Goal: Information Seeking & Learning: Find specific fact

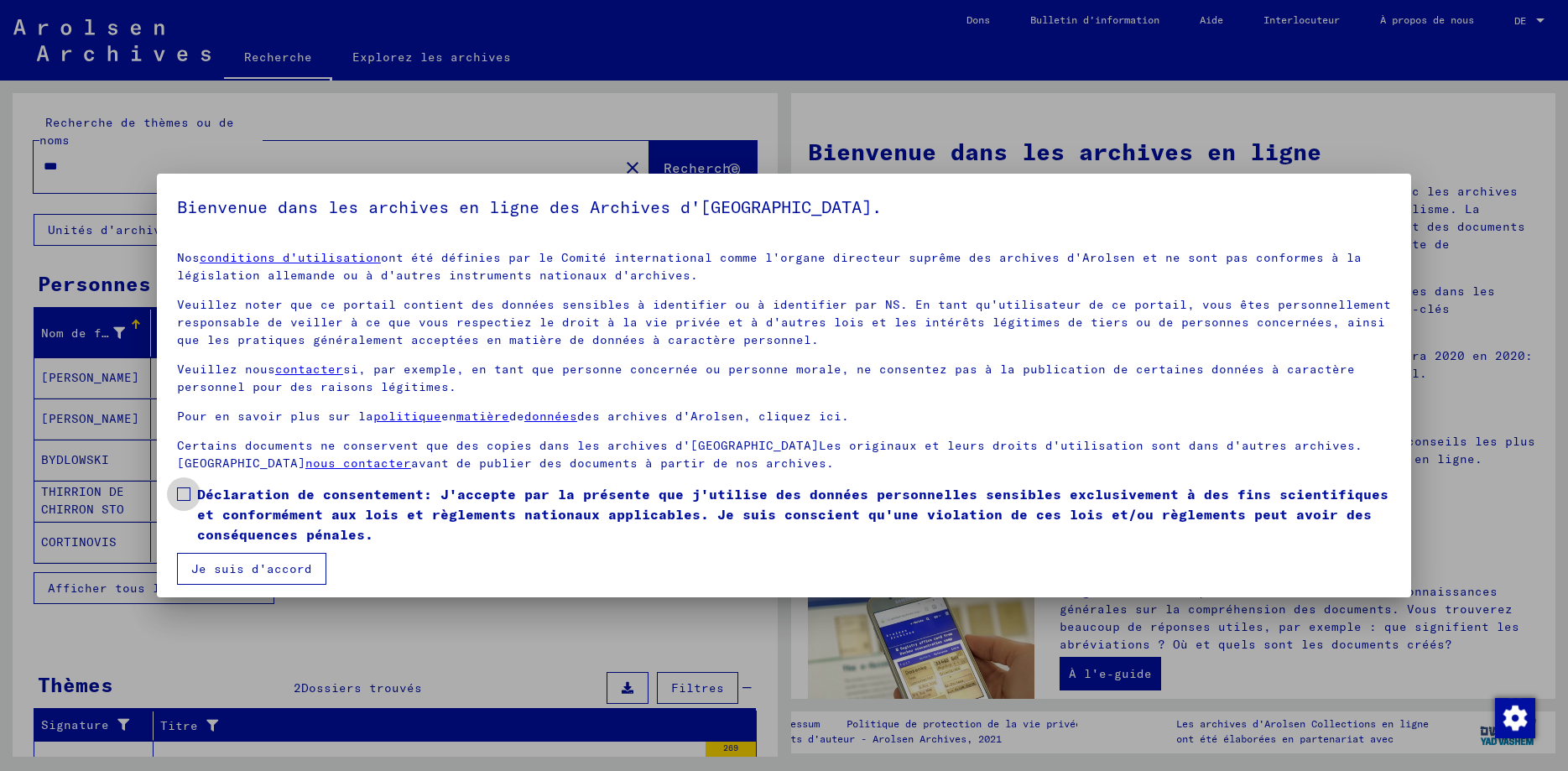
click at [185, 495] on span at bounding box center [184, 494] width 14 height 14
click at [241, 575] on button "Je suis d'accord" at bounding box center [252, 569] width 150 height 32
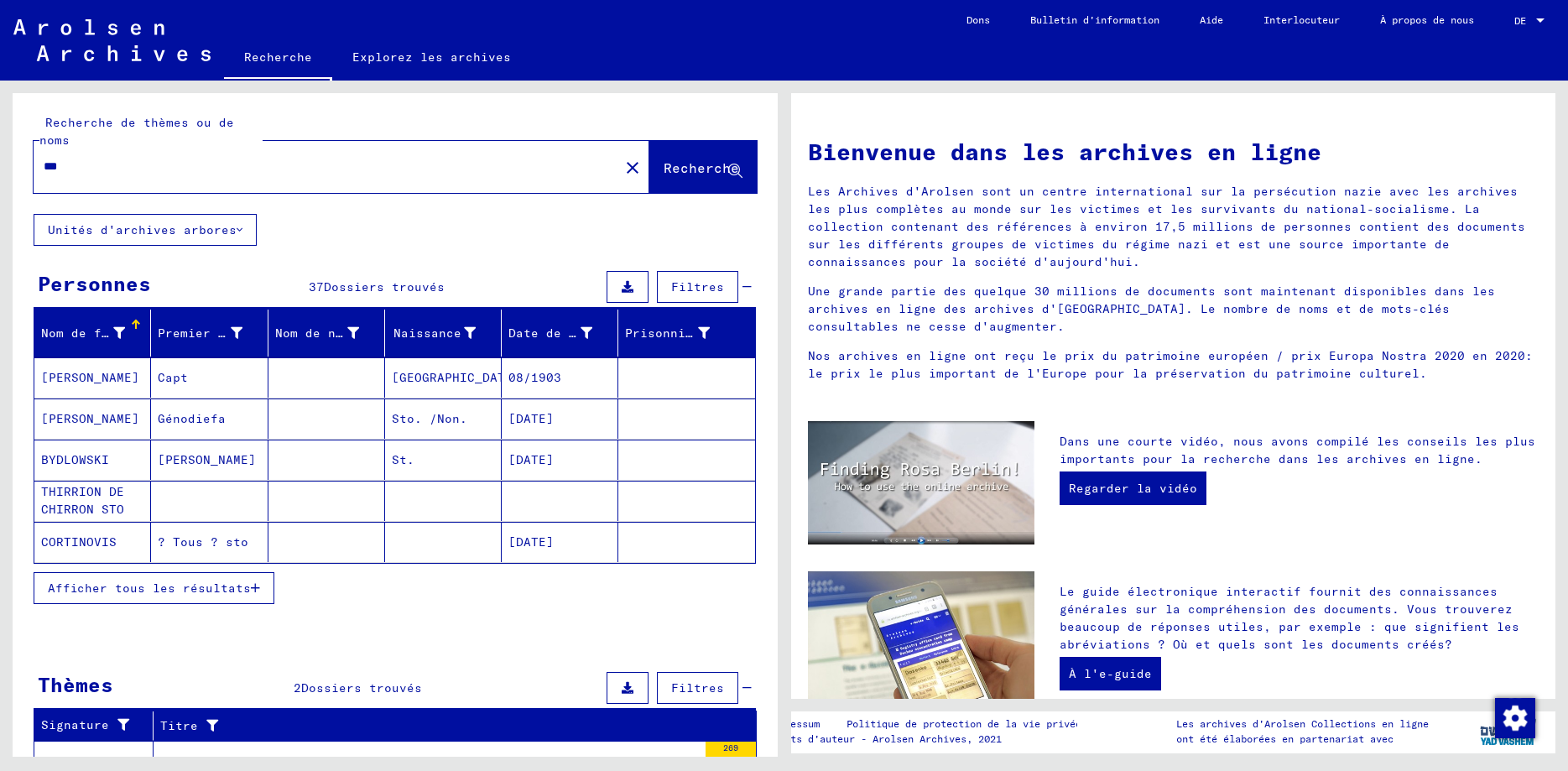
click at [254, 583] on icon "button" at bounding box center [255, 588] width 9 height 12
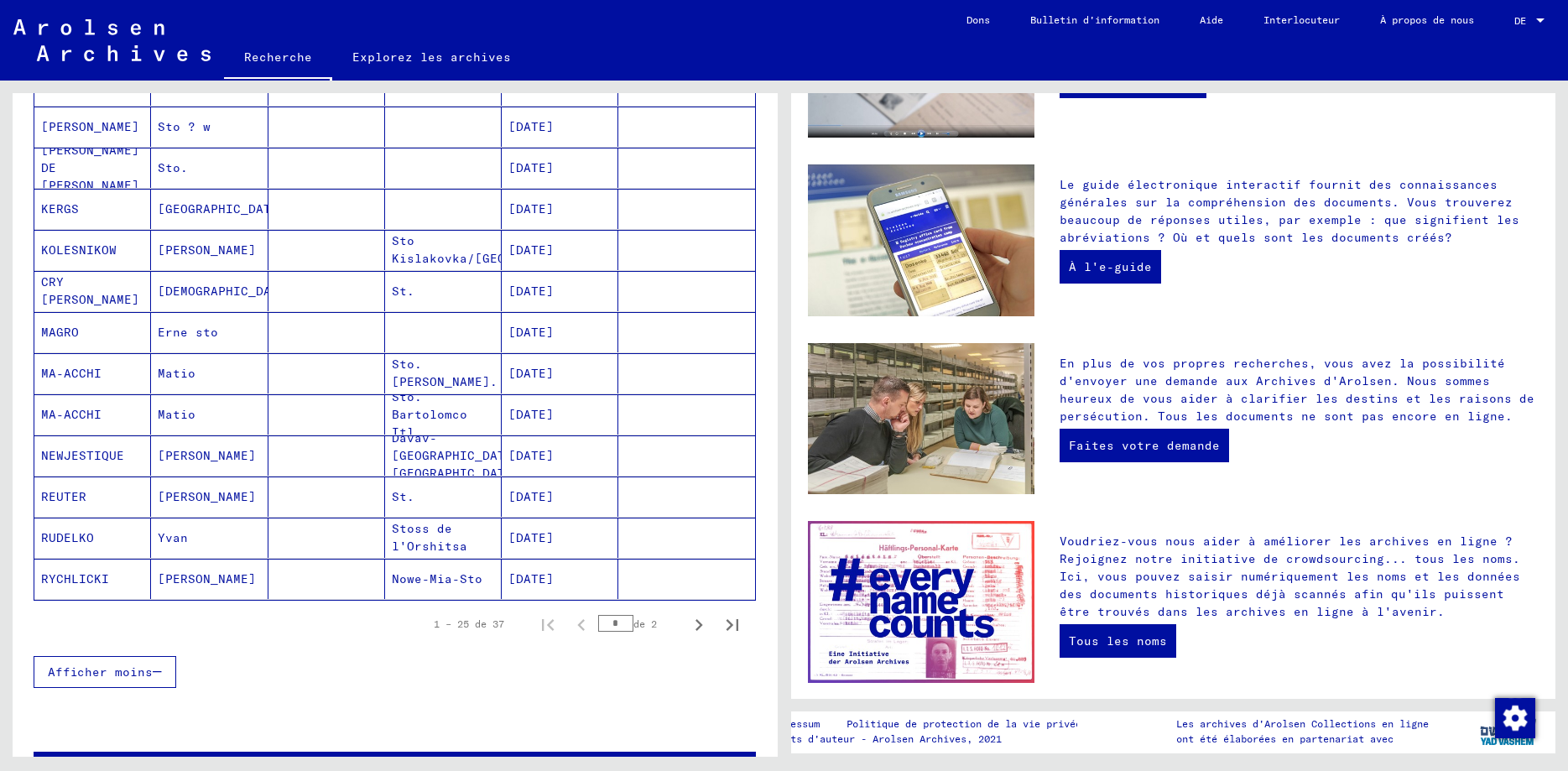
scroll to position [452, 0]
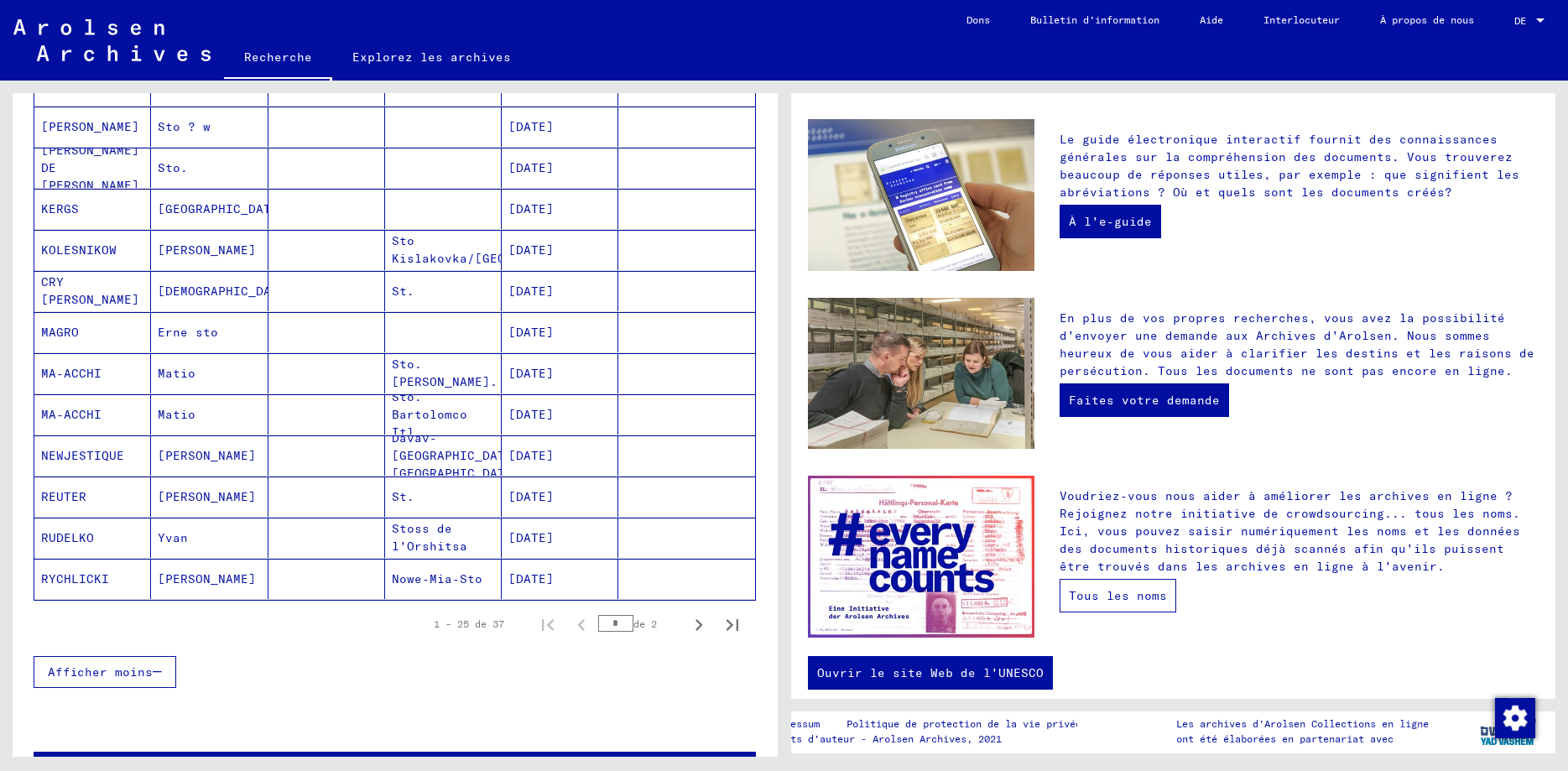
click at [1115, 579] on link "Tous les noms" at bounding box center [1117, 595] width 117 height 34
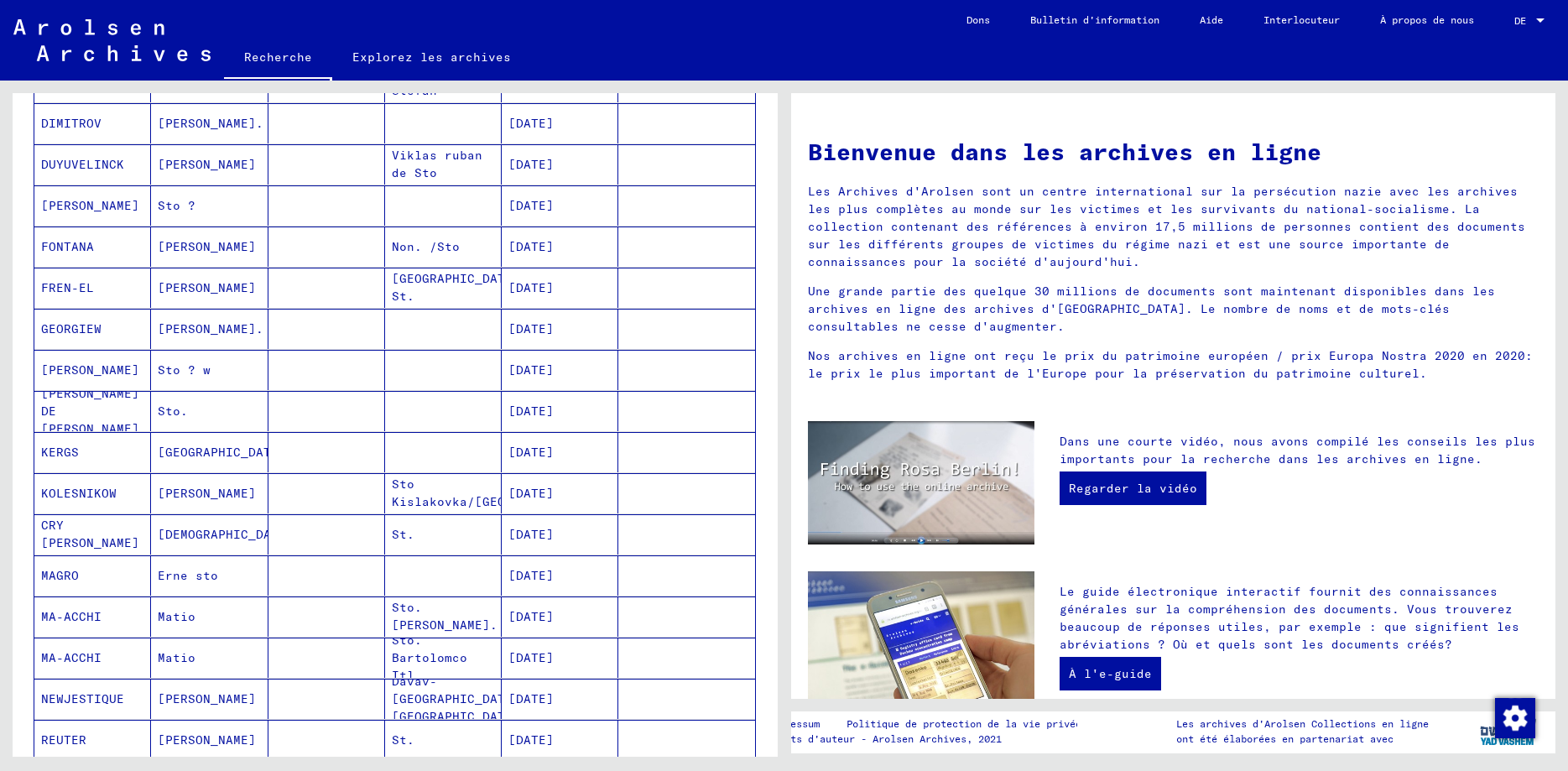
scroll to position [786, 0]
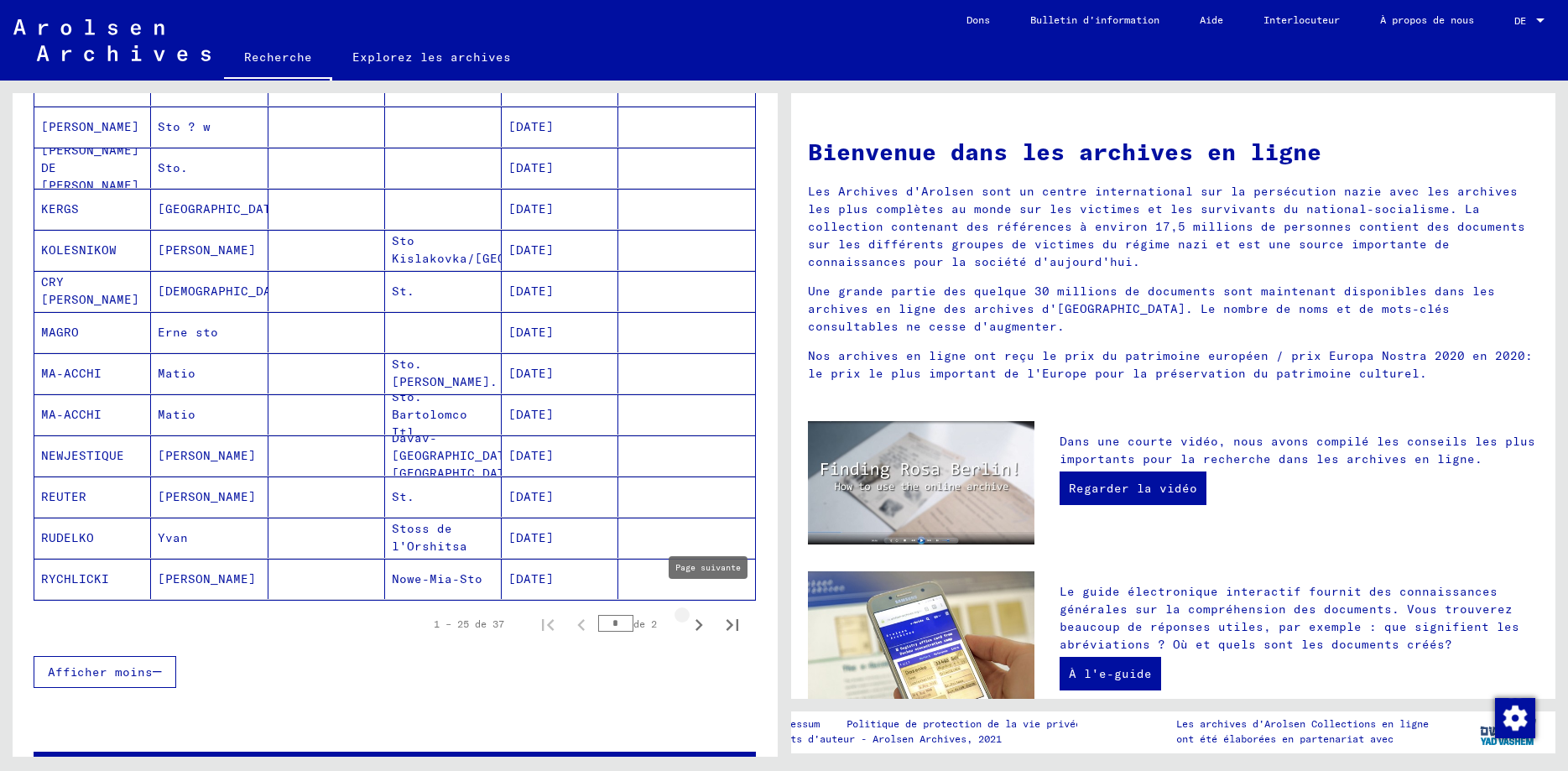
click at [702, 619] on icon "Page suivante" at bounding box center [699, 625] width 7 height 12
type input "*"
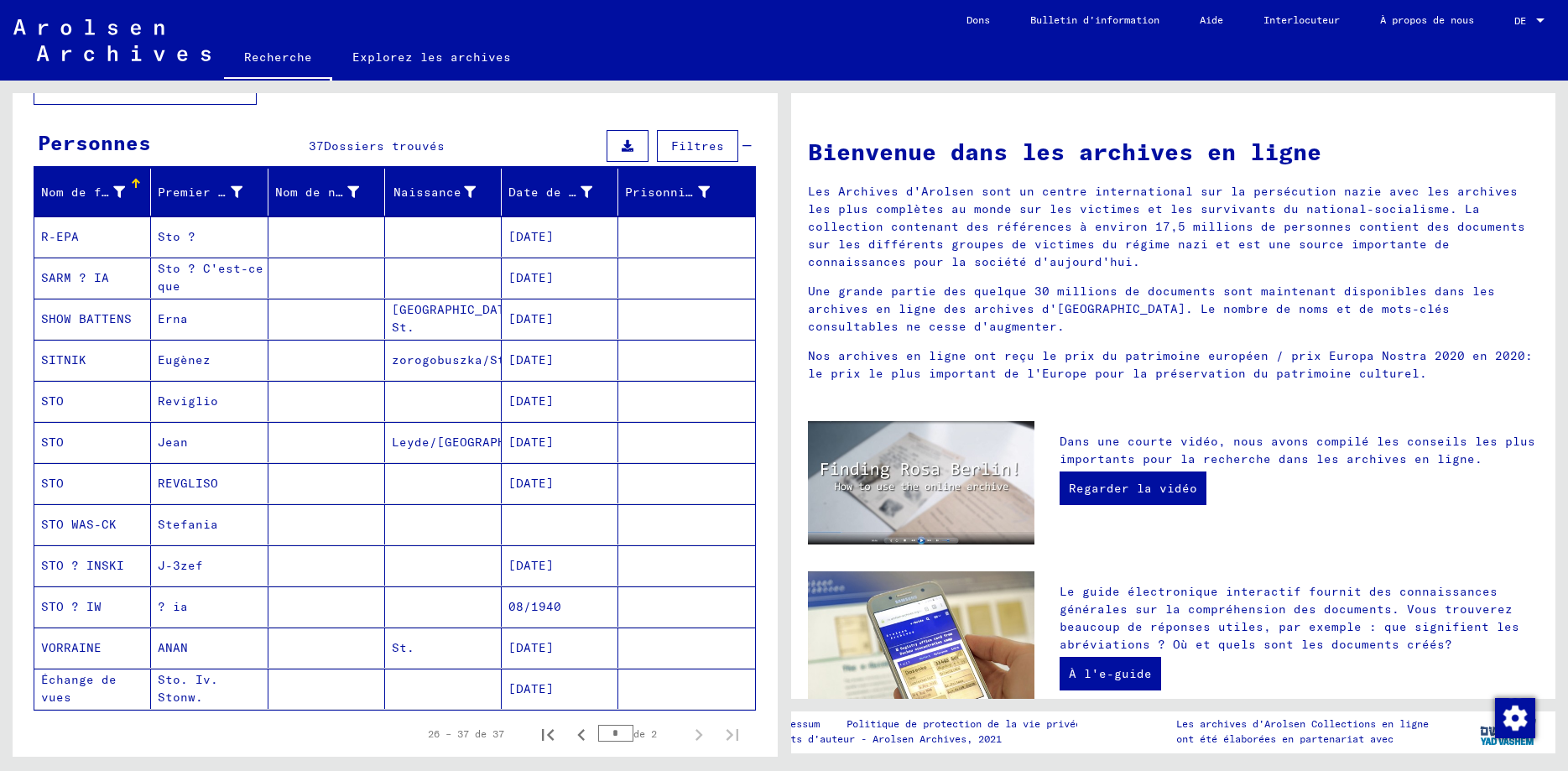
scroll to position [0, 0]
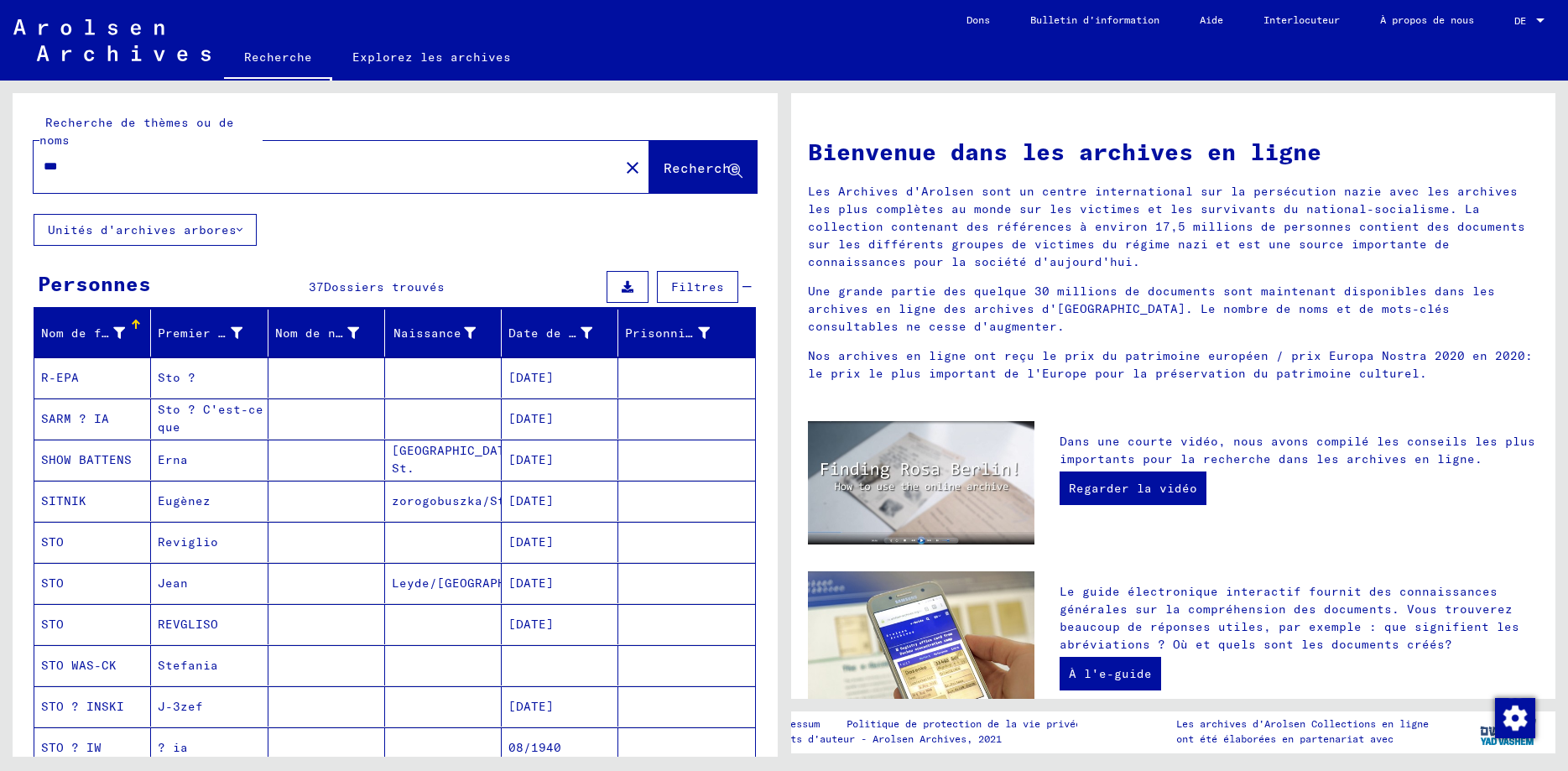
drag, startPoint x: 59, startPoint y: 152, endPoint x: 43, endPoint y: 153, distance: 16.0
click at [43, 158] on input "***" at bounding box center [321, 166] width 556 height 17
type input "**********"
click at [699, 160] on span "Recherche" at bounding box center [701, 168] width 75 height 17
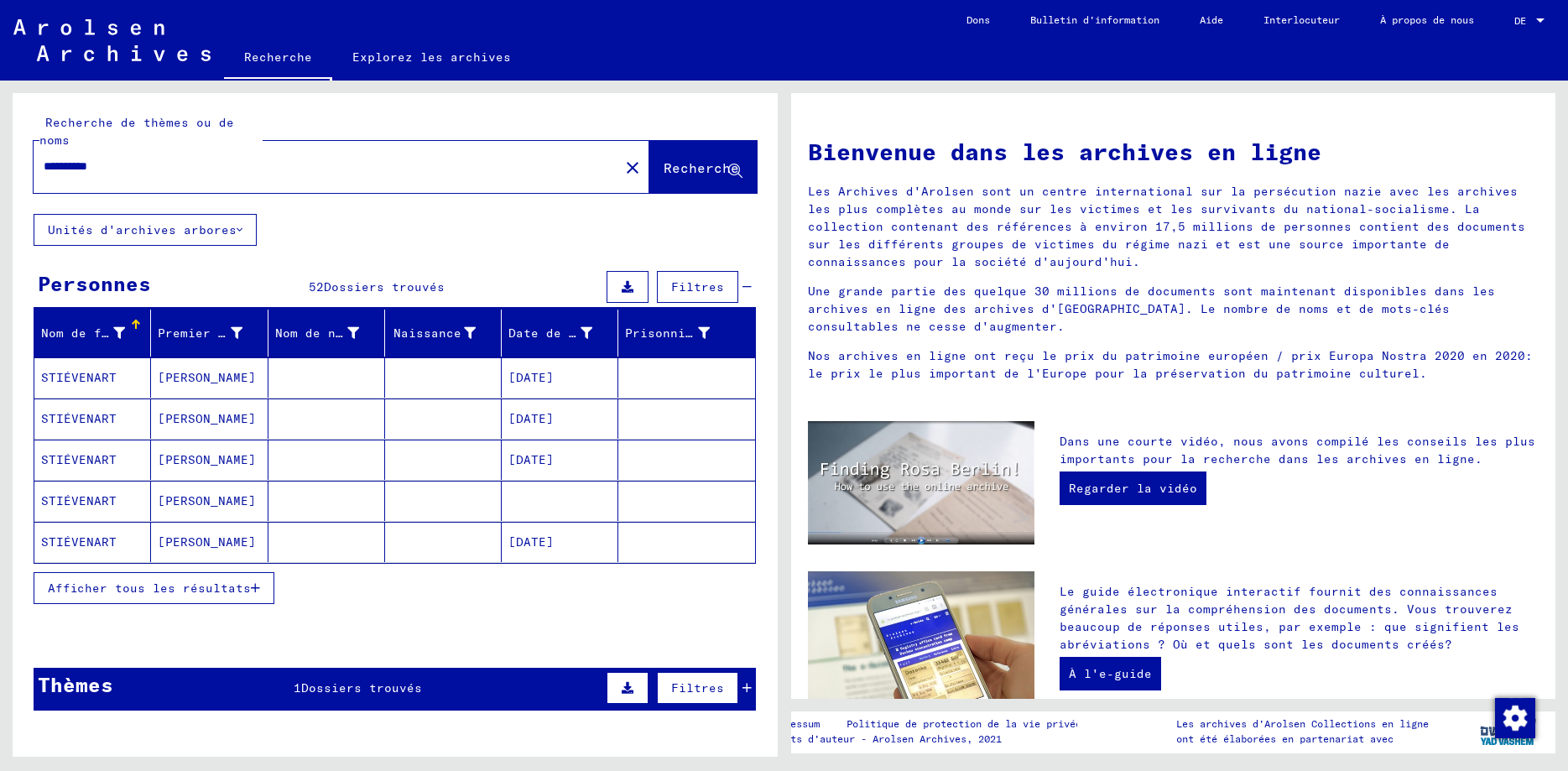
click at [256, 583] on icon "button" at bounding box center [255, 588] width 9 height 12
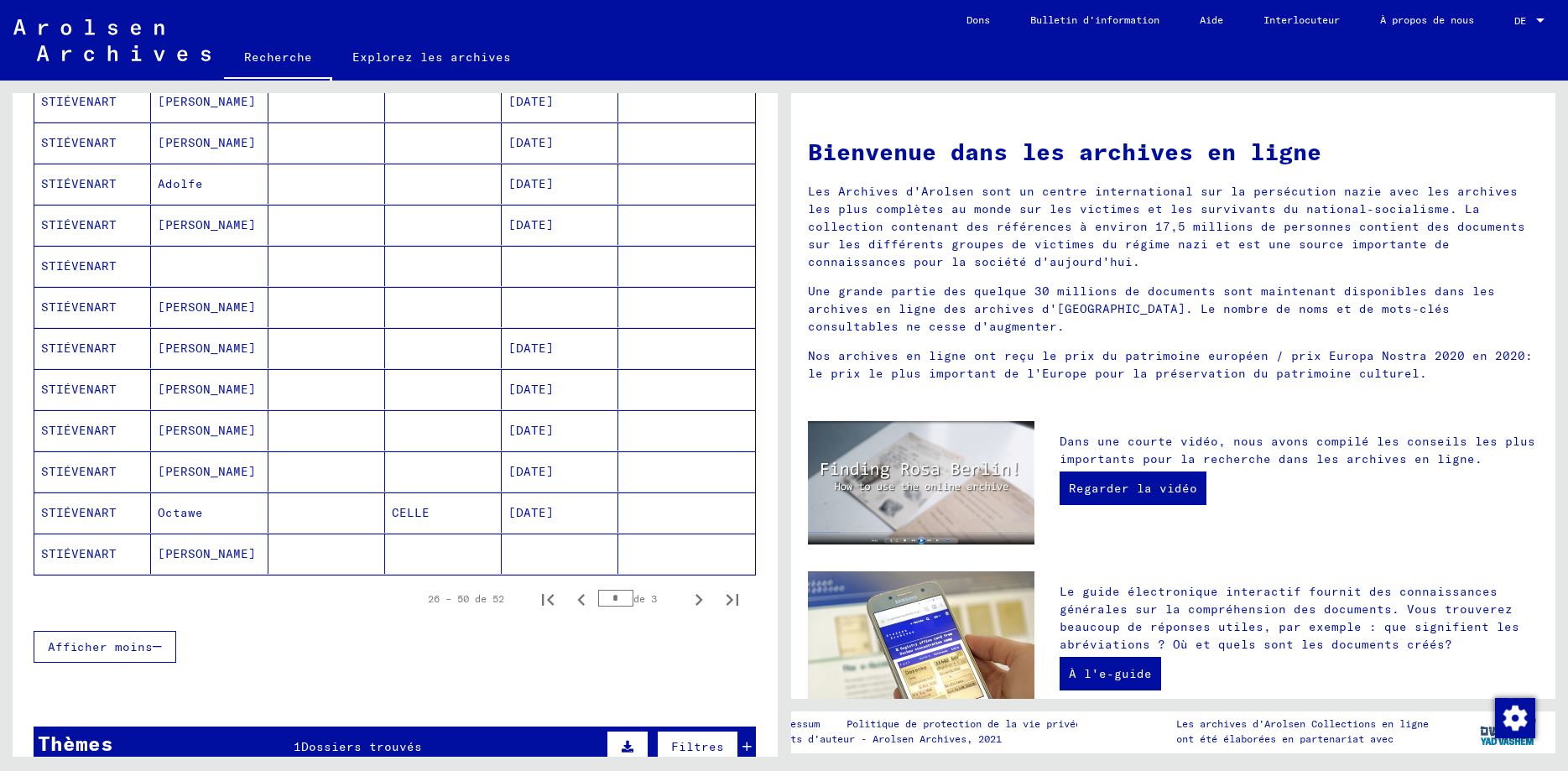
scroll to position [846, 0]
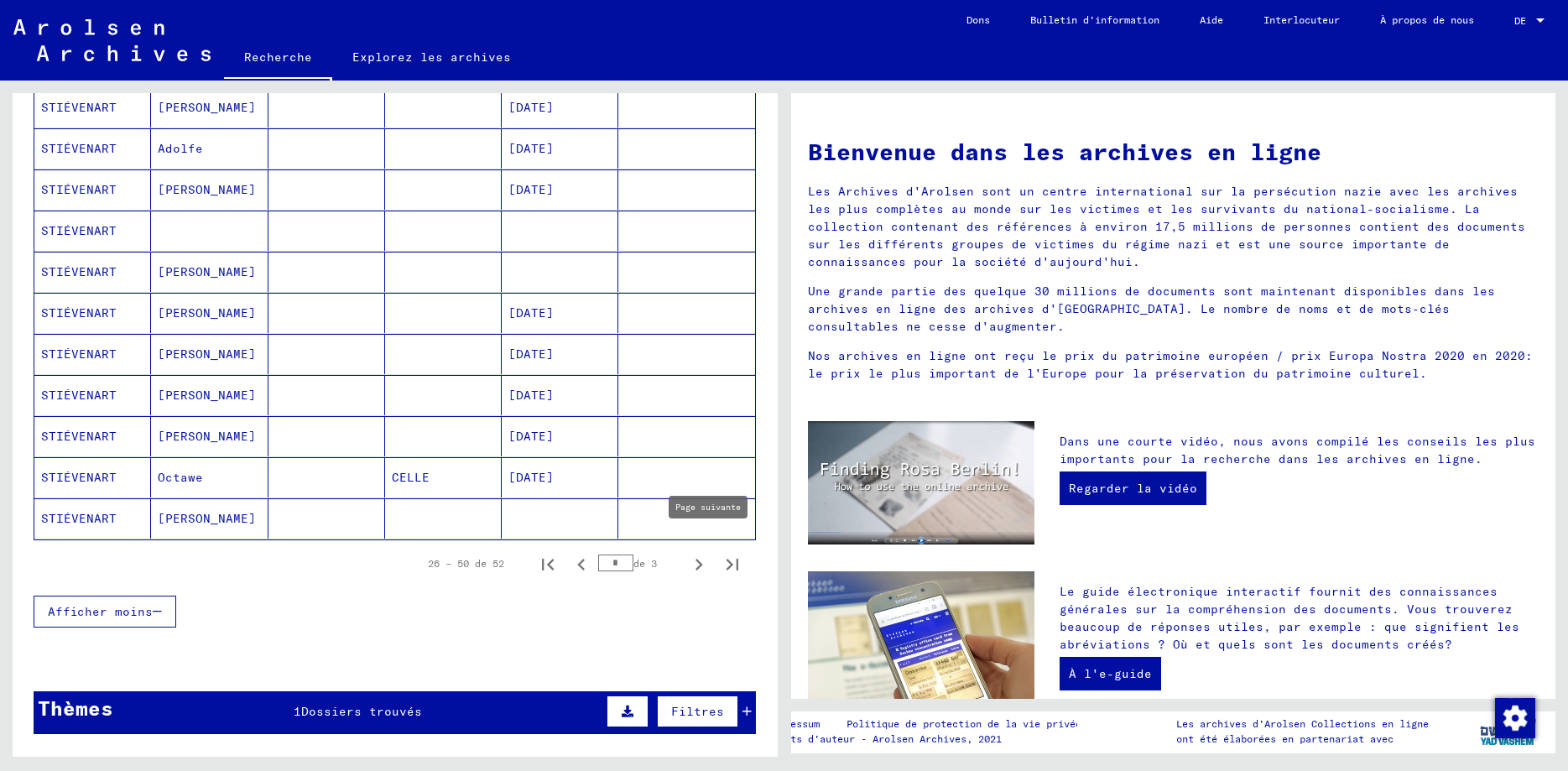
click at [700, 559] on icon "Page suivante" at bounding box center [699, 564] width 7 height 12
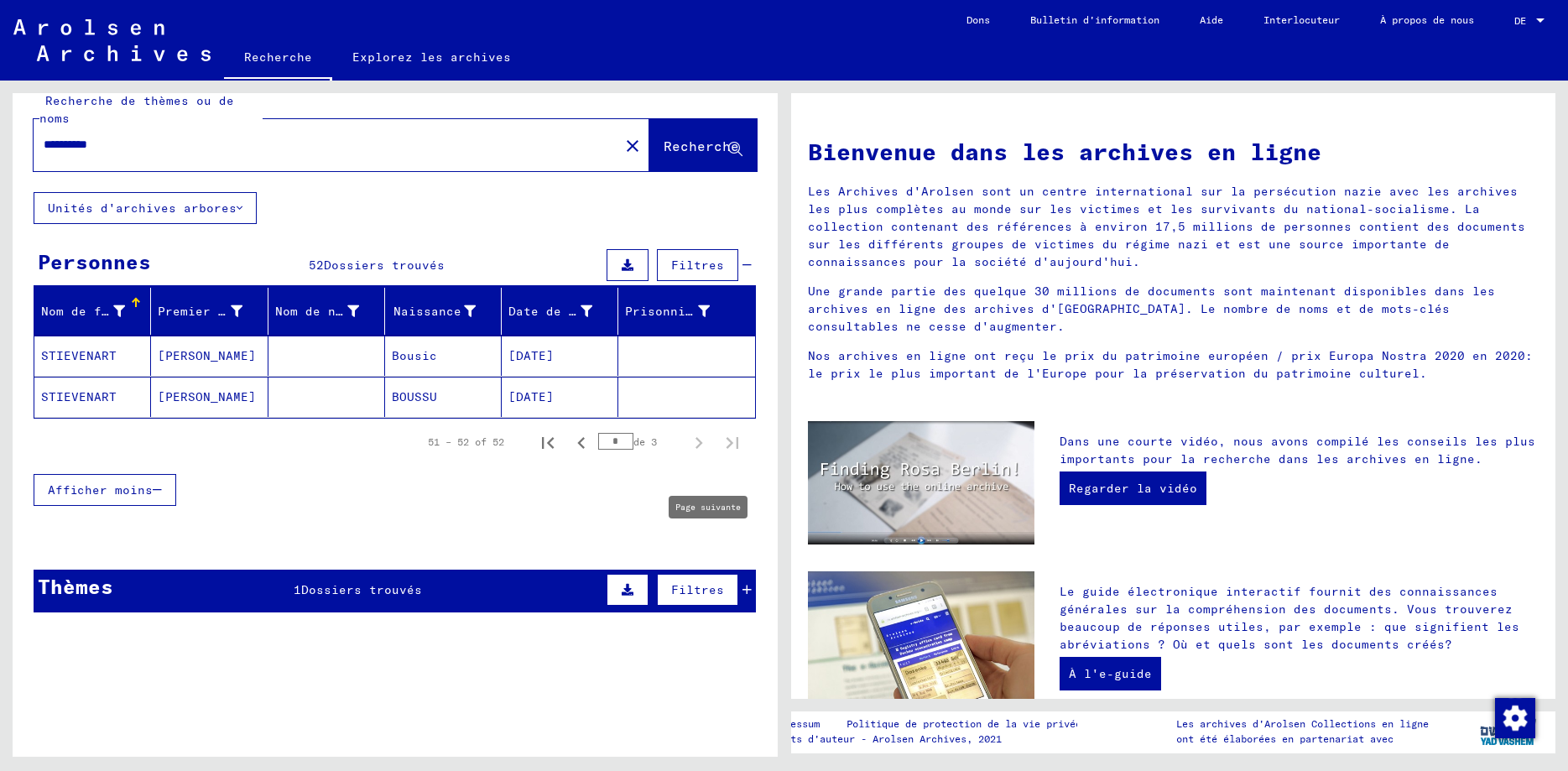
scroll to position [15, 0]
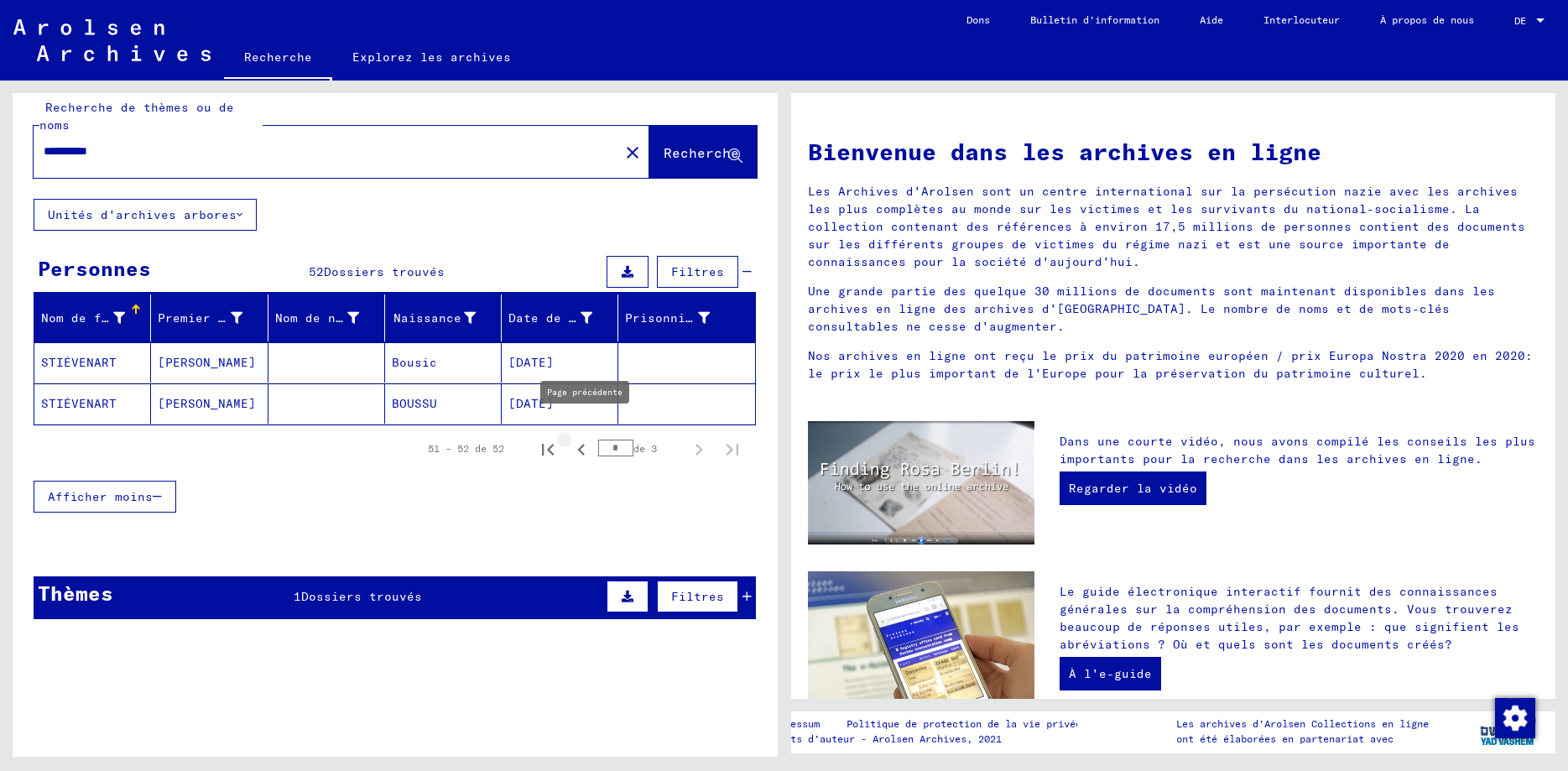
click at [584, 444] on icon "Page précédente" at bounding box center [581, 449] width 7 height 12
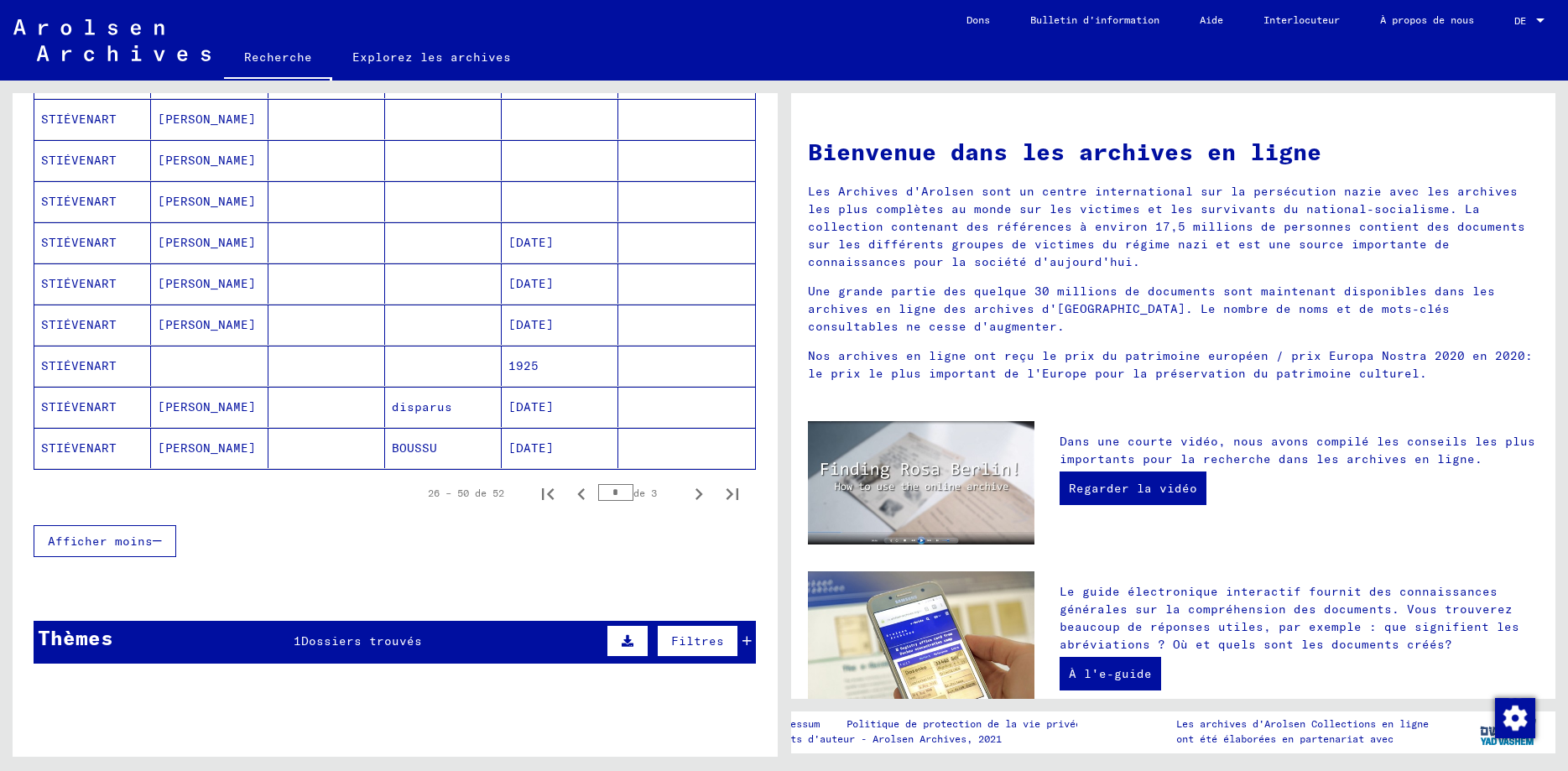
scroll to position [922, 0]
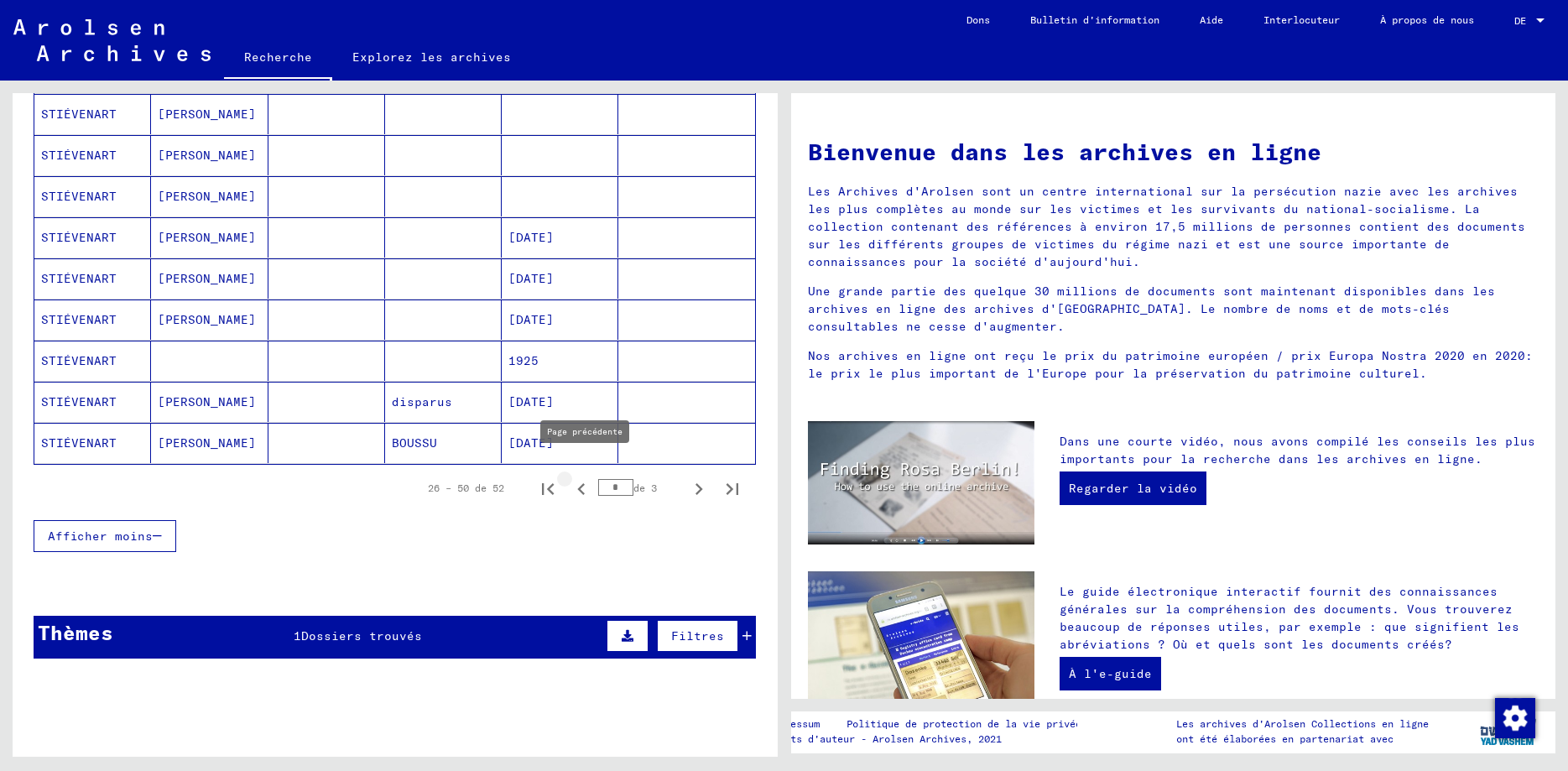
click at [582, 478] on icon "Page précédente" at bounding box center [581, 490] width 24 height 24
type input "*"
click at [93, 385] on mat-cell "STIÉVENART" at bounding box center [92, 403] width 117 height 40
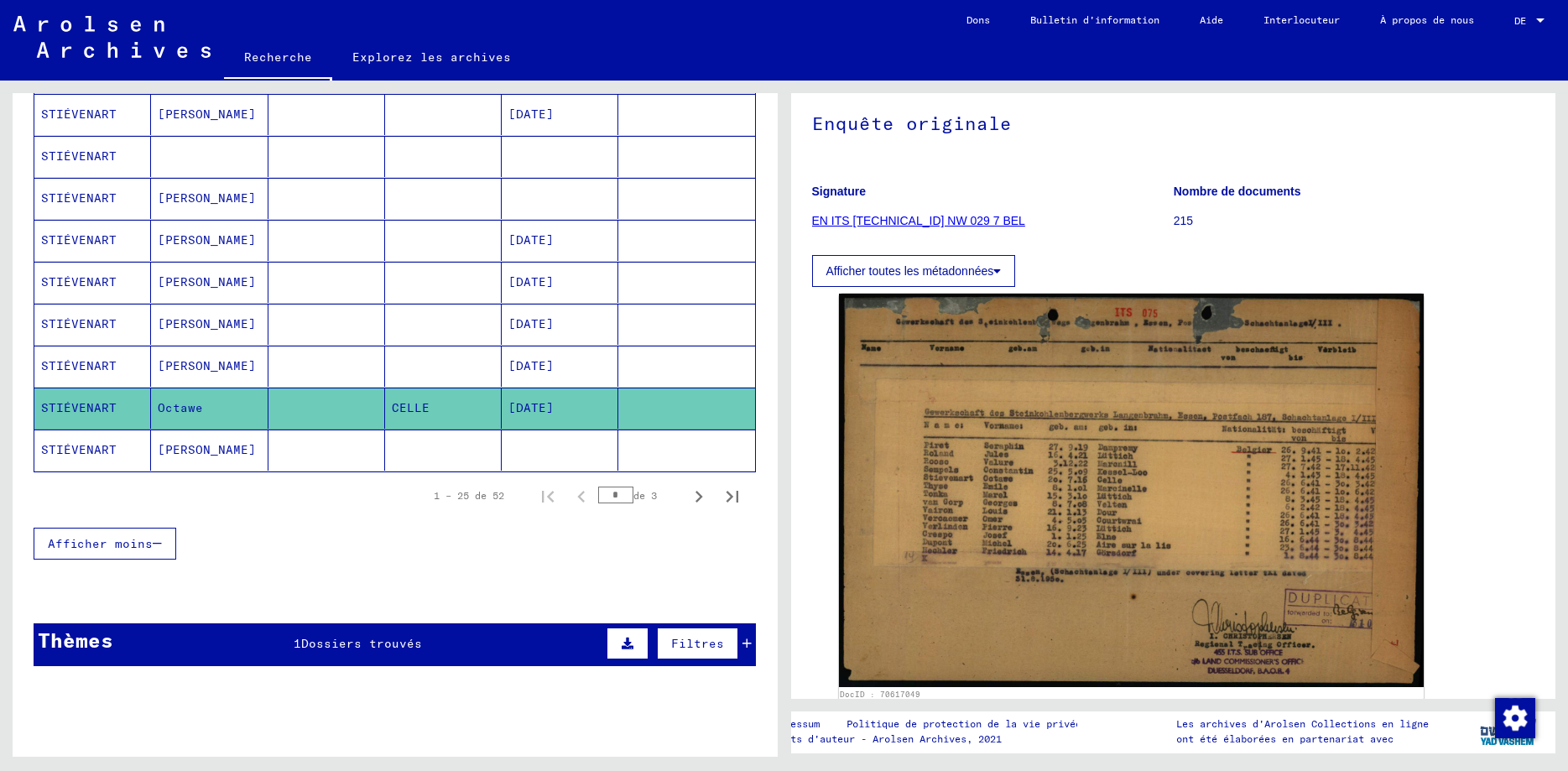
scroll to position [86, 0]
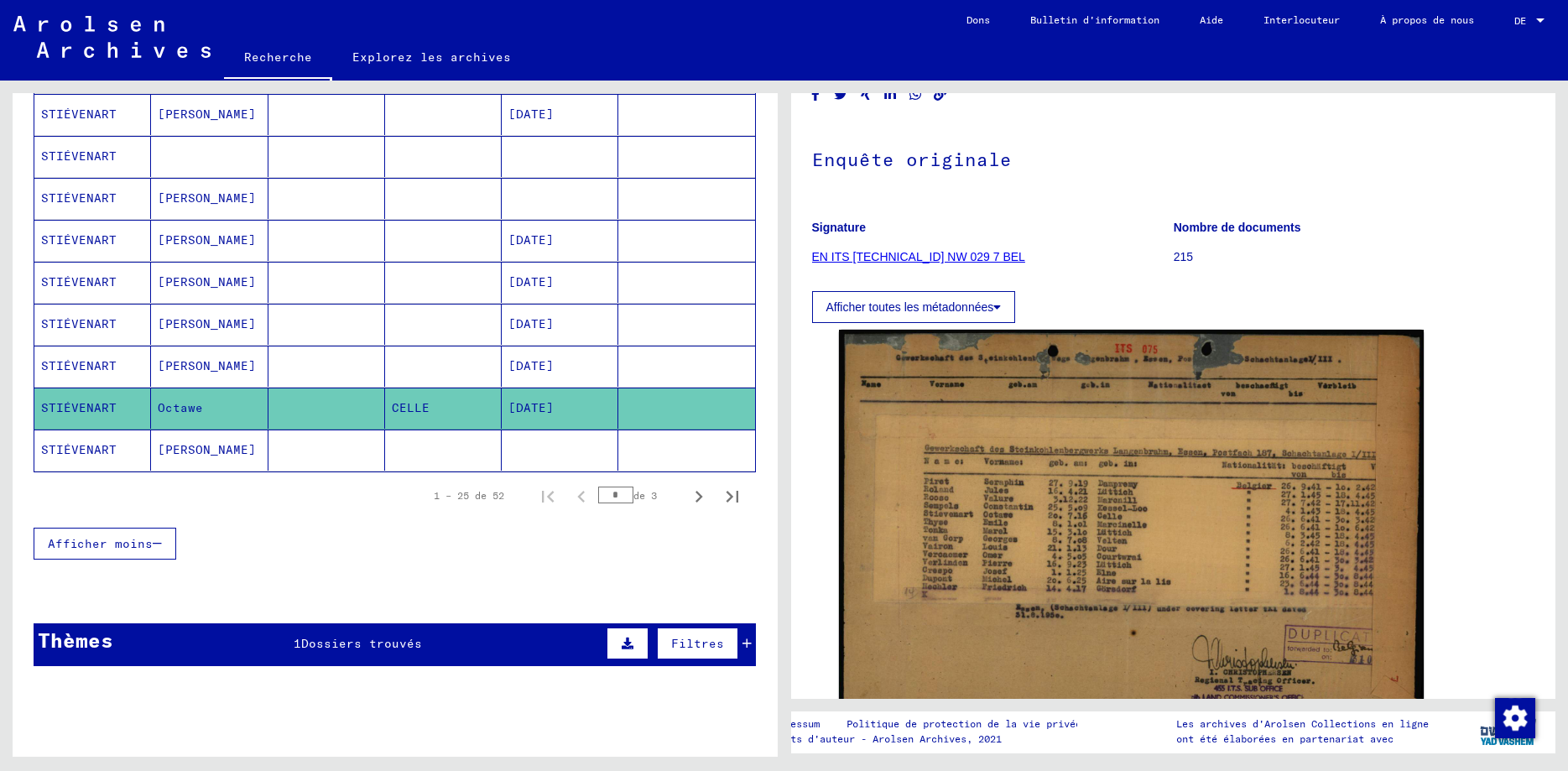
click at [1001, 313] on icon at bounding box center [997, 307] width 7 height 12
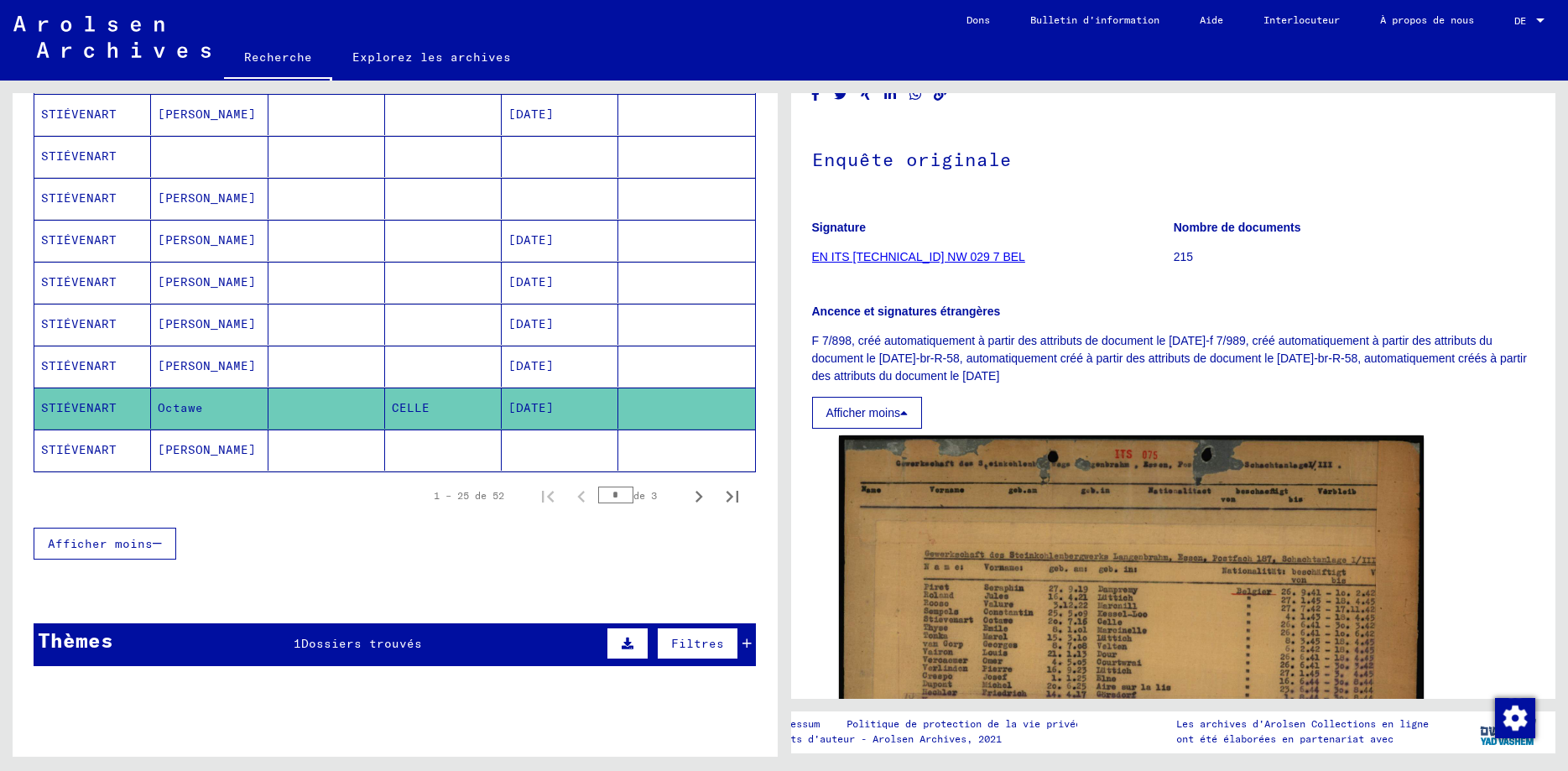
click at [934, 264] on link "EN ITS [TECHNICAL_ID] NW 029 7 BEL" at bounding box center [919, 256] width 213 height 14
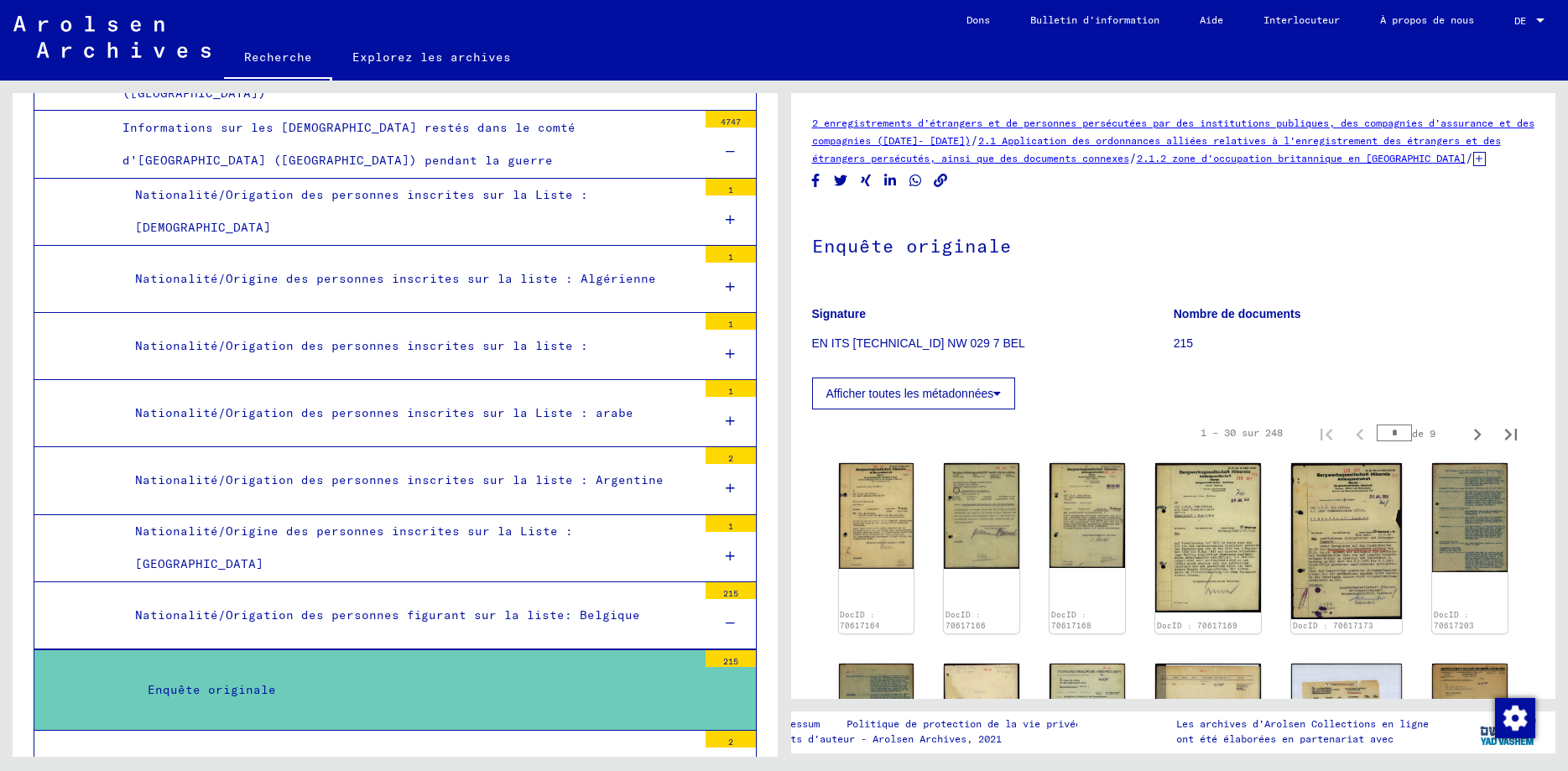
scroll to position [3263, 0]
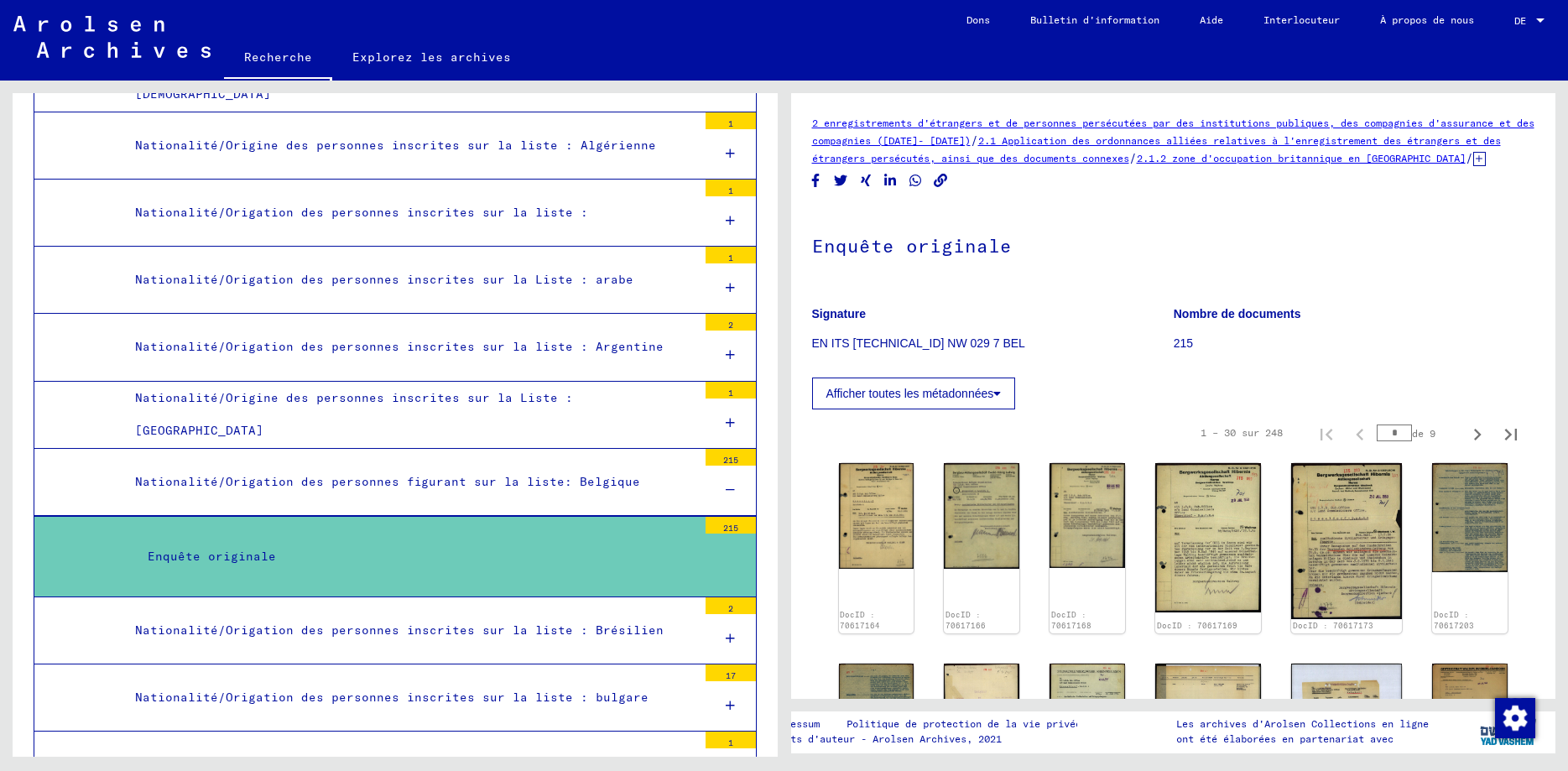
click at [242, 540] on div "Enquête originale" at bounding box center [416, 557] width 562 height 33
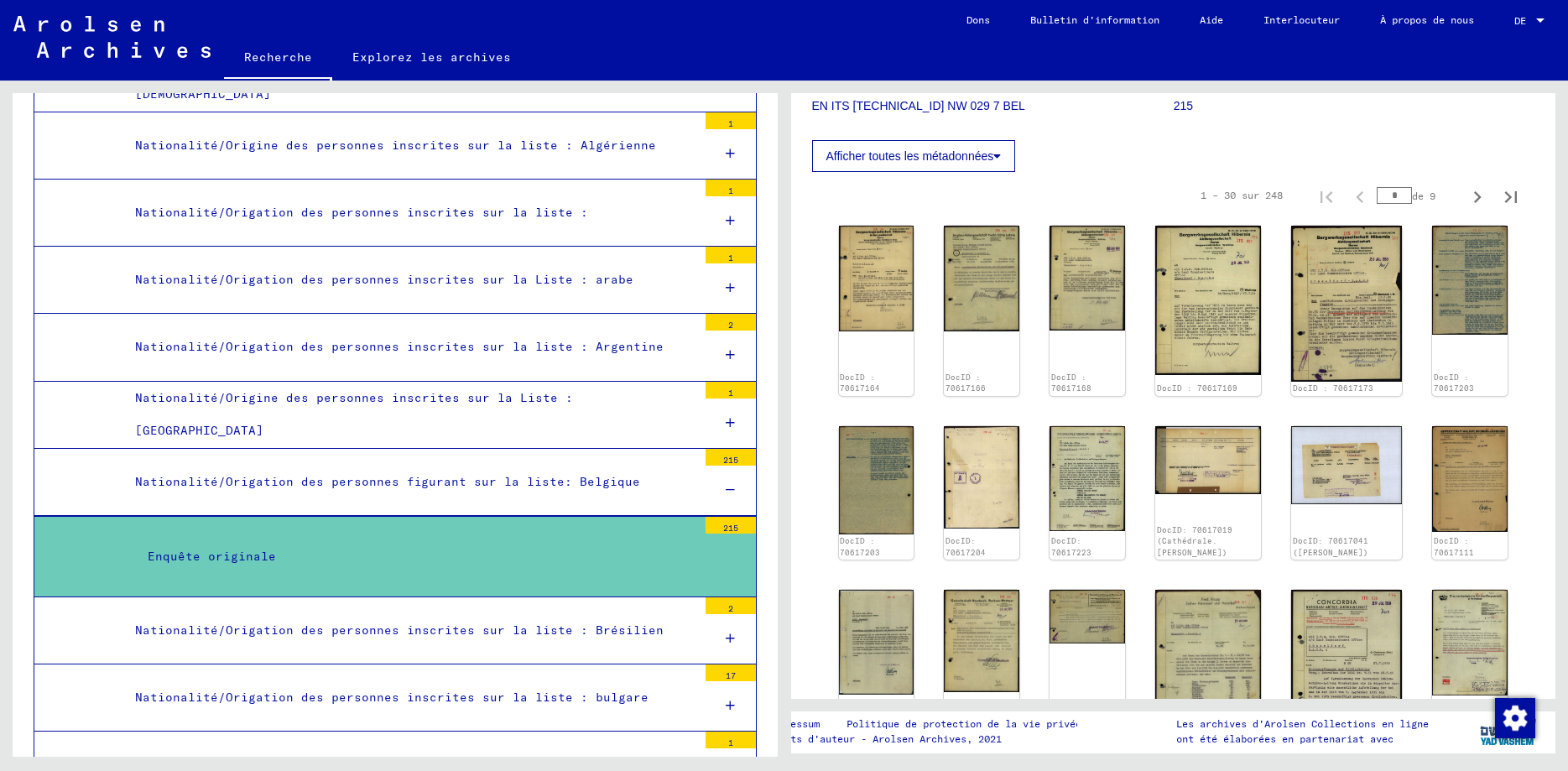
scroll to position [242, 0]
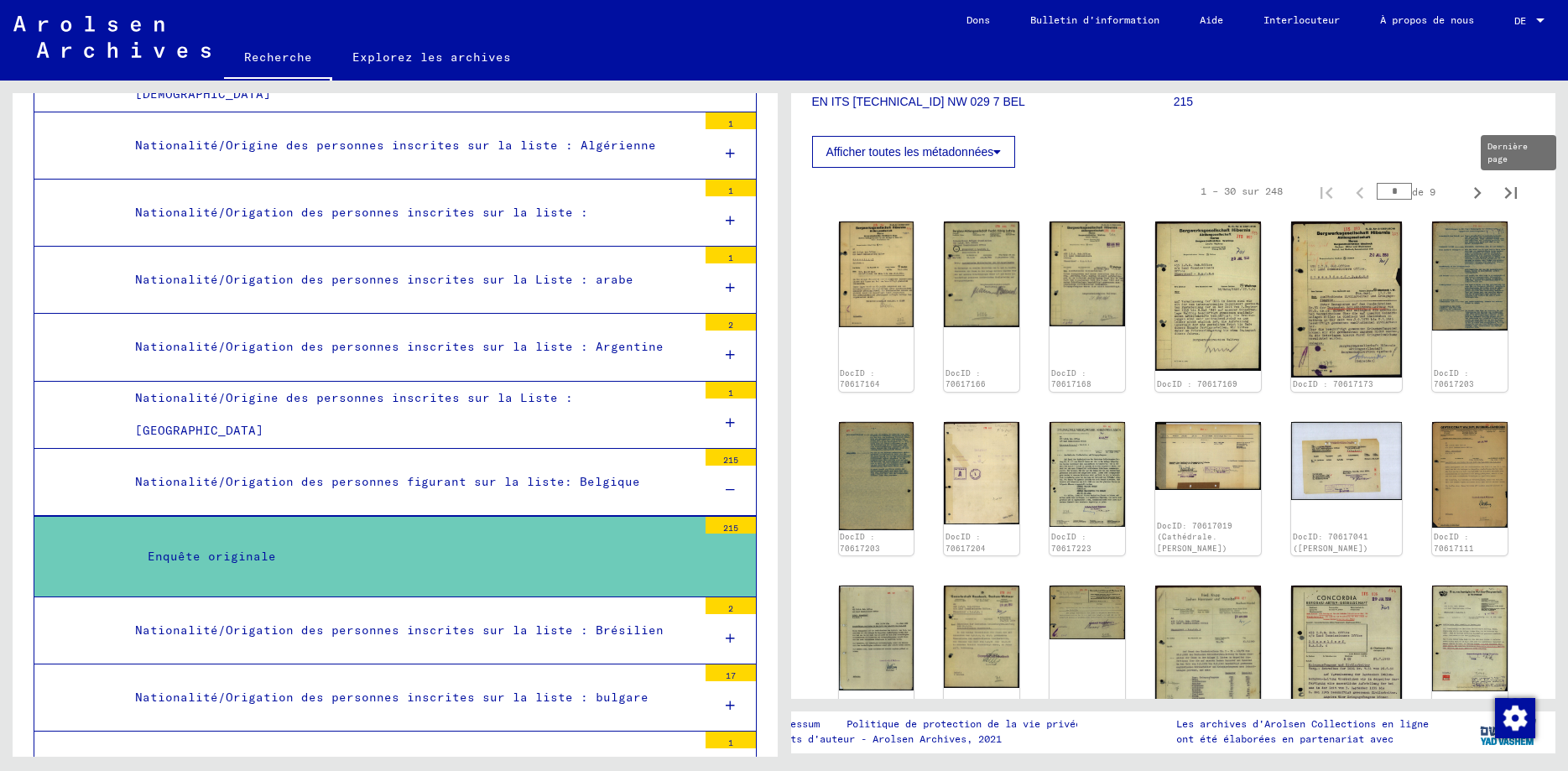
click at [1509, 198] on icon "Dernière page" at bounding box center [1510, 193] width 12 height 12
type input "*"
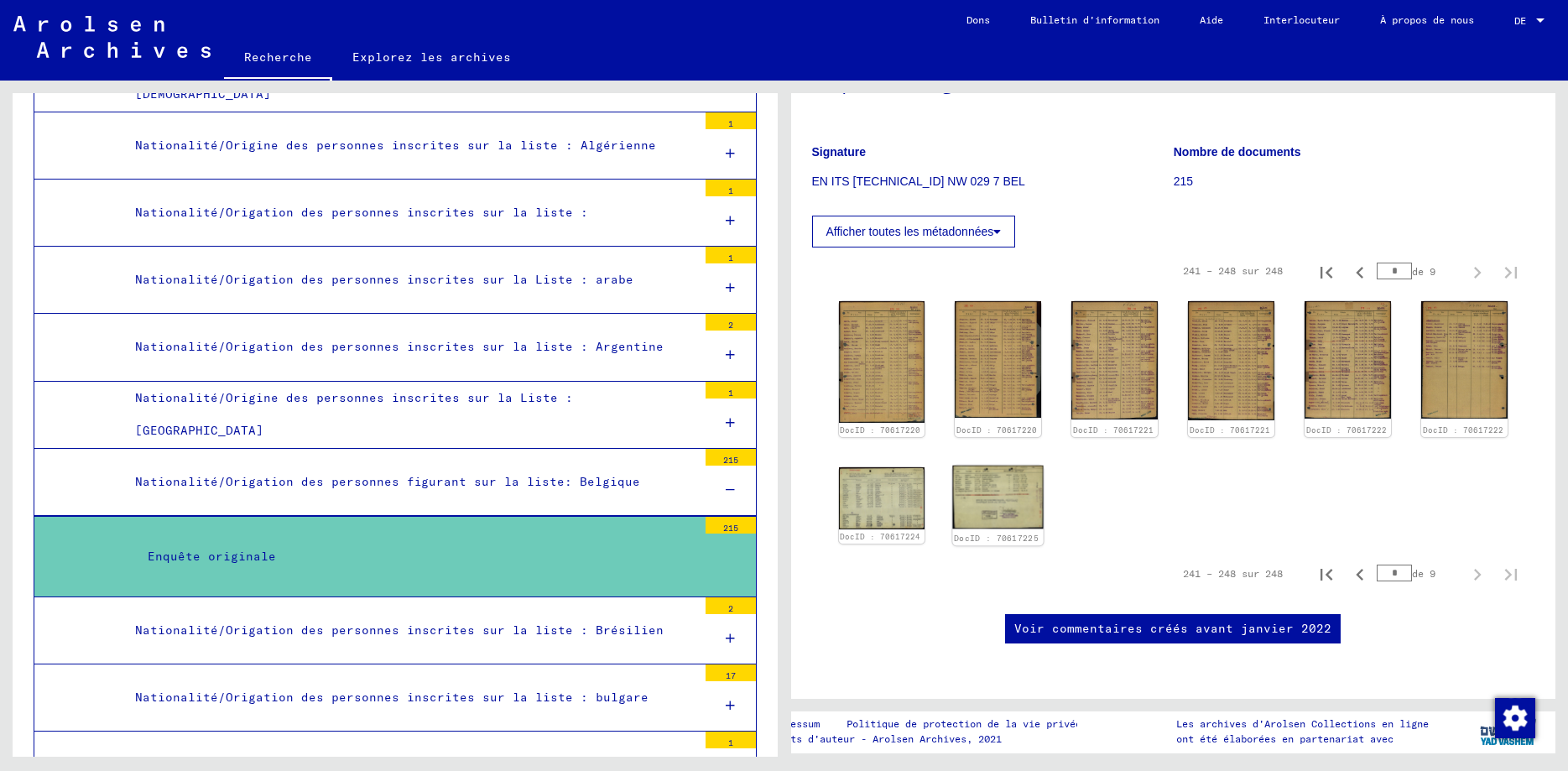
click at [983, 466] on img at bounding box center [998, 497] width 91 height 63
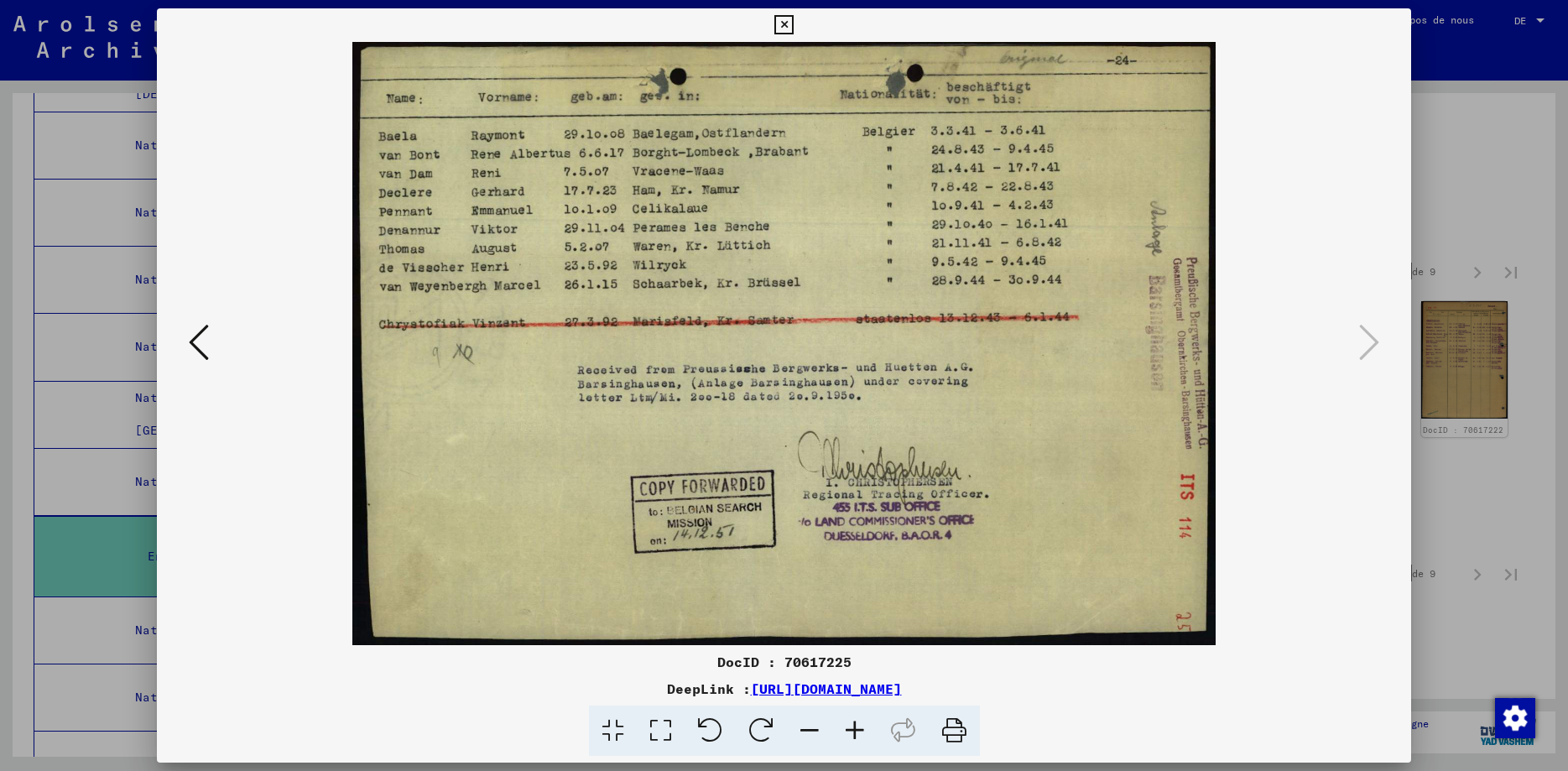
click at [189, 340] on icon at bounding box center [198, 343] width 20 height 40
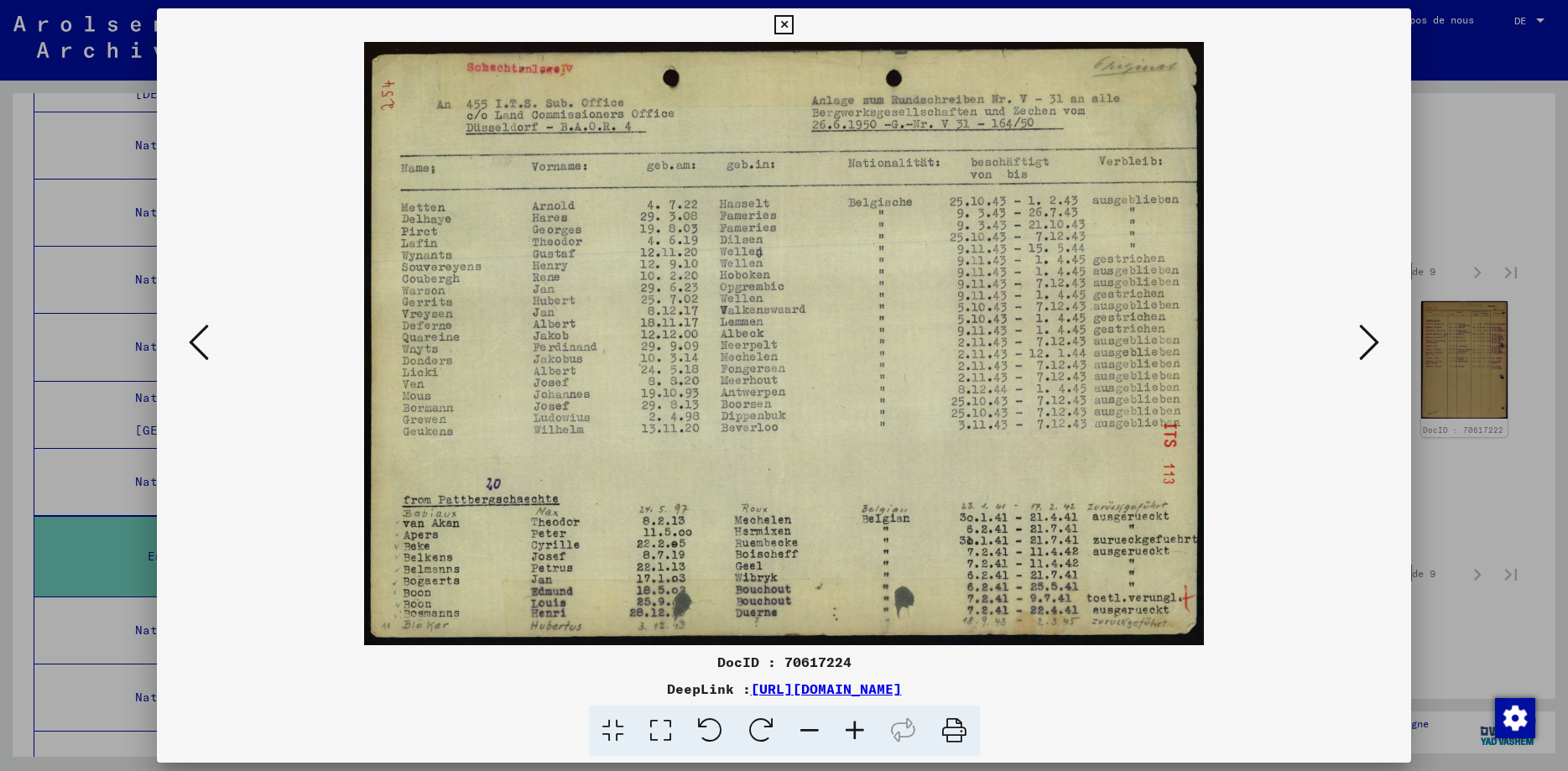
click at [188, 346] on icon at bounding box center [198, 343] width 20 height 40
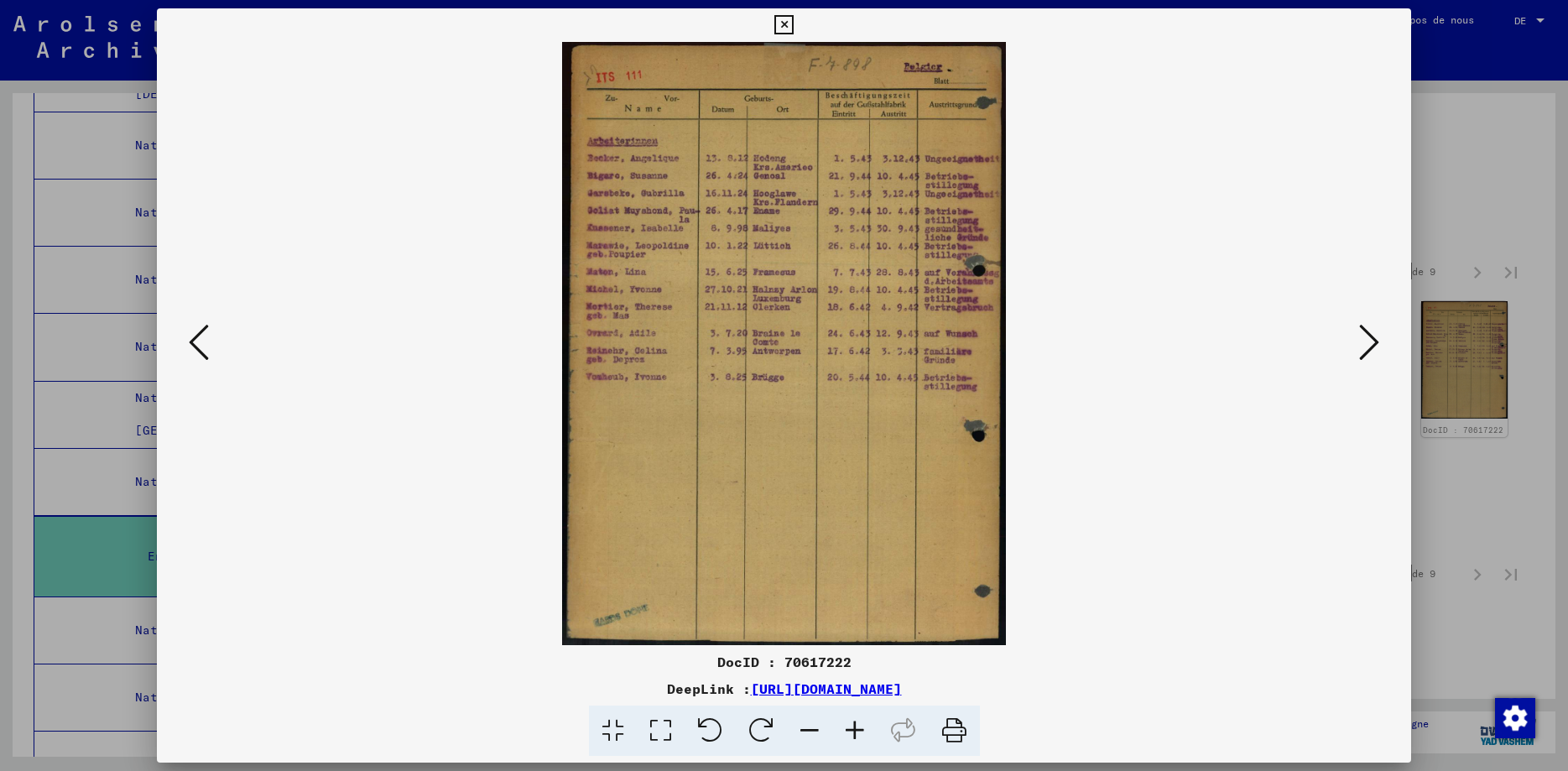
click at [188, 346] on icon at bounding box center [198, 343] width 20 height 40
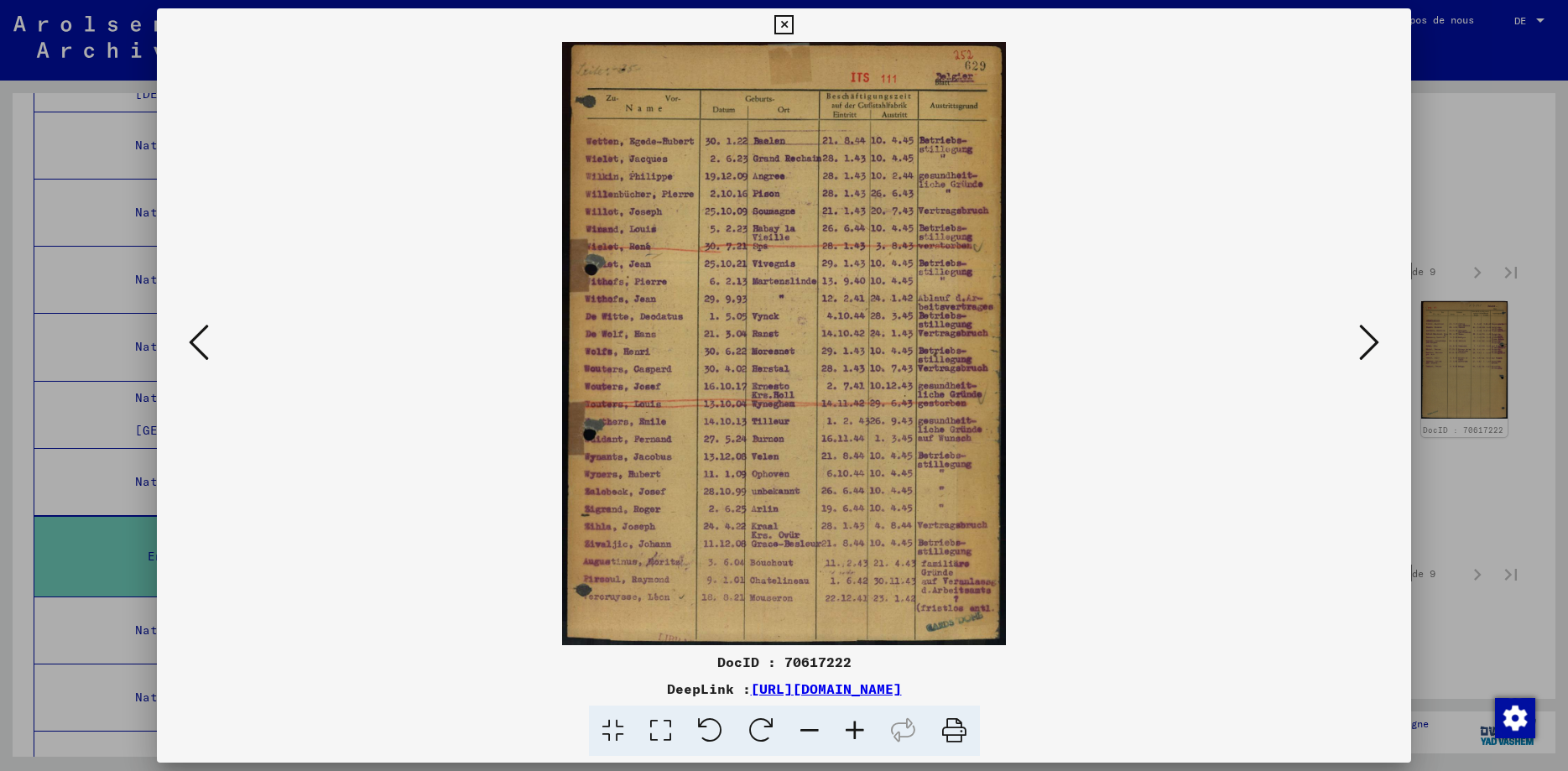
click at [188, 346] on icon at bounding box center [198, 343] width 20 height 40
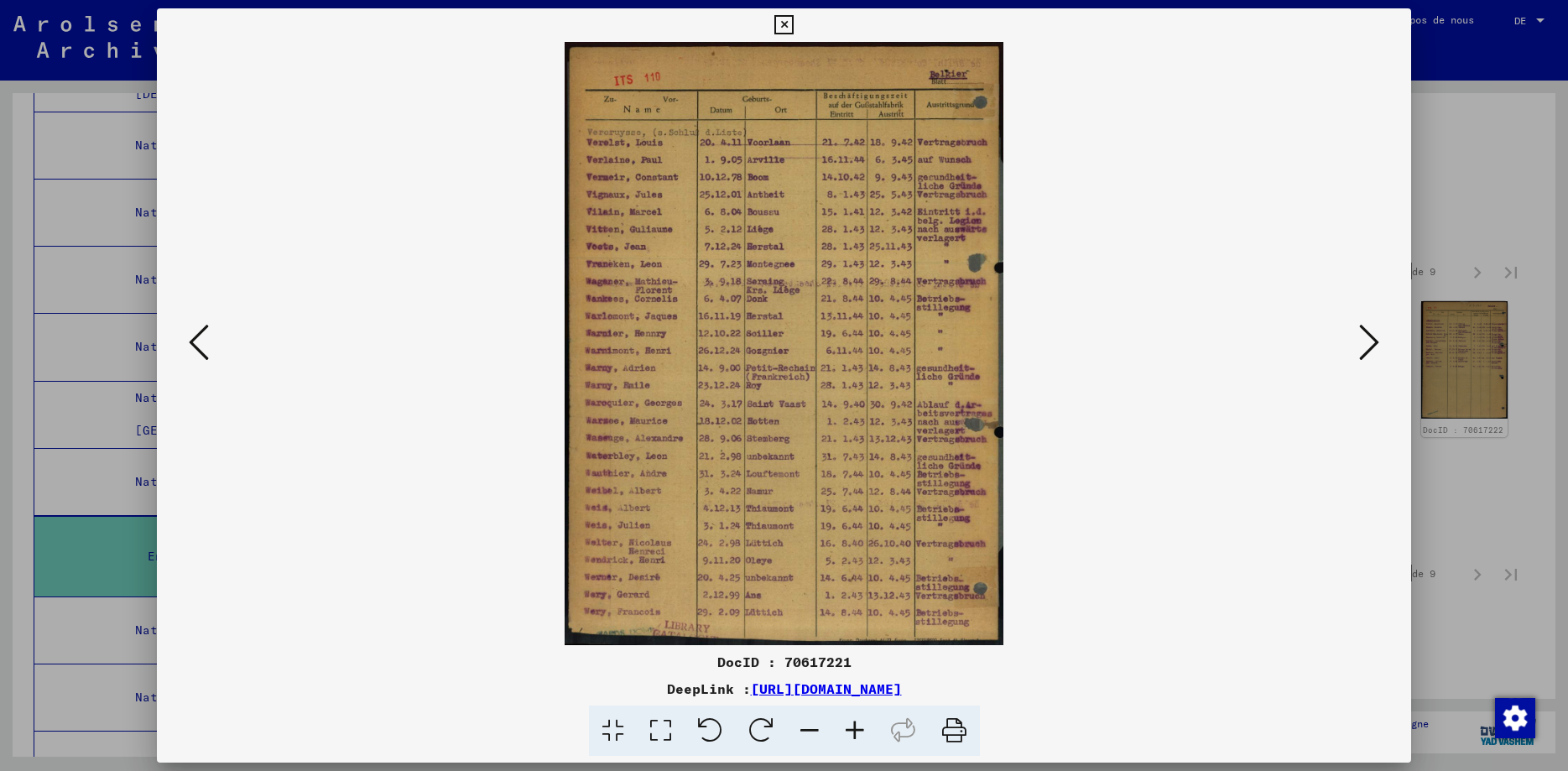
click at [188, 346] on icon at bounding box center [198, 343] width 20 height 40
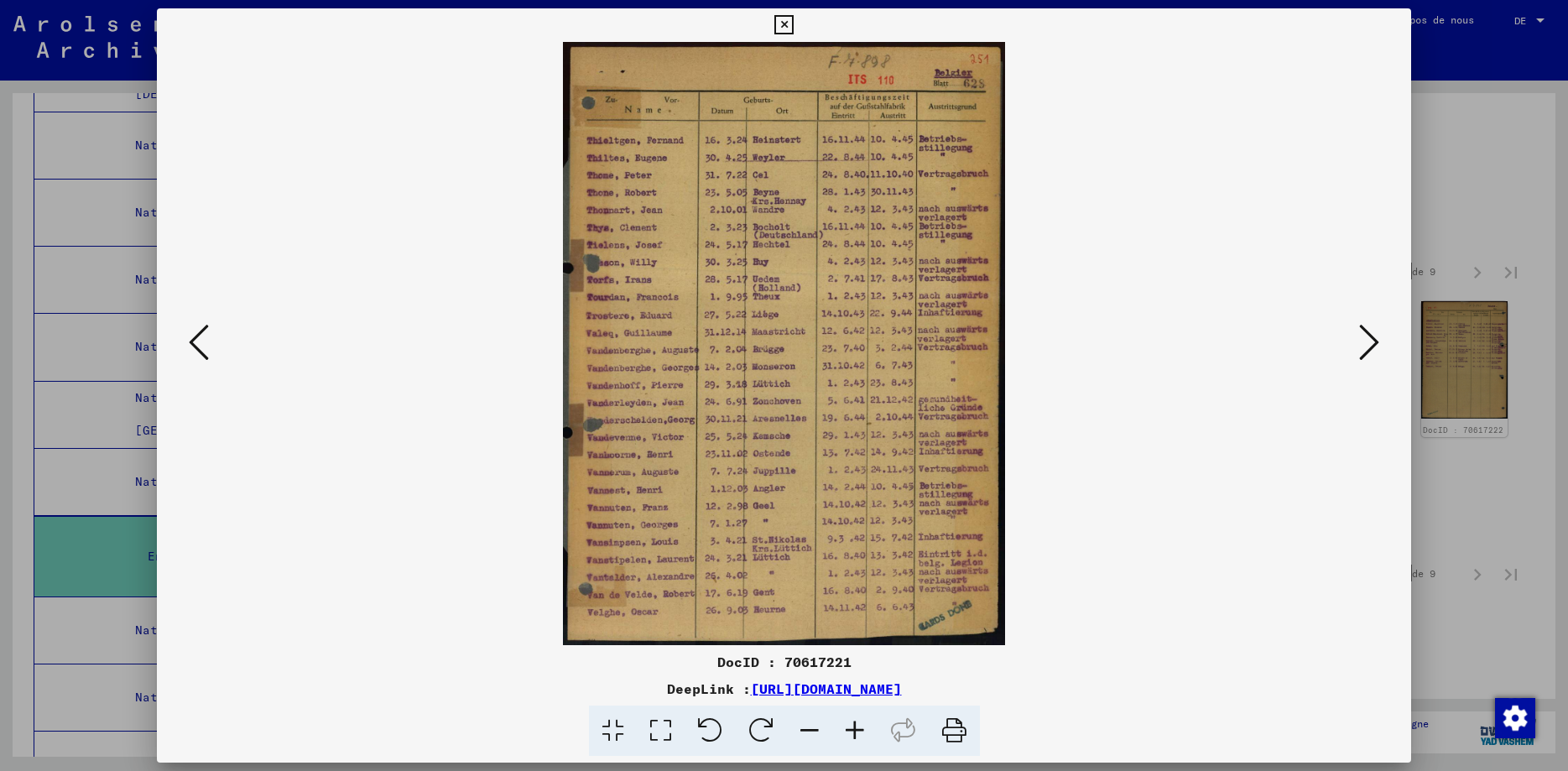
click at [188, 346] on icon at bounding box center [198, 343] width 20 height 40
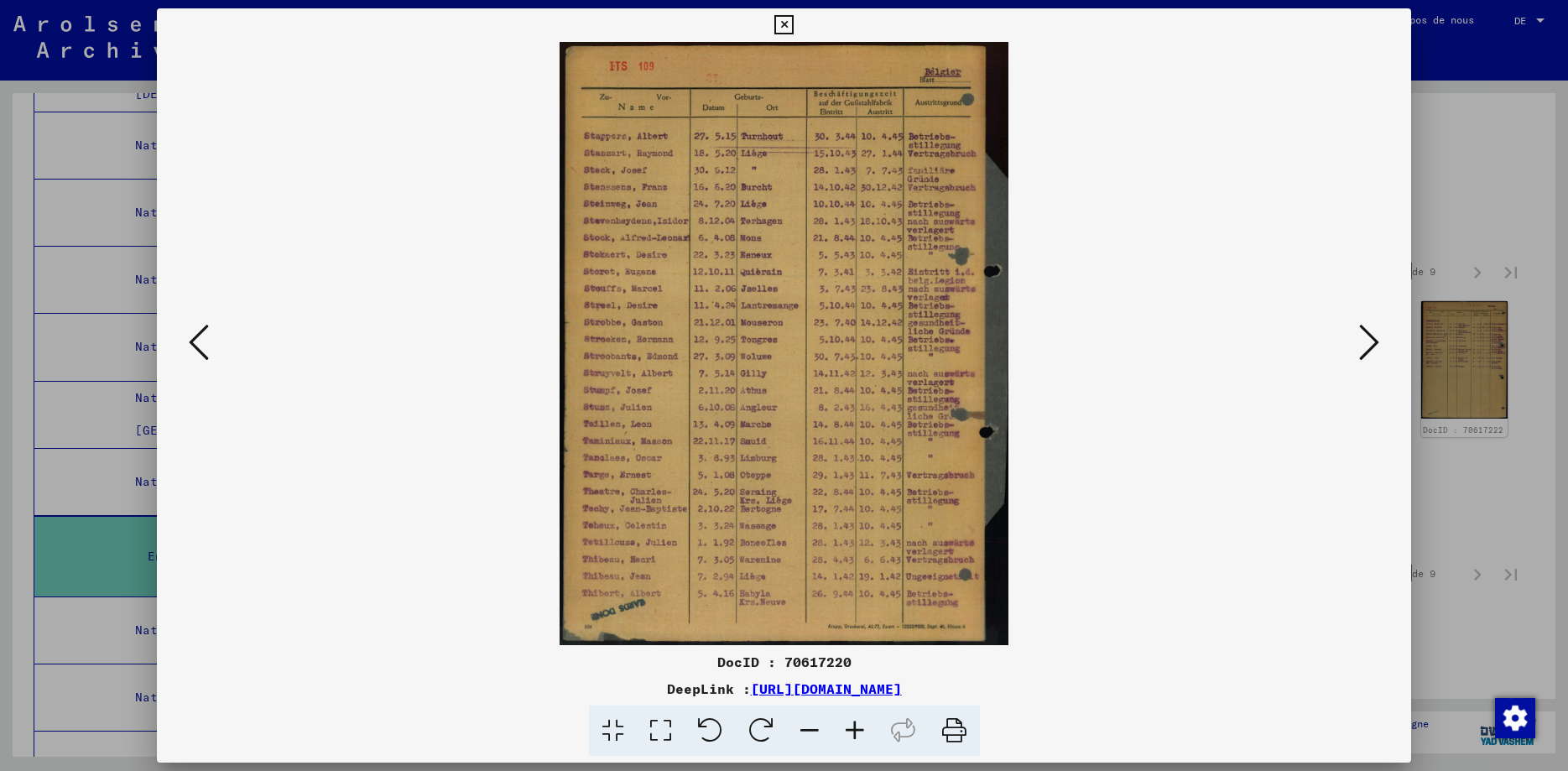
click at [188, 346] on icon at bounding box center [198, 343] width 20 height 40
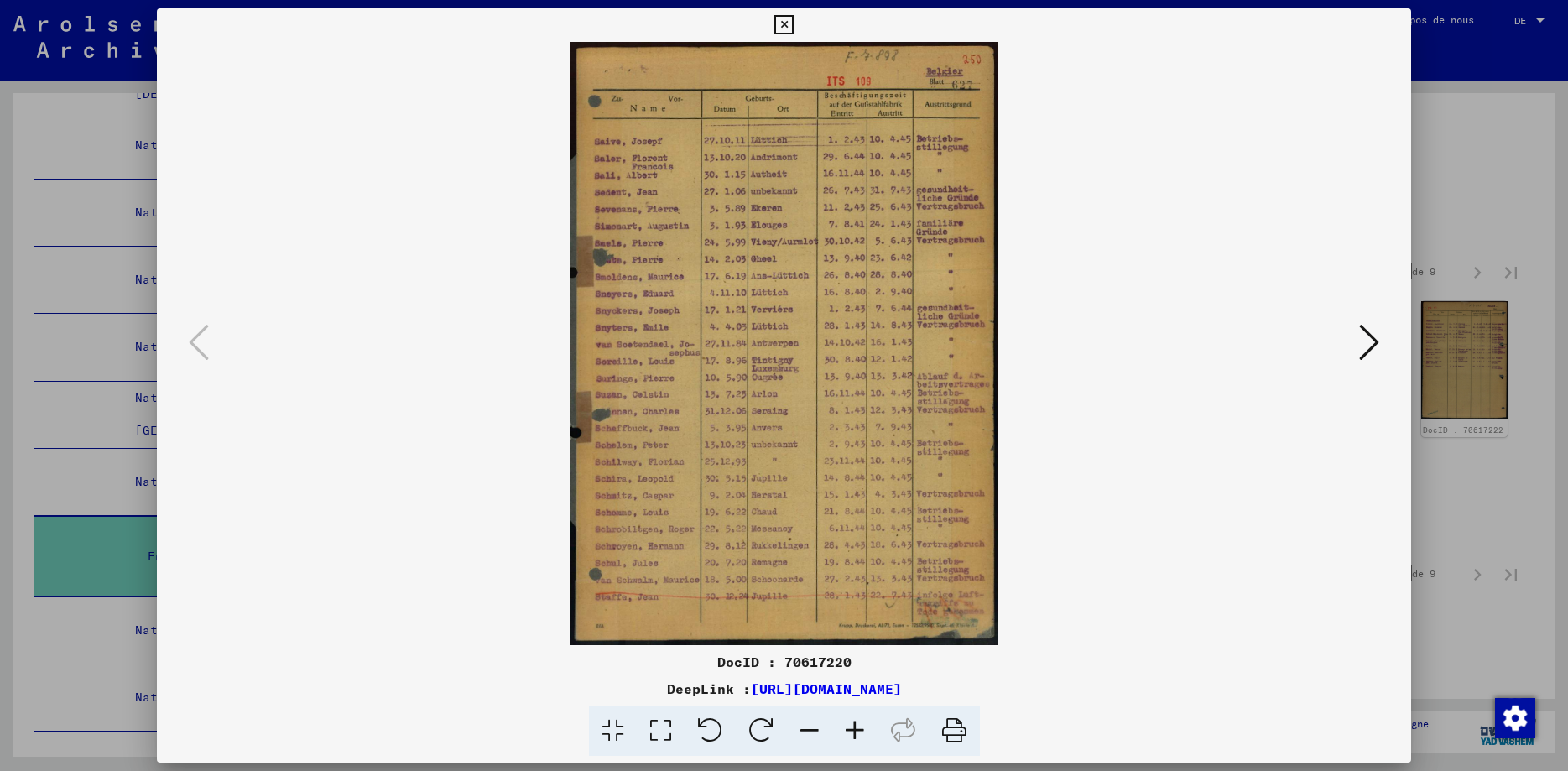
click at [794, 27] on icon at bounding box center [784, 25] width 19 height 20
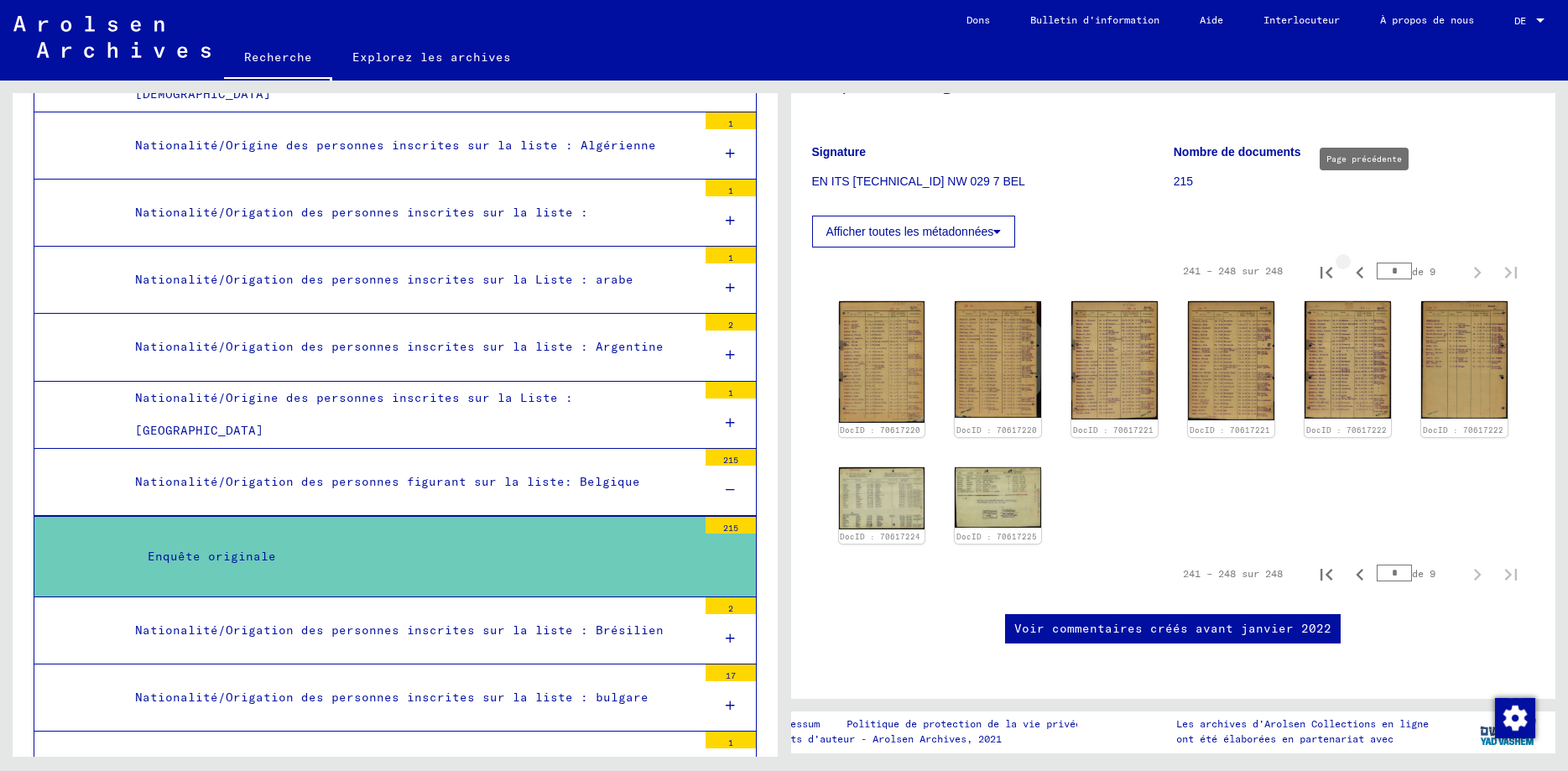
click at [1359, 261] on icon "Page précédente" at bounding box center [1360, 273] width 24 height 24
type input "*"
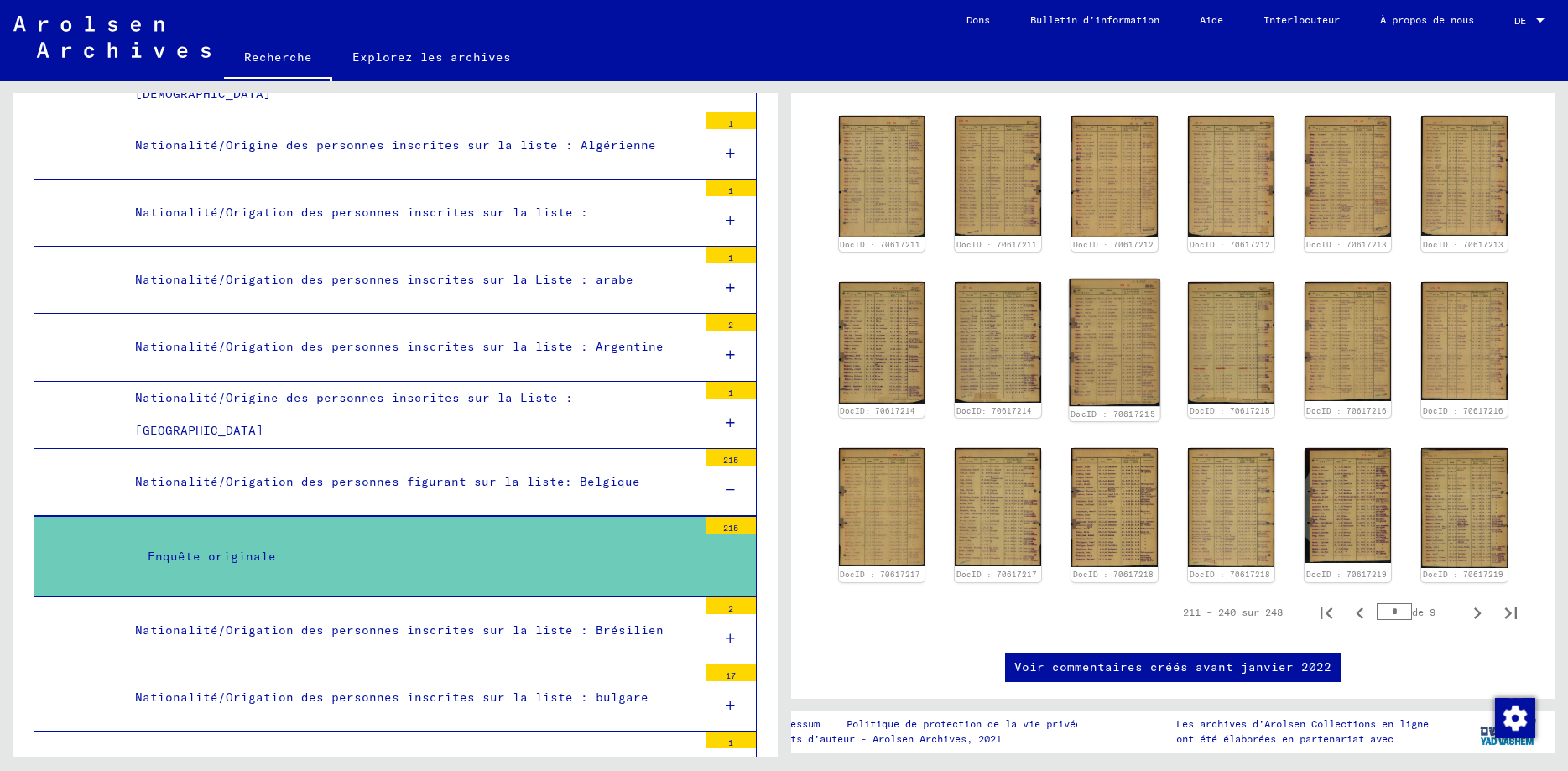
scroll to position [967, 0]
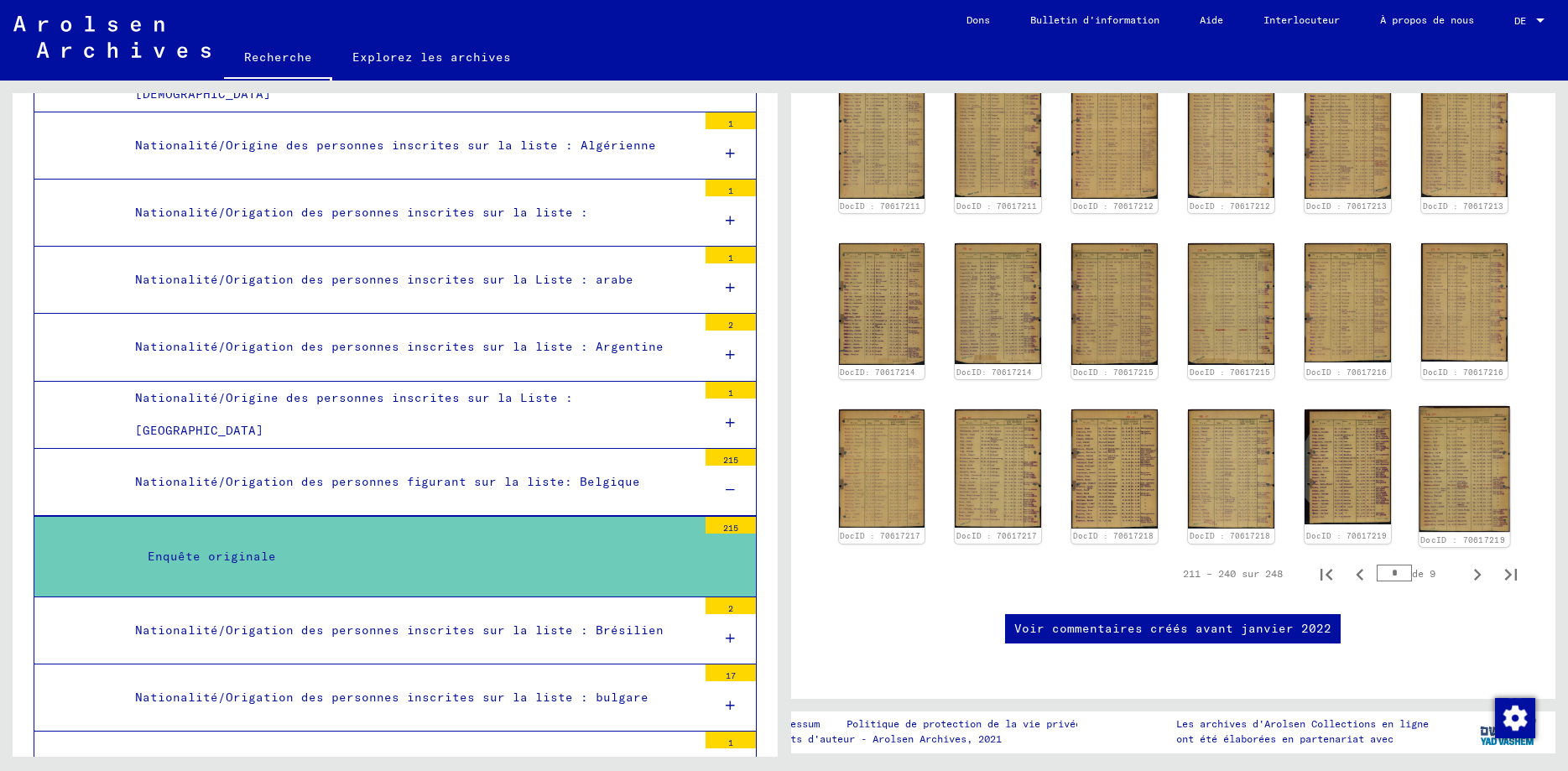
click at [1469, 406] on img at bounding box center [1464, 469] width 91 height 126
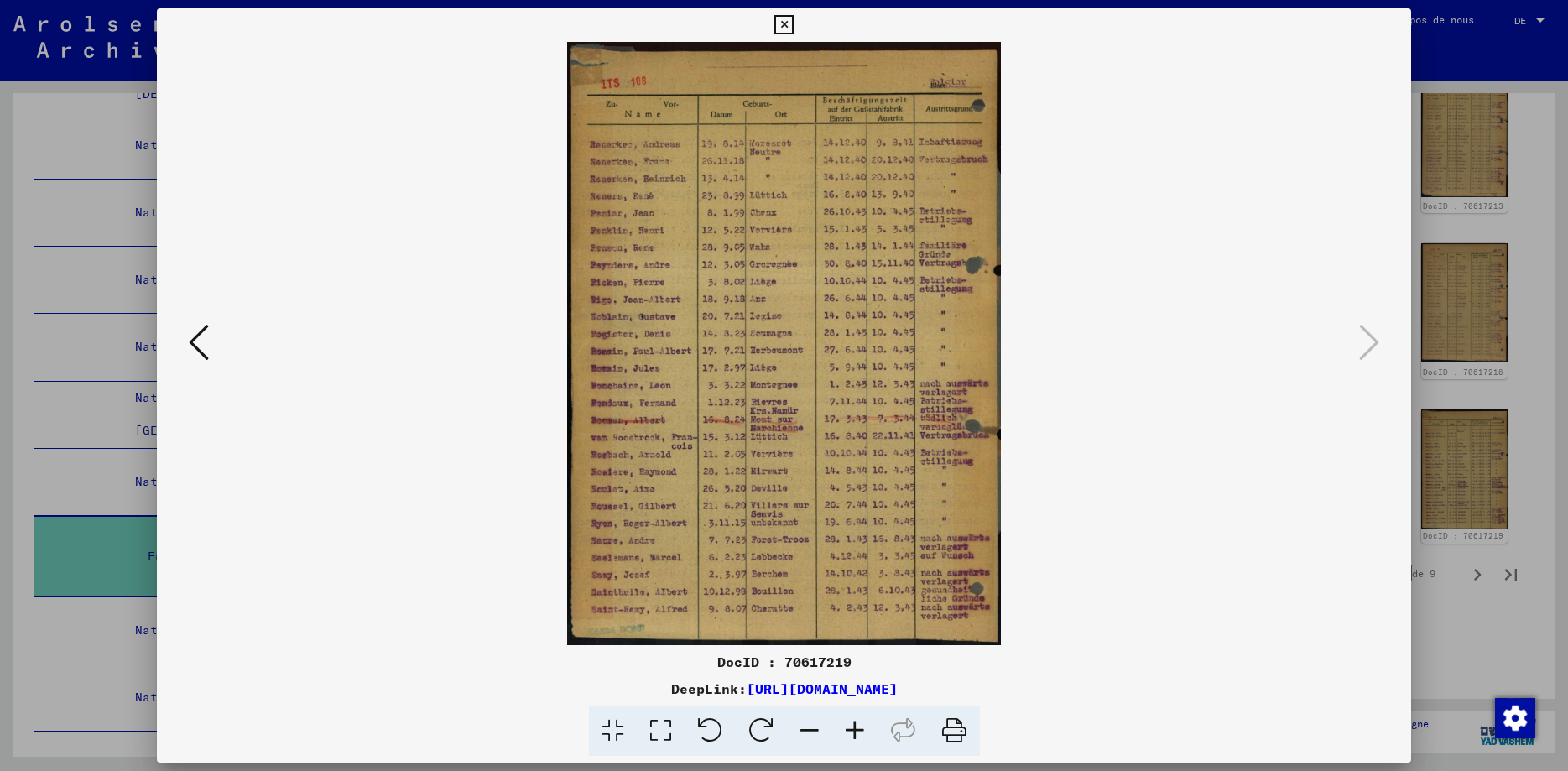
click at [189, 347] on icon at bounding box center [198, 343] width 20 height 40
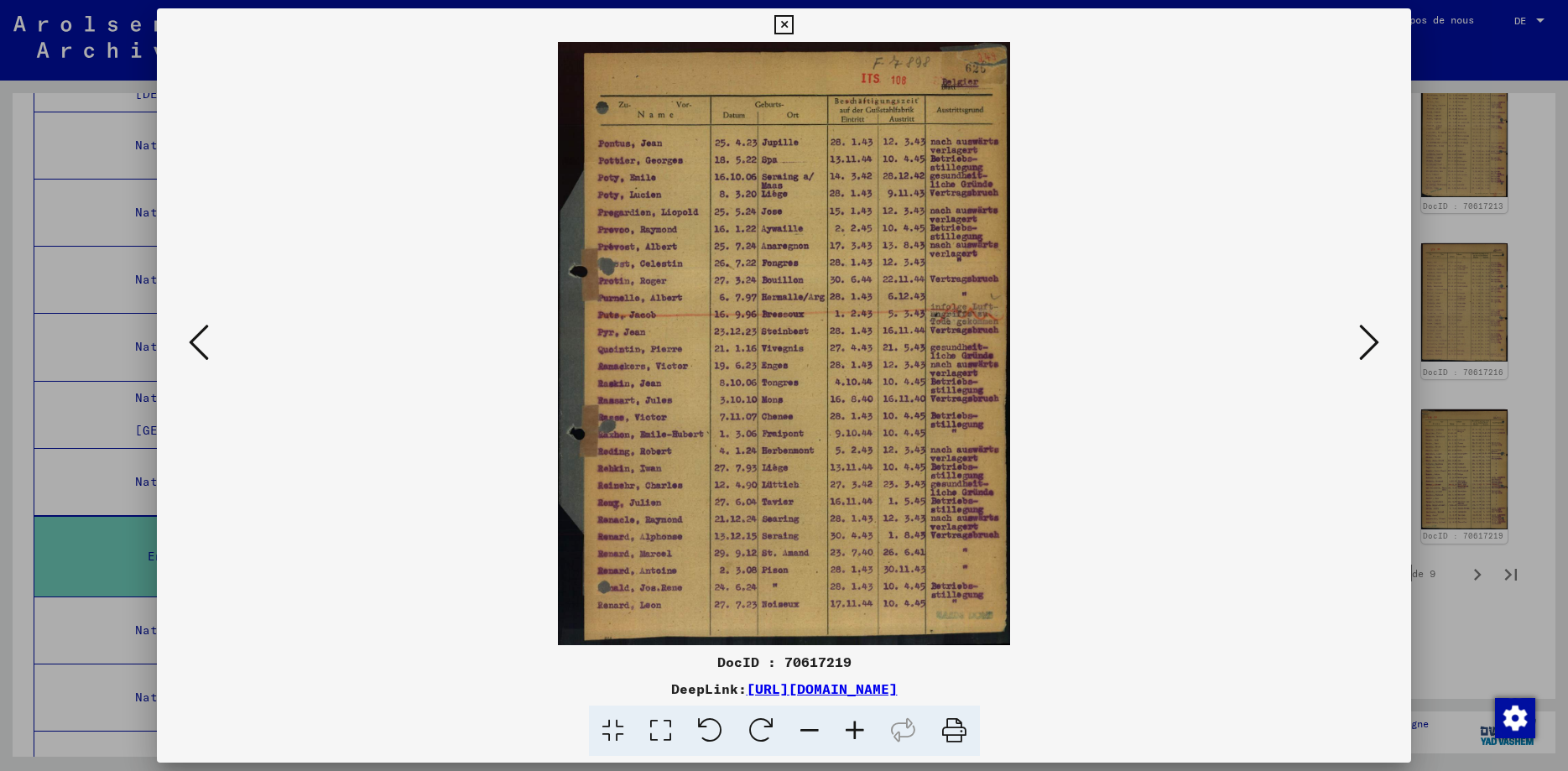
click at [189, 347] on icon at bounding box center [198, 343] width 20 height 40
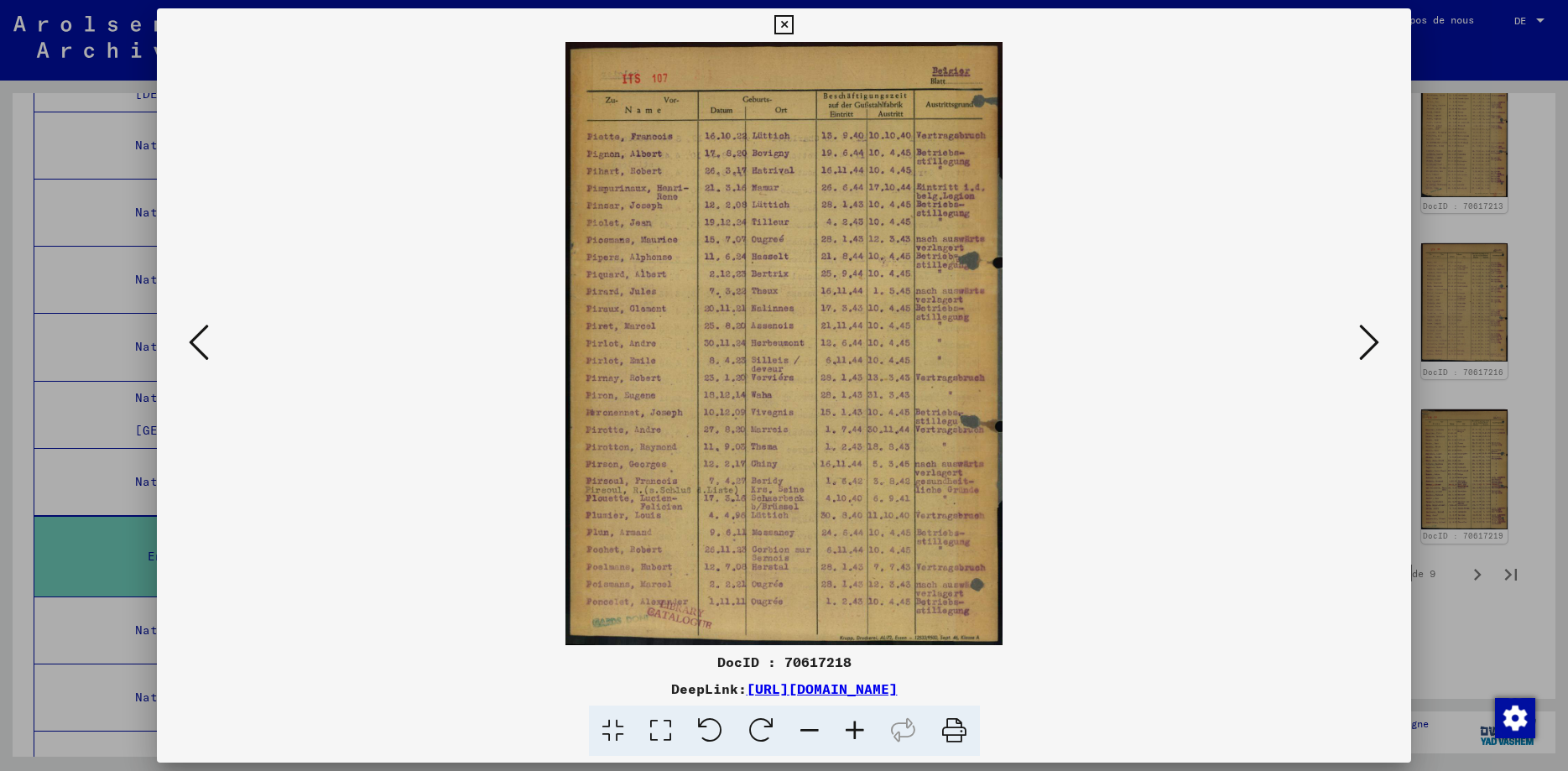
click at [189, 347] on icon at bounding box center [198, 343] width 20 height 40
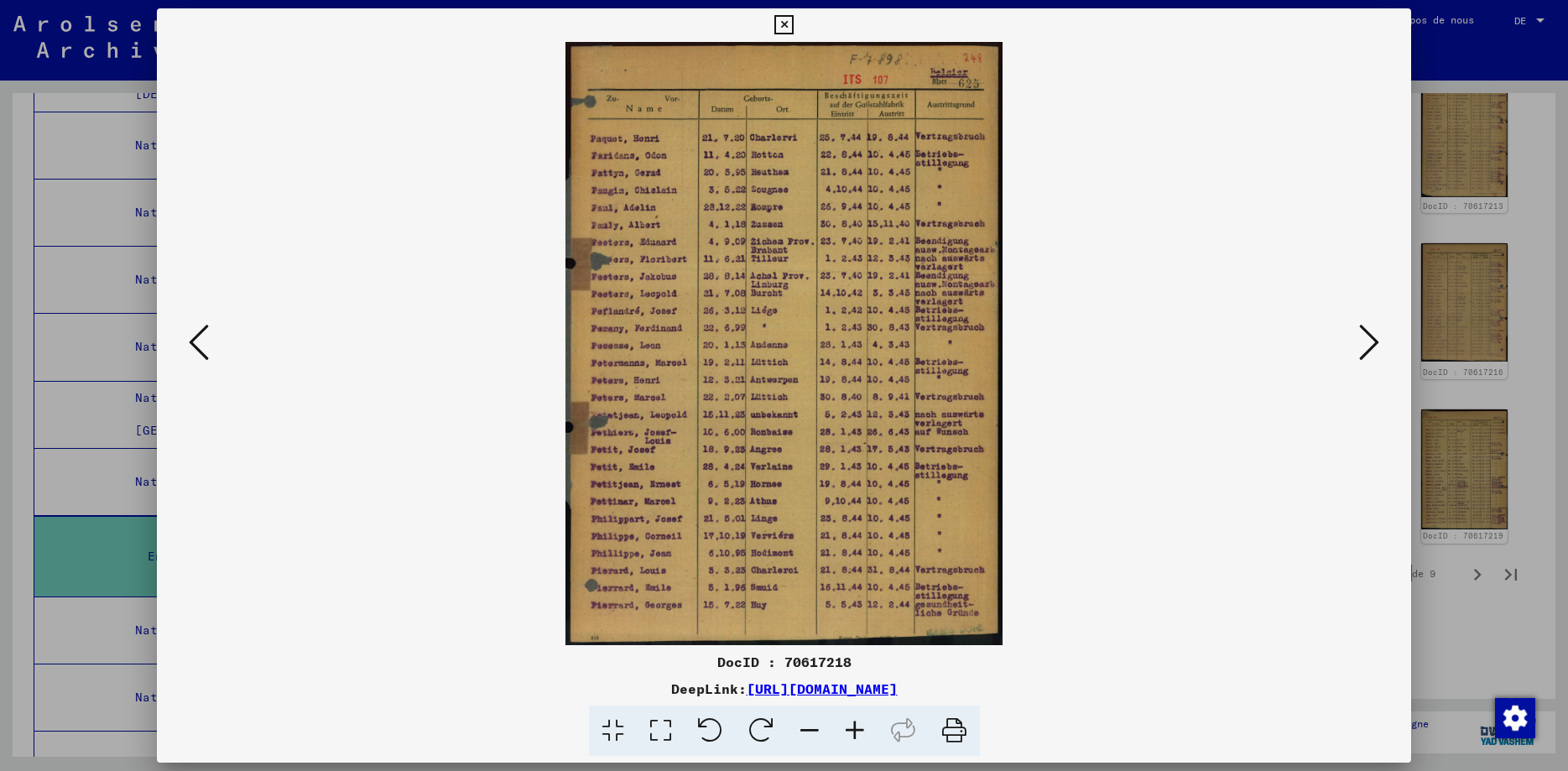
click at [189, 347] on icon at bounding box center [198, 343] width 20 height 40
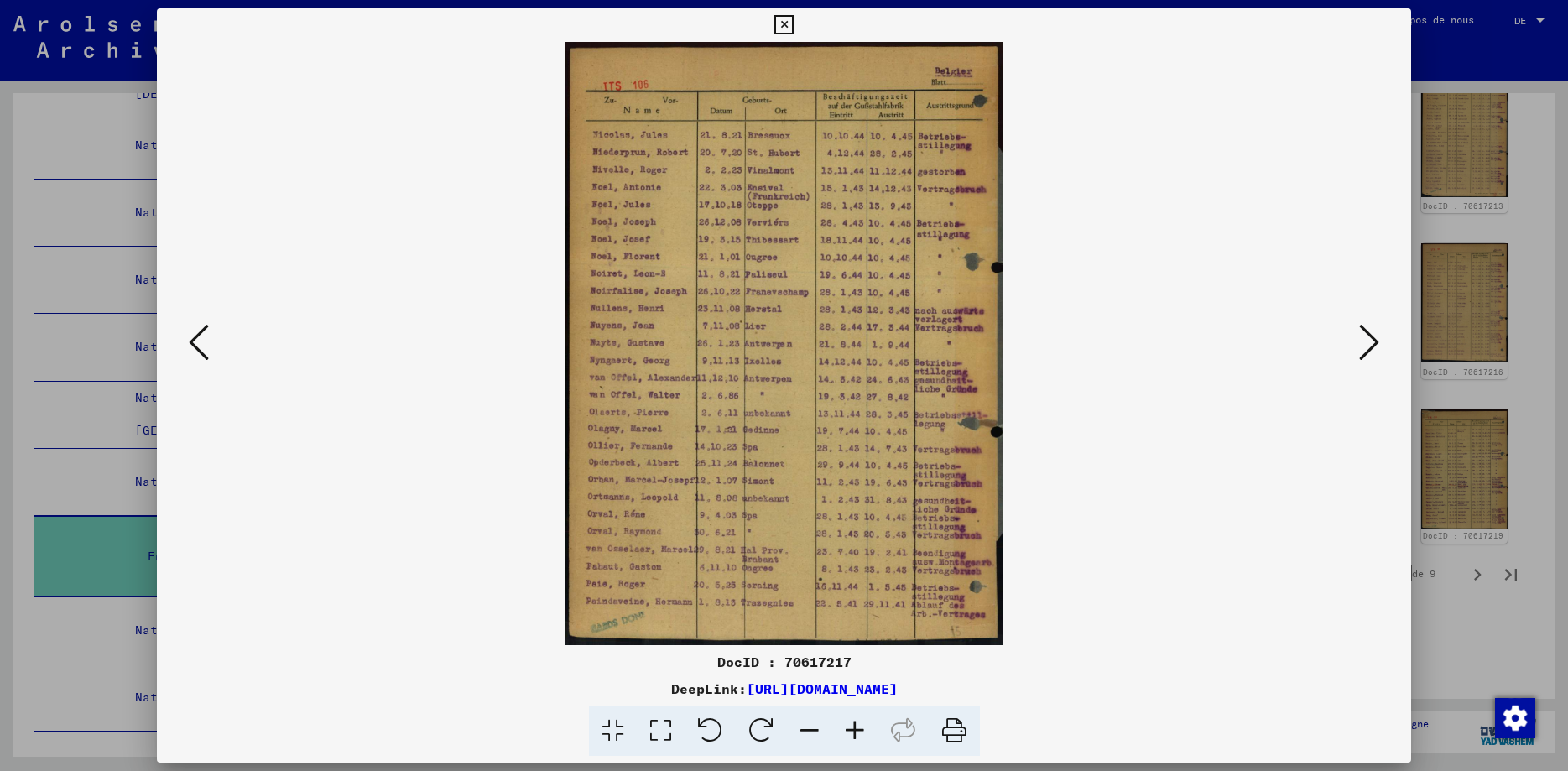
click at [189, 347] on icon at bounding box center [198, 343] width 20 height 40
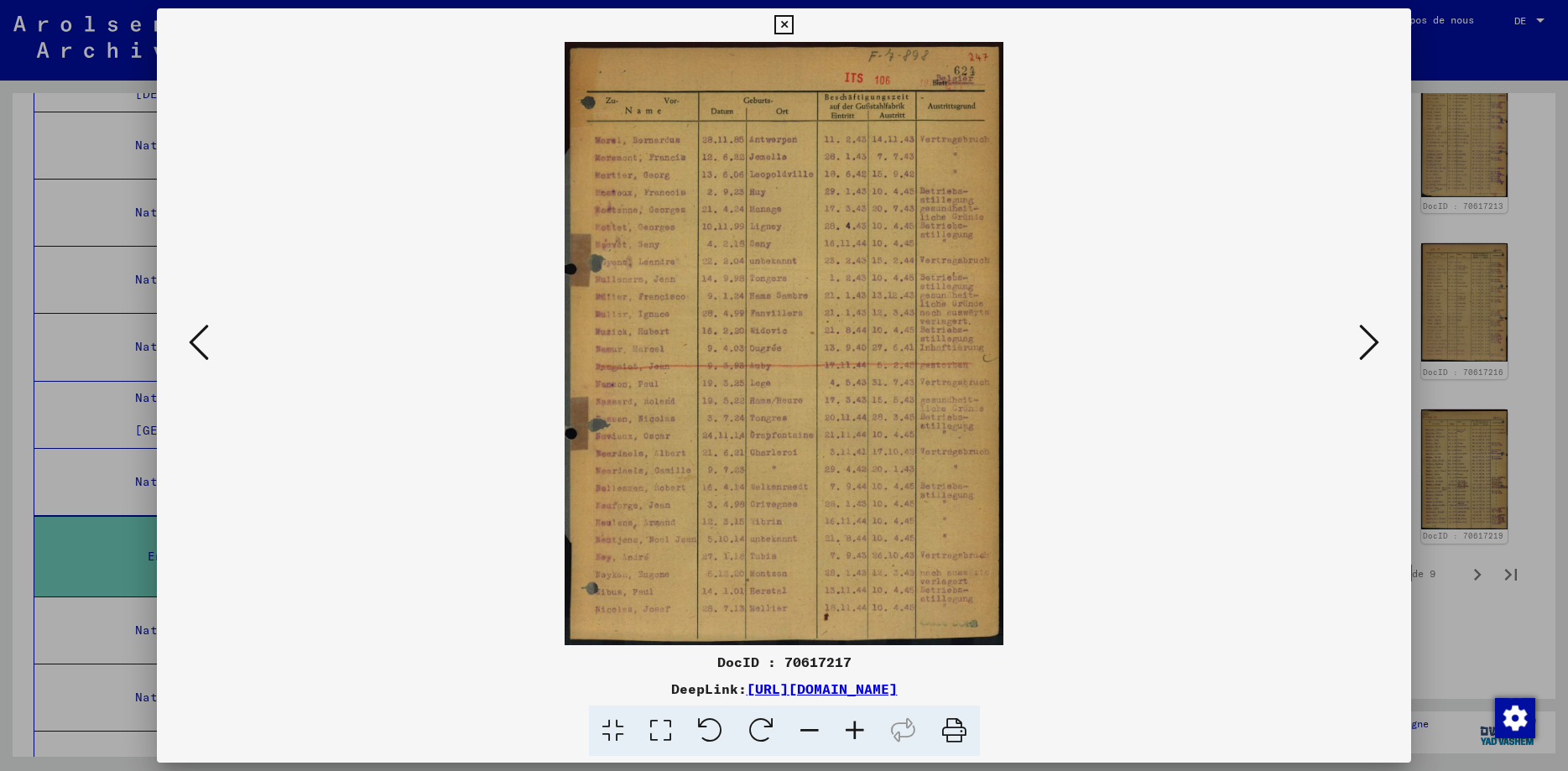
click at [189, 347] on icon at bounding box center [198, 343] width 20 height 40
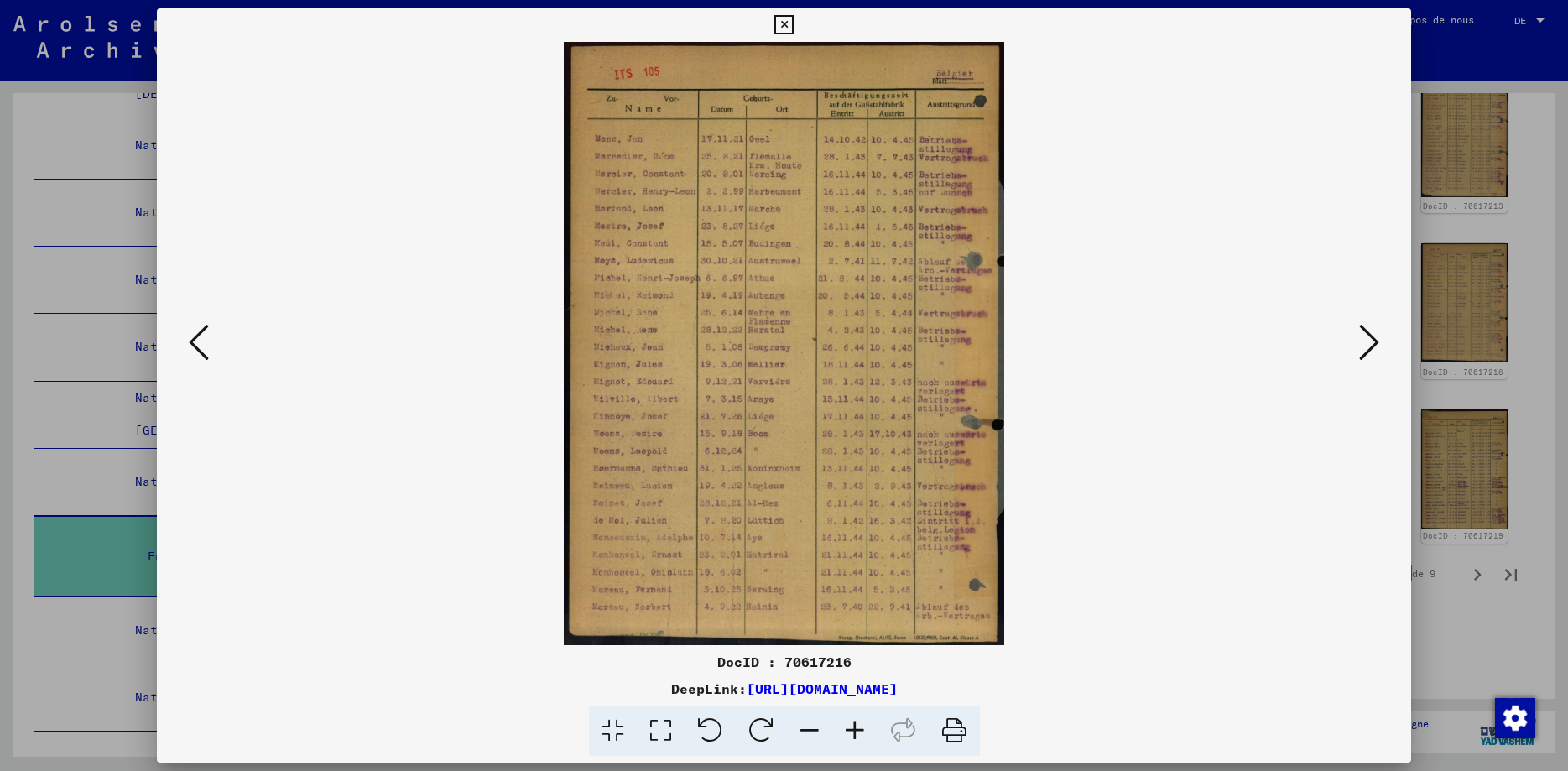
click at [189, 347] on icon at bounding box center [198, 343] width 20 height 40
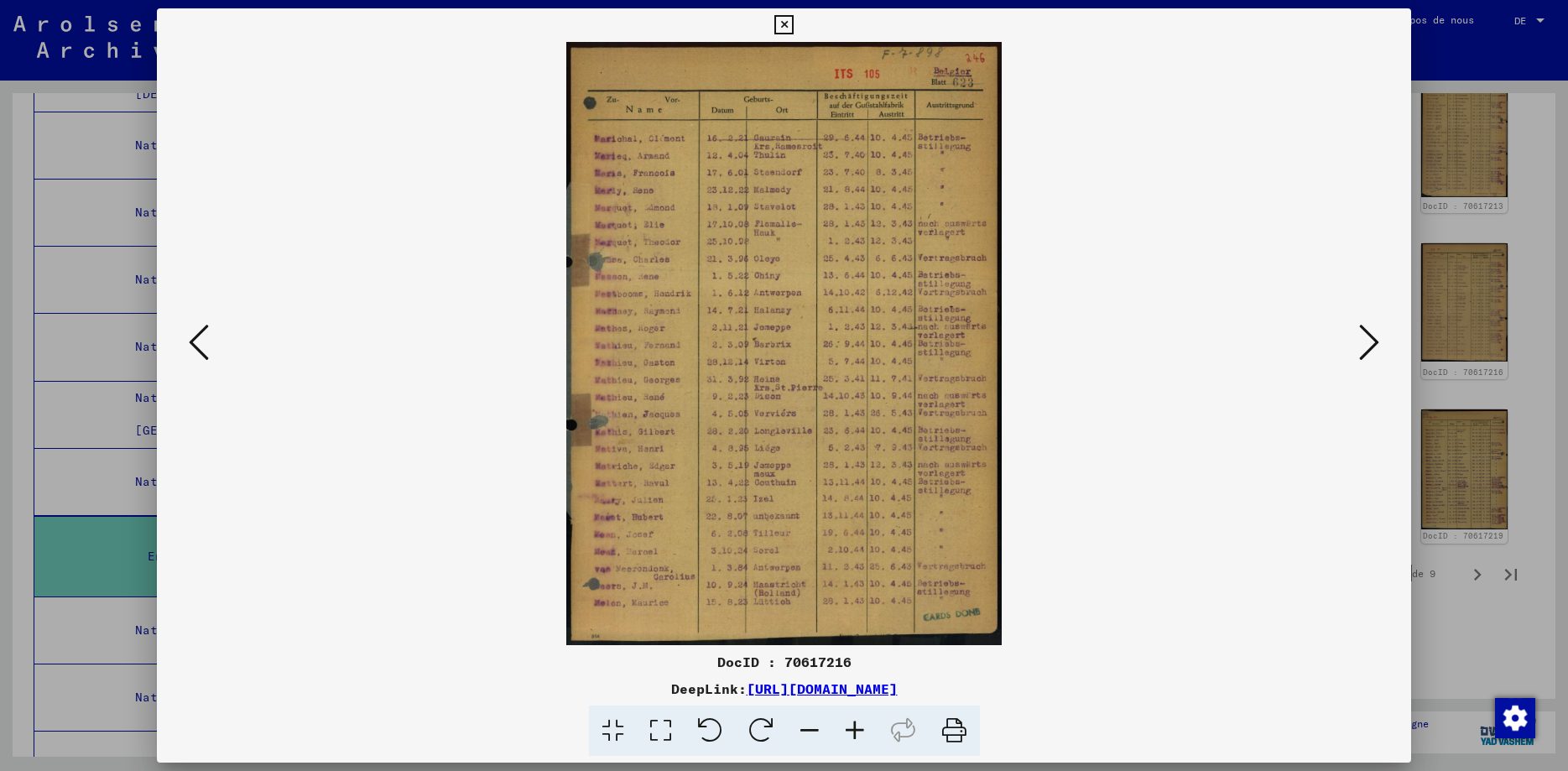
click at [189, 347] on icon at bounding box center [198, 343] width 20 height 40
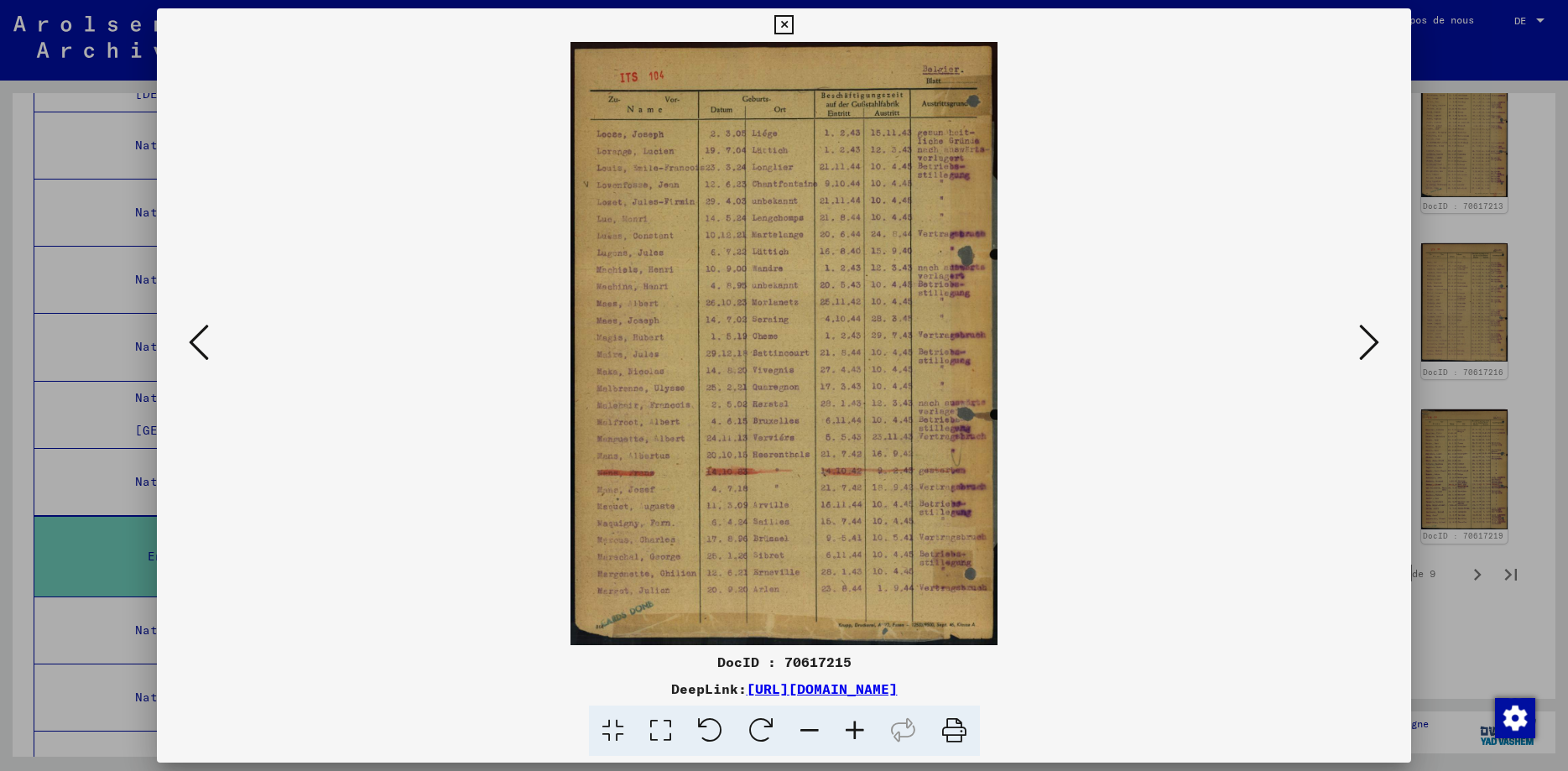
click at [189, 347] on icon at bounding box center [198, 343] width 20 height 40
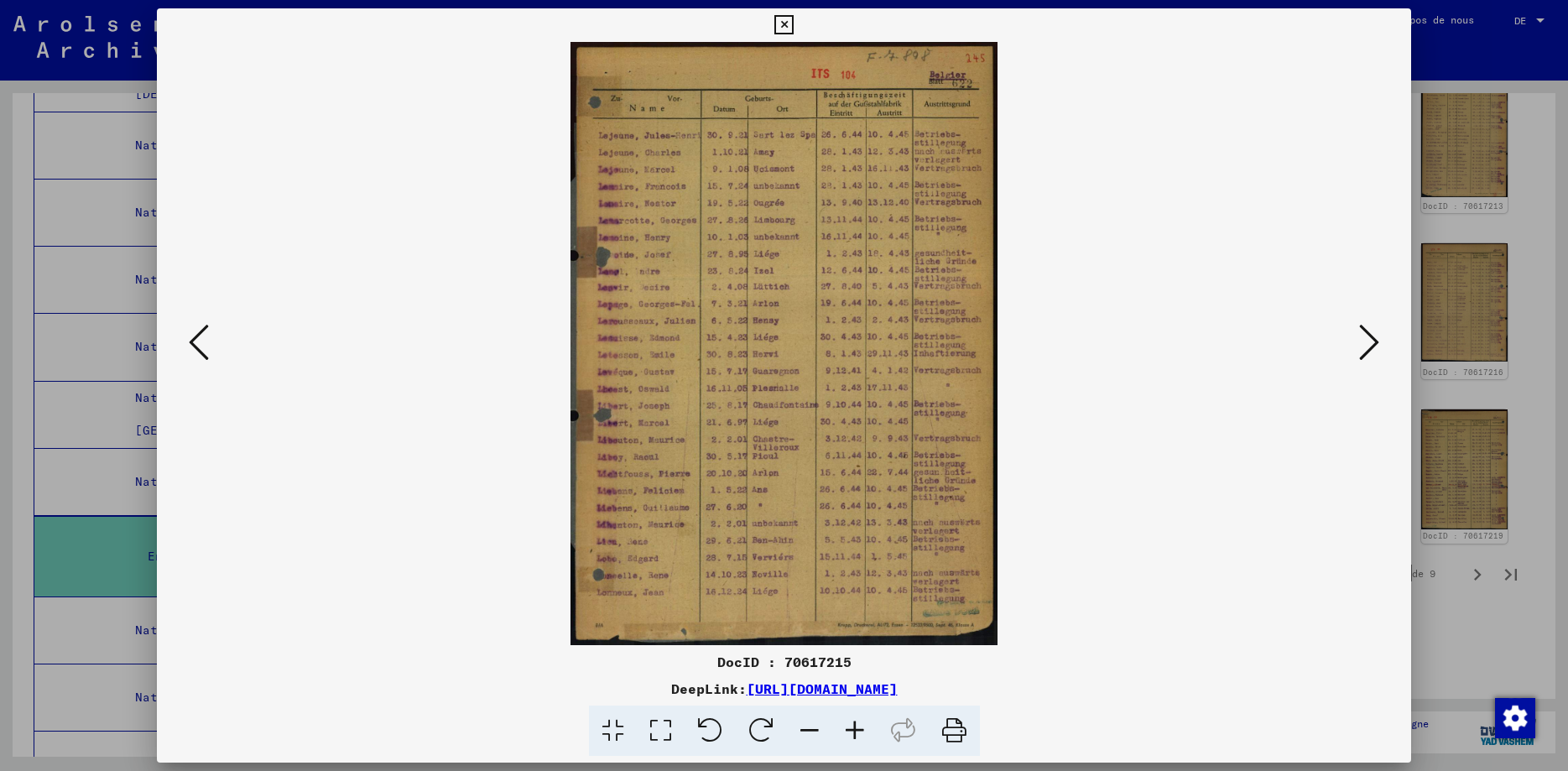
click at [189, 347] on icon at bounding box center [198, 343] width 20 height 40
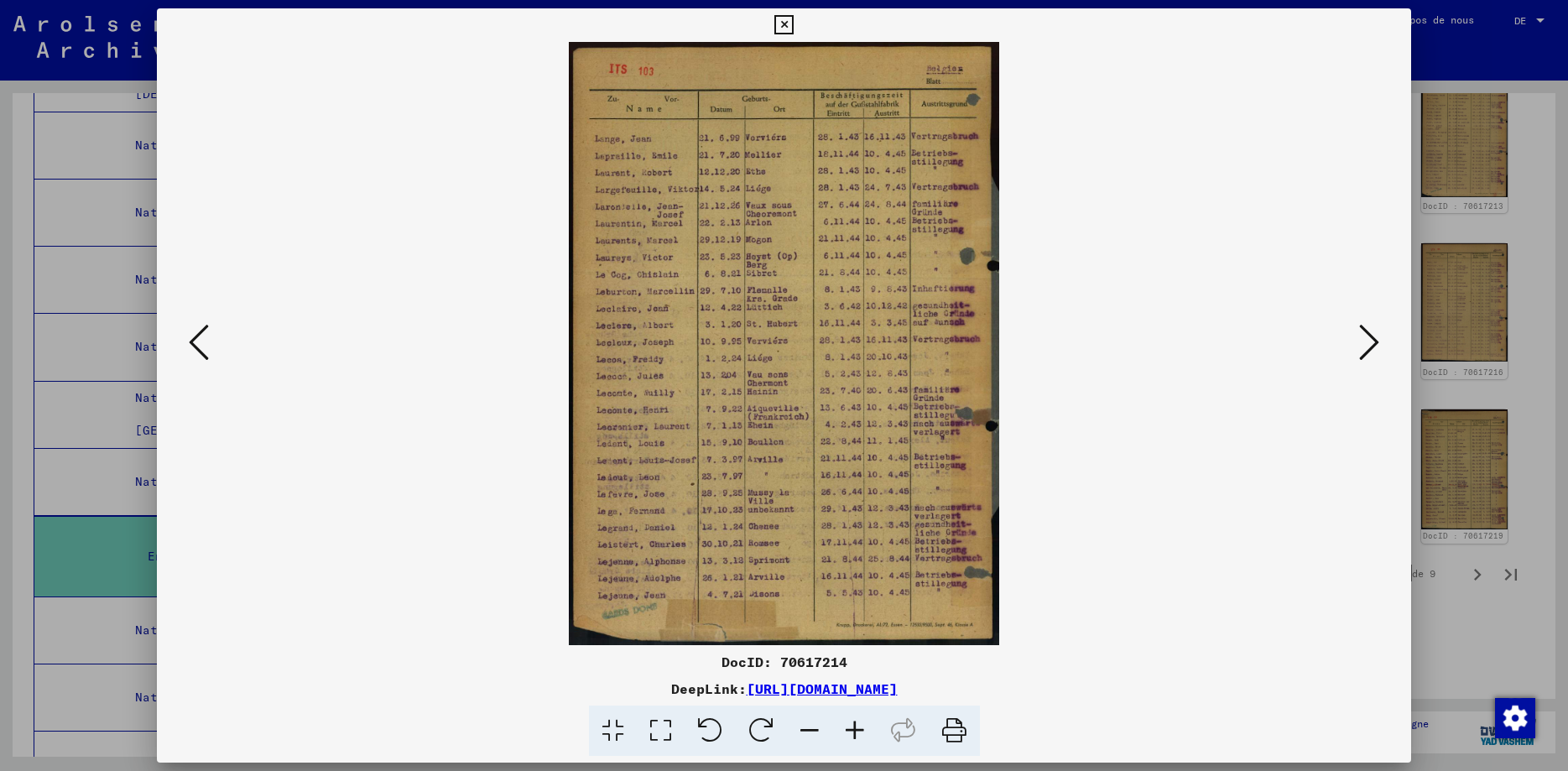
click at [189, 347] on icon at bounding box center [198, 343] width 20 height 40
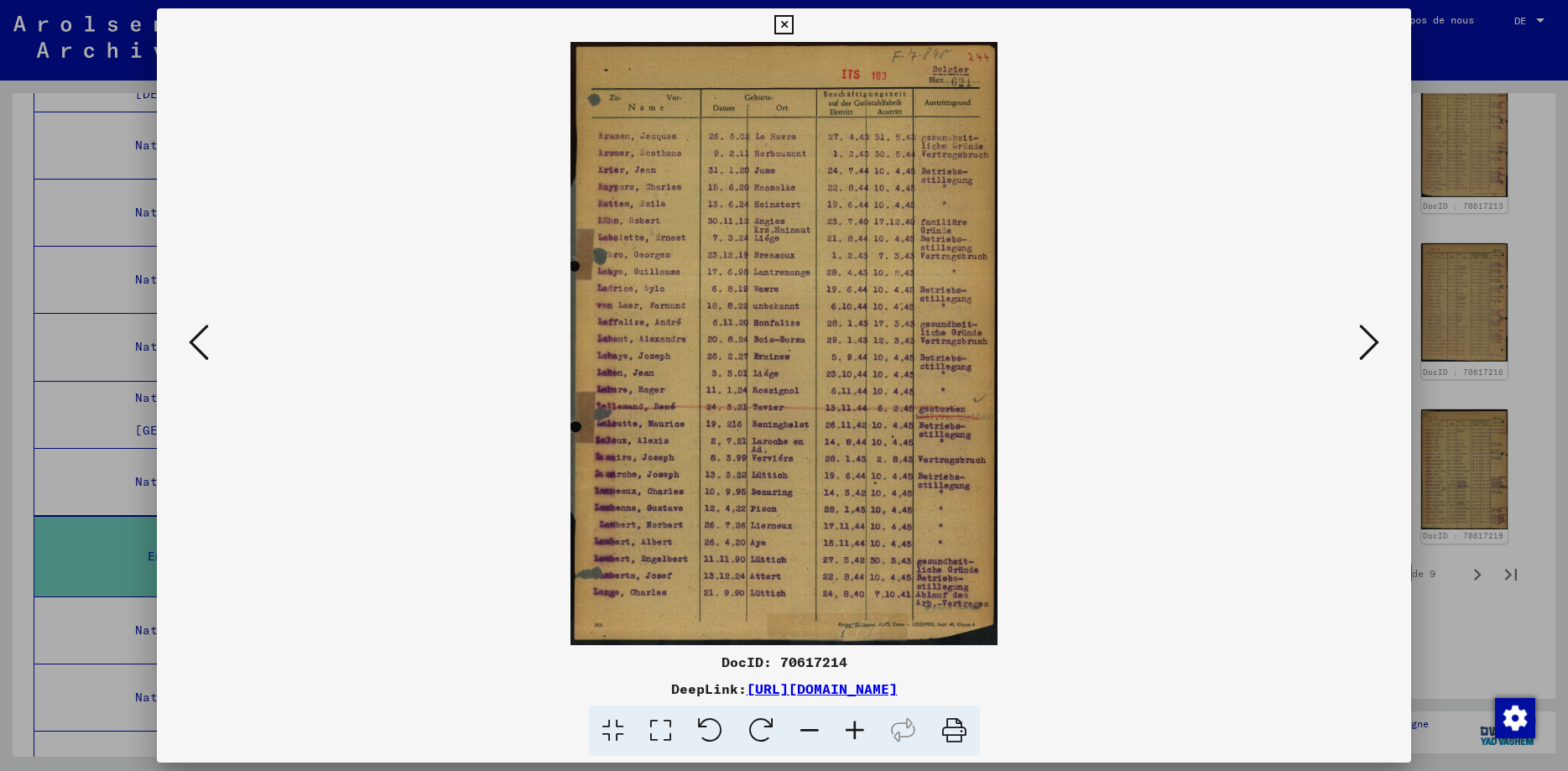
click at [189, 347] on icon at bounding box center [198, 343] width 20 height 40
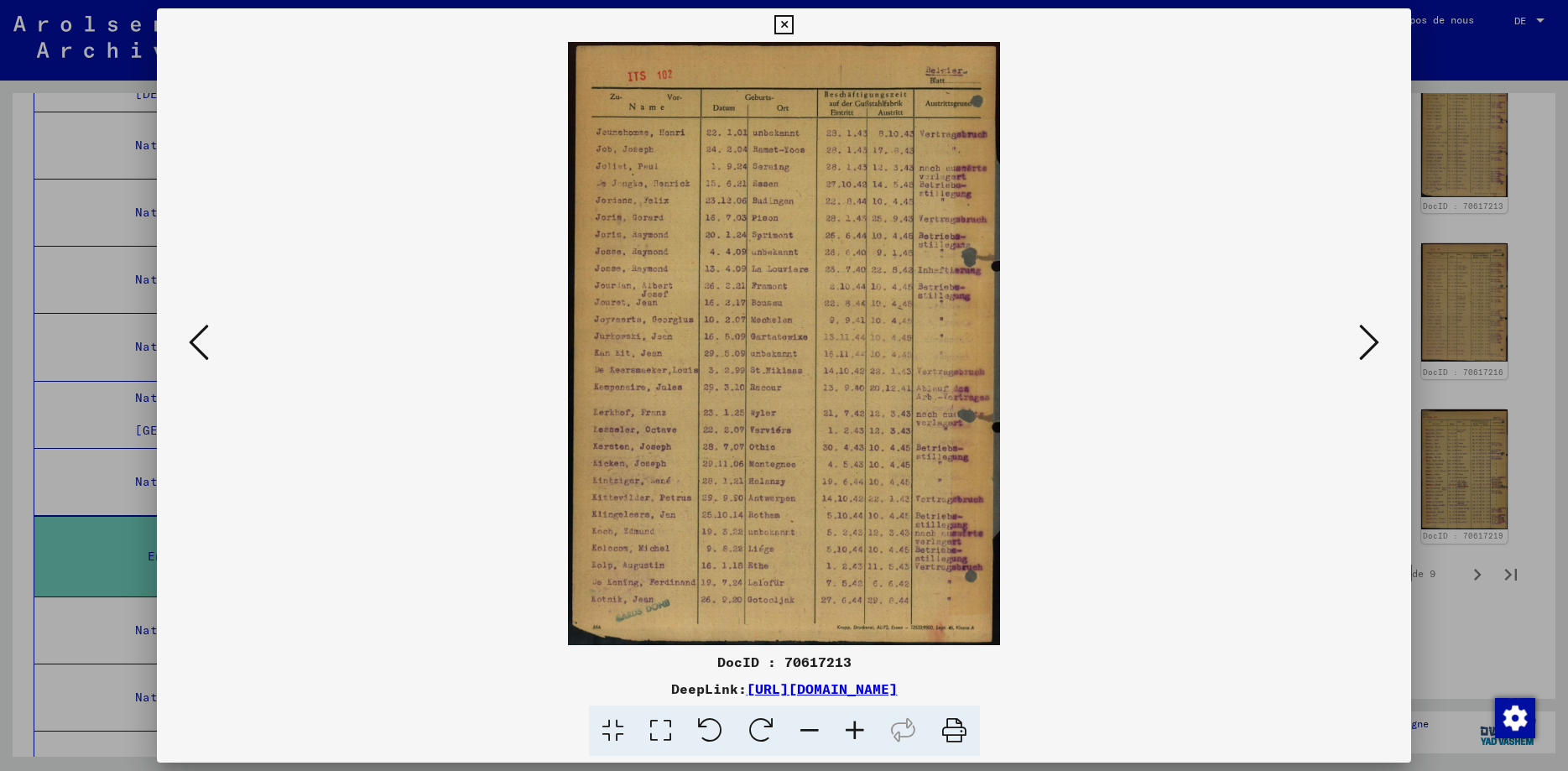
click at [189, 347] on icon at bounding box center [198, 343] width 20 height 40
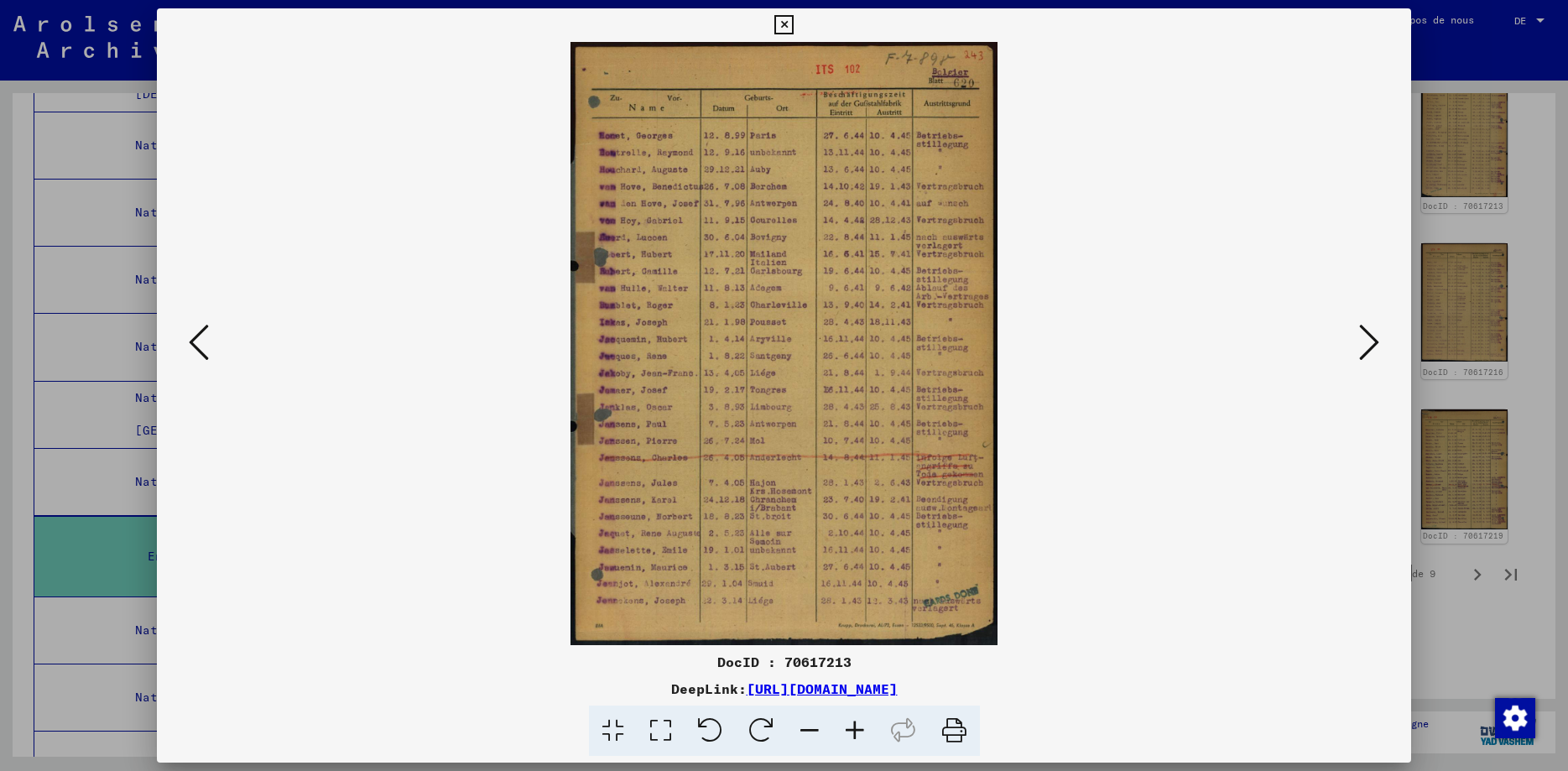
click at [189, 347] on icon at bounding box center [198, 343] width 20 height 40
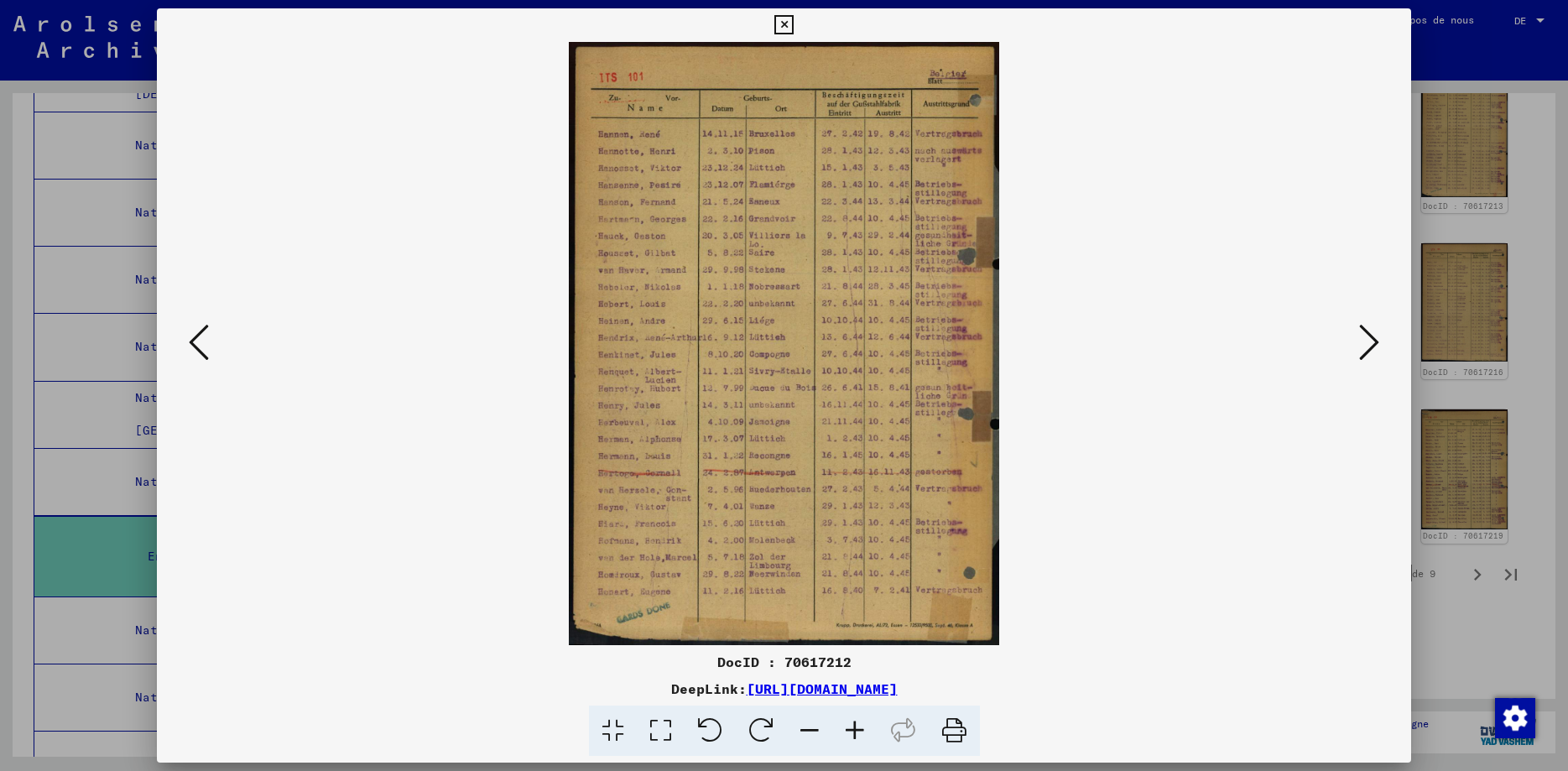
click at [189, 347] on icon at bounding box center [198, 343] width 20 height 40
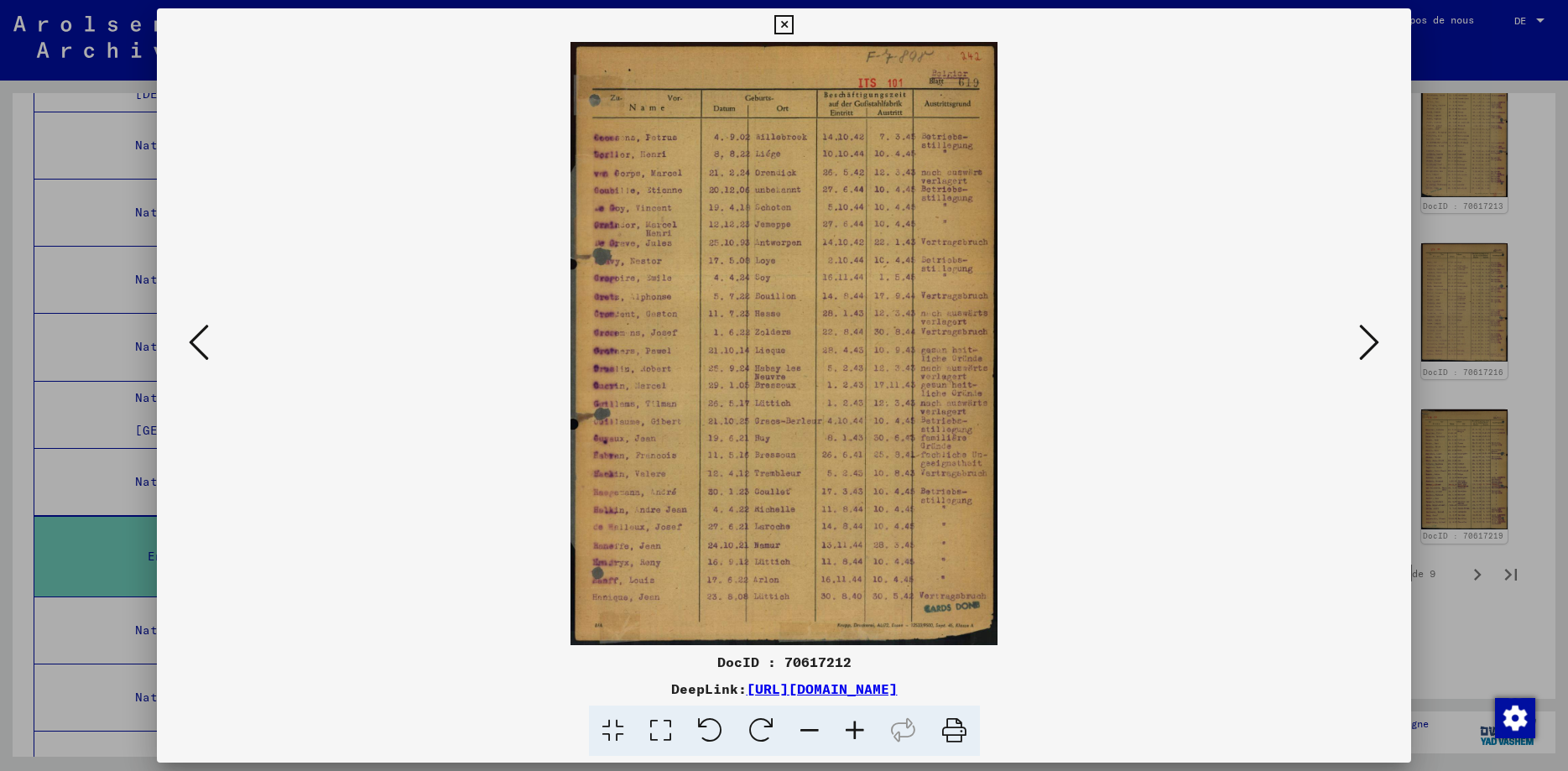
click at [189, 347] on icon at bounding box center [198, 343] width 20 height 40
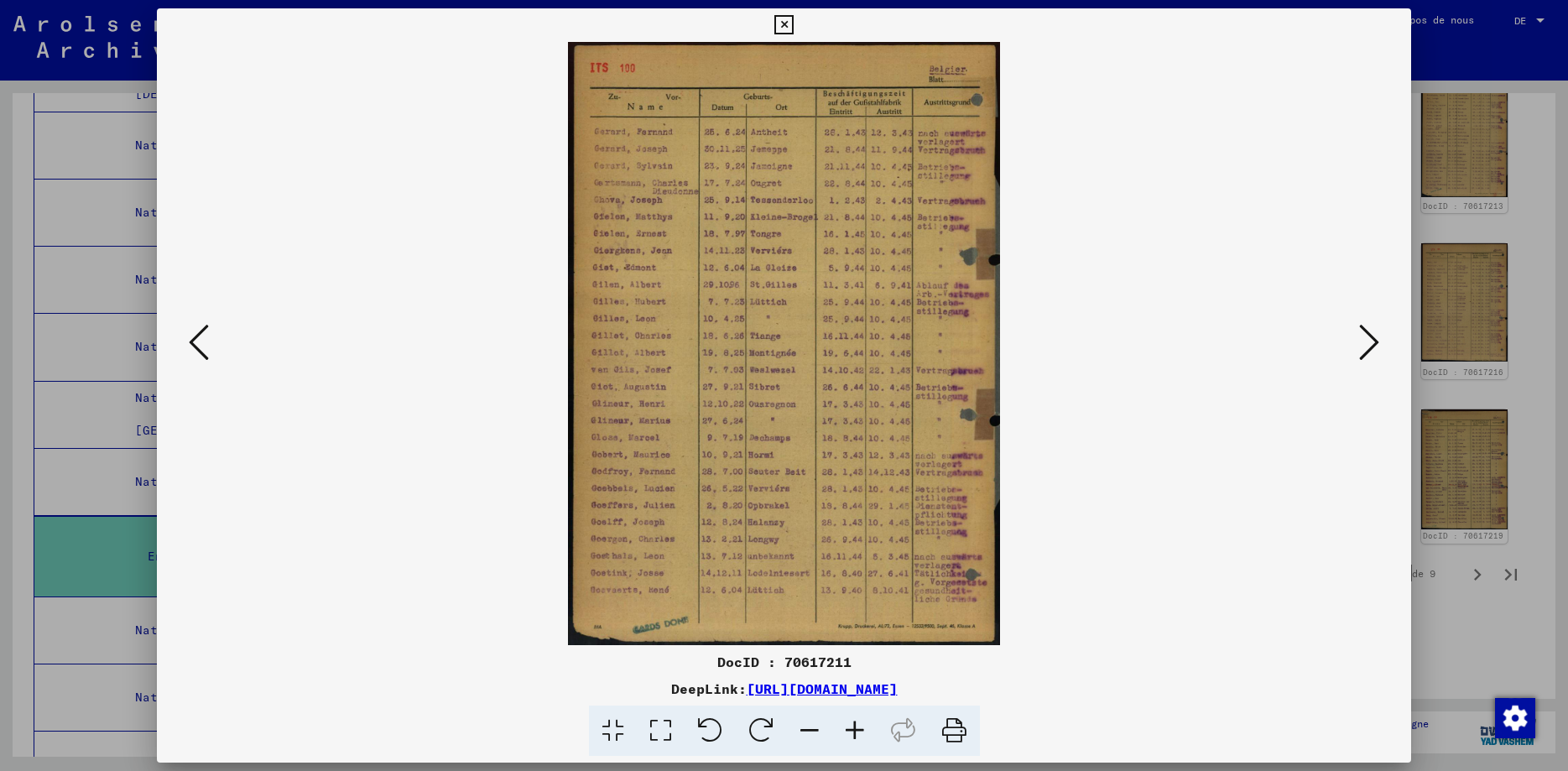
click at [189, 347] on icon at bounding box center [198, 343] width 20 height 40
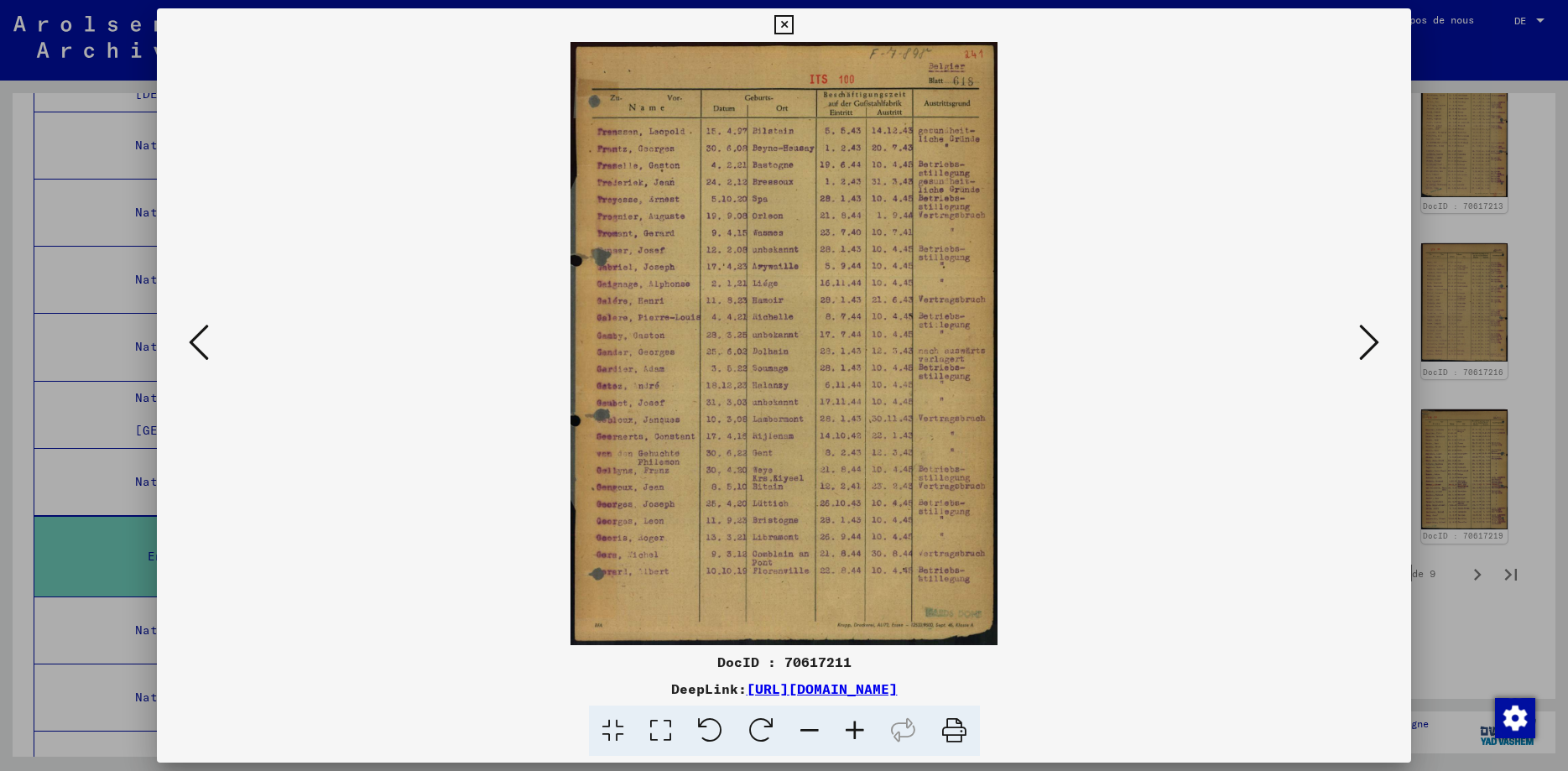
click at [189, 347] on icon at bounding box center [198, 343] width 20 height 40
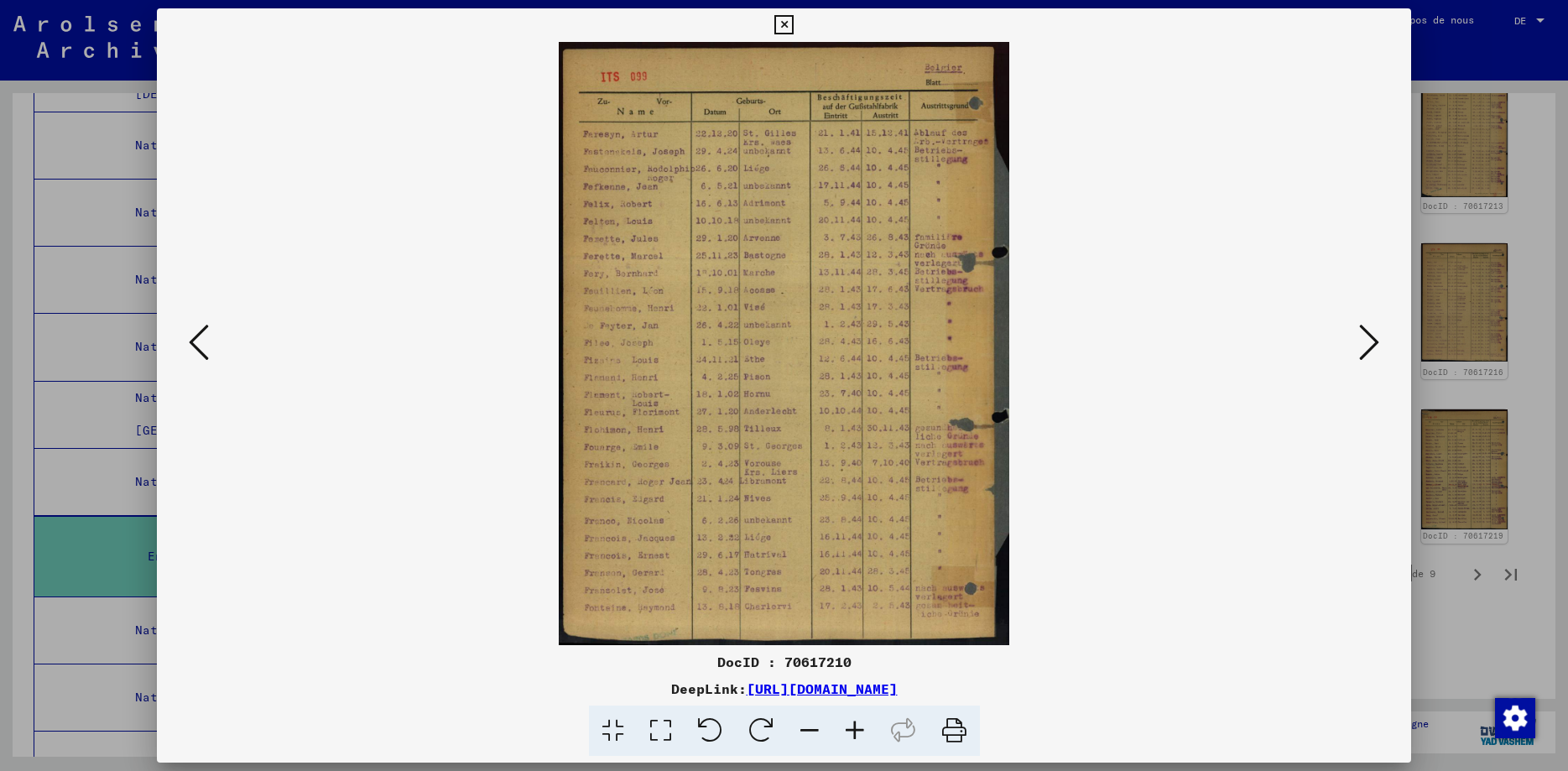
click at [189, 347] on icon at bounding box center [198, 343] width 20 height 40
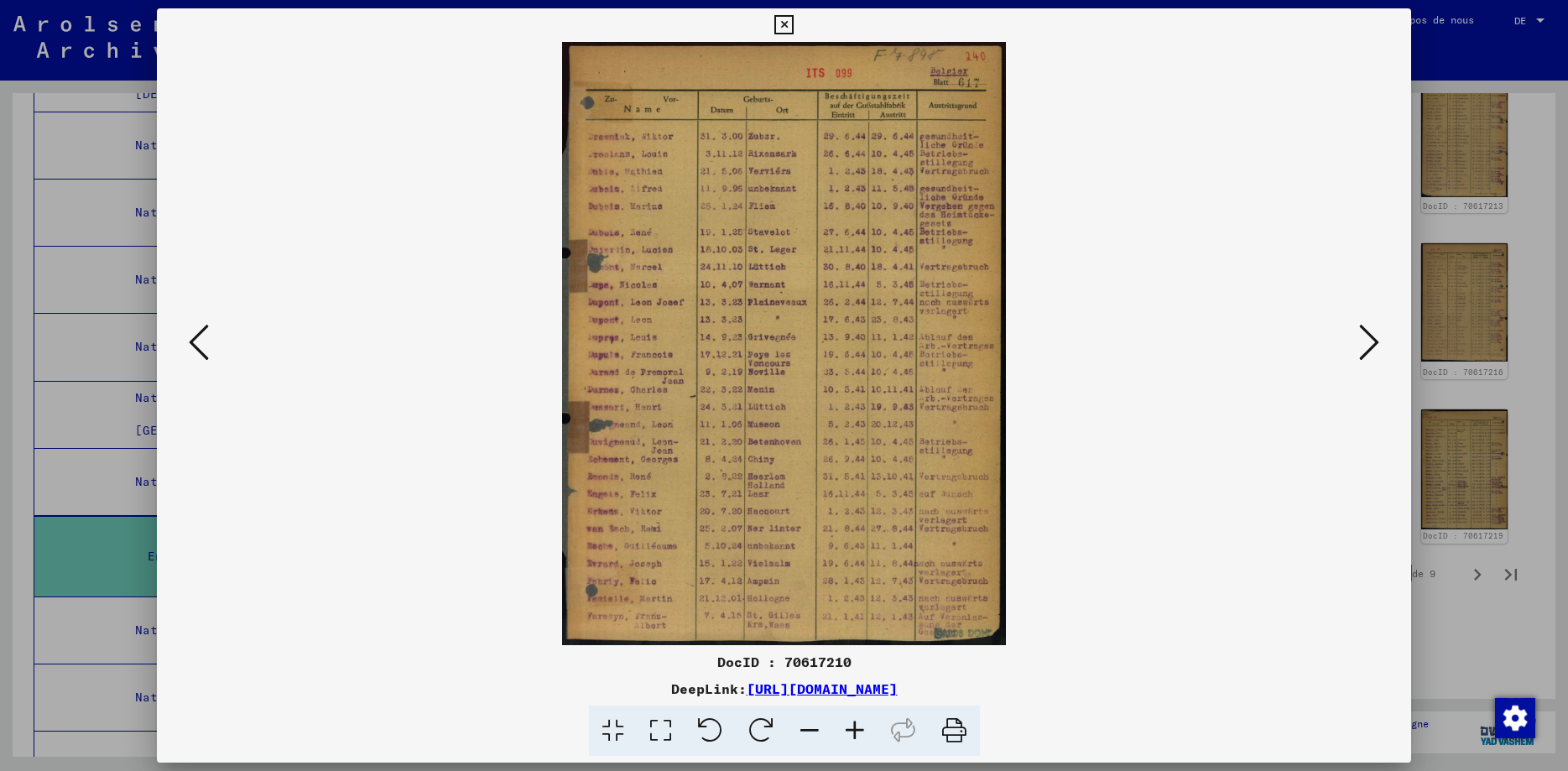
click at [189, 347] on icon at bounding box center [198, 343] width 20 height 40
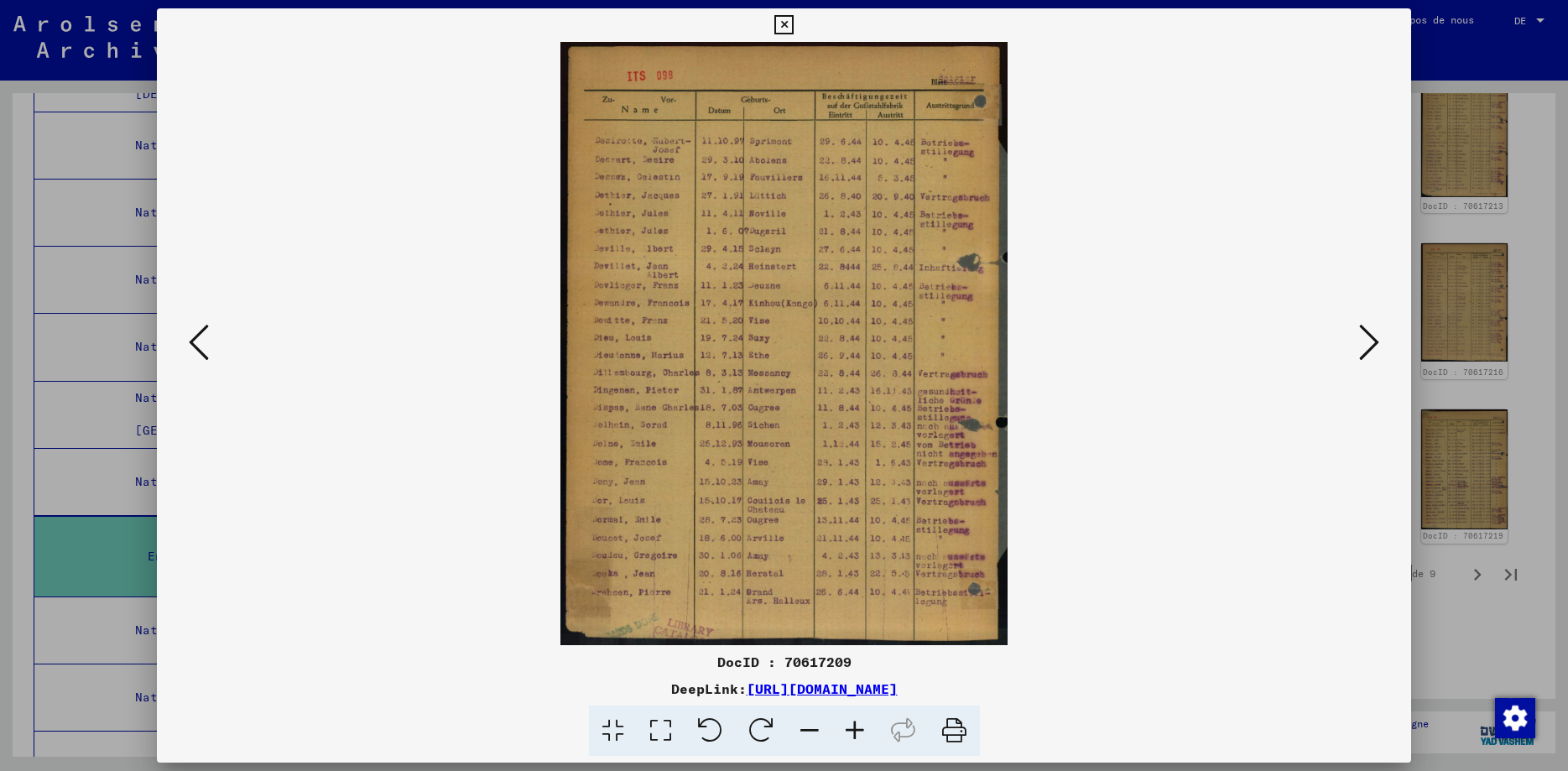
click at [189, 347] on icon at bounding box center [198, 343] width 20 height 40
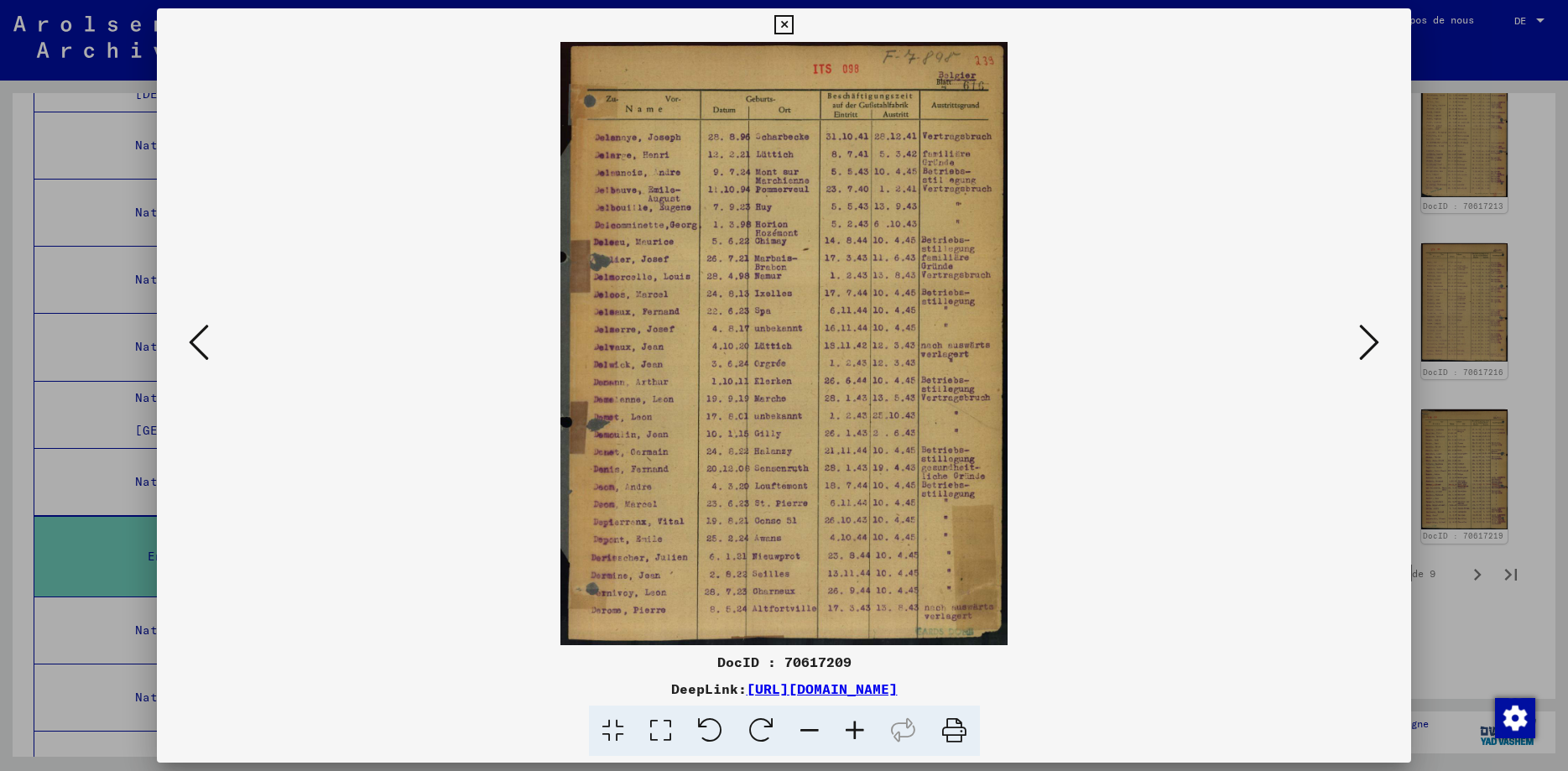
click at [189, 347] on icon at bounding box center [198, 343] width 20 height 40
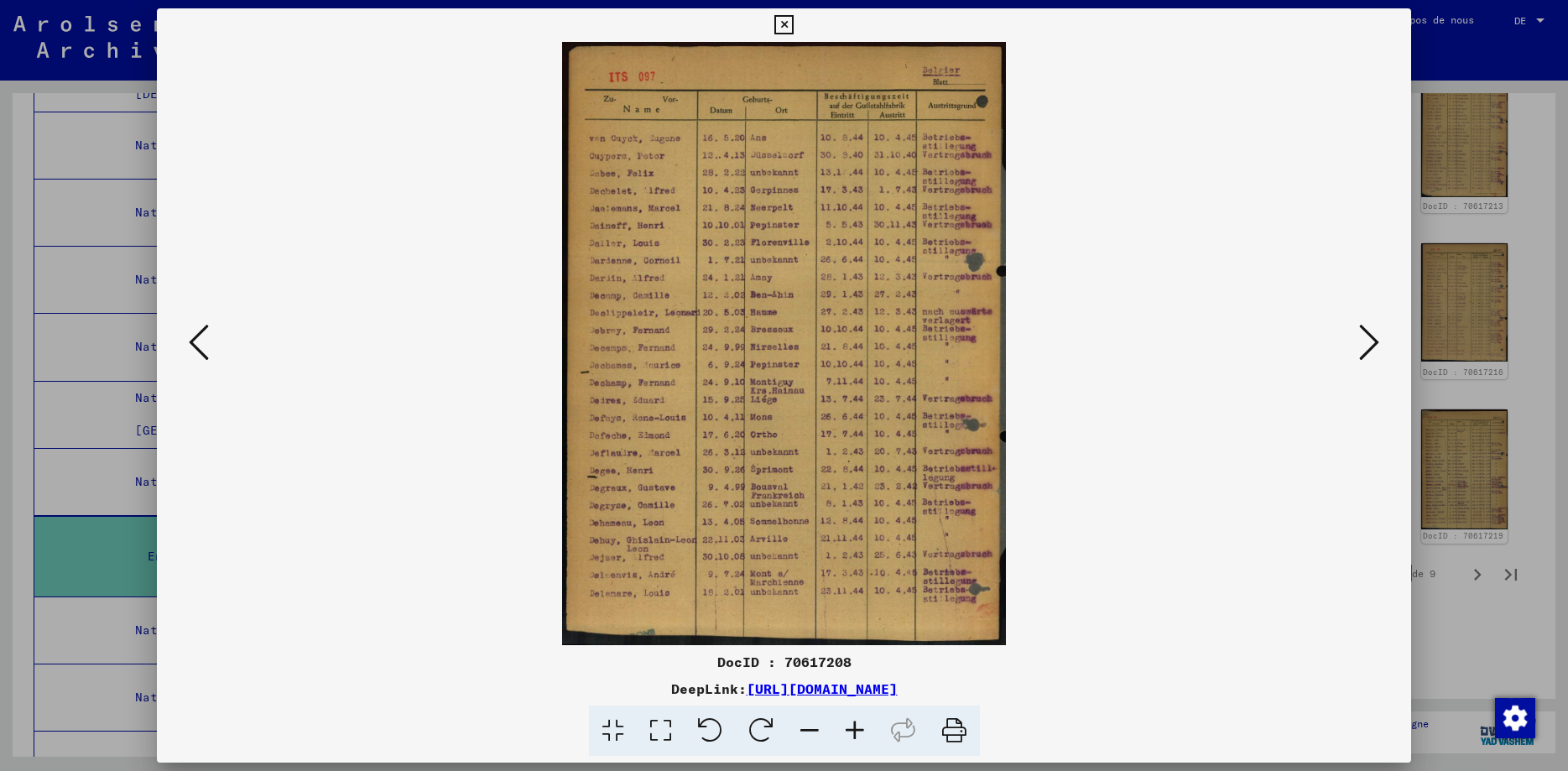
click at [189, 347] on icon at bounding box center [198, 343] width 20 height 40
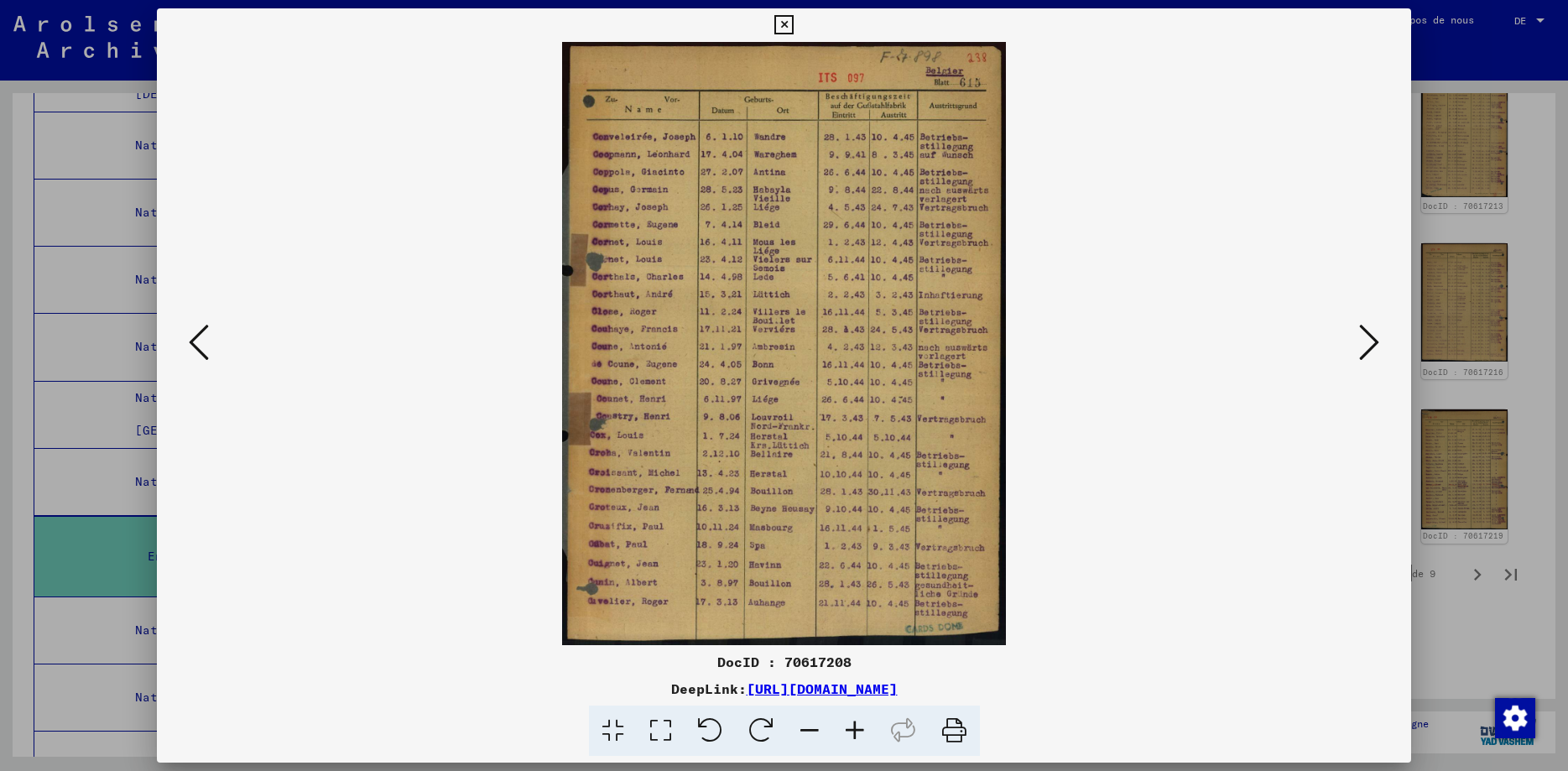
click at [189, 347] on icon at bounding box center [198, 343] width 20 height 40
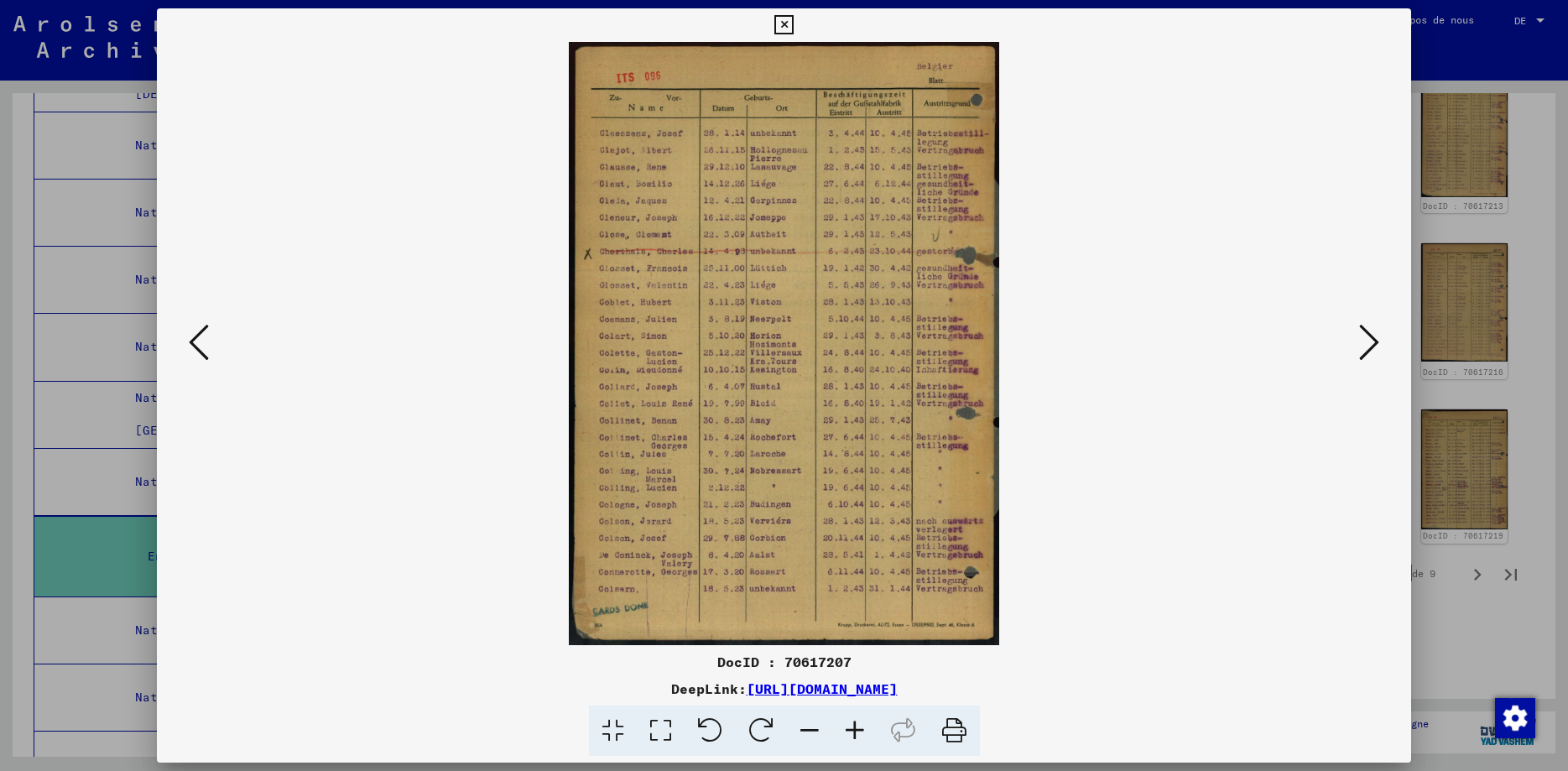
click at [189, 347] on icon at bounding box center [198, 343] width 20 height 40
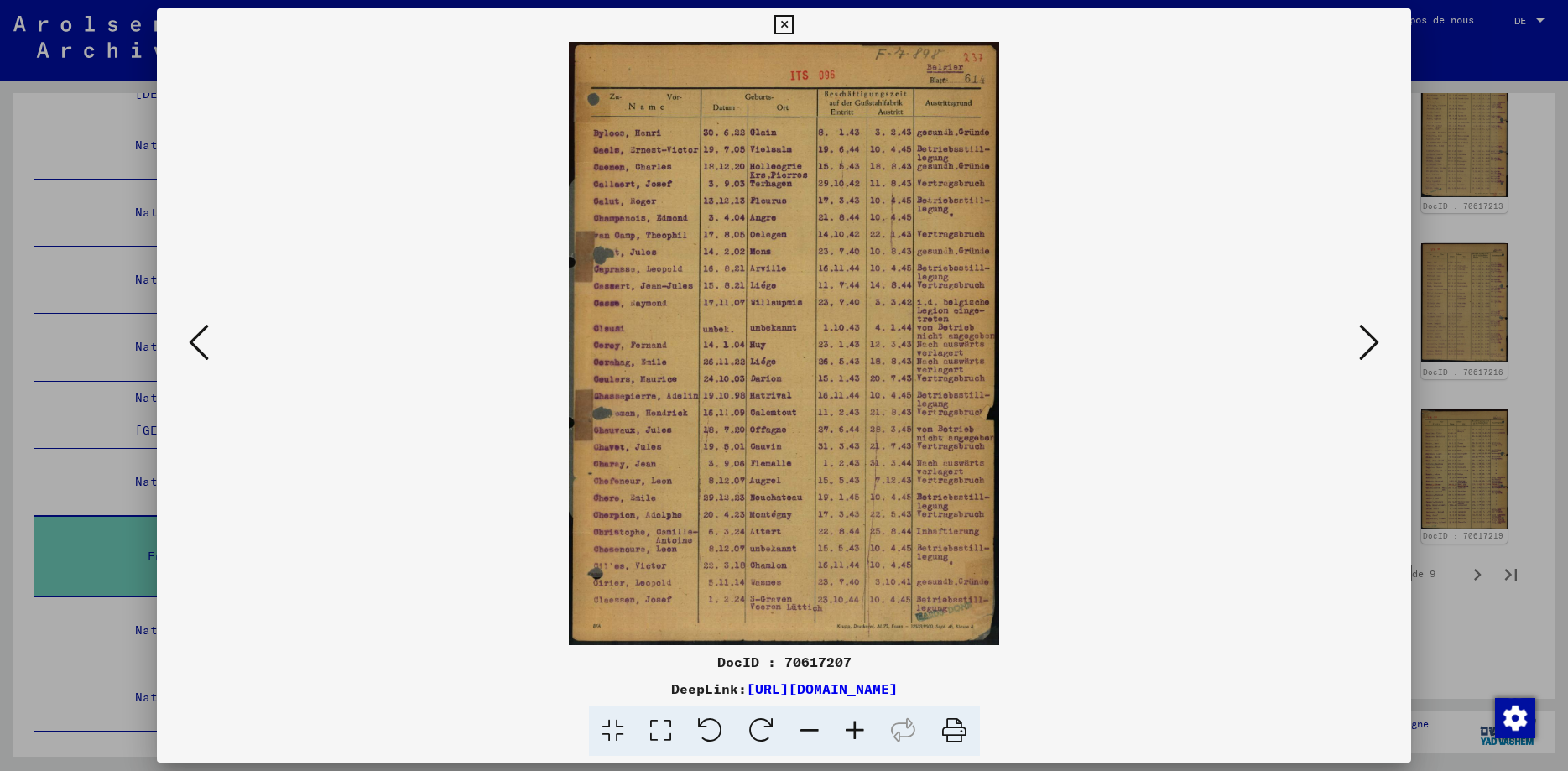
click at [189, 347] on icon at bounding box center [198, 343] width 20 height 40
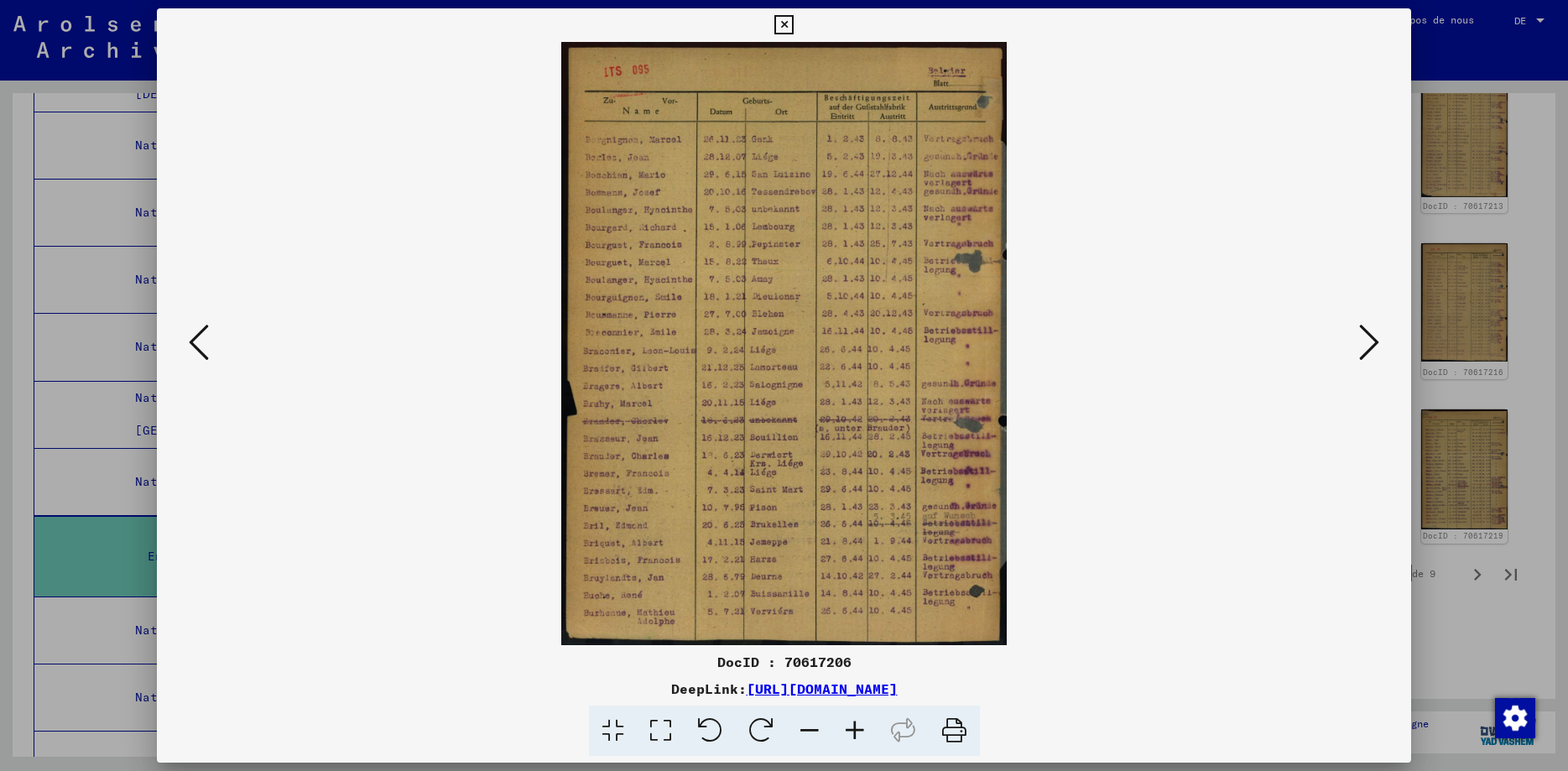
click at [188, 346] on icon at bounding box center [198, 343] width 20 height 40
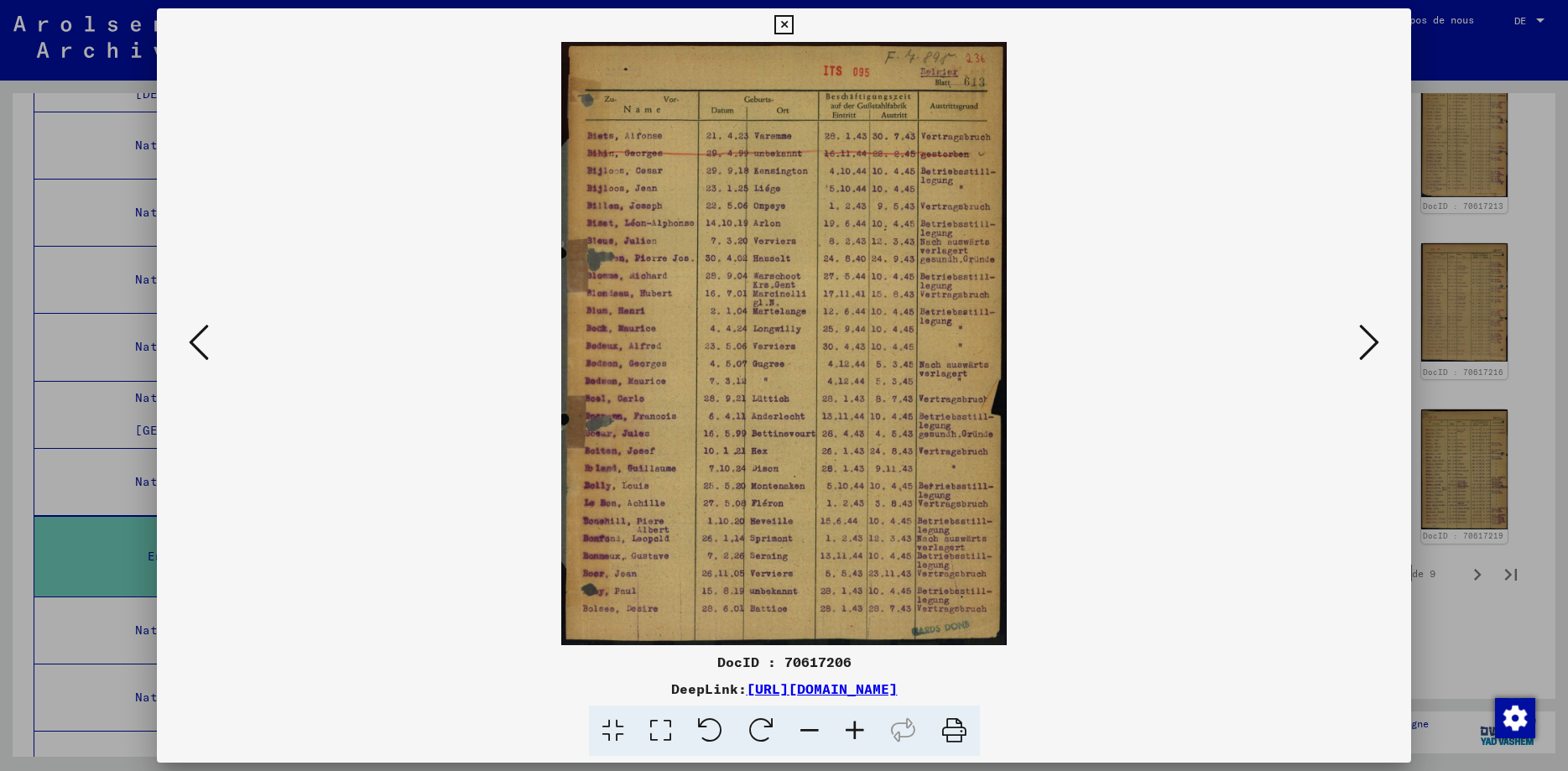
click at [794, 28] on icon at bounding box center [784, 25] width 19 height 20
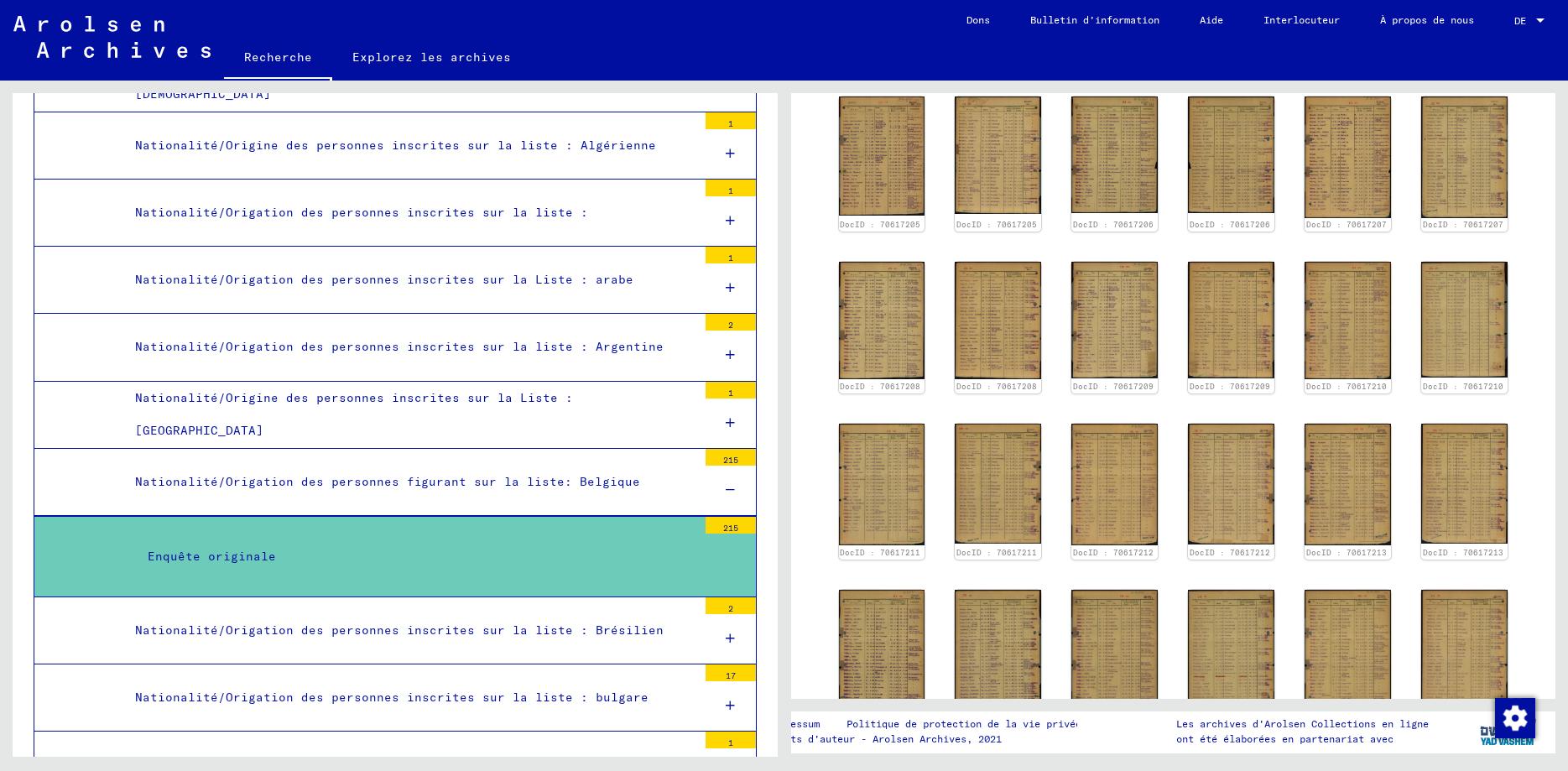
scroll to position [242, 0]
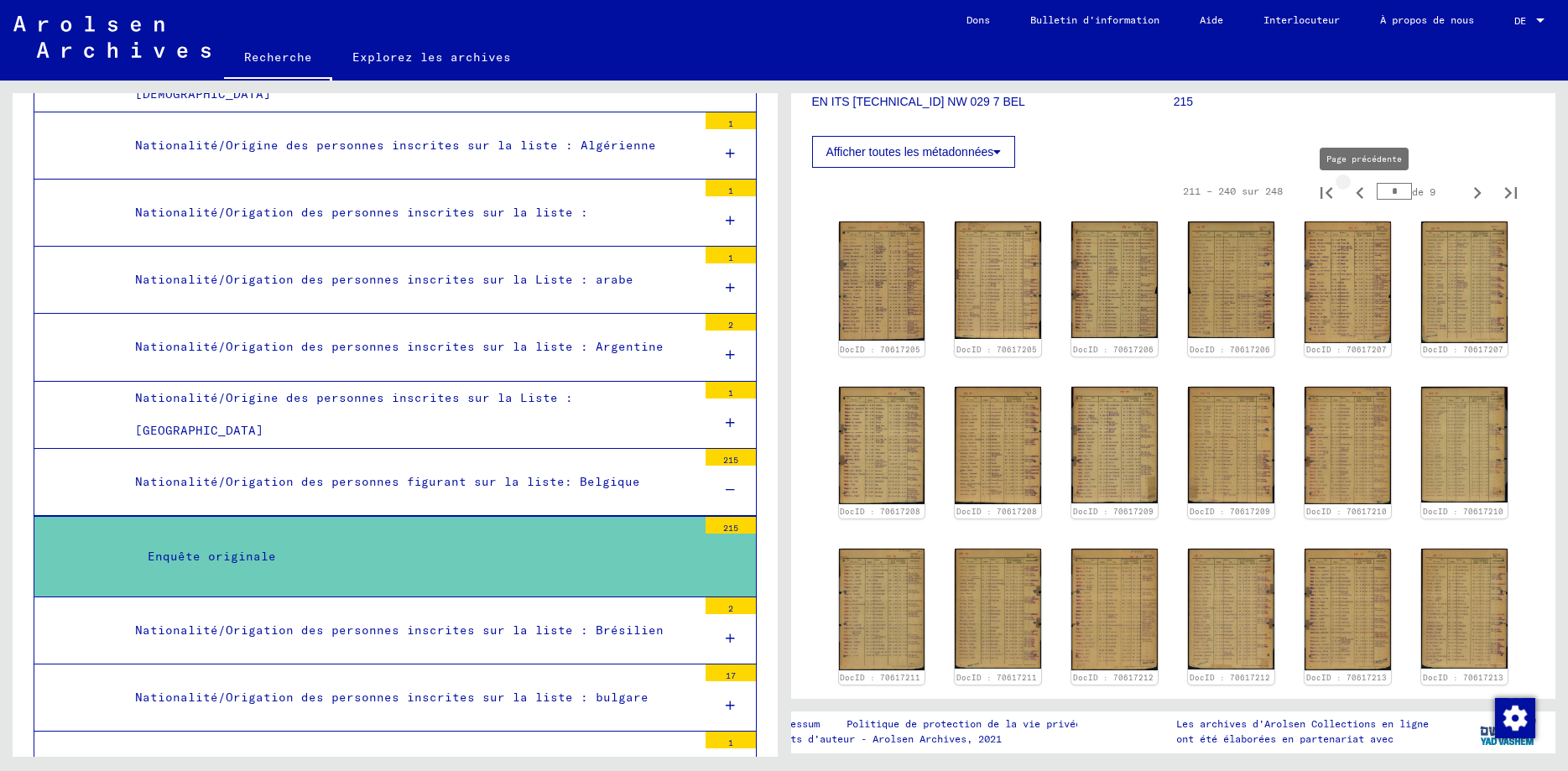
click at [1361, 198] on icon "Page précédente" at bounding box center [1360, 193] width 24 height 24
type input "*"
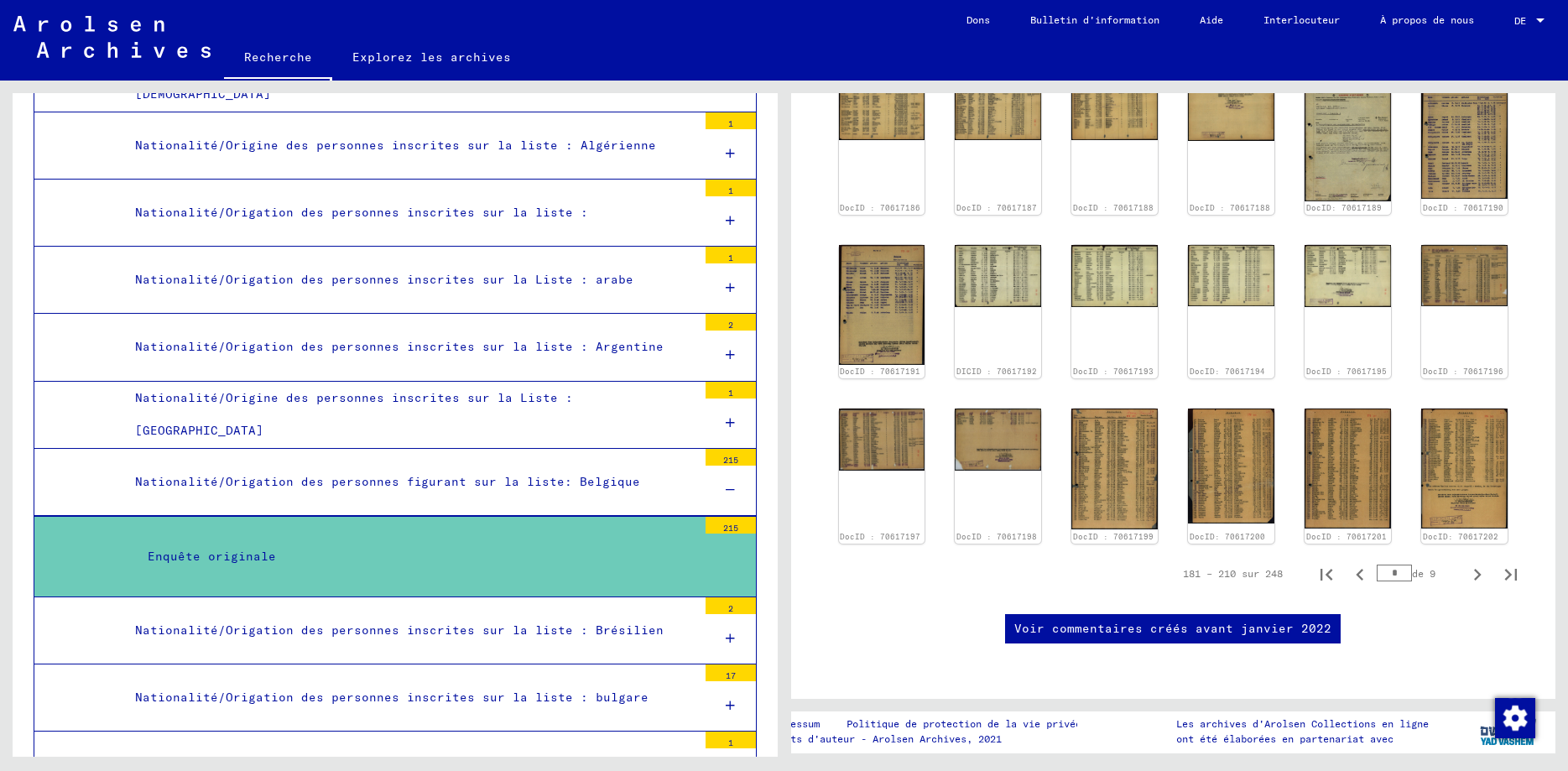
scroll to position [786, 0]
click at [1472, 405] on img at bounding box center [1464, 468] width 91 height 126
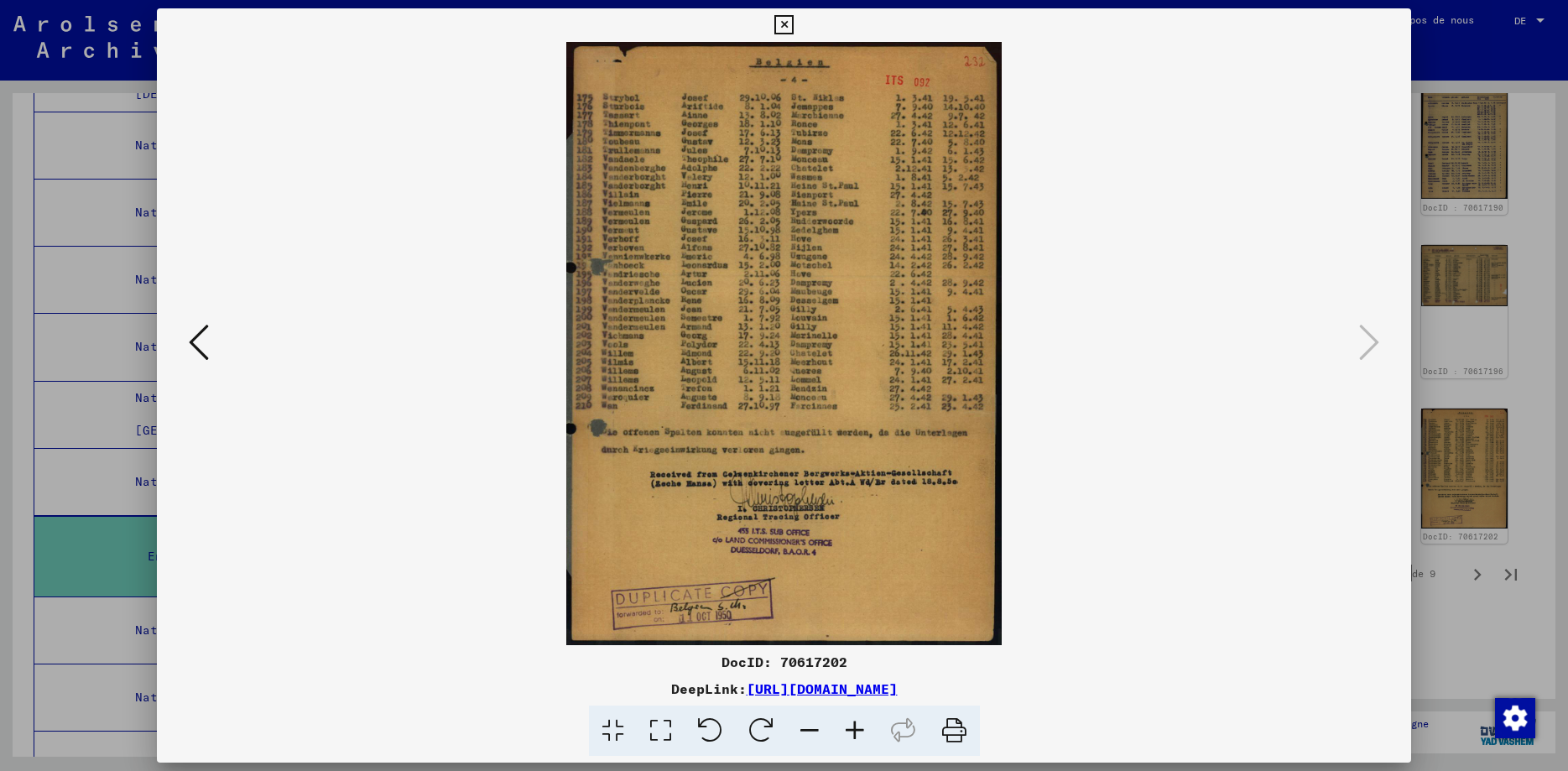
click at [192, 344] on icon at bounding box center [198, 343] width 20 height 40
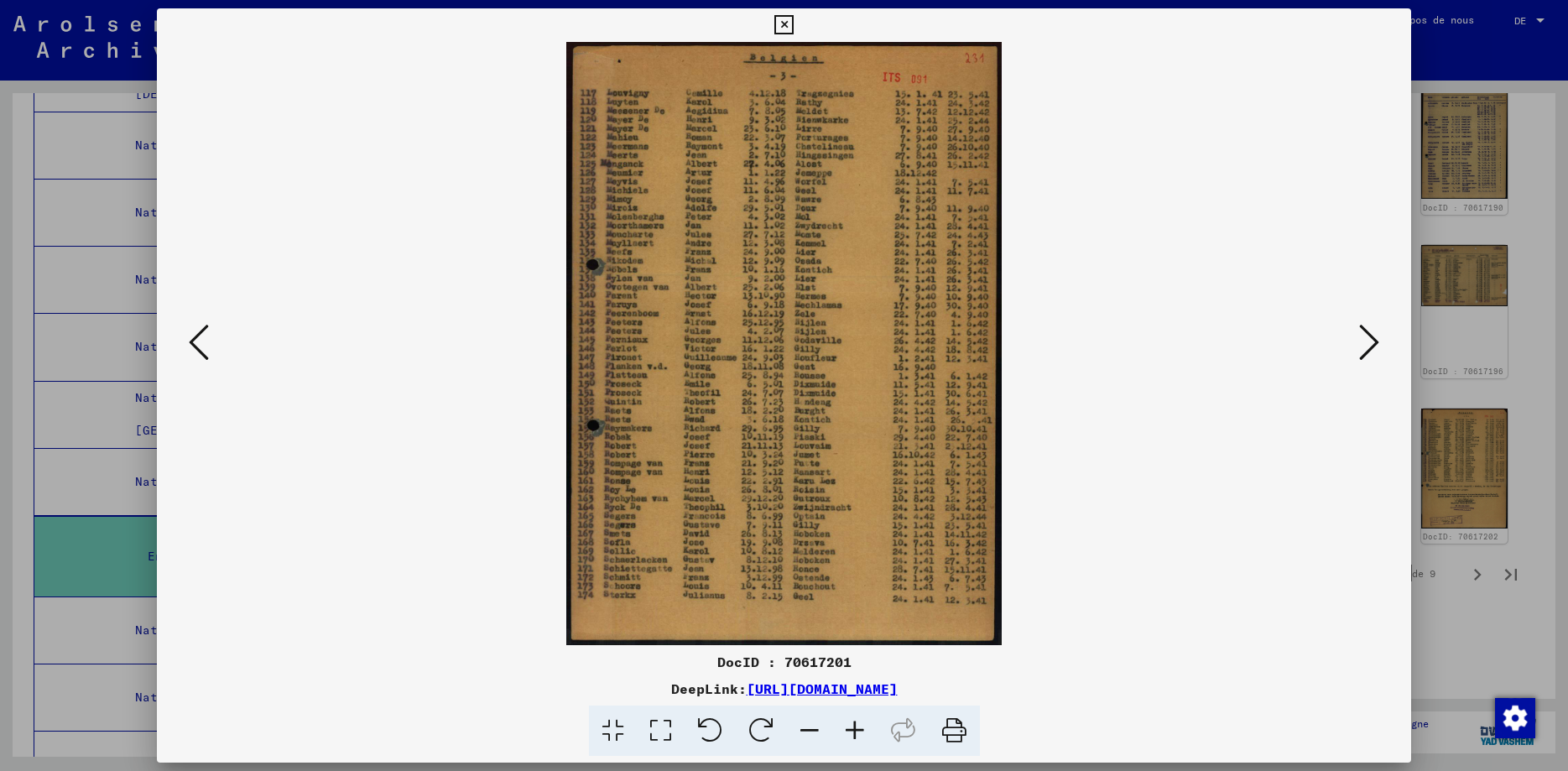
click at [1372, 346] on icon at bounding box center [1369, 343] width 20 height 40
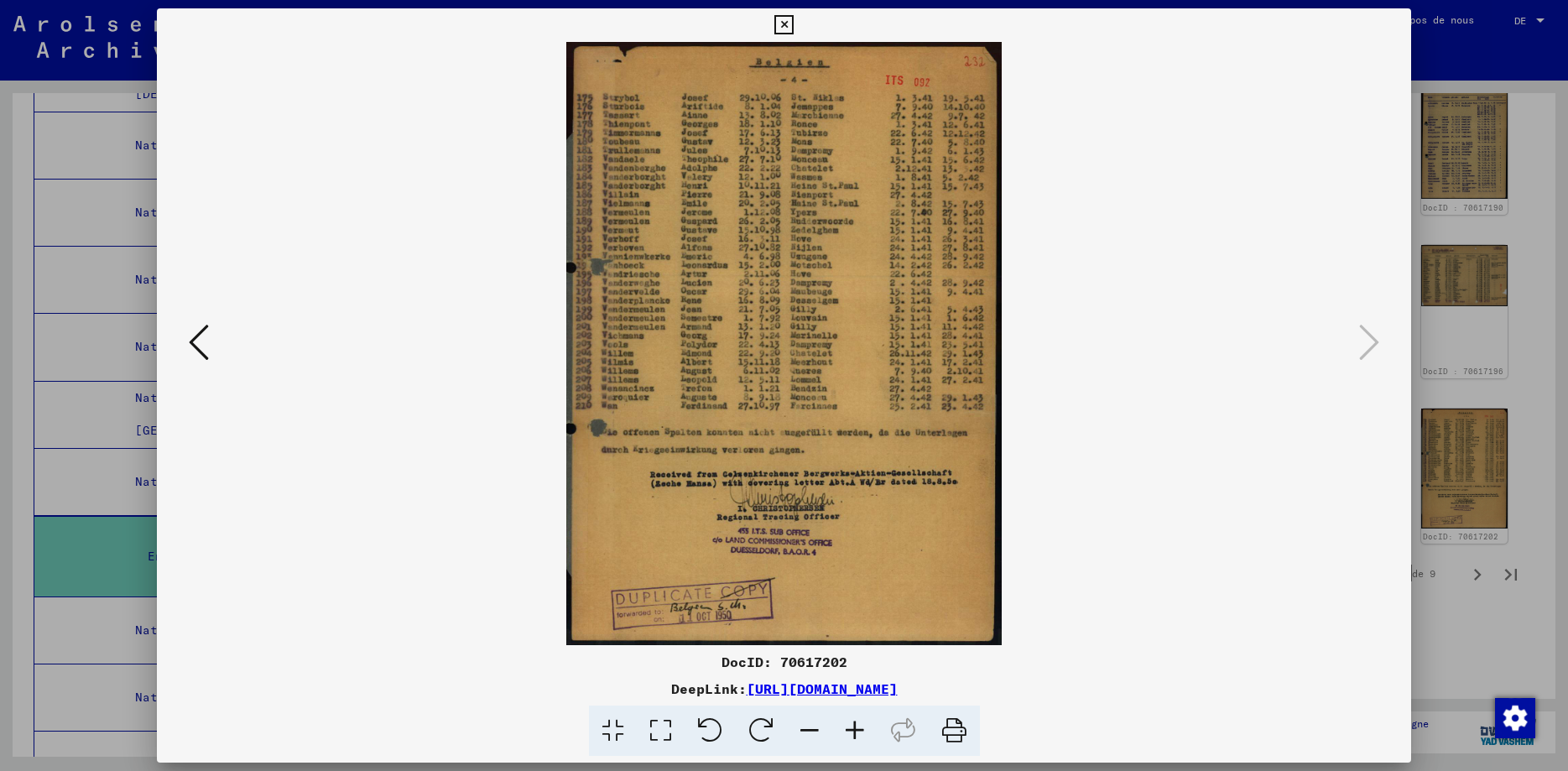
click at [194, 343] on icon at bounding box center [198, 343] width 20 height 40
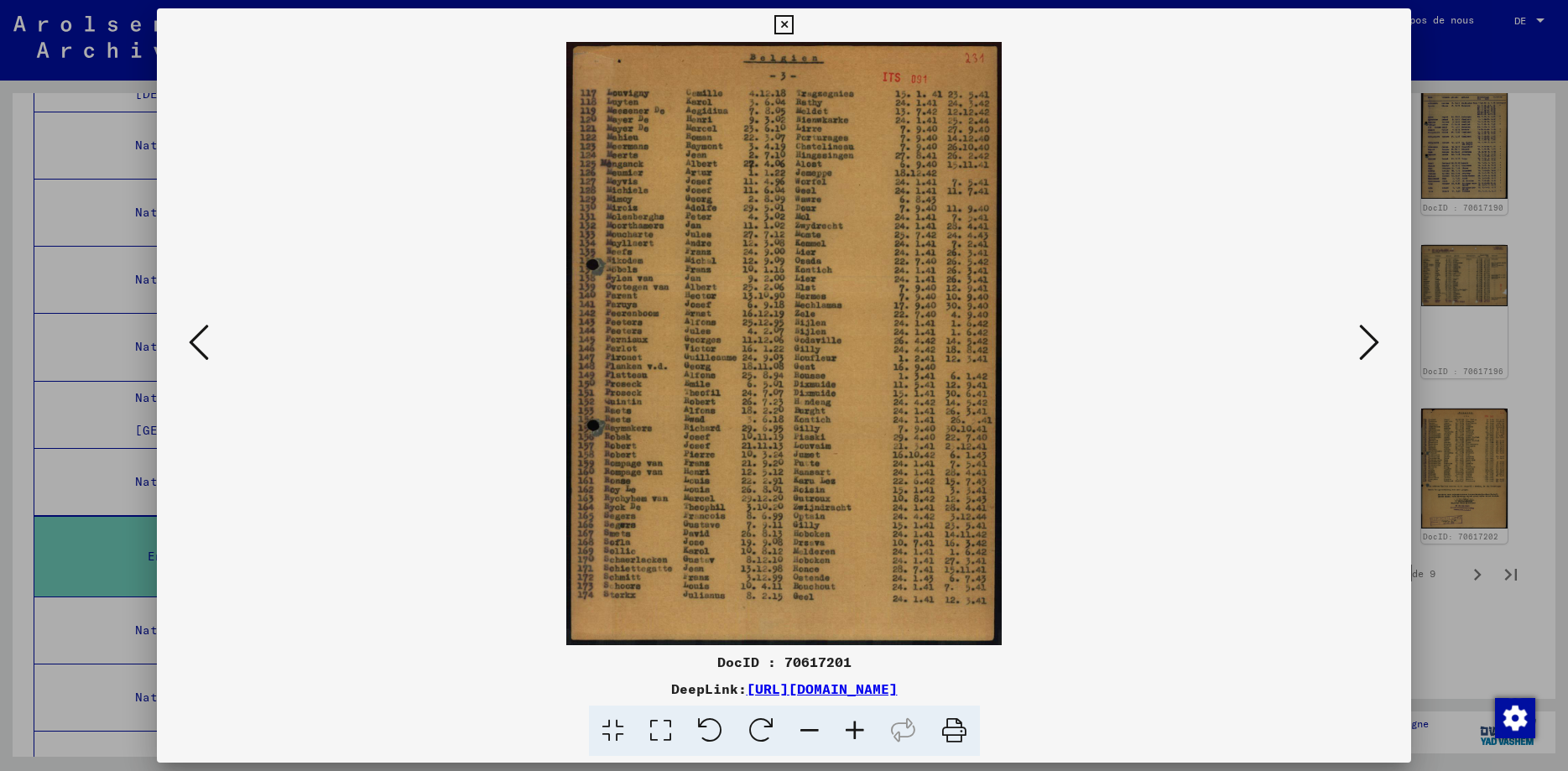
click at [1377, 344] on icon at bounding box center [1369, 343] width 20 height 40
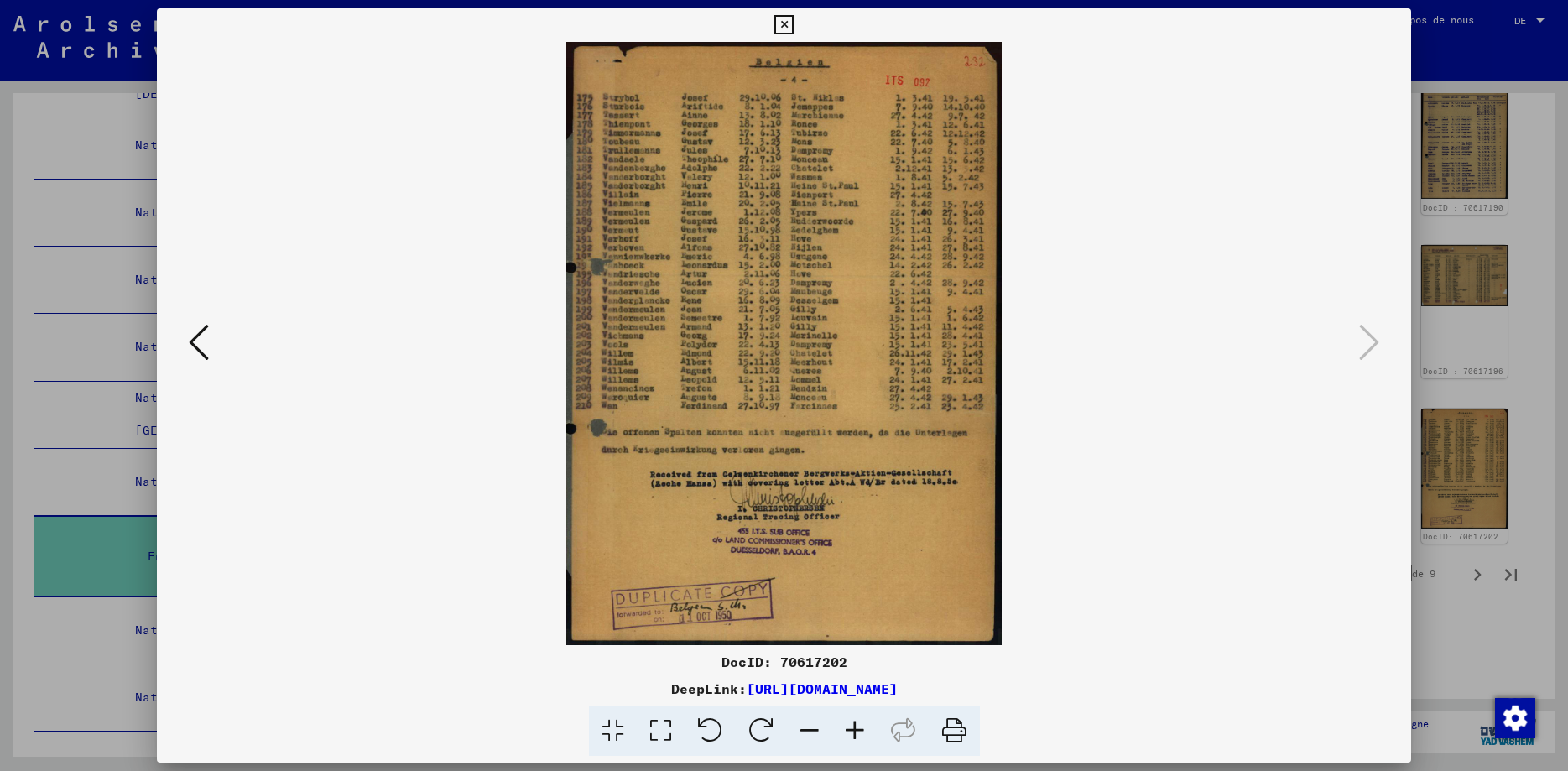
click at [188, 345] on icon at bounding box center [198, 343] width 20 height 40
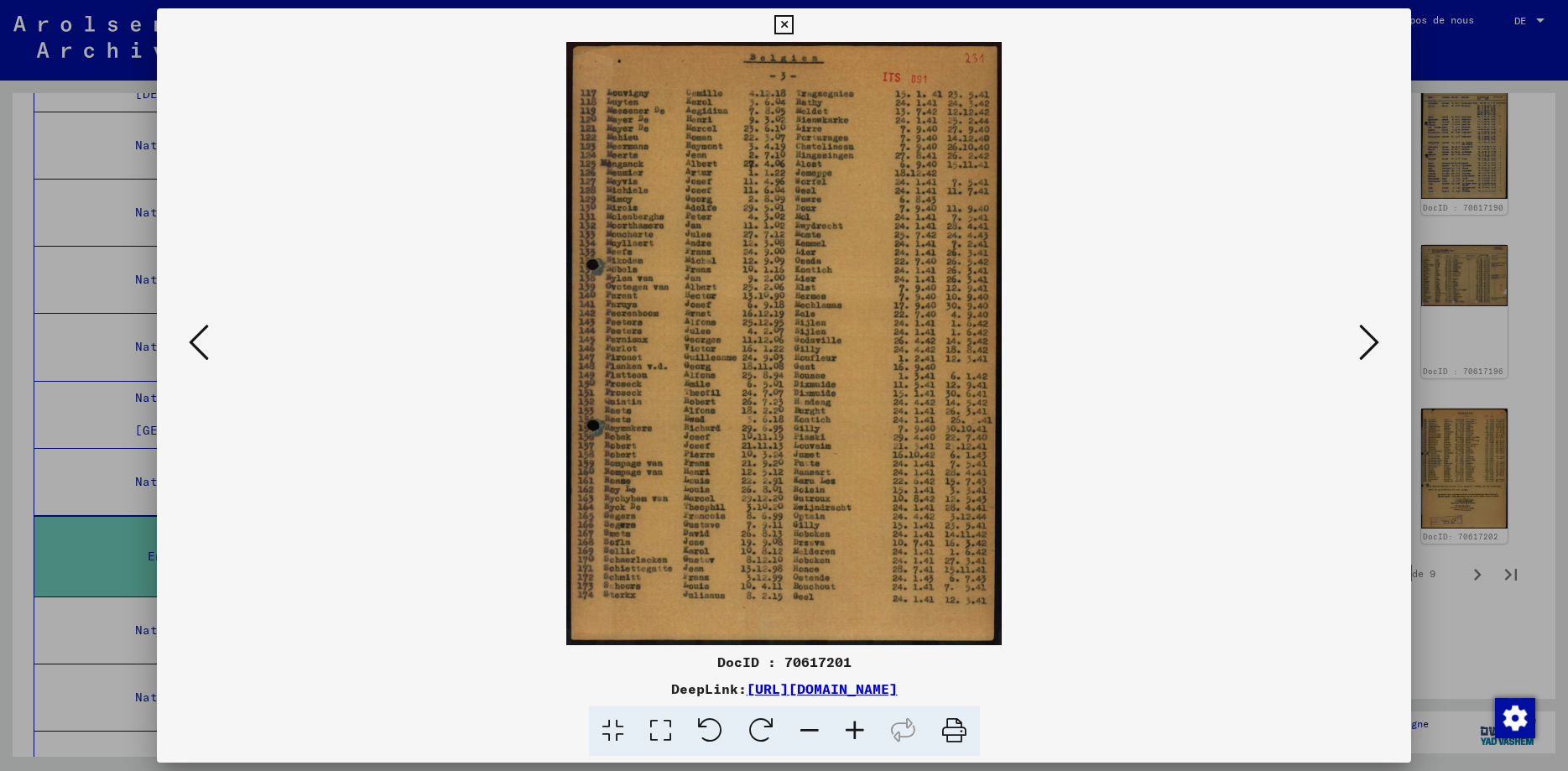
click at [188, 346] on icon at bounding box center [198, 343] width 20 height 40
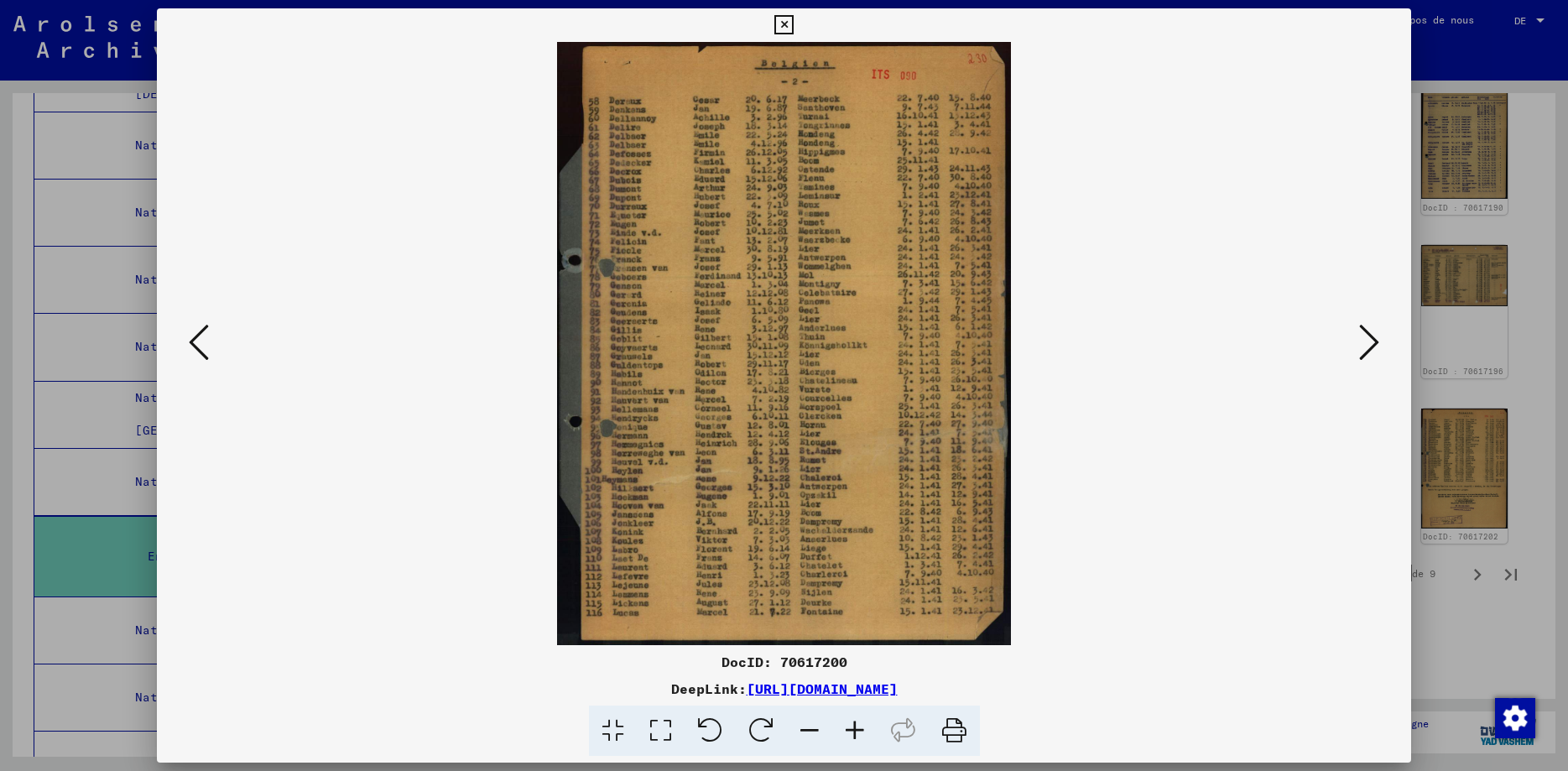
click at [188, 346] on icon at bounding box center [198, 343] width 20 height 40
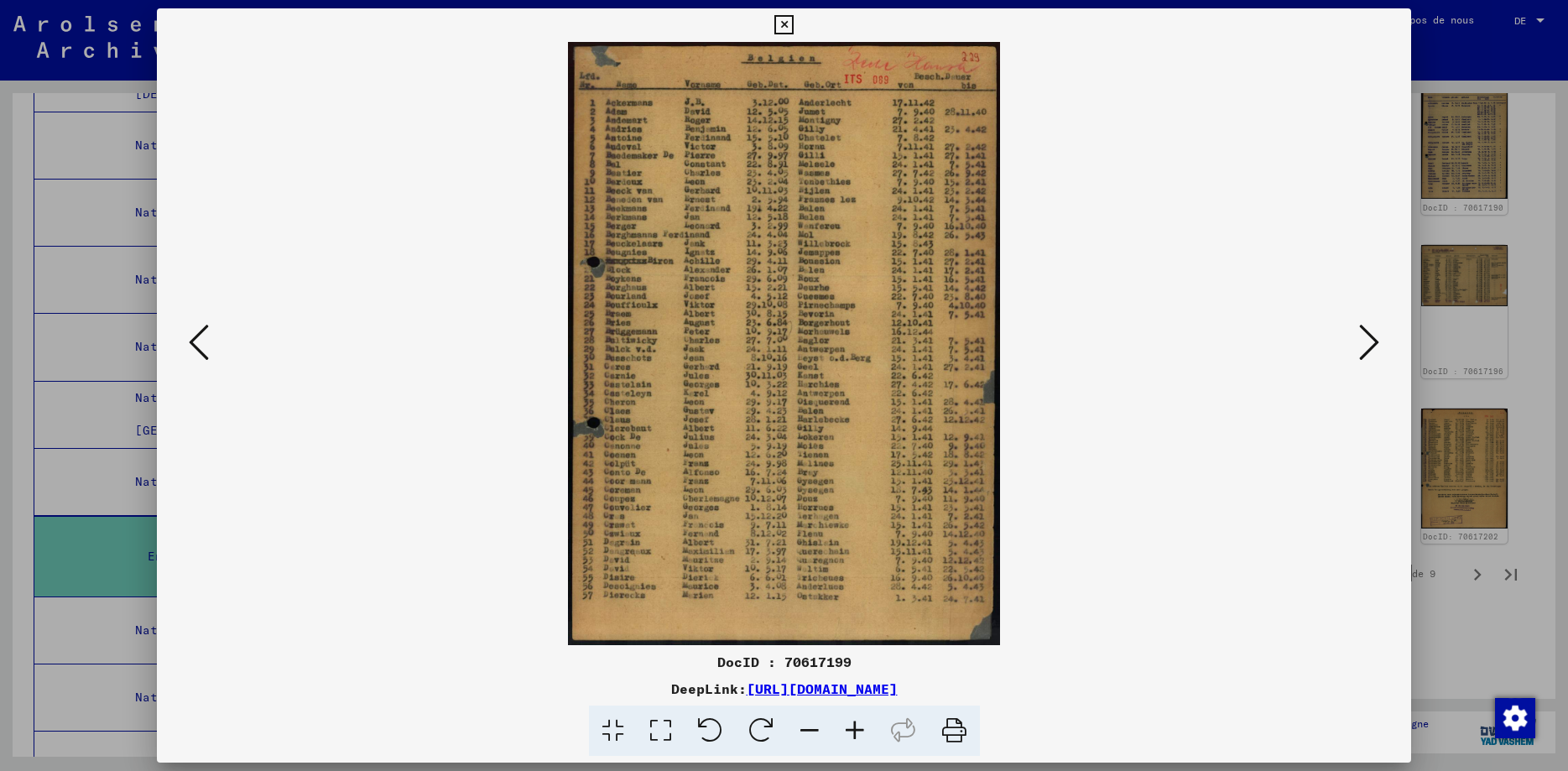
click at [188, 346] on icon at bounding box center [198, 343] width 20 height 40
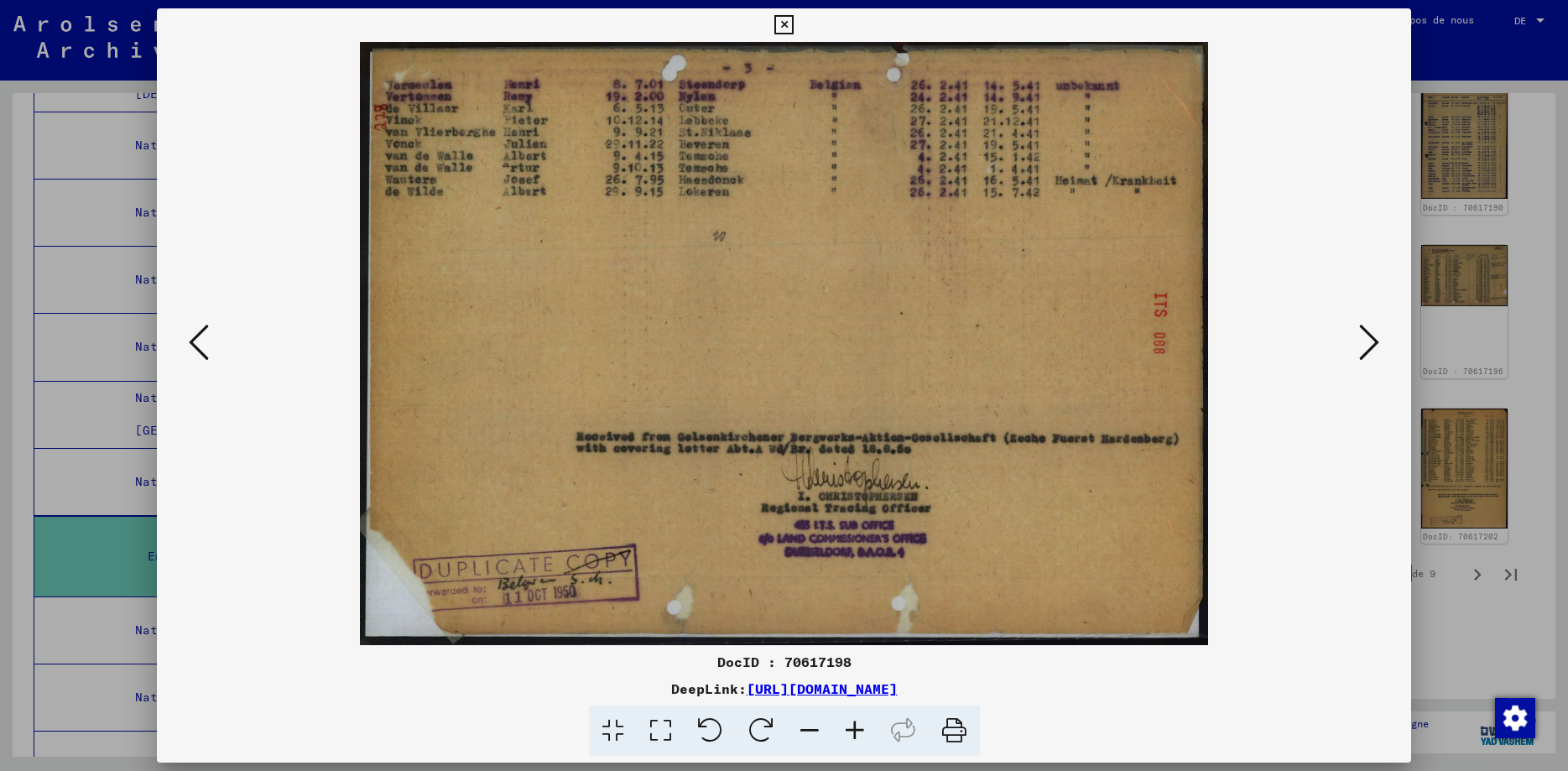
click at [188, 346] on icon at bounding box center [198, 343] width 20 height 40
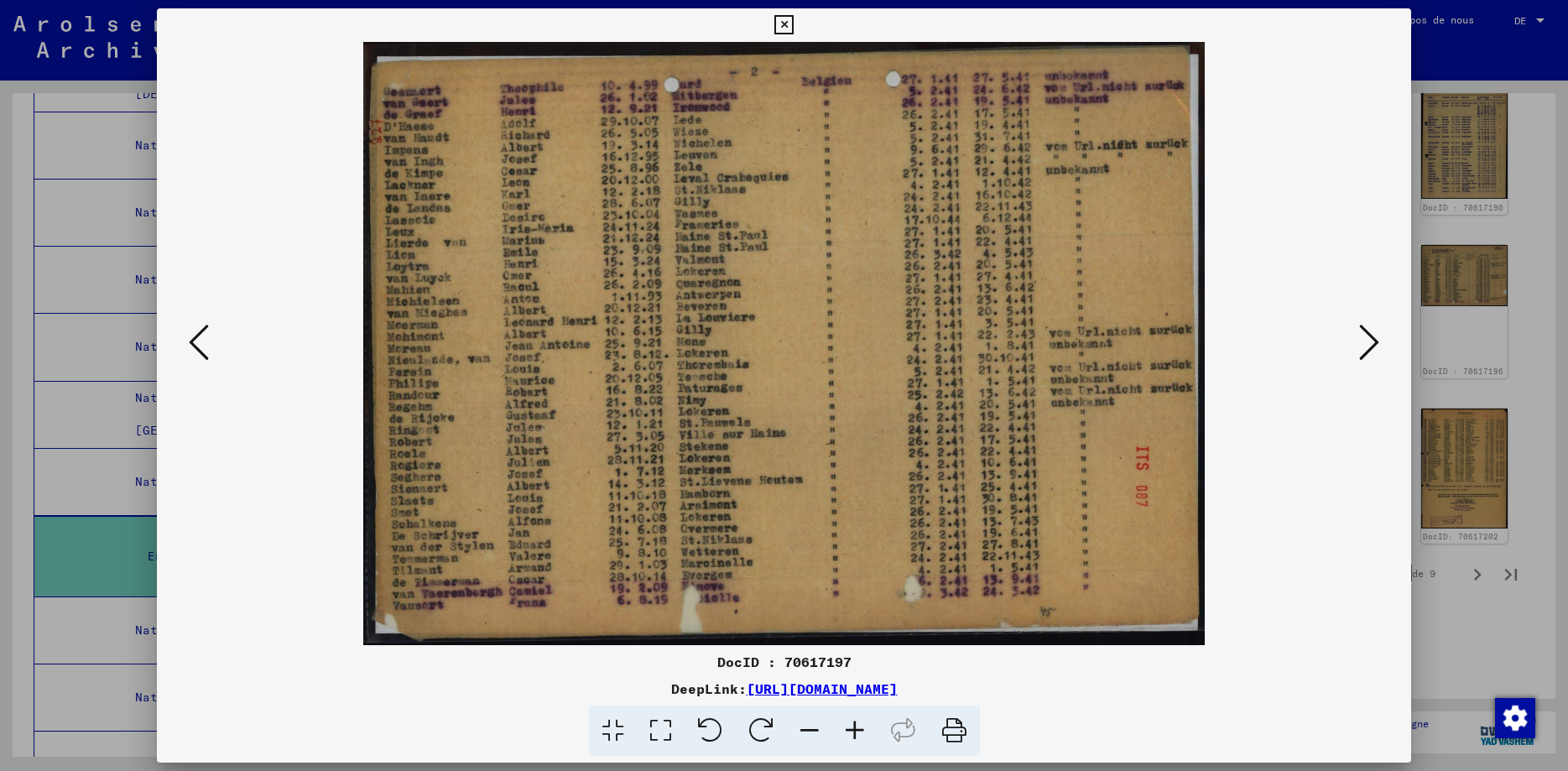
click at [188, 347] on icon at bounding box center [198, 343] width 20 height 40
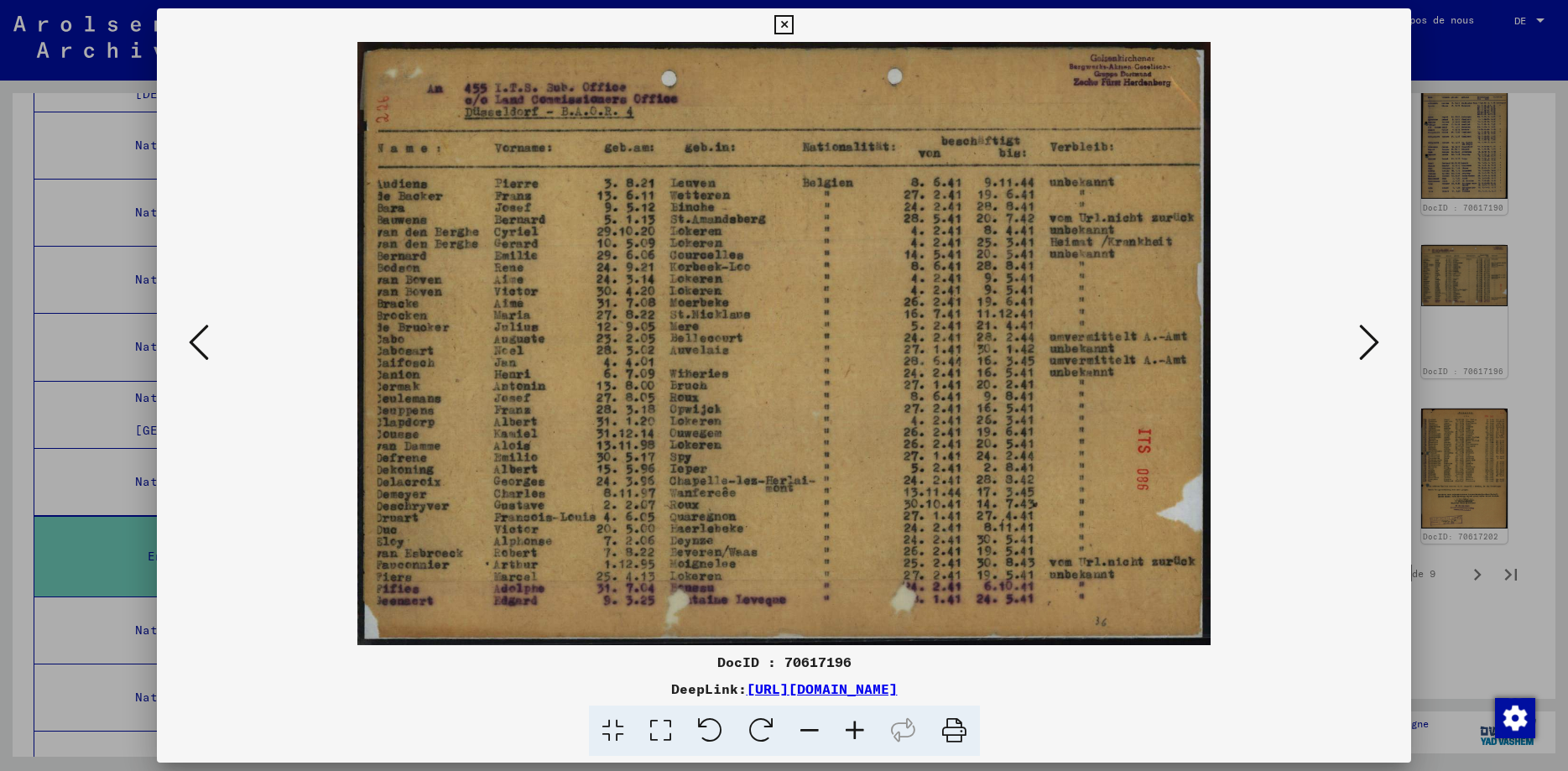
click at [188, 347] on icon at bounding box center [198, 343] width 20 height 40
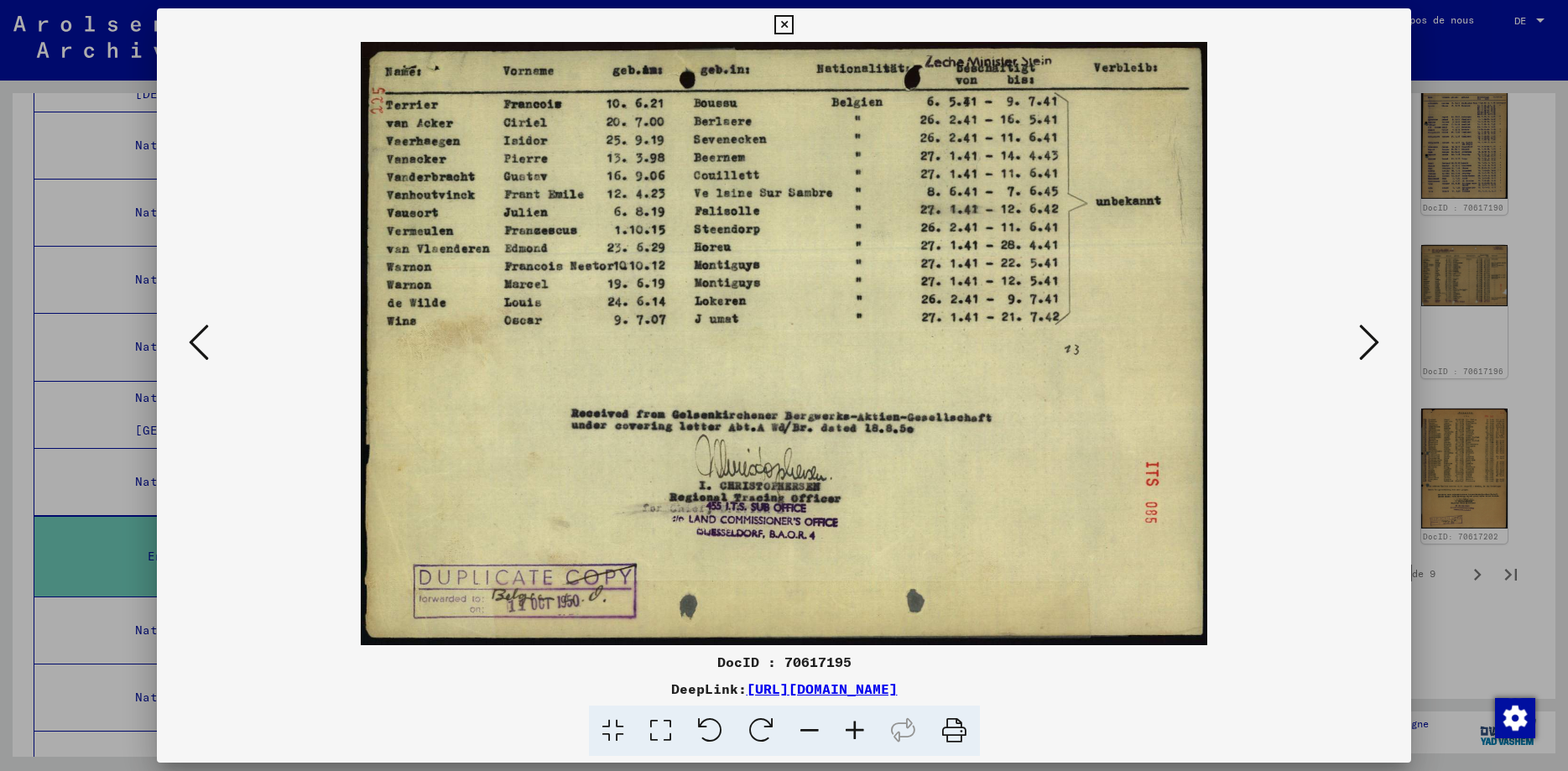
click at [188, 347] on icon at bounding box center [198, 343] width 20 height 40
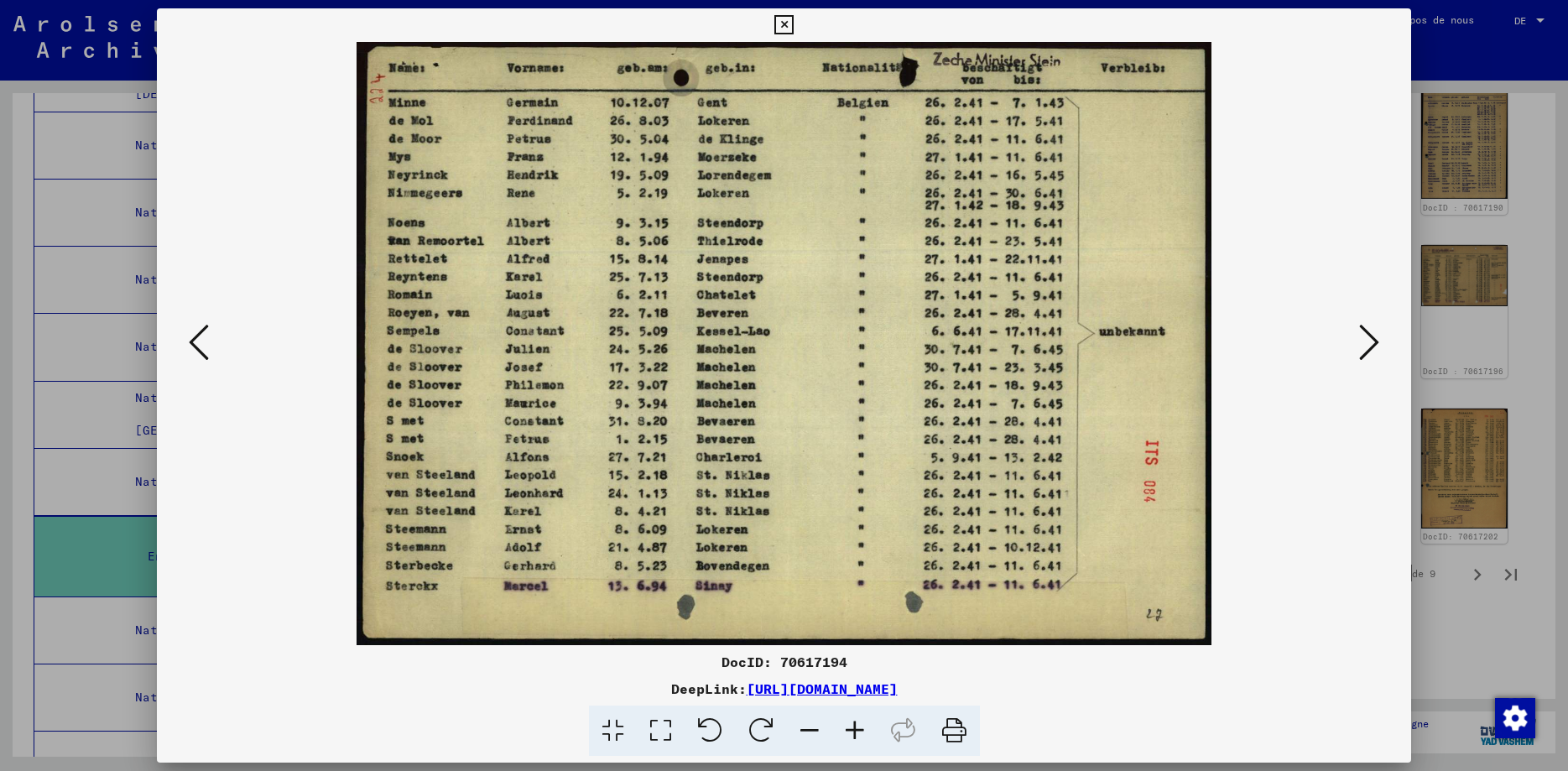
click at [188, 347] on icon at bounding box center [198, 343] width 20 height 40
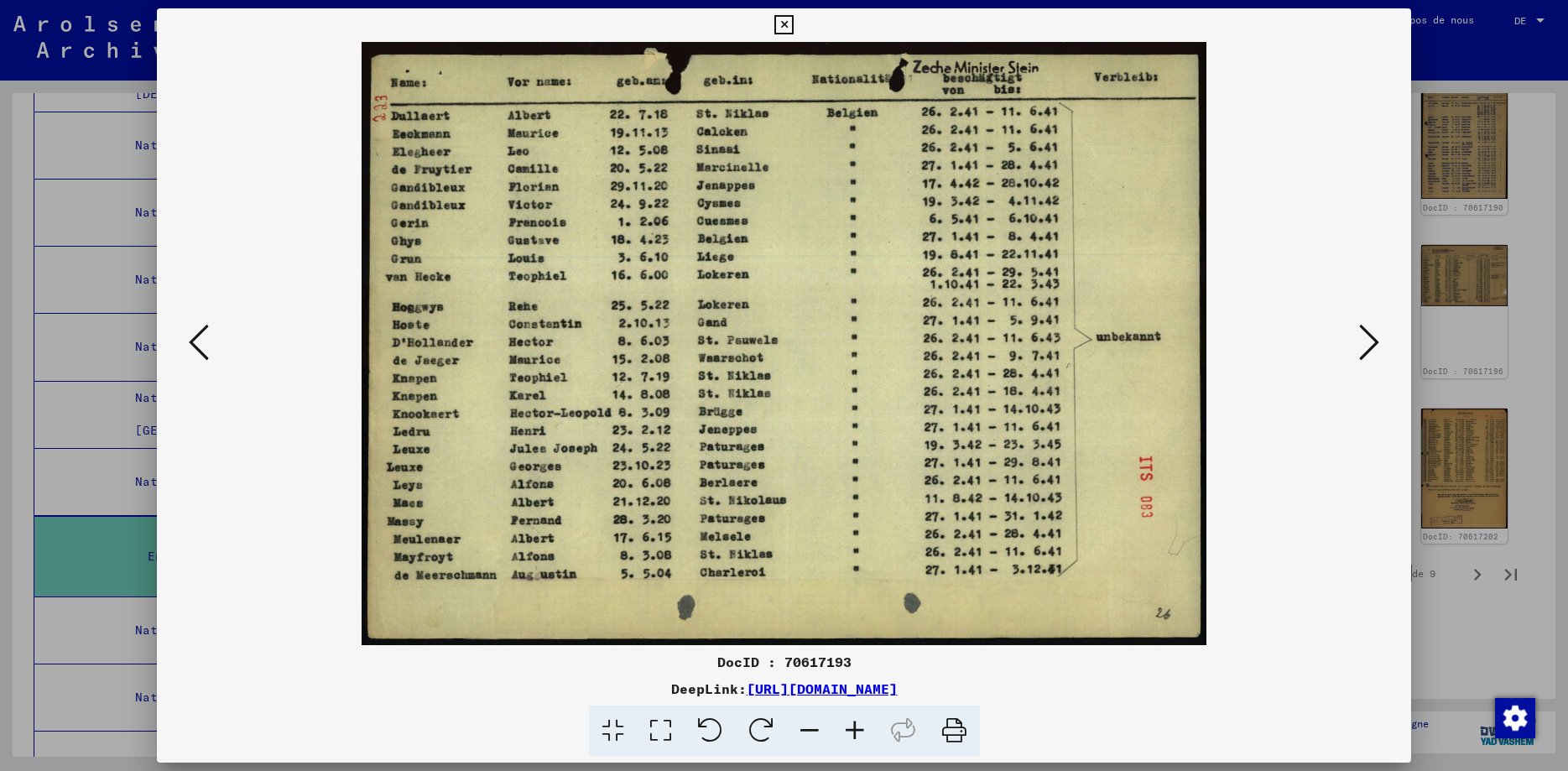
click at [188, 347] on icon at bounding box center [198, 343] width 20 height 40
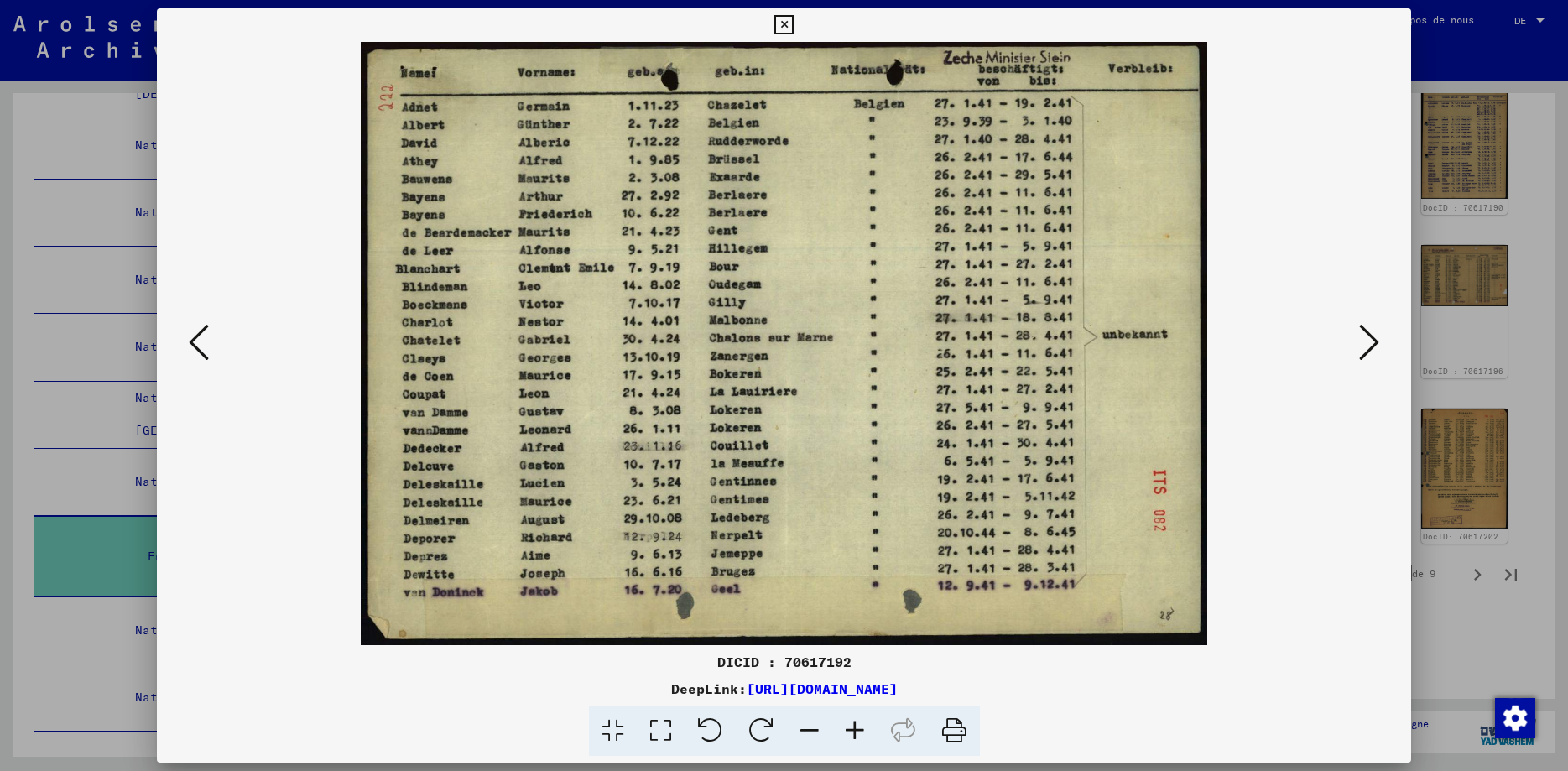
click at [188, 347] on icon at bounding box center [198, 343] width 20 height 40
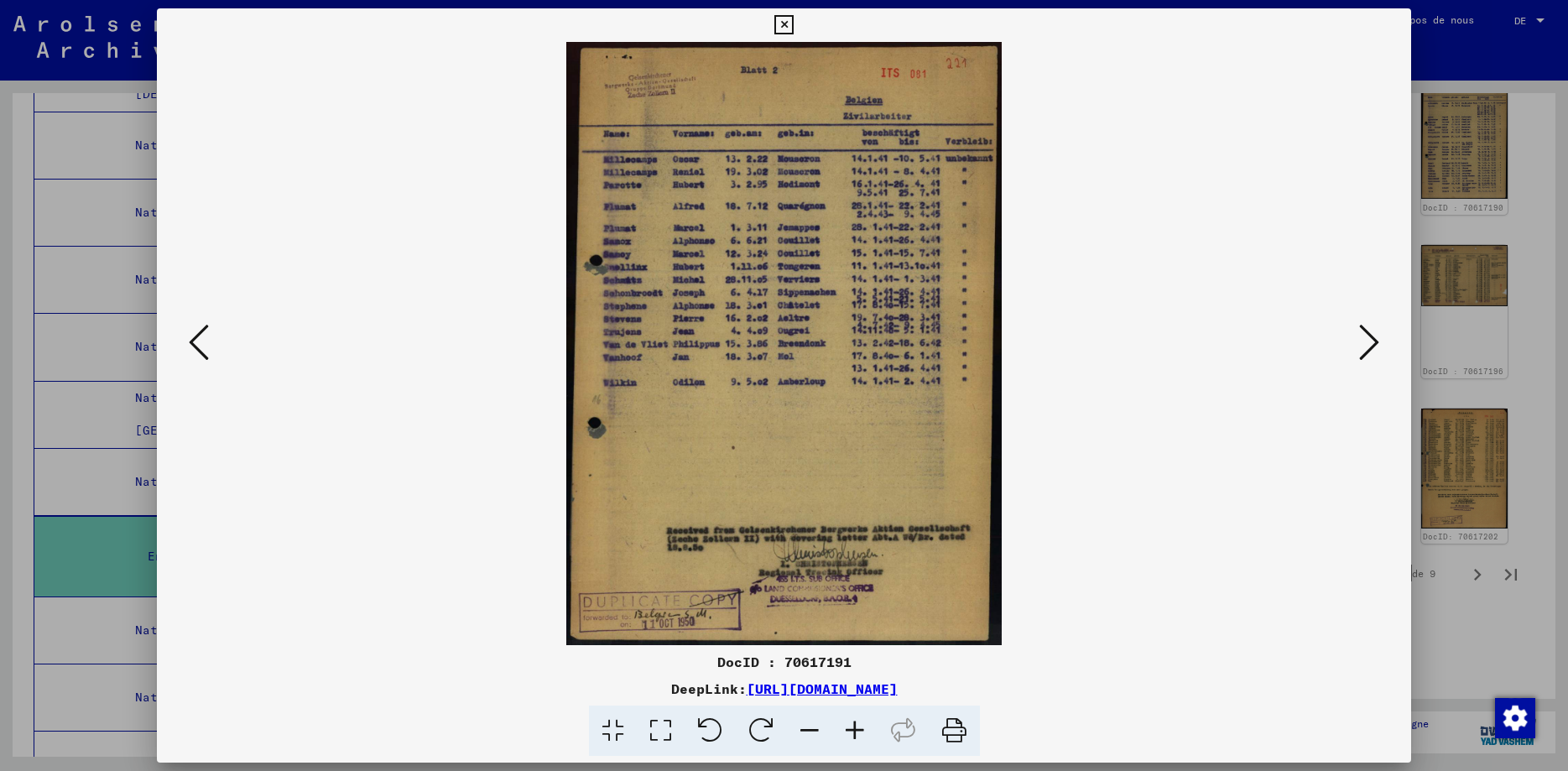
click at [188, 347] on icon at bounding box center [198, 343] width 20 height 40
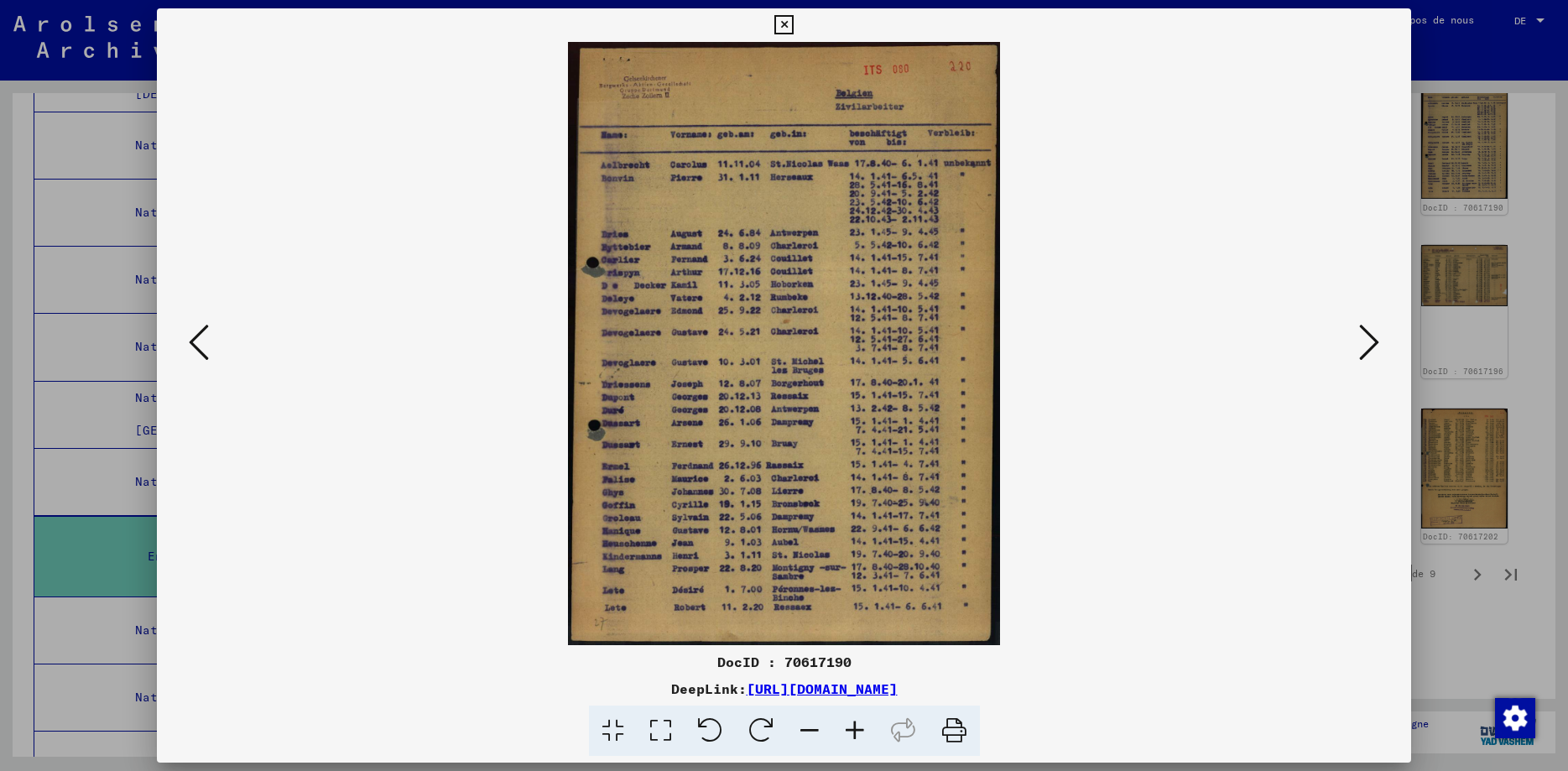
click at [188, 347] on icon at bounding box center [198, 343] width 20 height 40
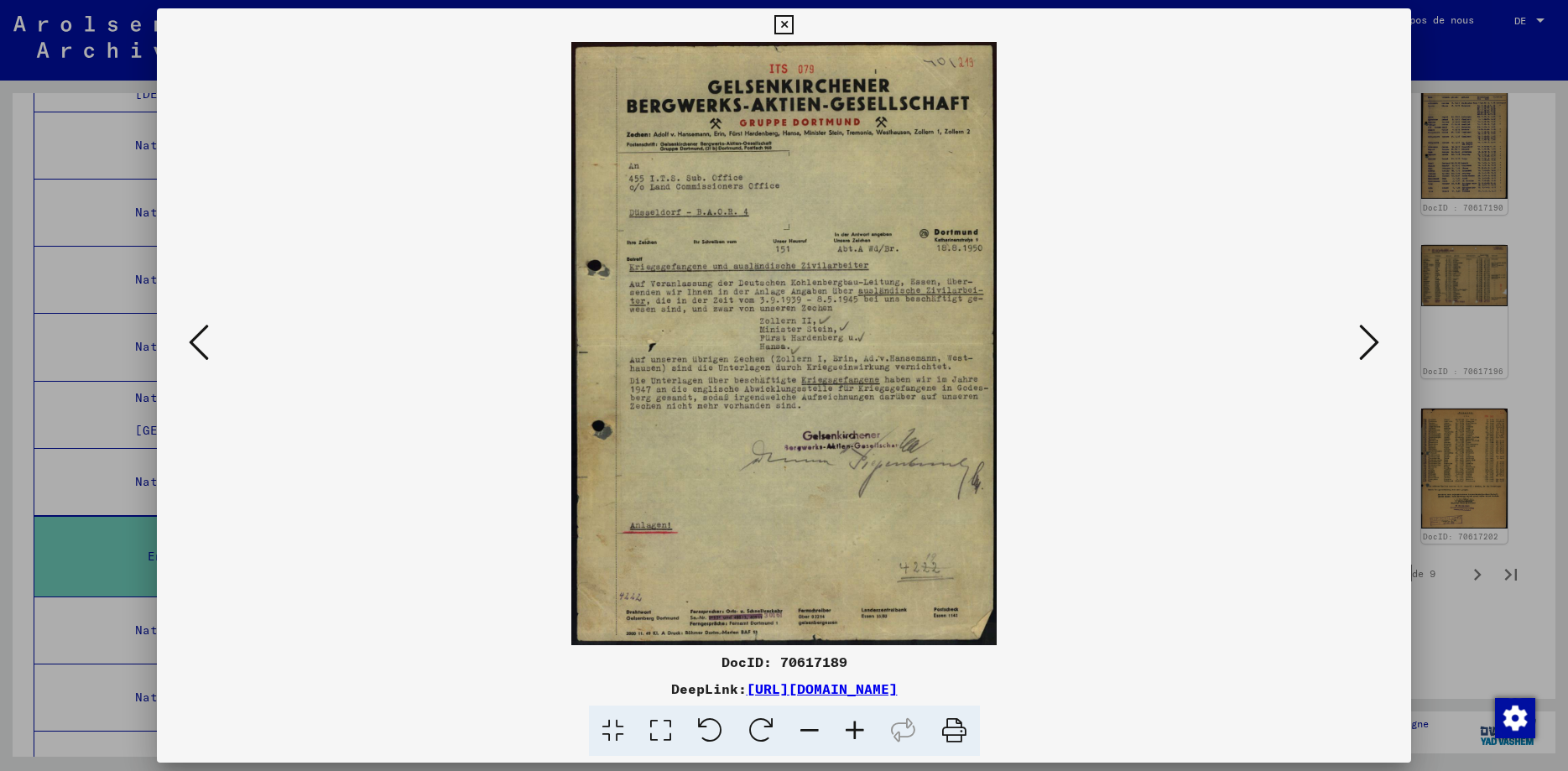
click at [188, 347] on icon at bounding box center [198, 343] width 20 height 40
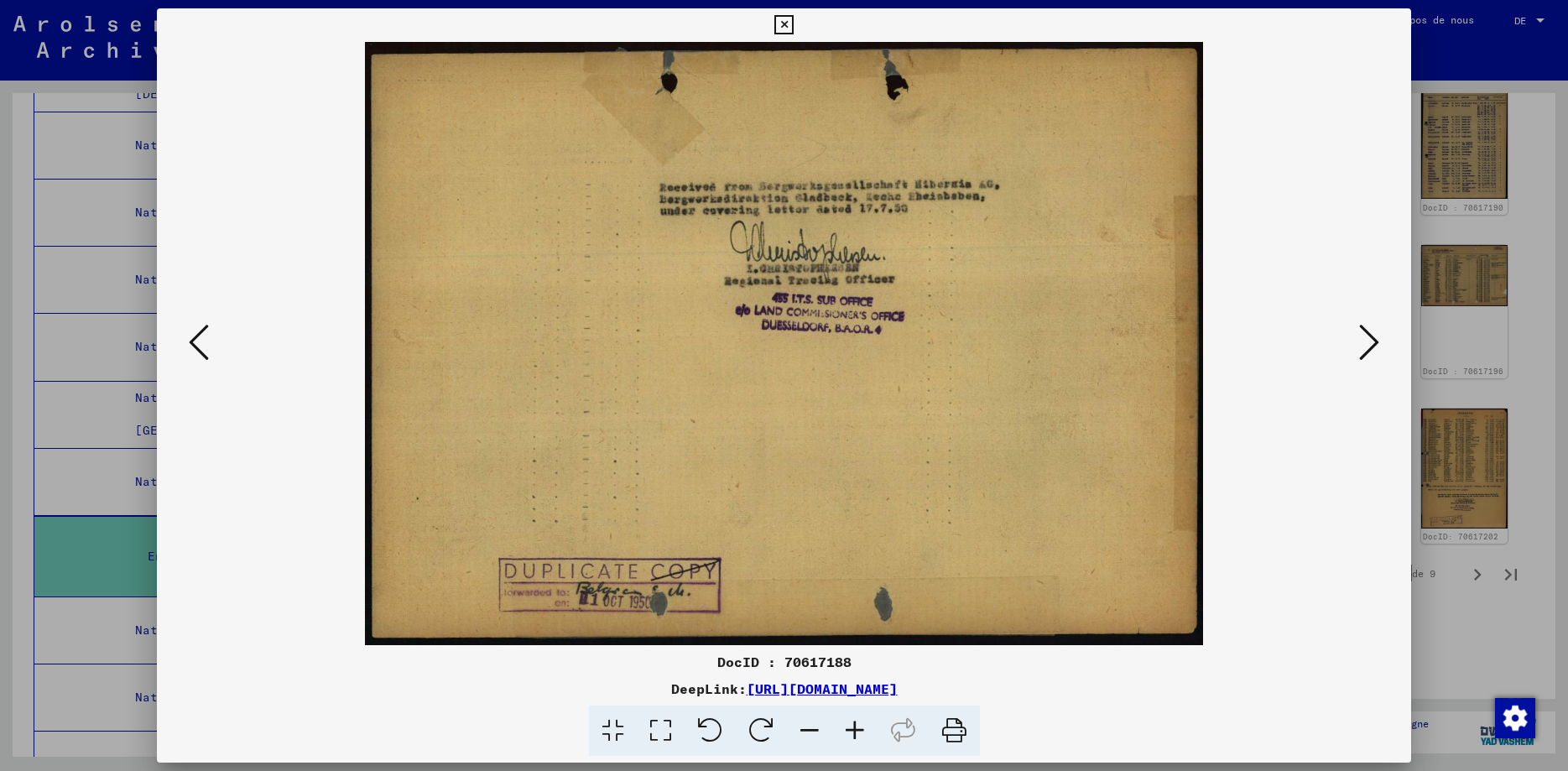
click at [188, 347] on icon at bounding box center [198, 343] width 20 height 40
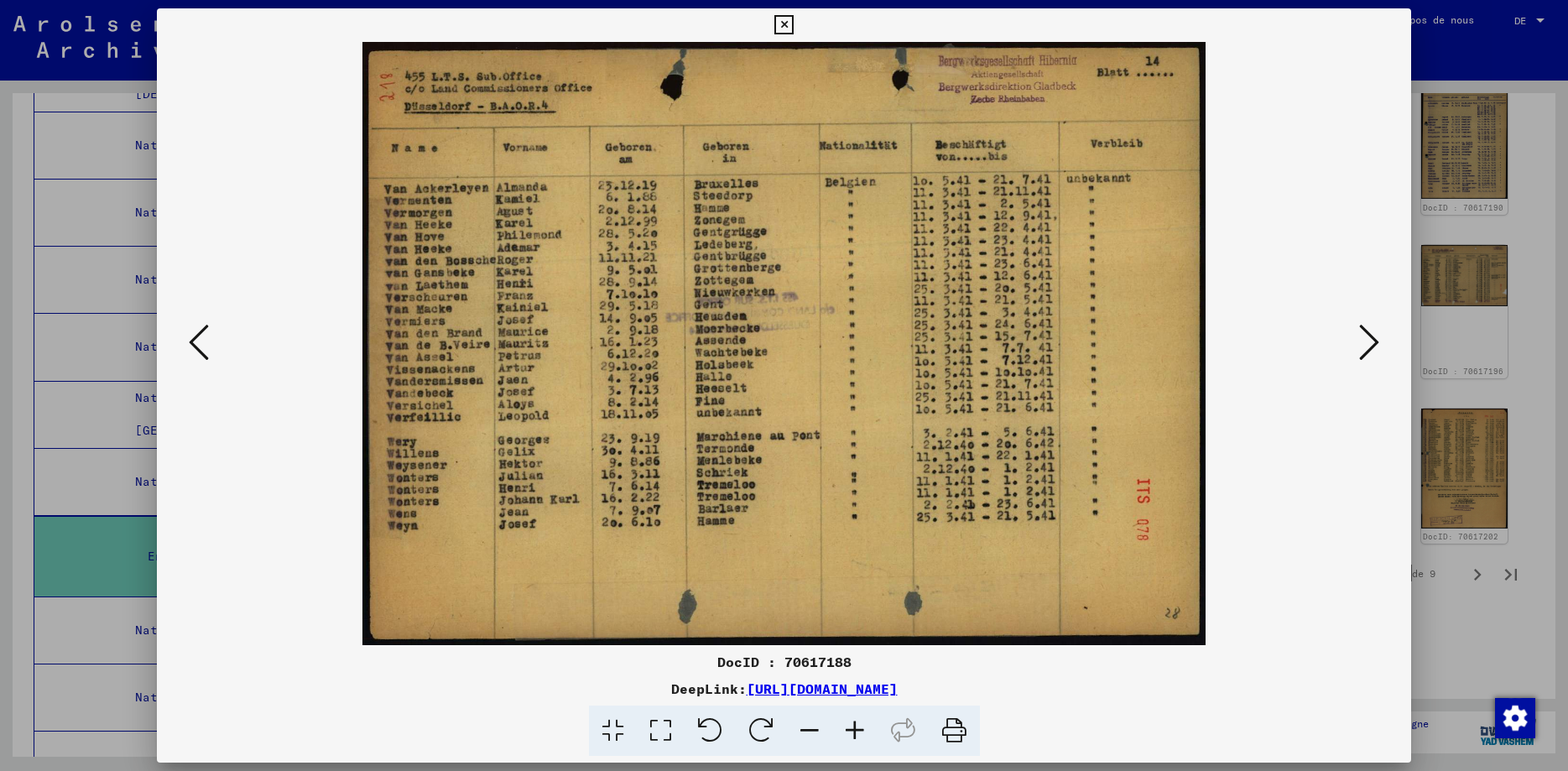
click at [188, 347] on icon at bounding box center [198, 343] width 20 height 40
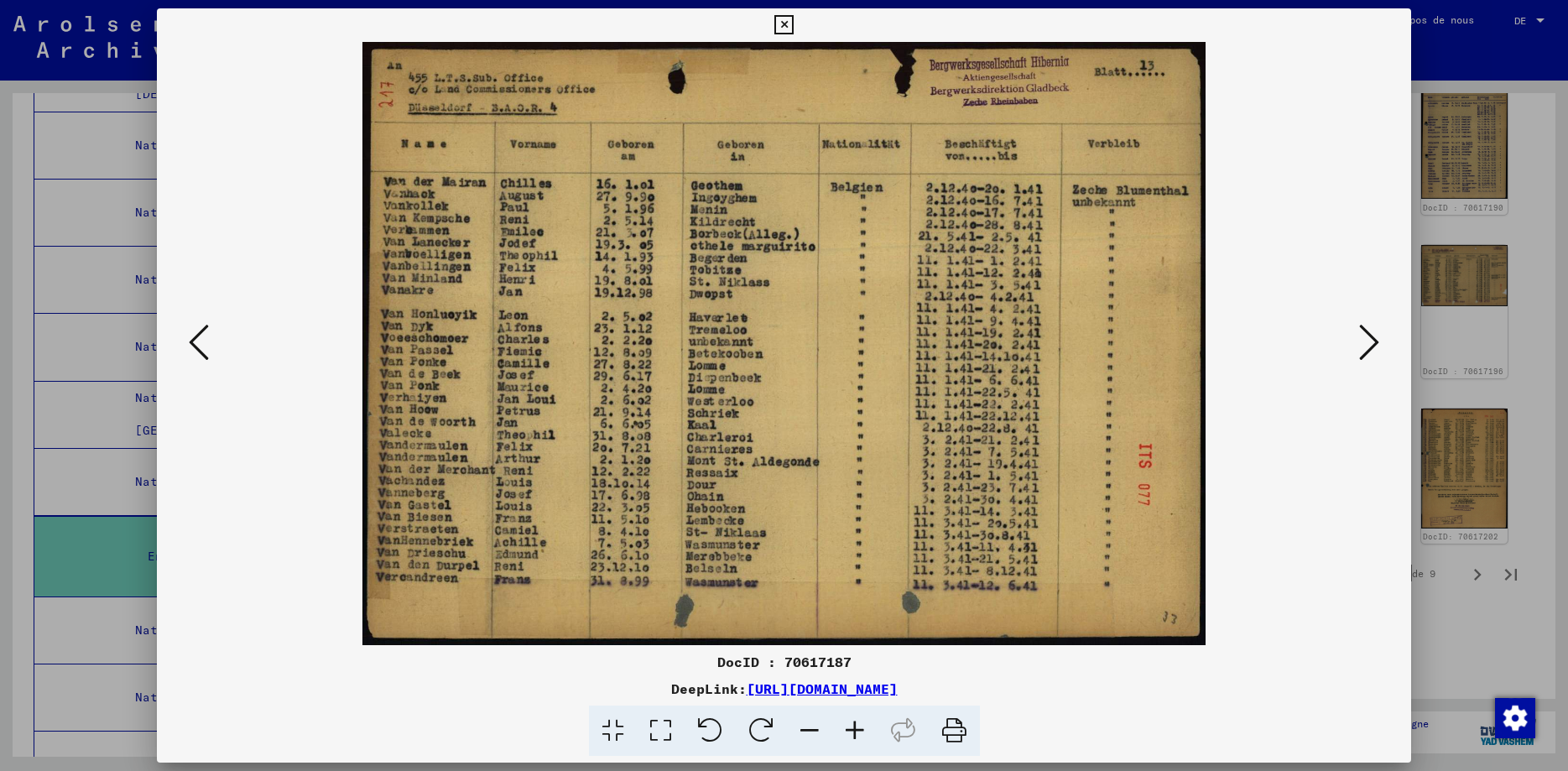
click at [188, 347] on icon at bounding box center [198, 343] width 20 height 40
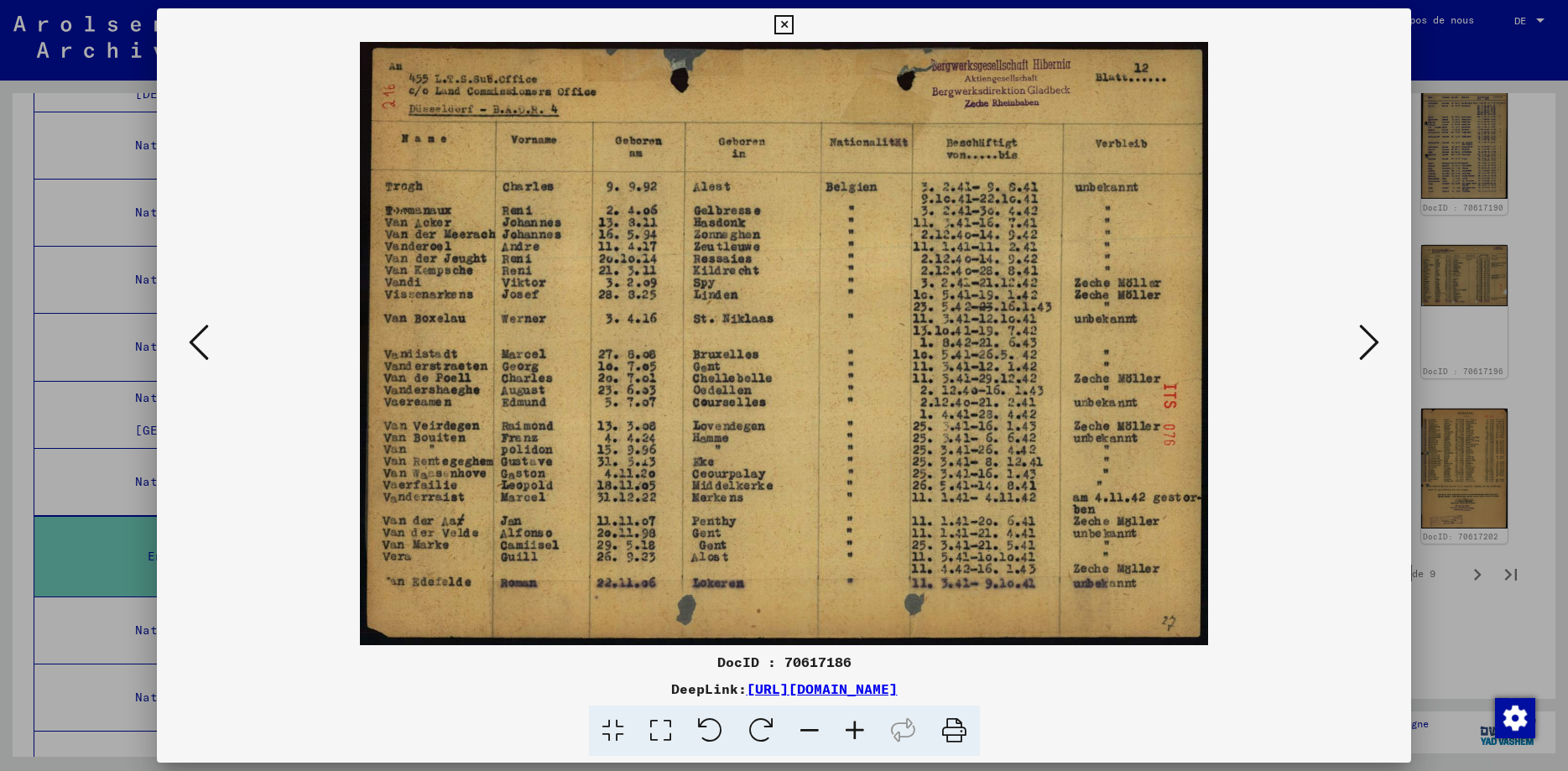
click at [188, 347] on icon at bounding box center [198, 343] width 20 height 40
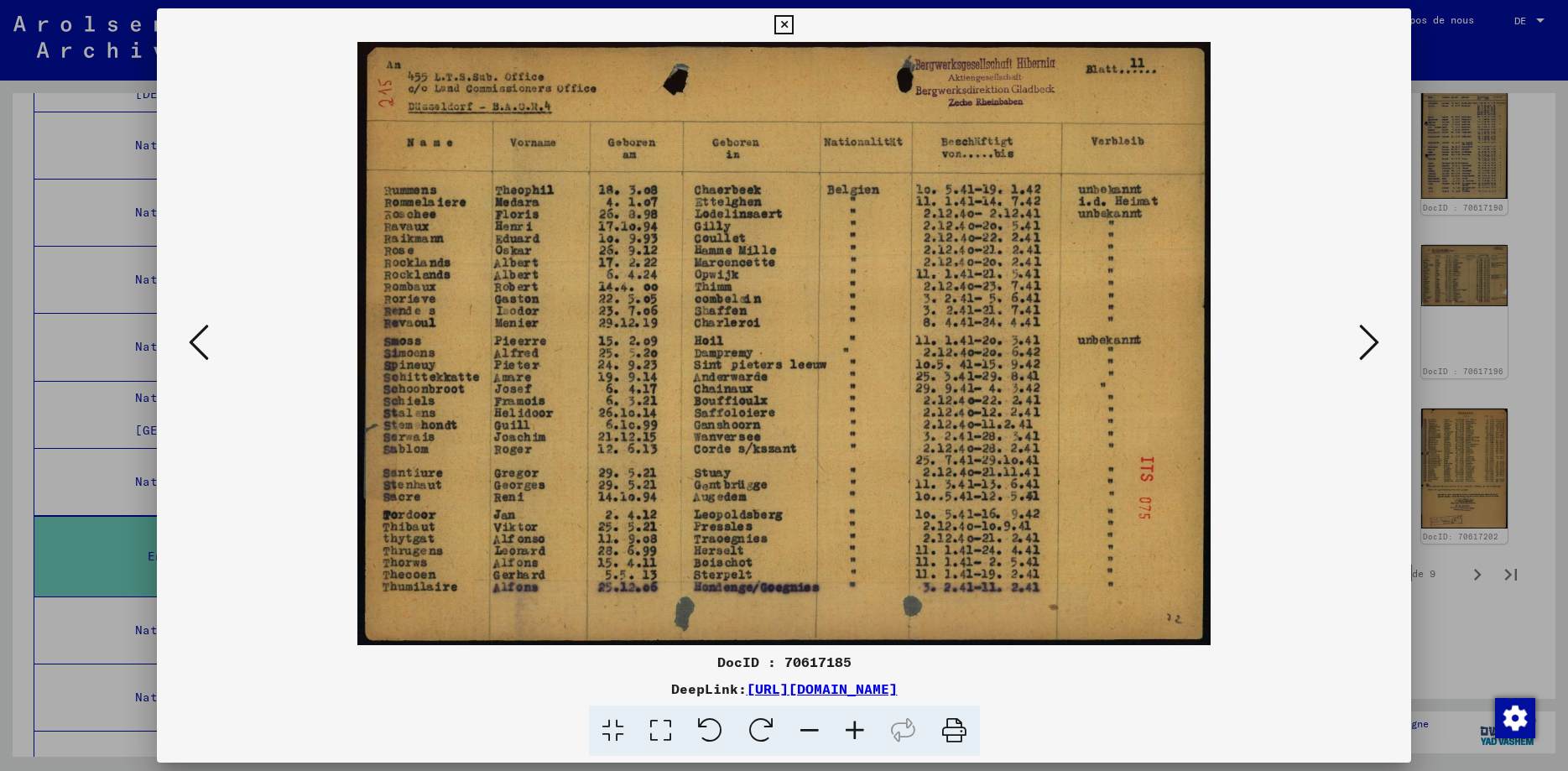
click at [188, 347] on icon at bounding box center [198, 343] width 20 height 40
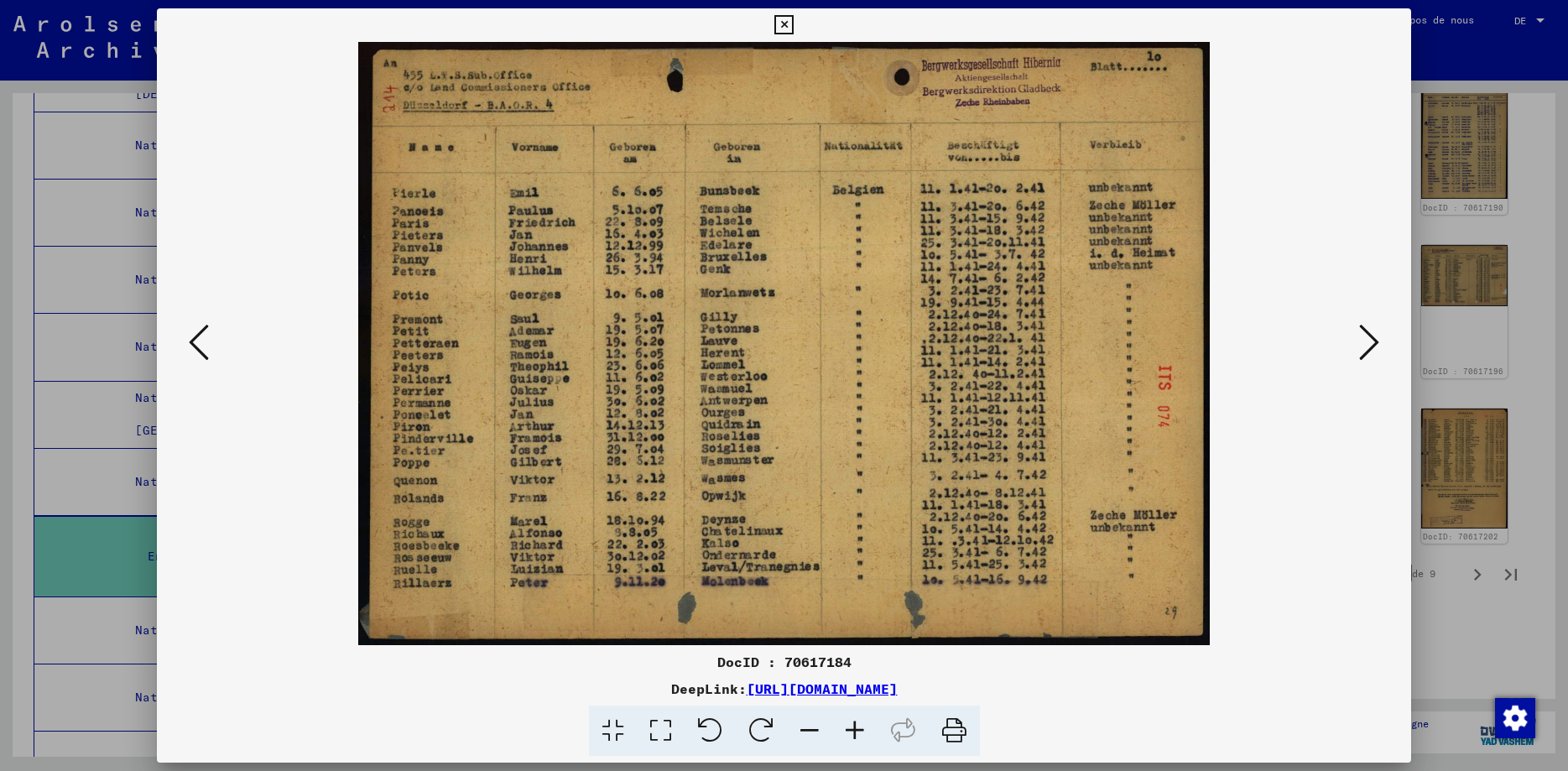
click at [188, 347] on icon at bounding box center [198, 343] width 20 height 40
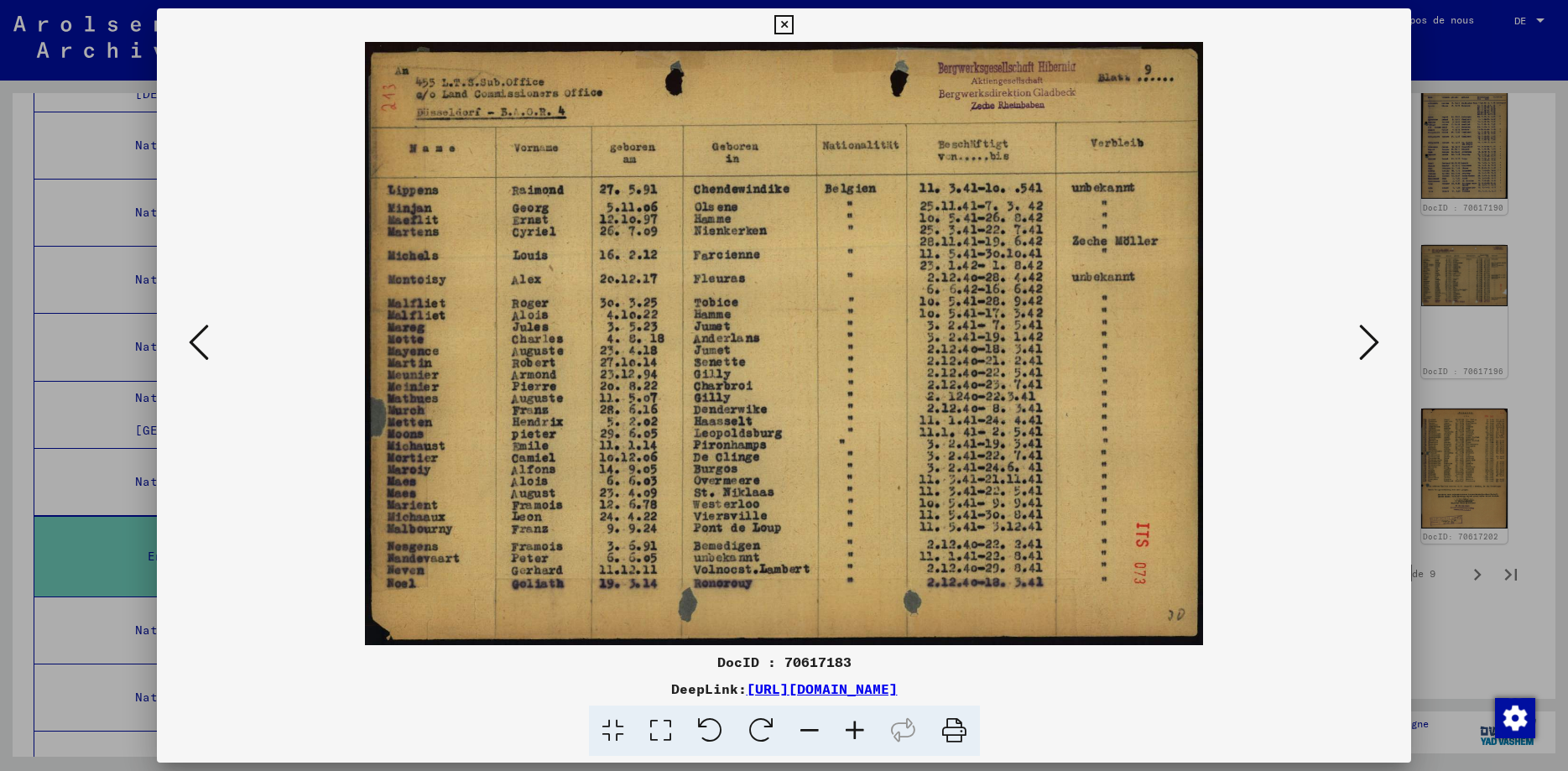
click at [188, 347] on icon at bounding box center [198, 343] width 20 height 40
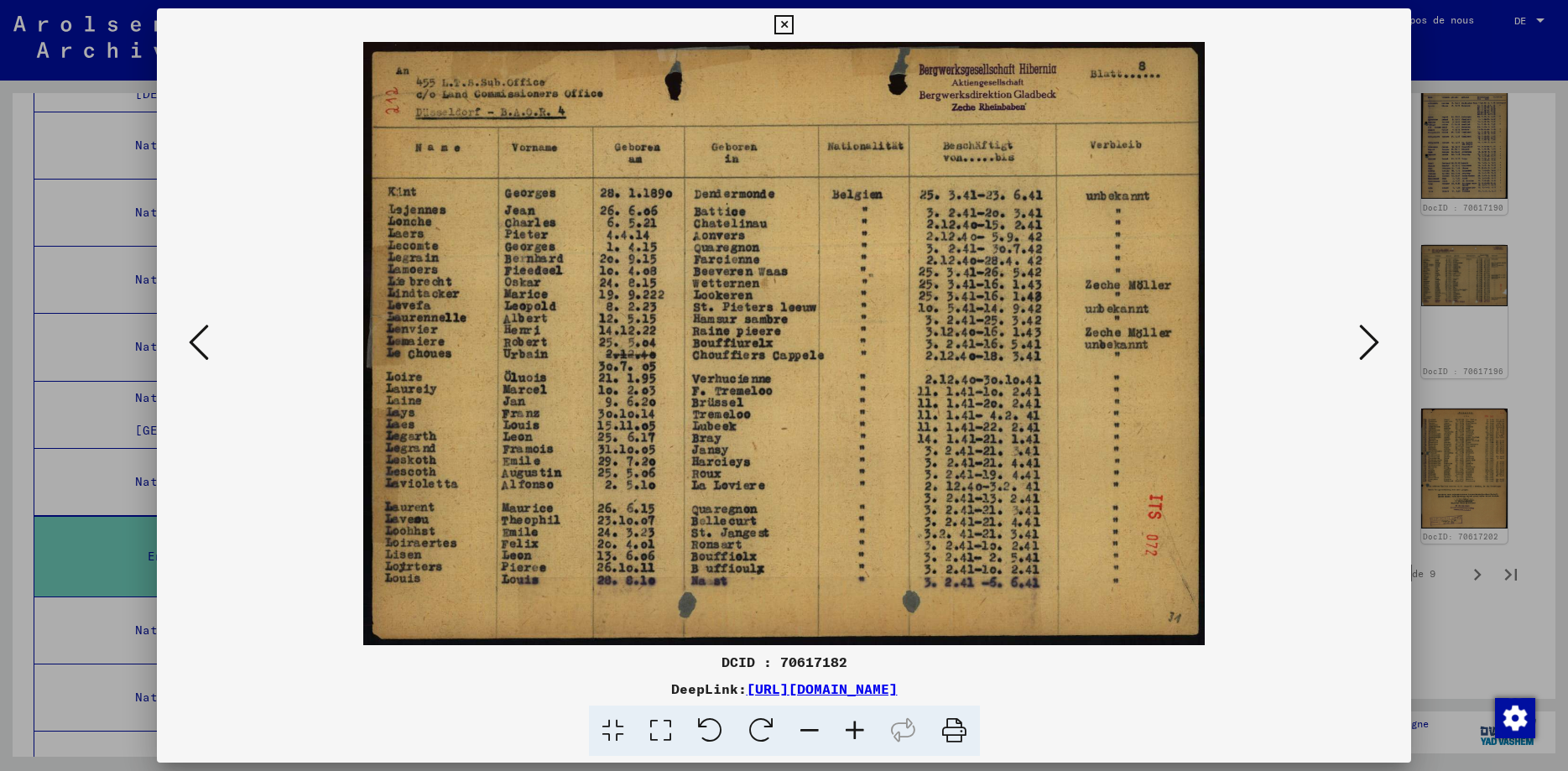
click at [188, 347] on icon at bounding box center [198, 343] width 20 height 40
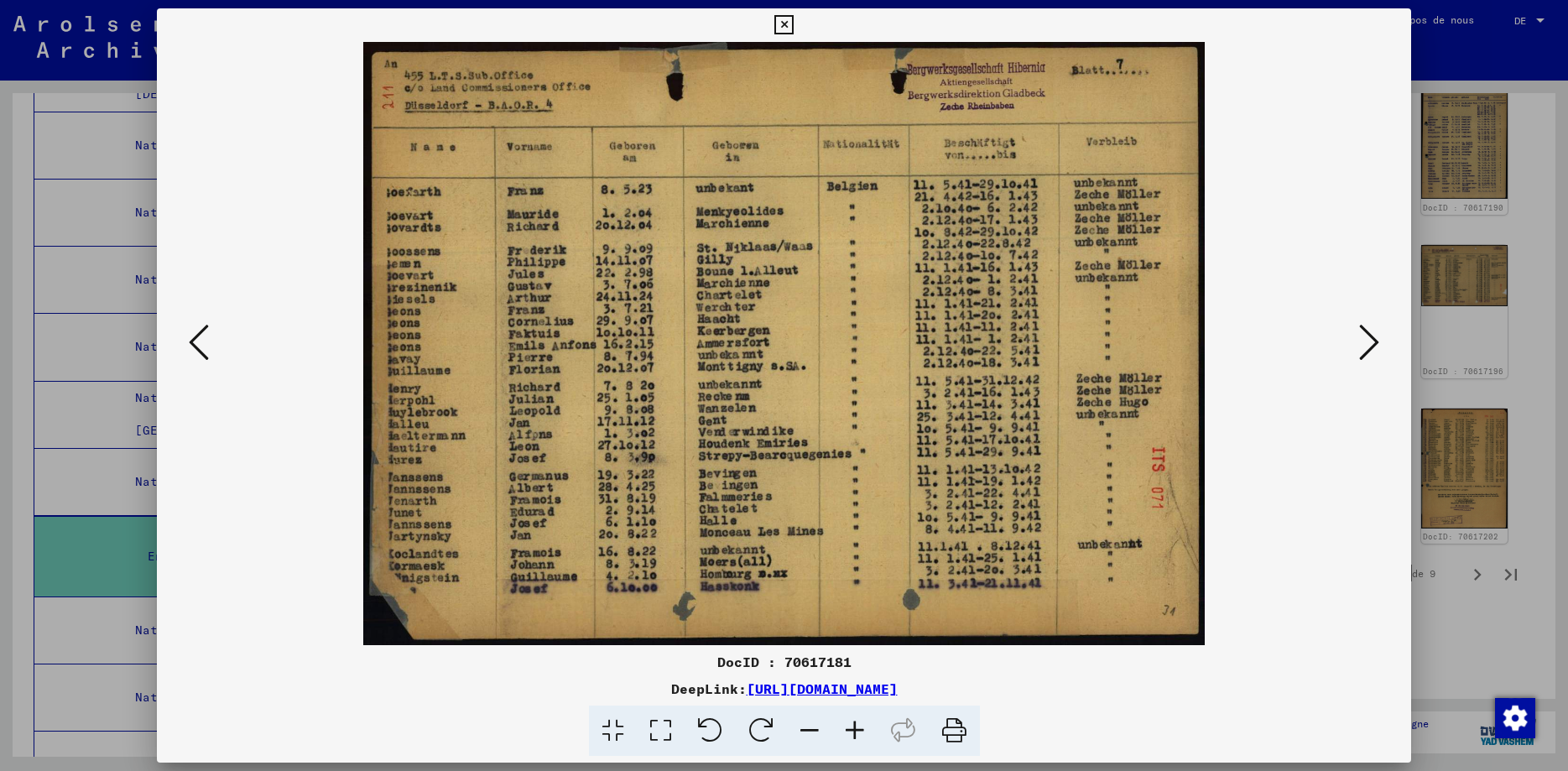
click at [188, 347] on icon at bounding box center [198, 343] width 20 height 40
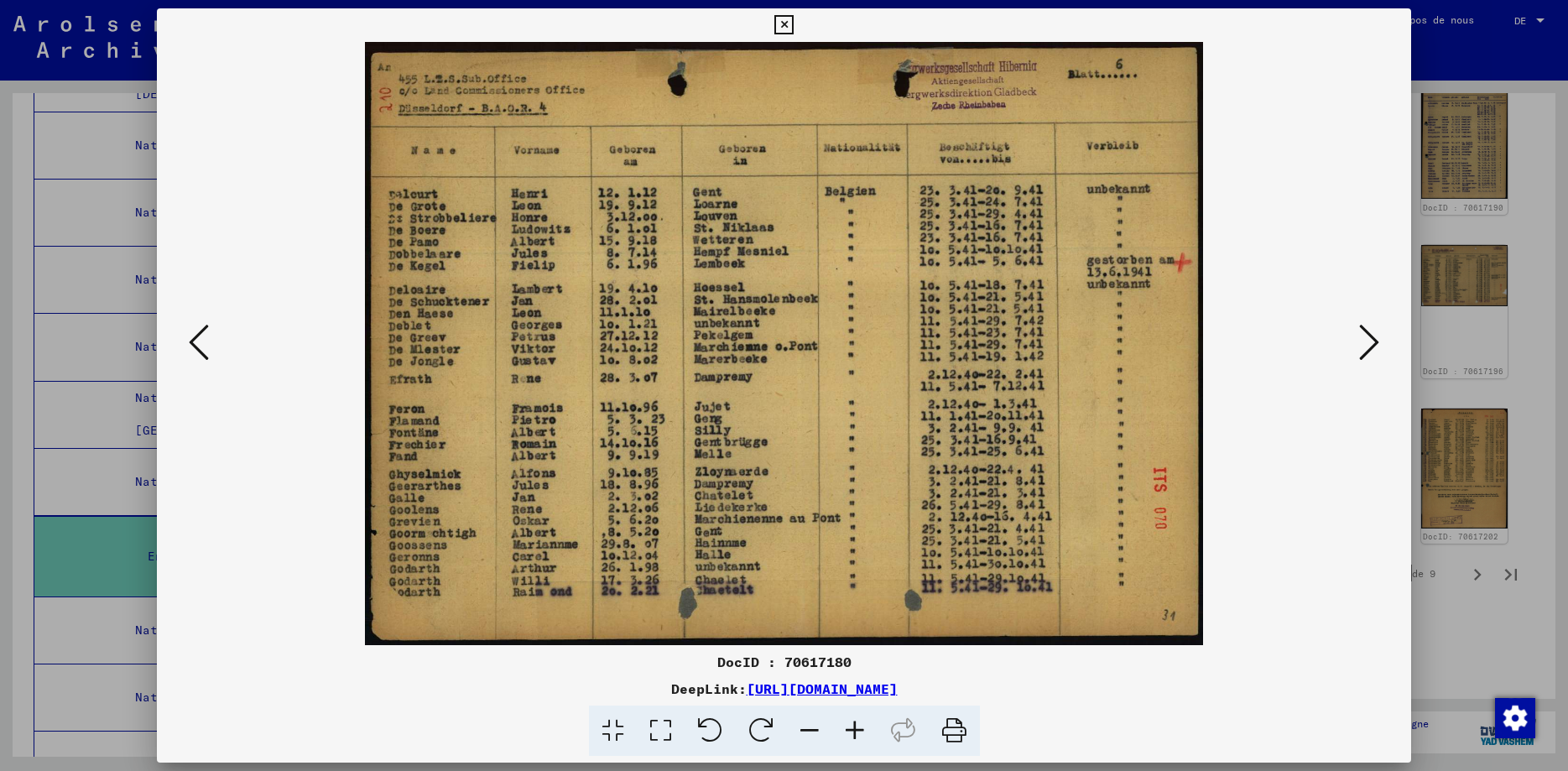
click at [188, 347] on icon at bounding box center [198, 343] width 20 height 40
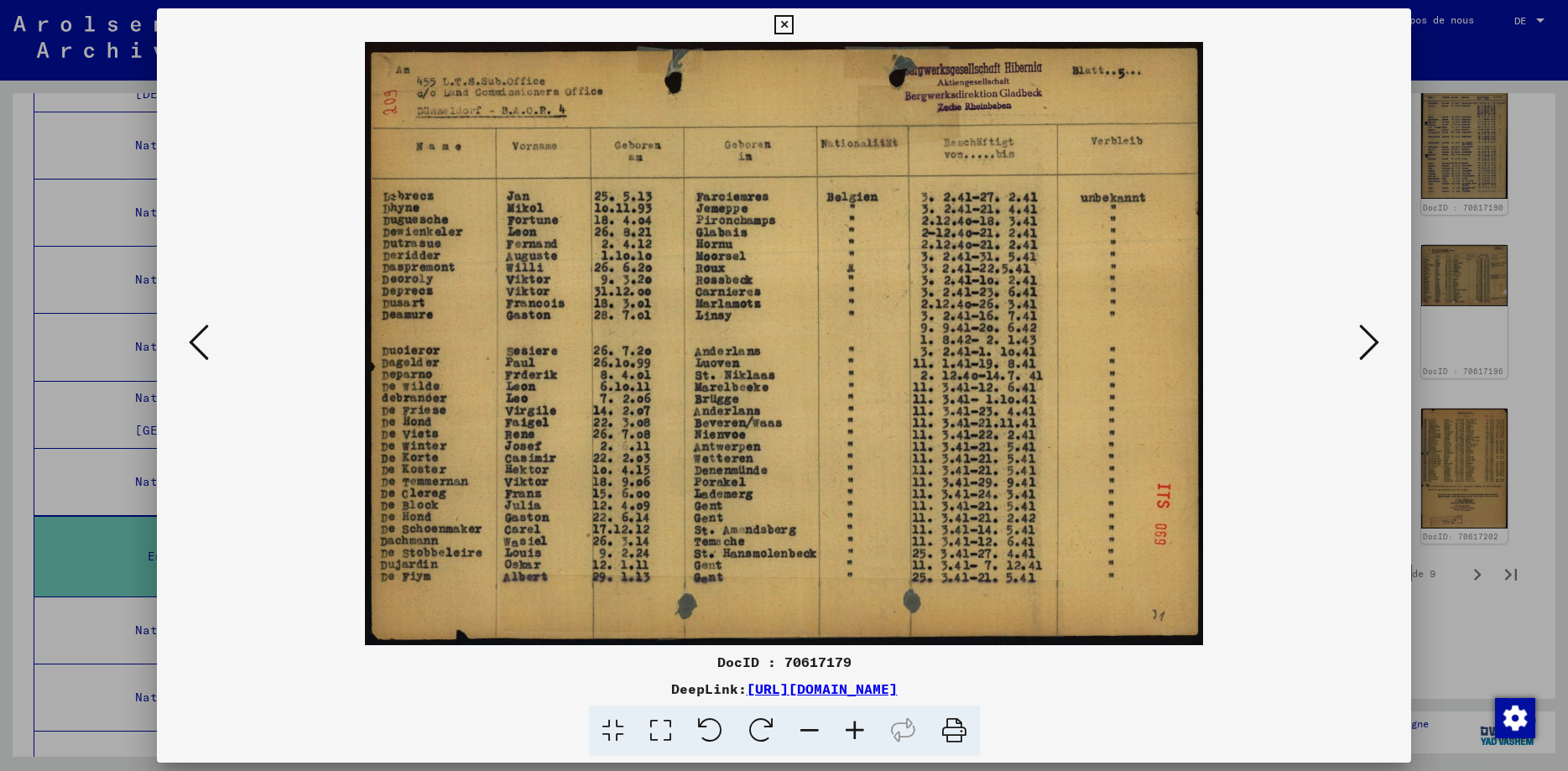
click at [188, 347] on icon at bounding box center [198, 343] width 20 height 40
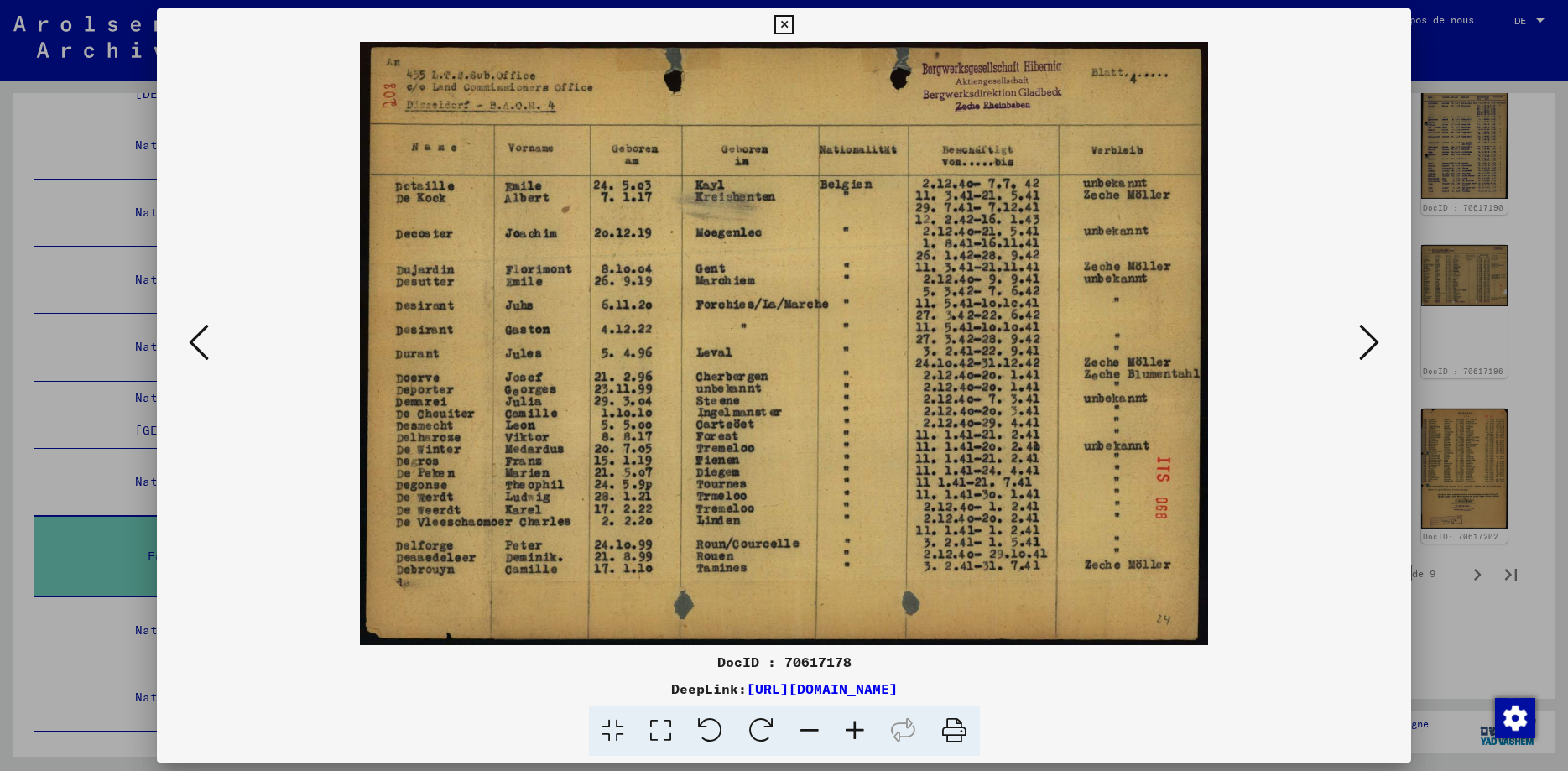
click at [188, 347] on icon at bounding box center [198, 343] width 20 height 40
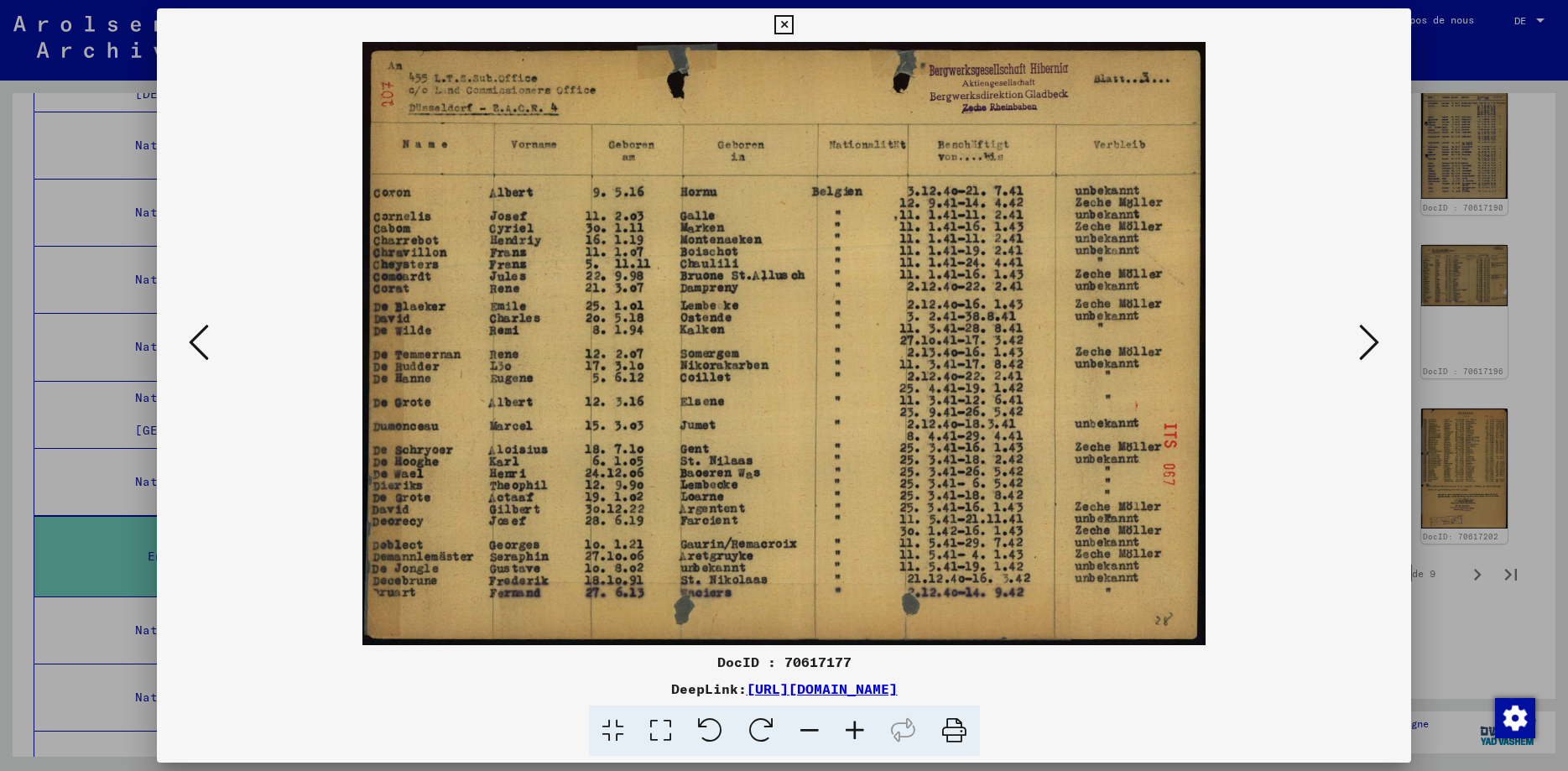
click at [188, 347] on icon at bounding box center [198, 343] width 20 height 40
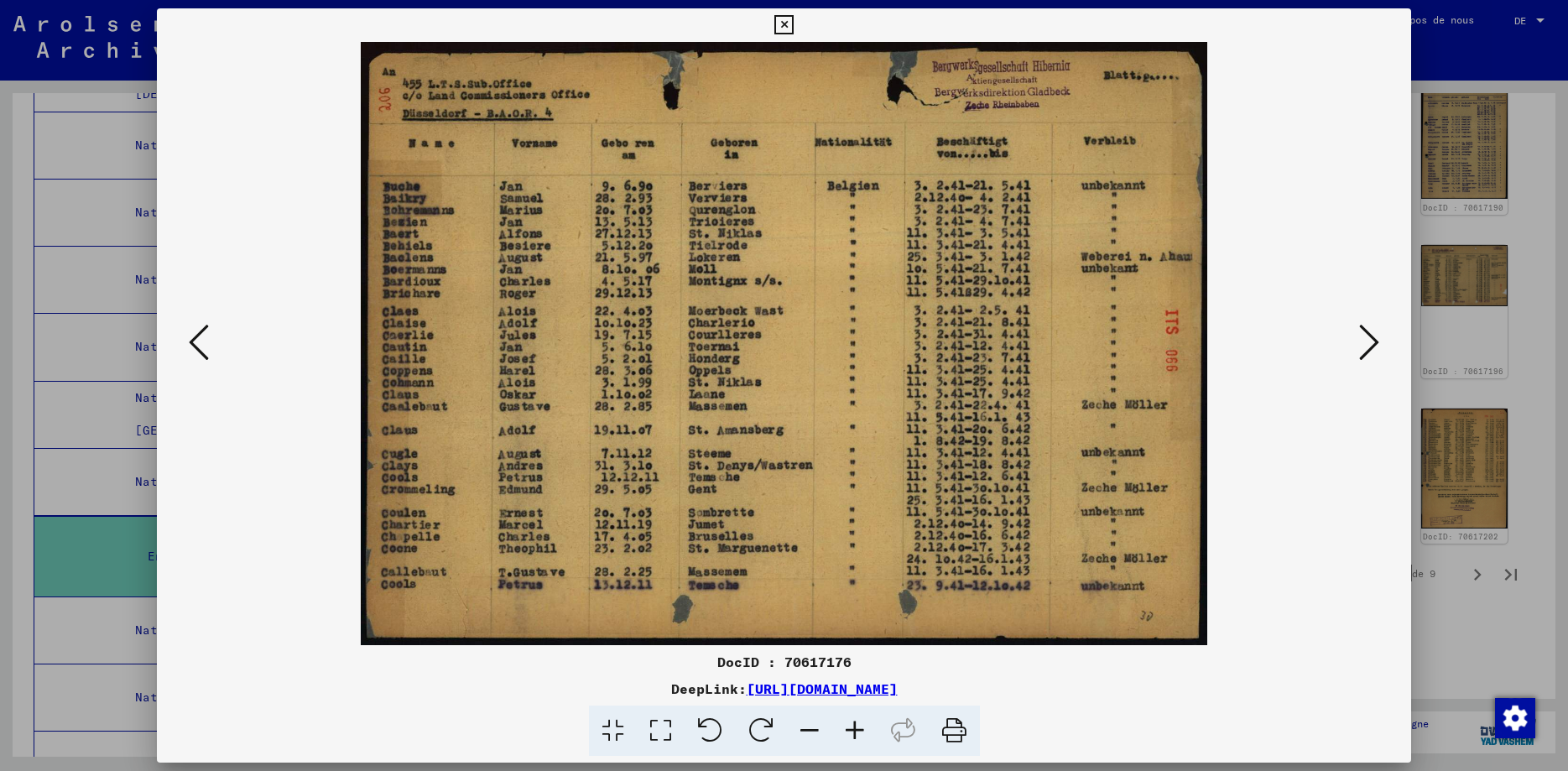
click at [188, 347] on icon at bounding box center [198, 343] width 20 height 40
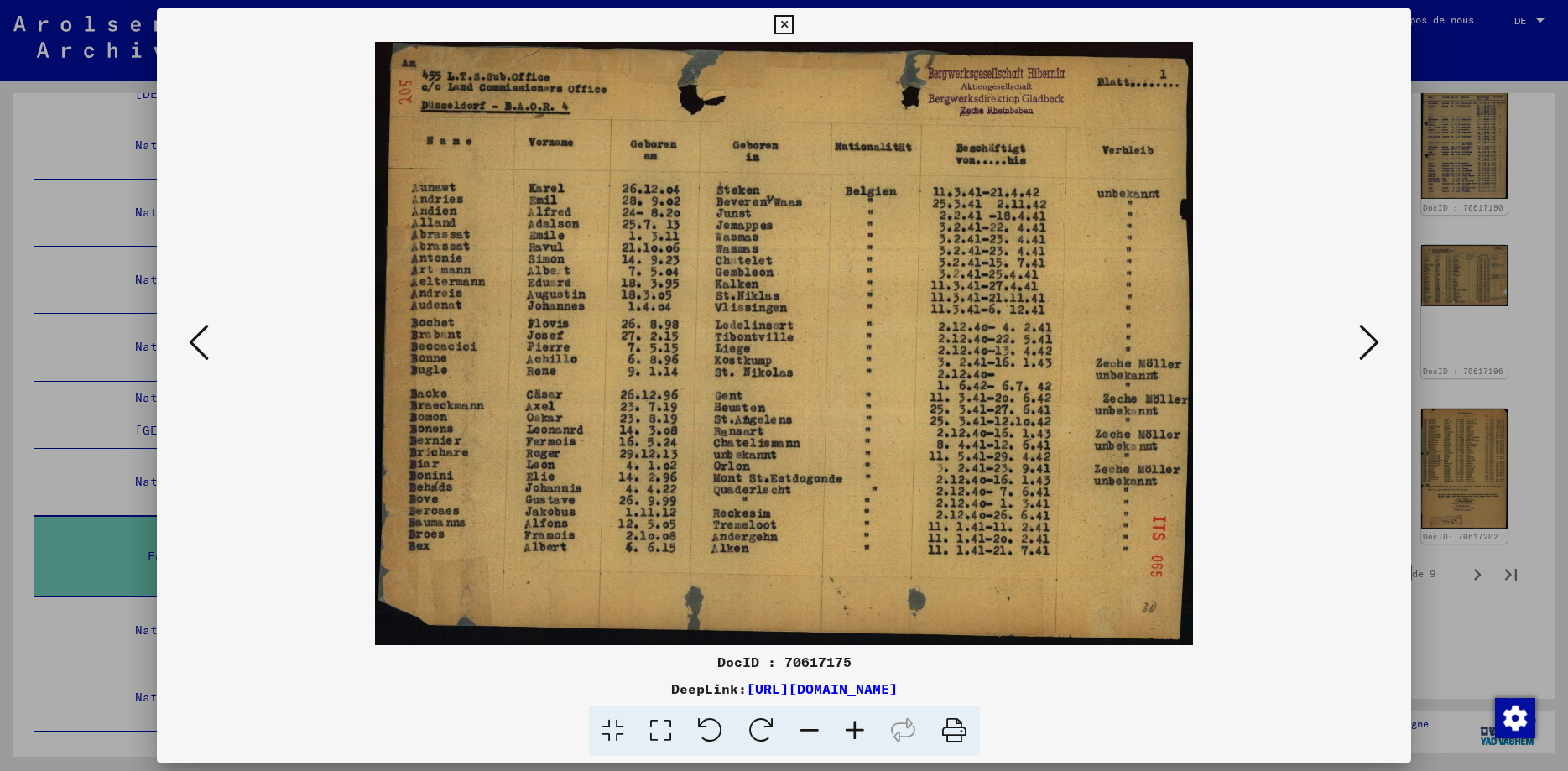
click at [188, 347] on icon at bounding box center [198, 343] width 20 height 40
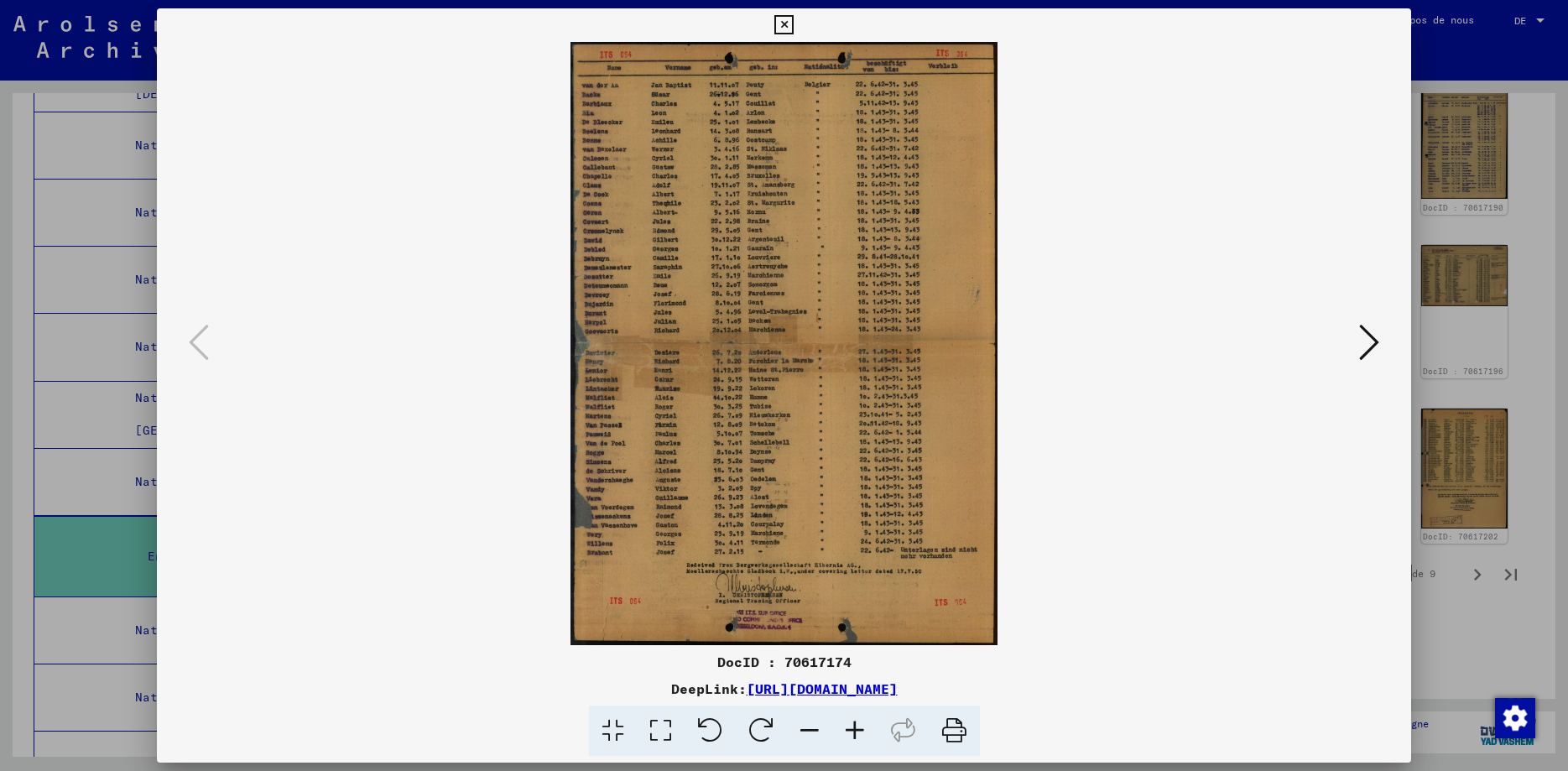
click at [794, 27] on icon at bounding box center [784, 25] width 19 height 20
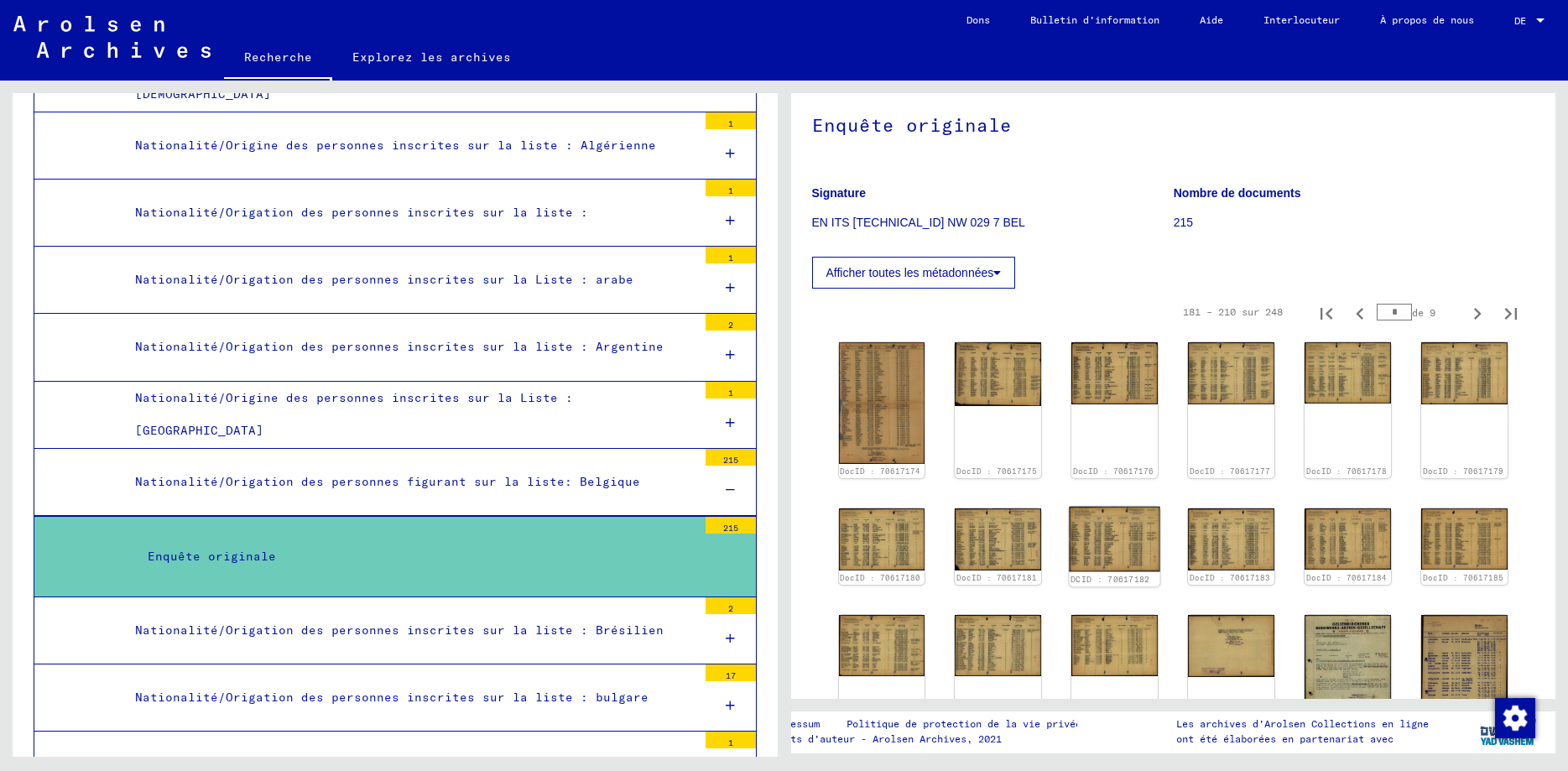
scroll to position [61, 0]
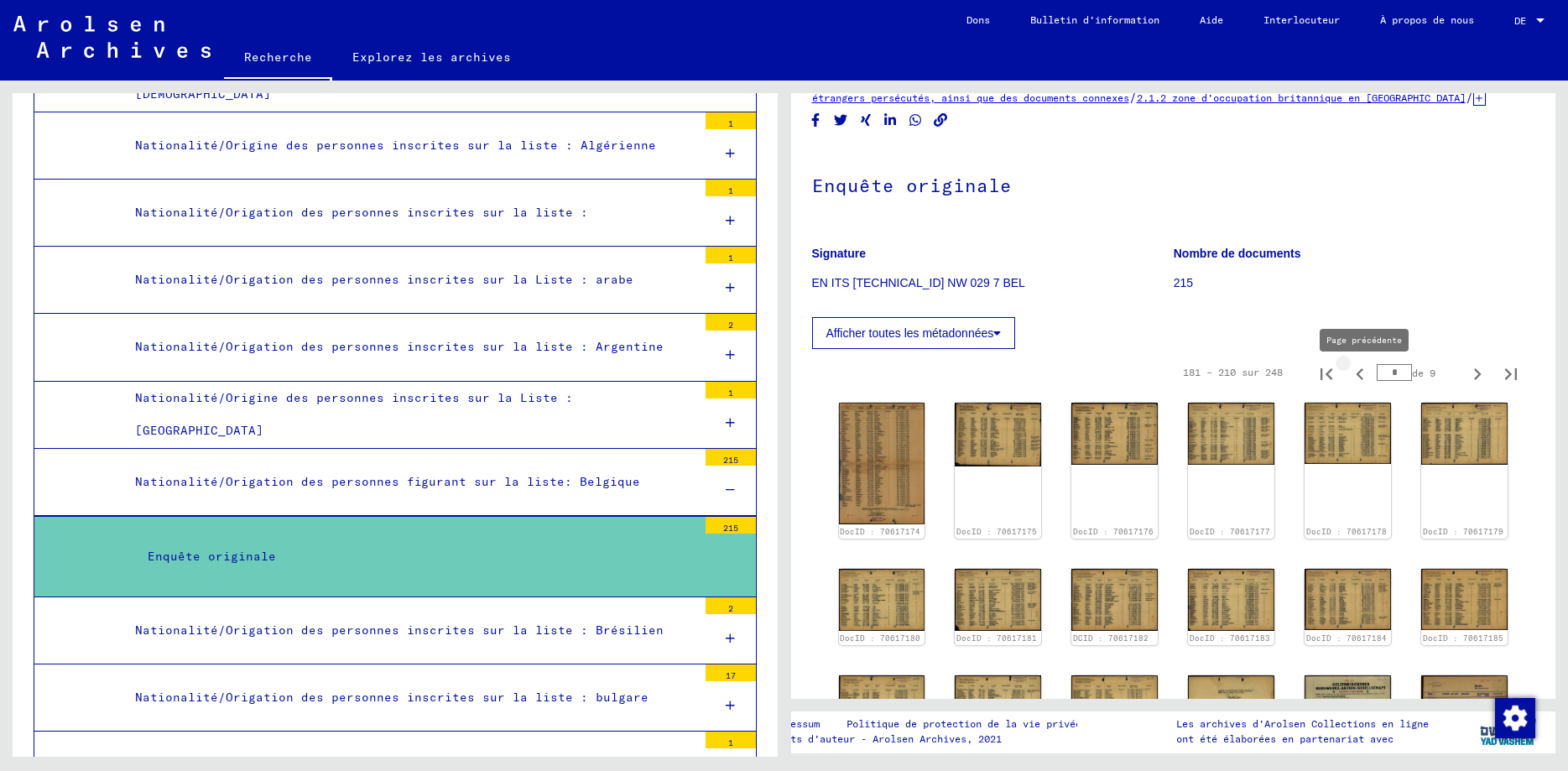
click at [1359, 379] on icon "Page précédente" at bounding box center [1360, 375] width 24 height 24
type input "*"
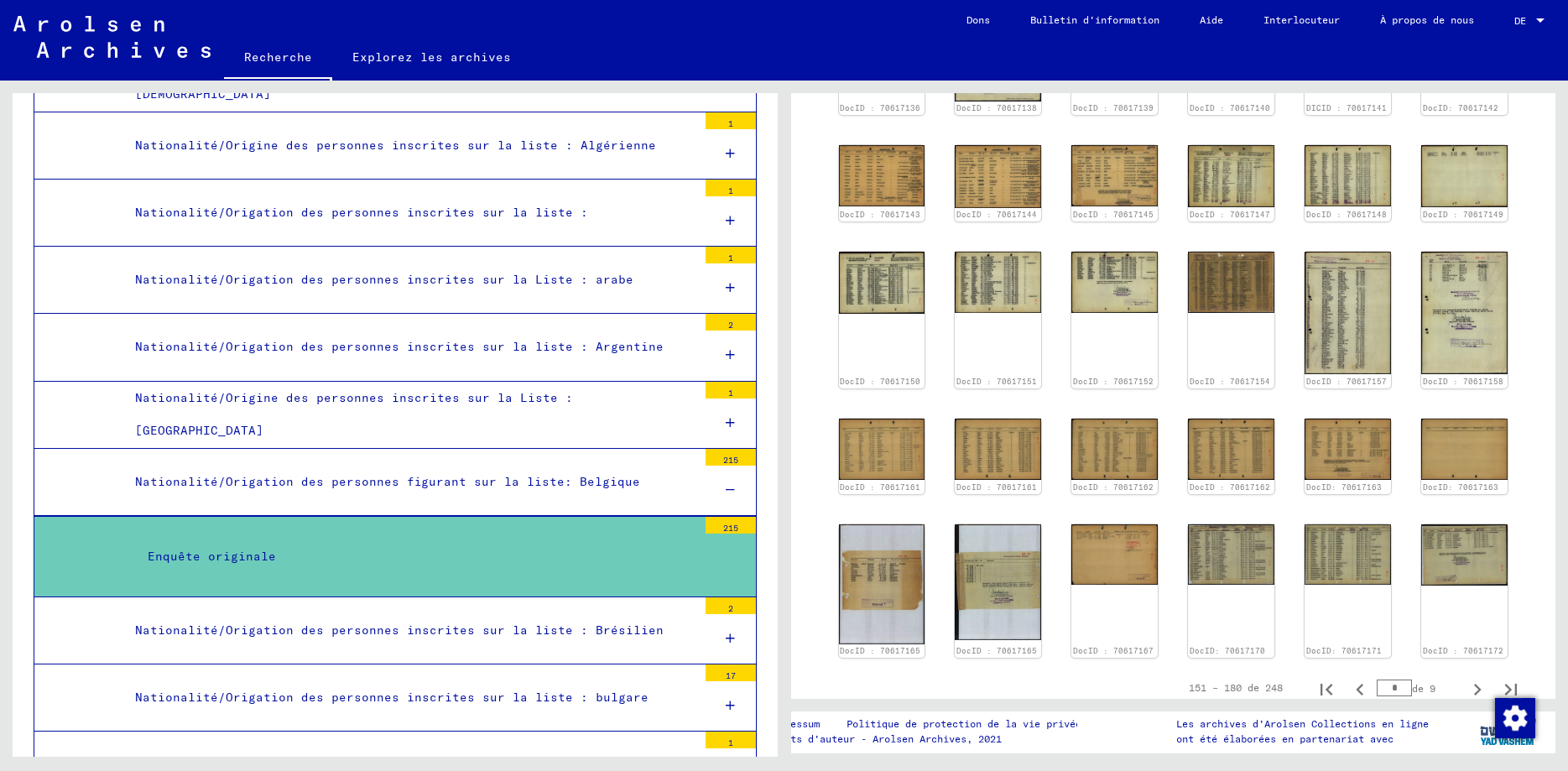
scroll to position [725, 0]
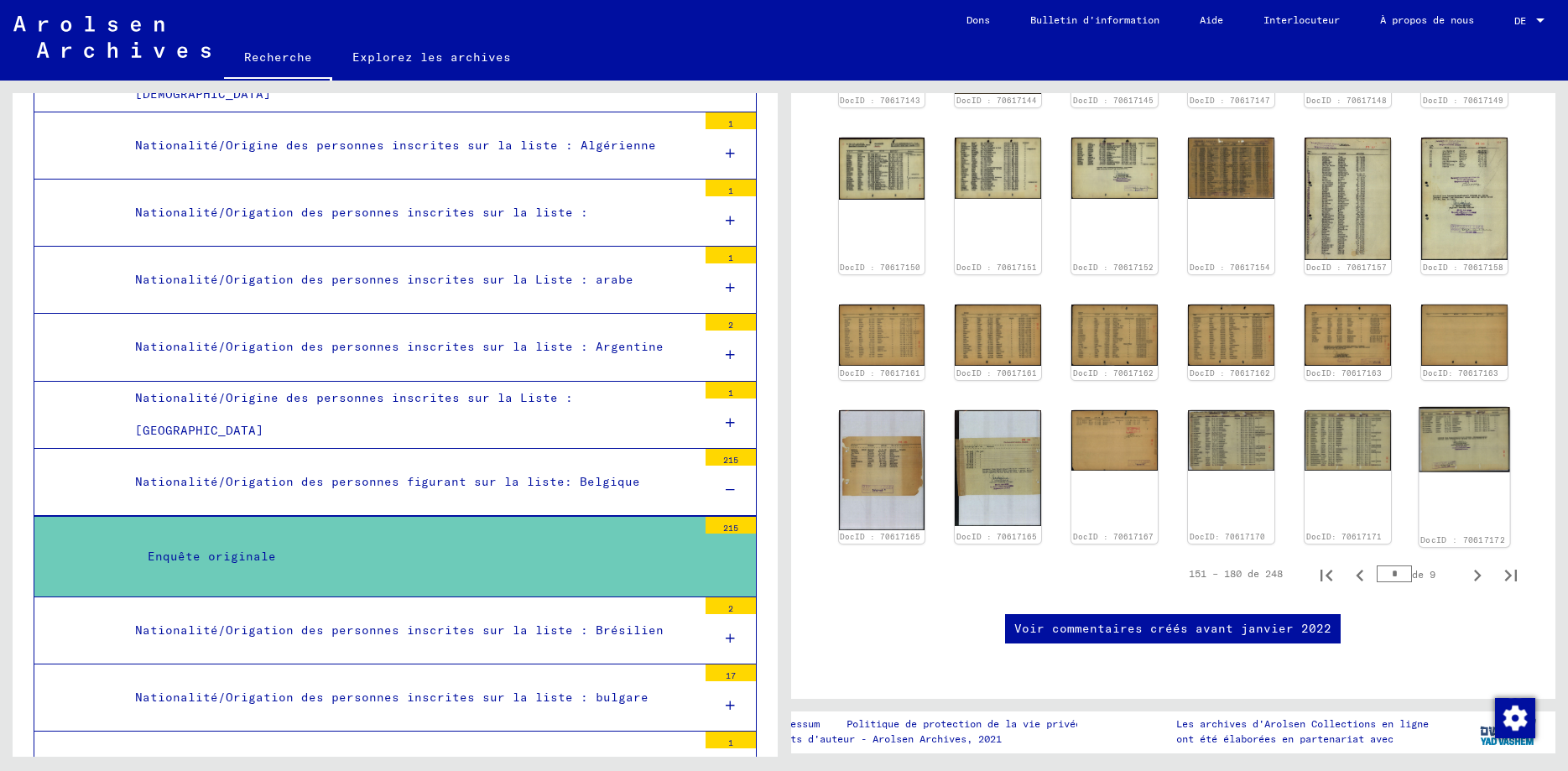
click at [1455, 407] on img at bounding box center [1464, 439] width 91 height 64
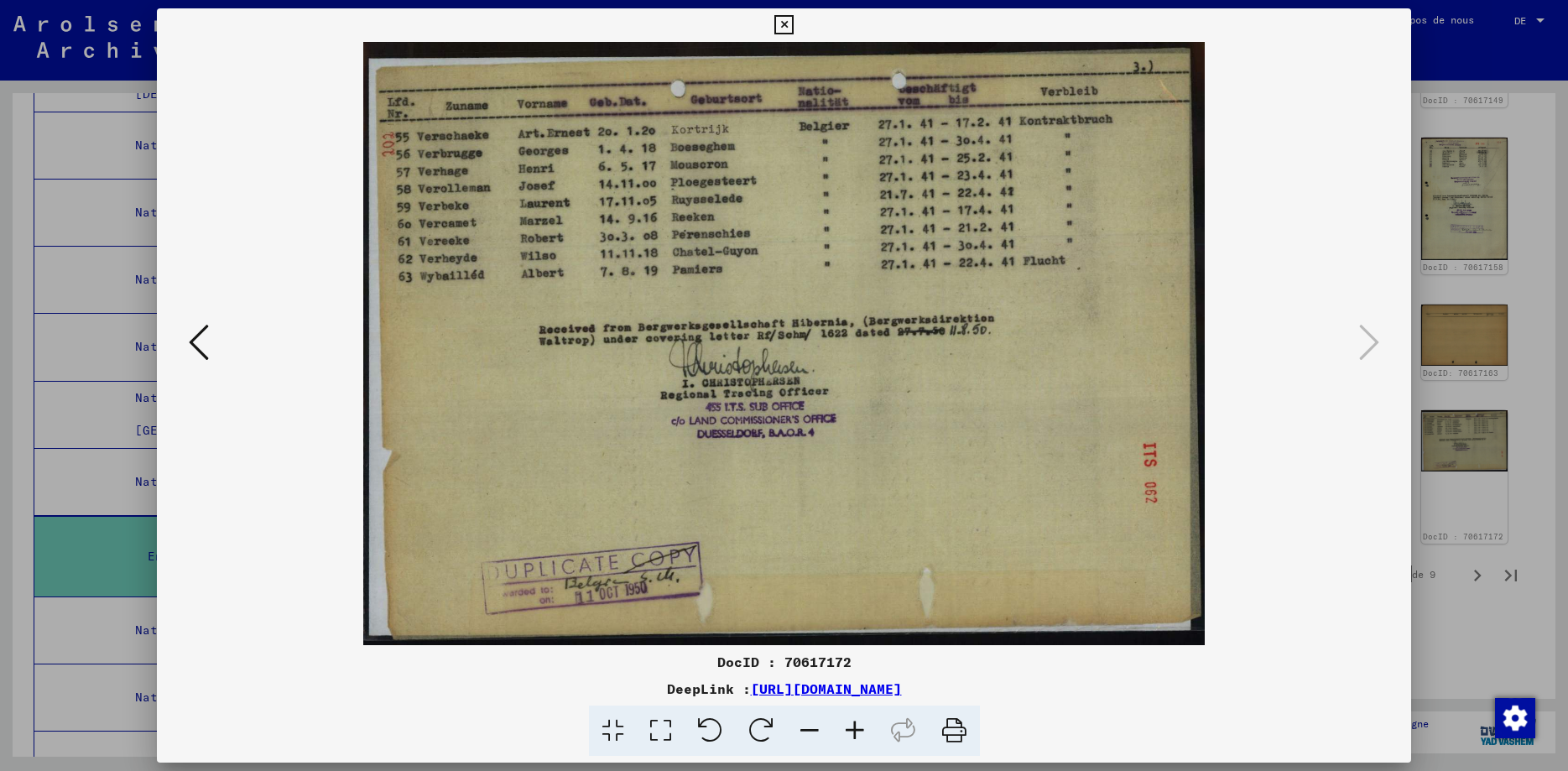
click at [192, 344] on icon at bounding box center [198, 343] width 20 height 40
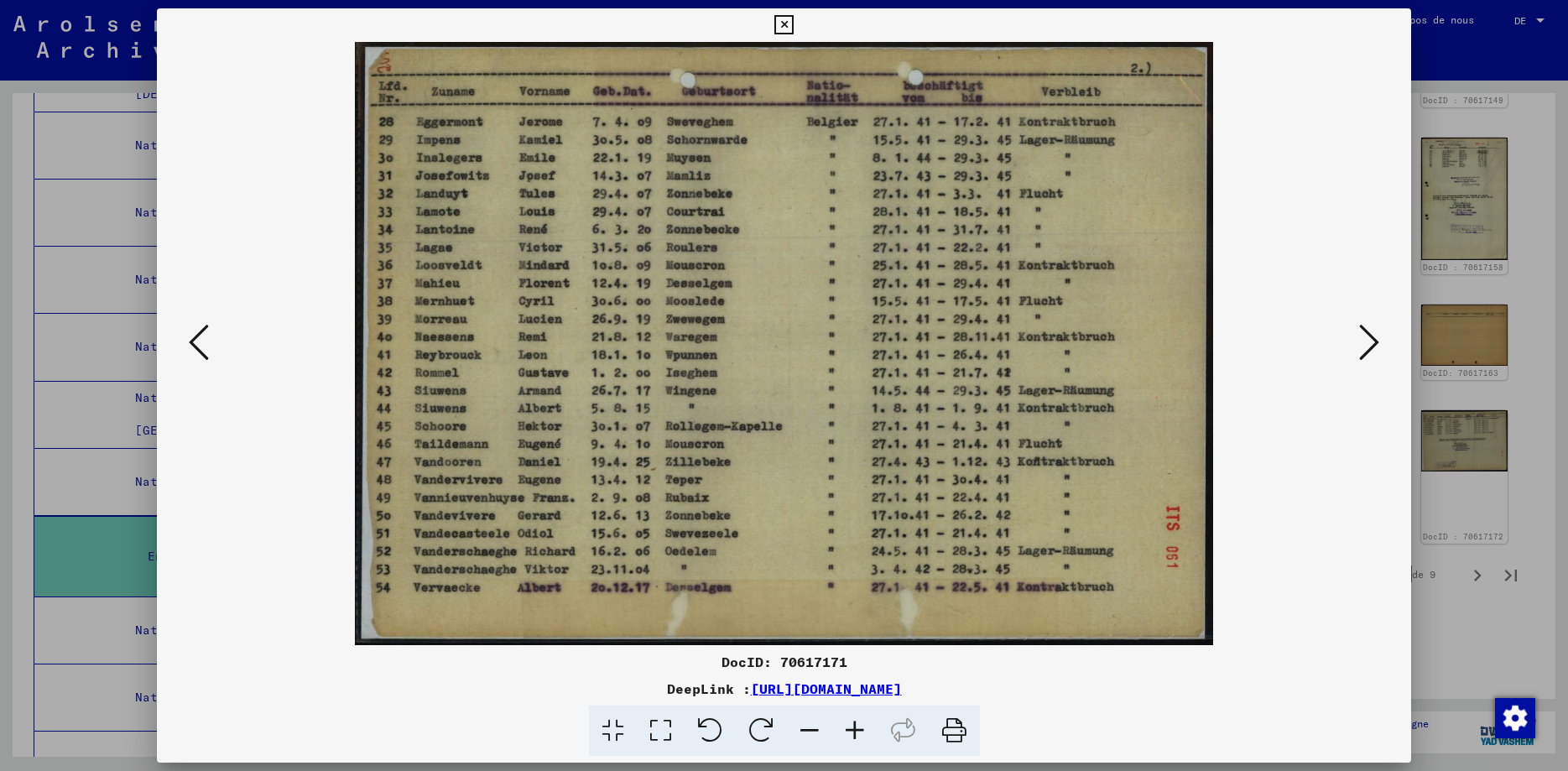
click at [188, 346] on icon at bounding box center [198, 343] width 20 height 40
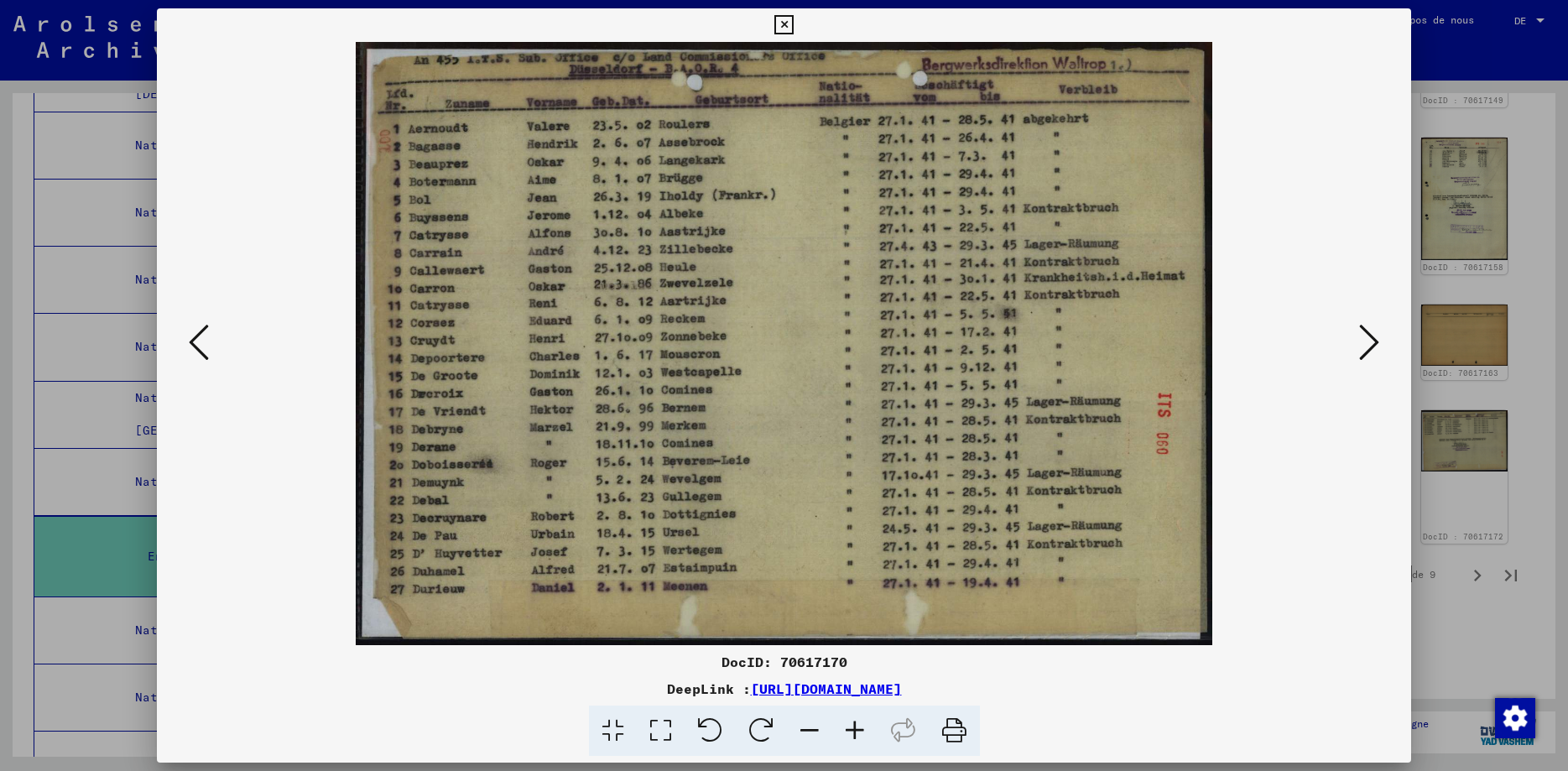
click at [188, 346] on icon at bounding box center [198, 343] width 20 height 40
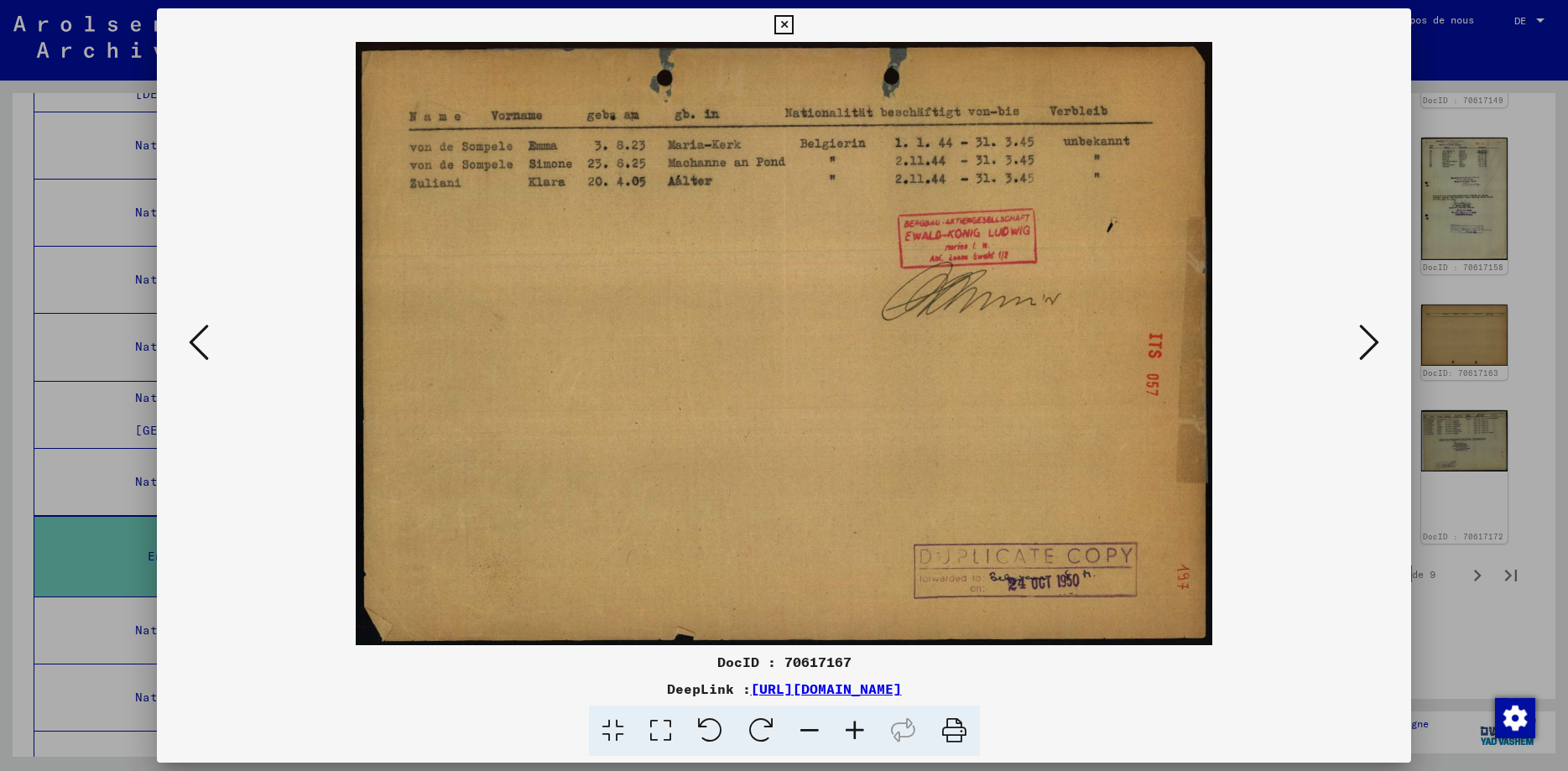
click at [188, 346] on icon at bounding box center [198, 343] width 20 height 40
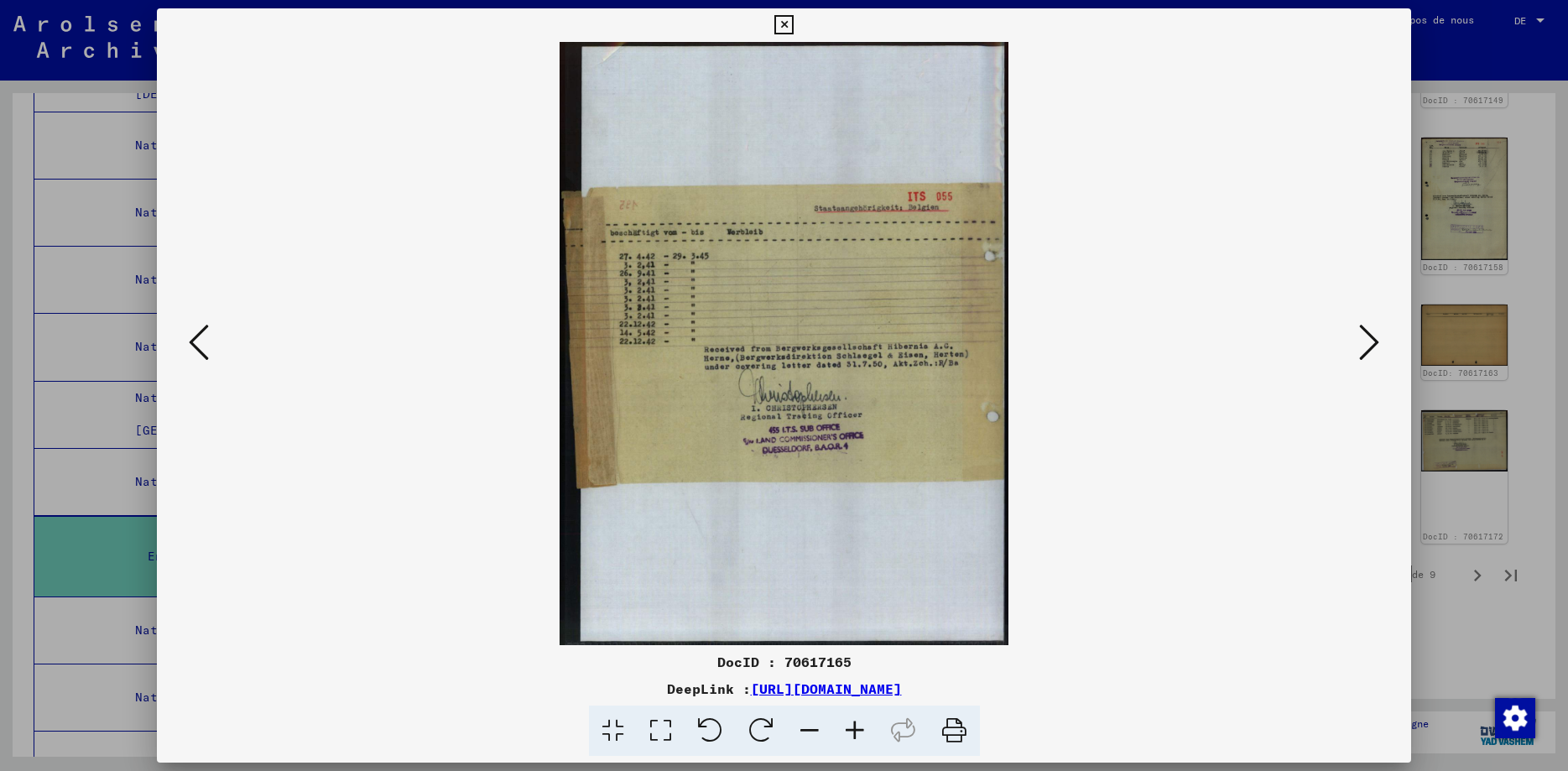
click at [188, 346] on icon at bounding box center [198, 343] width 20 height 40
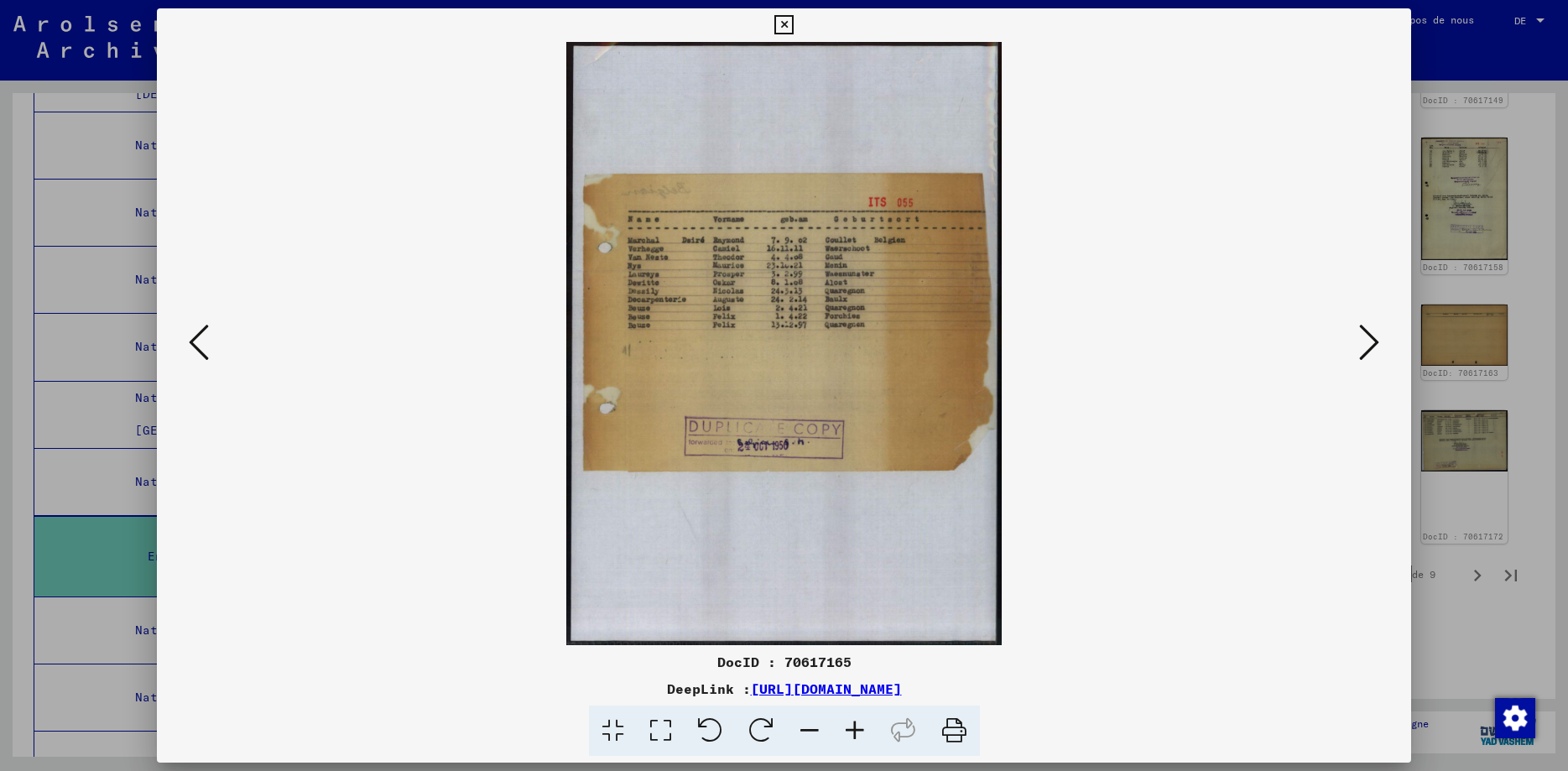
click at [188, 346] on icon at bounding box center [198, 343] width 20 height 40
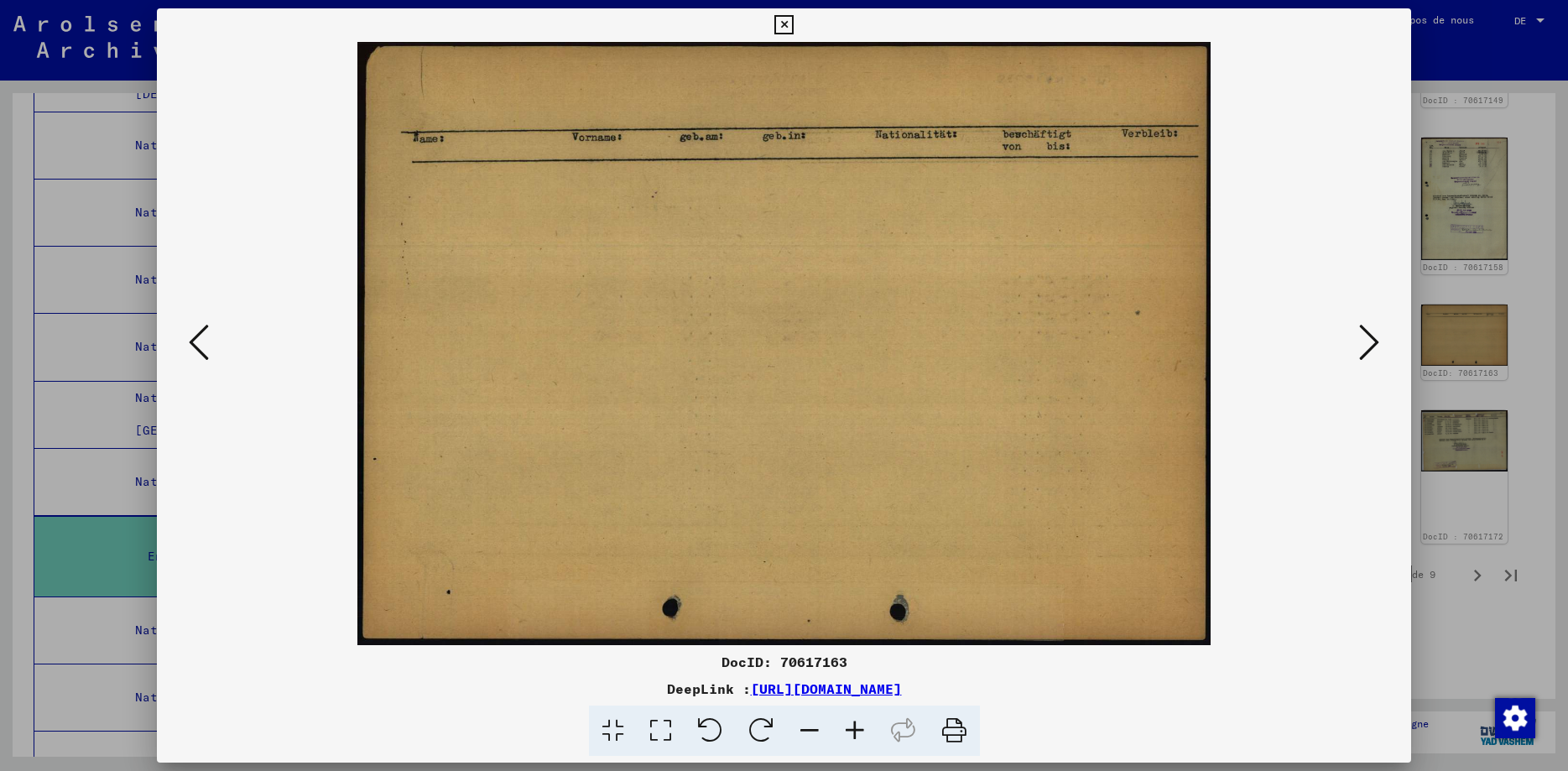
click at [188, 346] on icon at bounding box center [198, 343] width 20 height 40
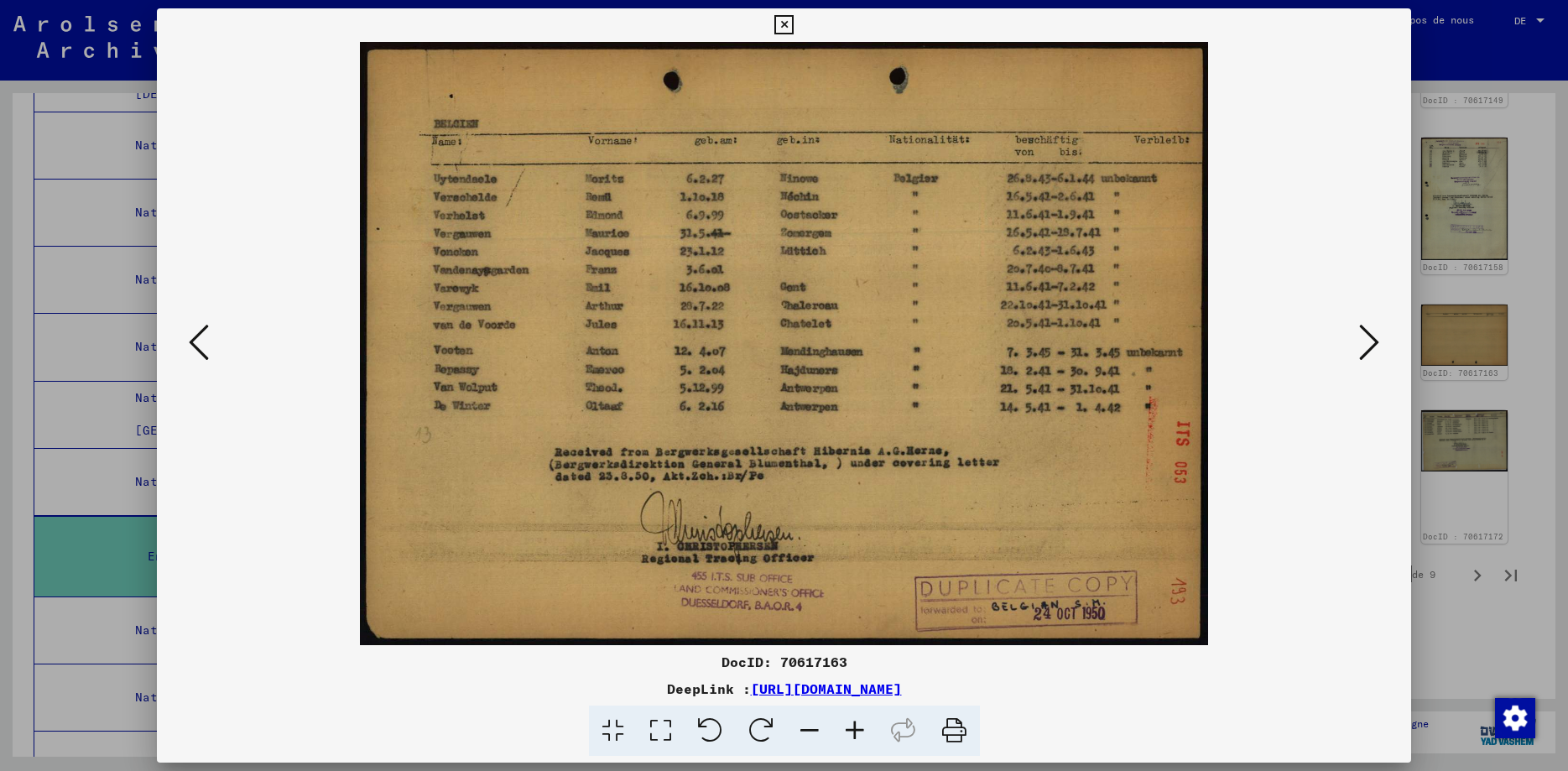
click at [188, 346] on icon at bounding box center [198, 343] width 20 height 40
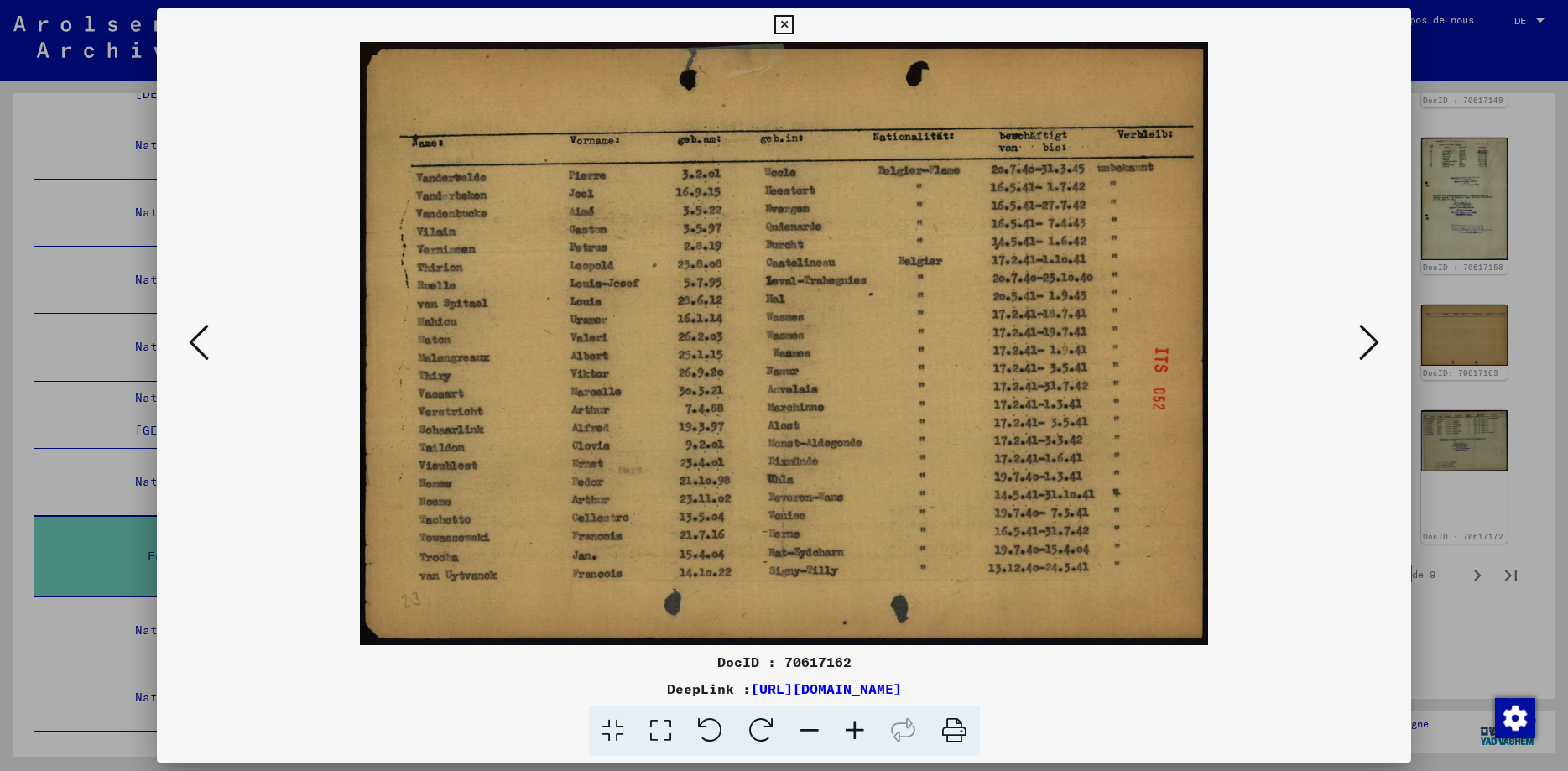
click at [188, 346] on icon at bounding box center [198, 343] width 20 height 40
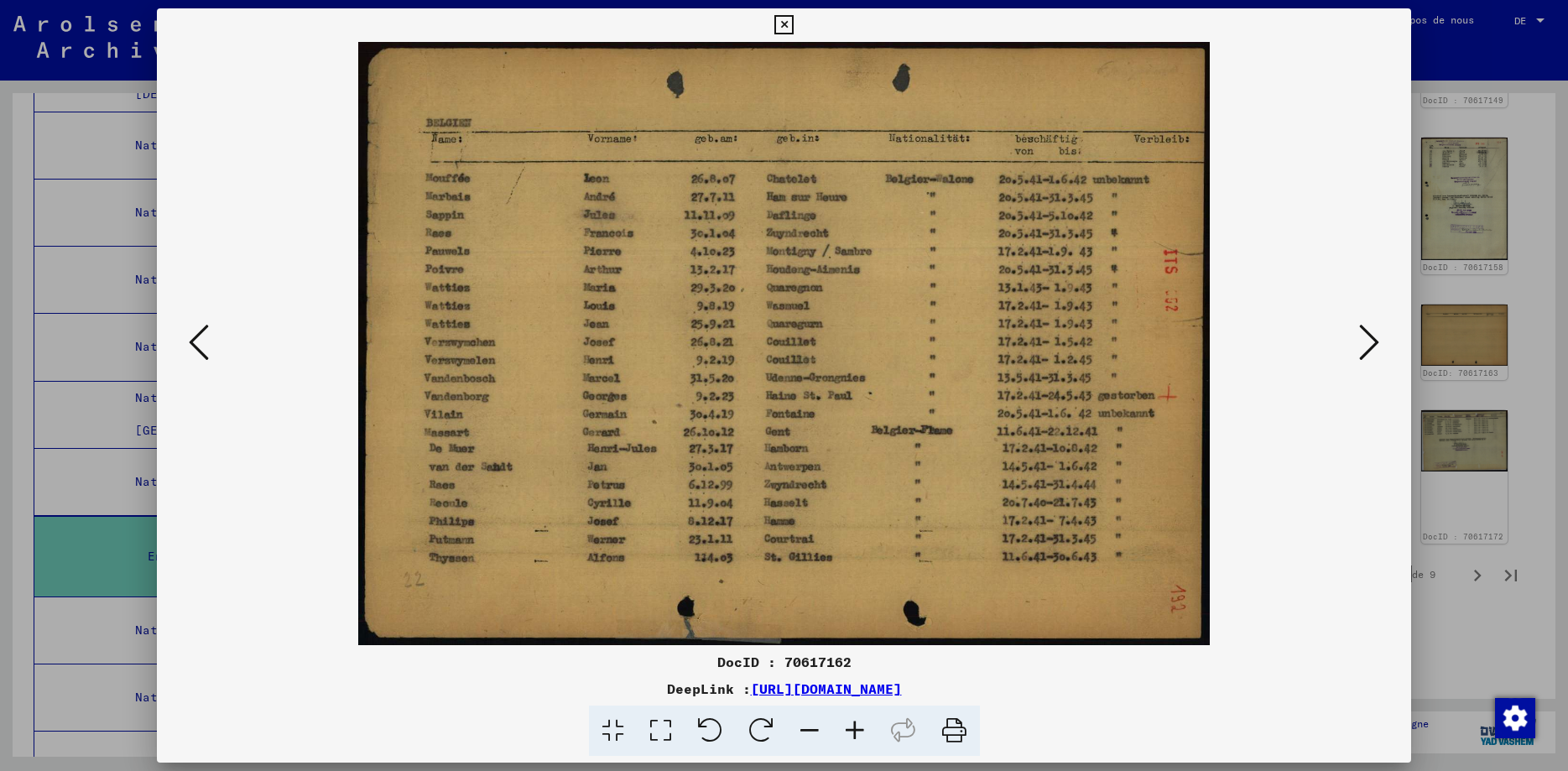
click at [188, 346] on icon at bounding box center [198, 343] width 20 height 40
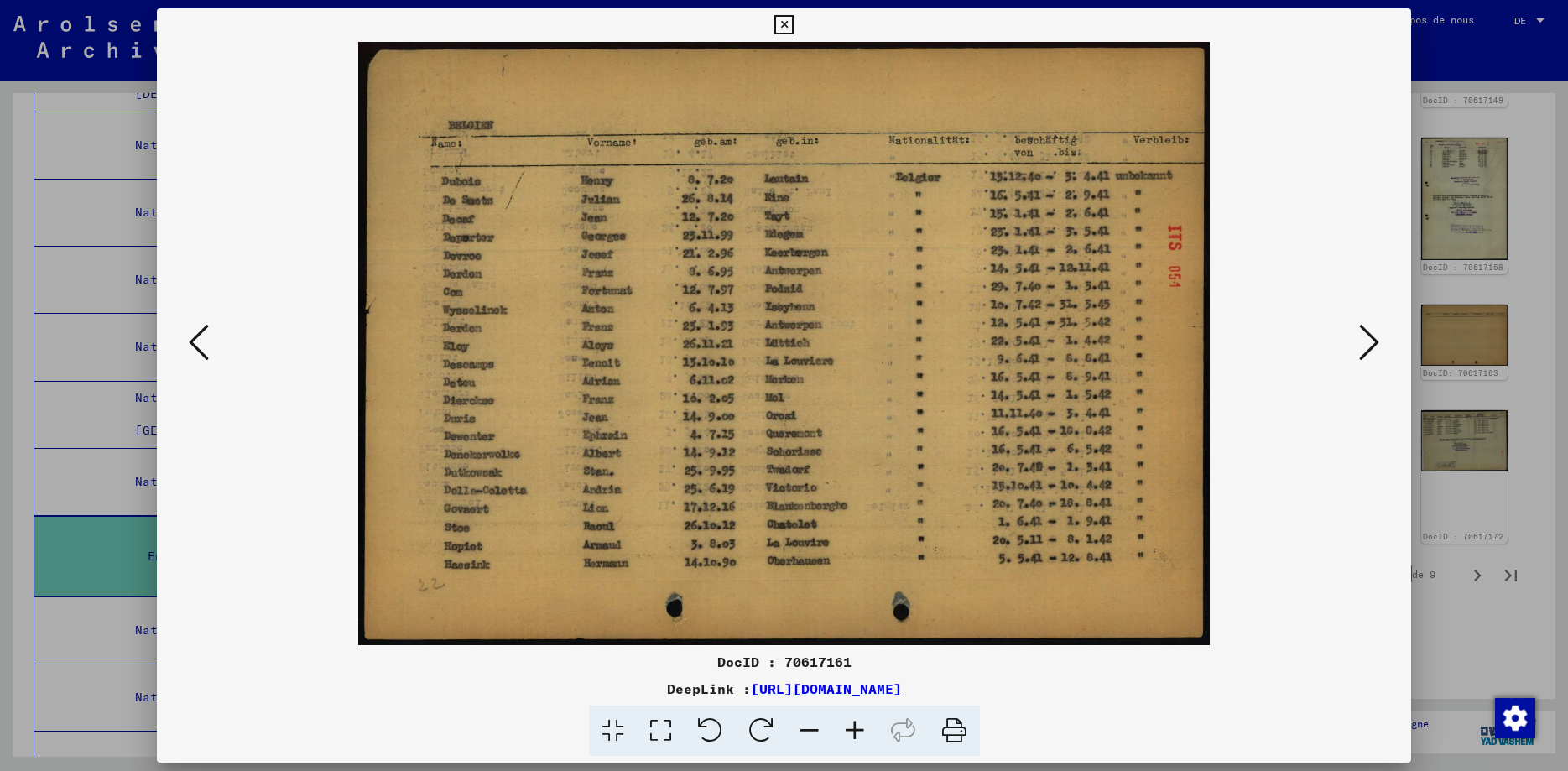
click at [188, 346] on icon at bounding box center [198, 343] width 20 height 40
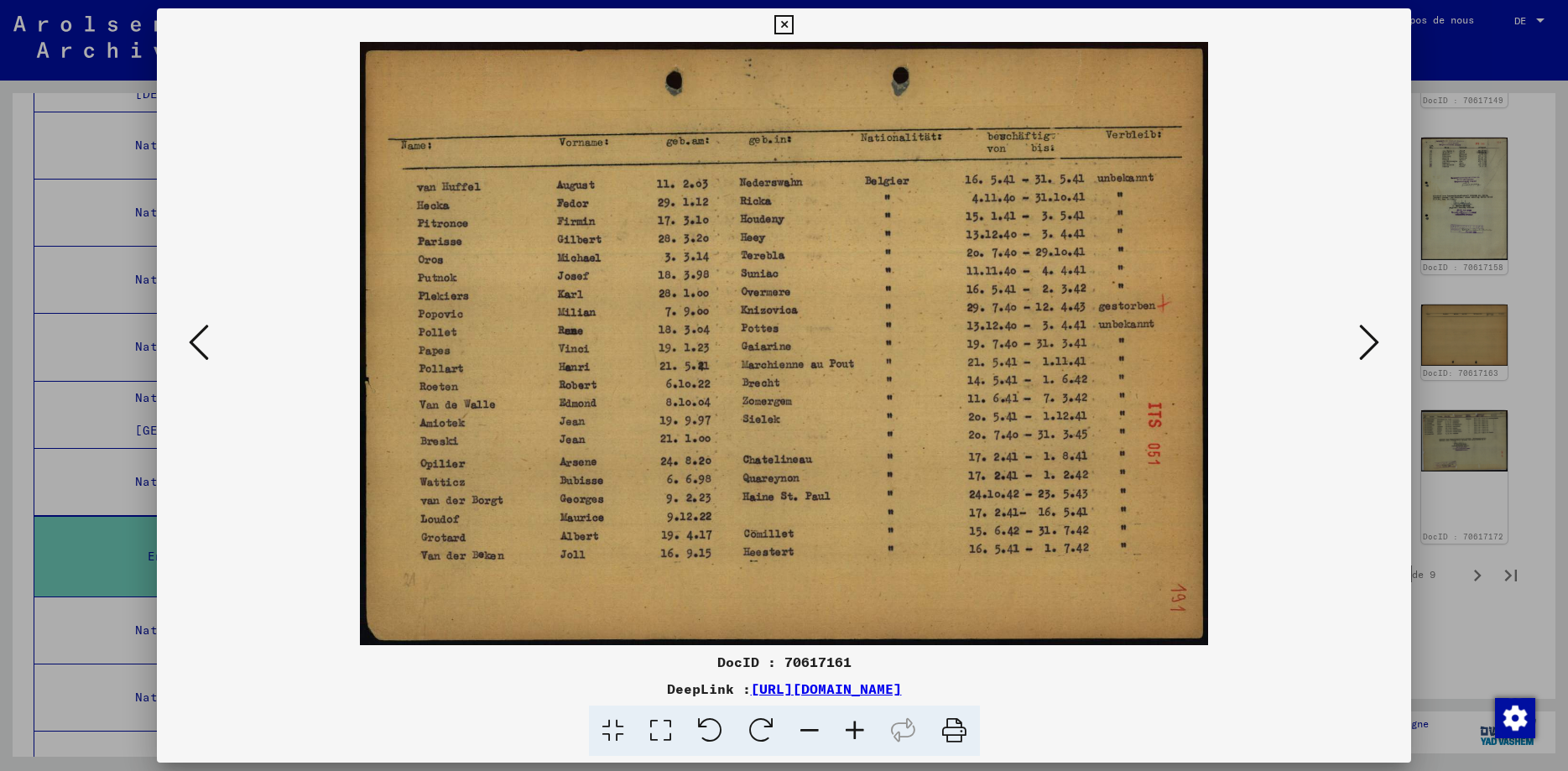
click at [188, 346] on icon at bounding box center [198, 343] width 20 height 40
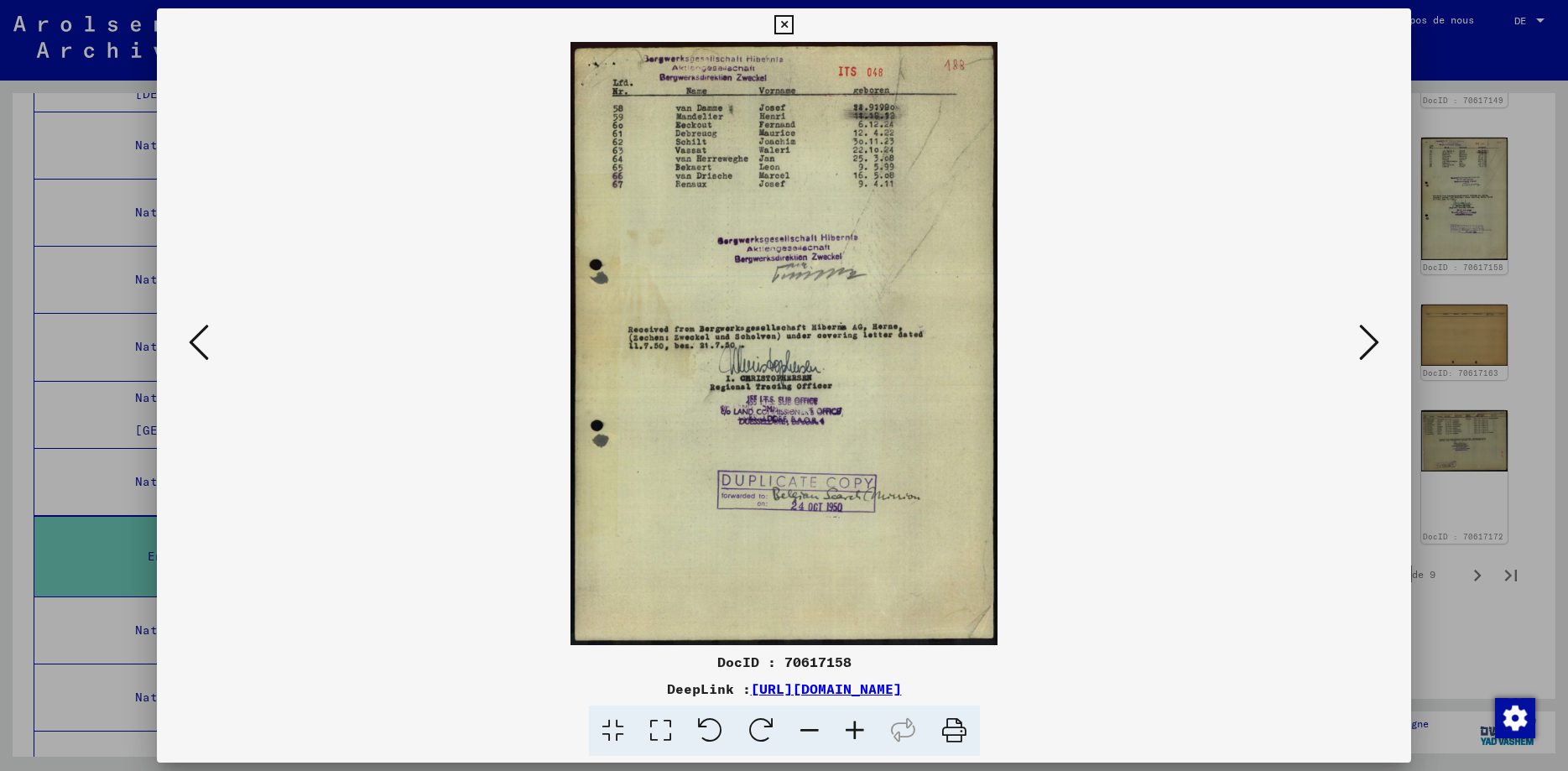
click at [188, 346] on icon at bounding box center [198, 343] width 20 height 40
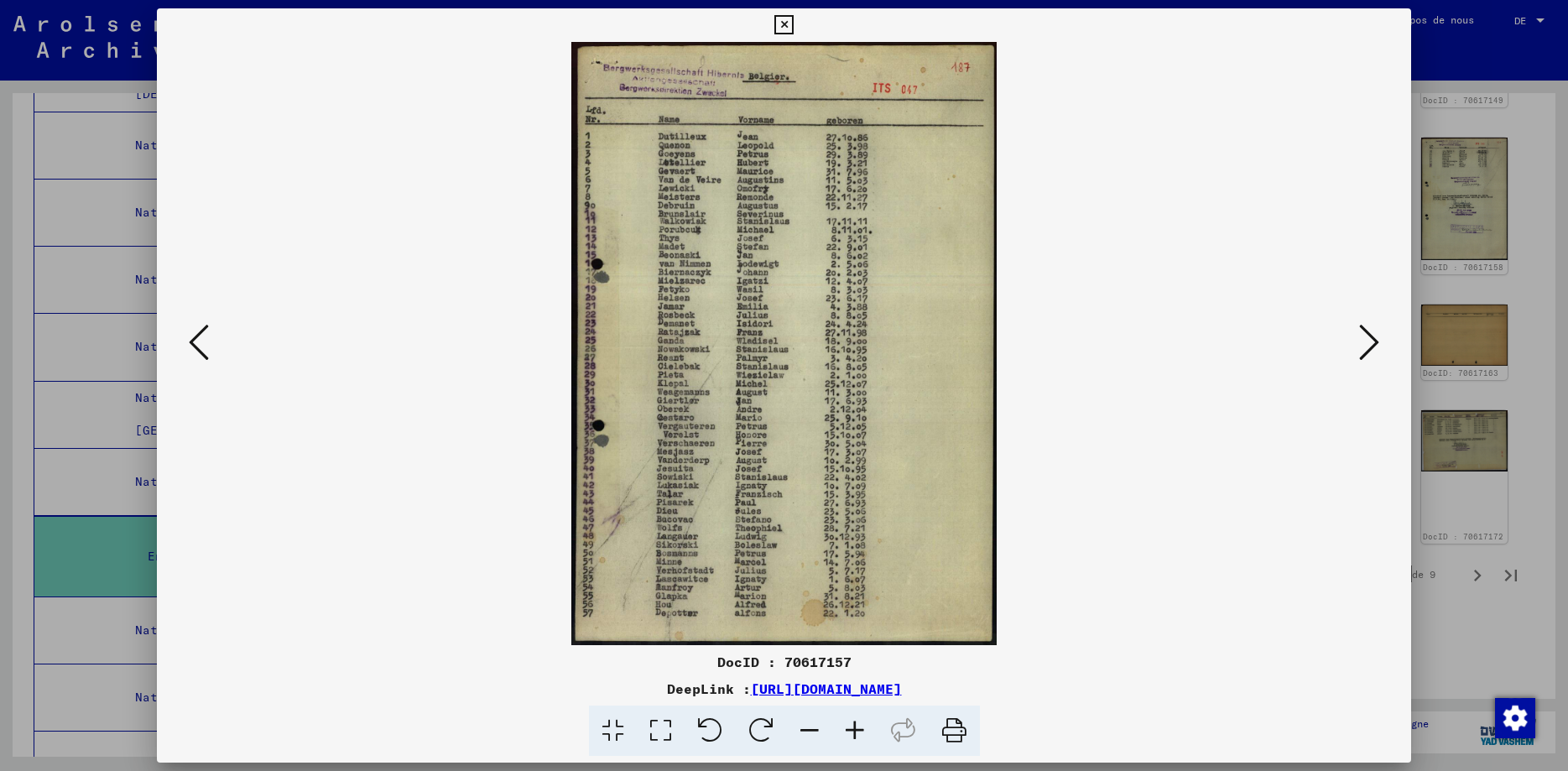
click at [188, 346] on icon at bounding box center [198, 343] width 20 height 40
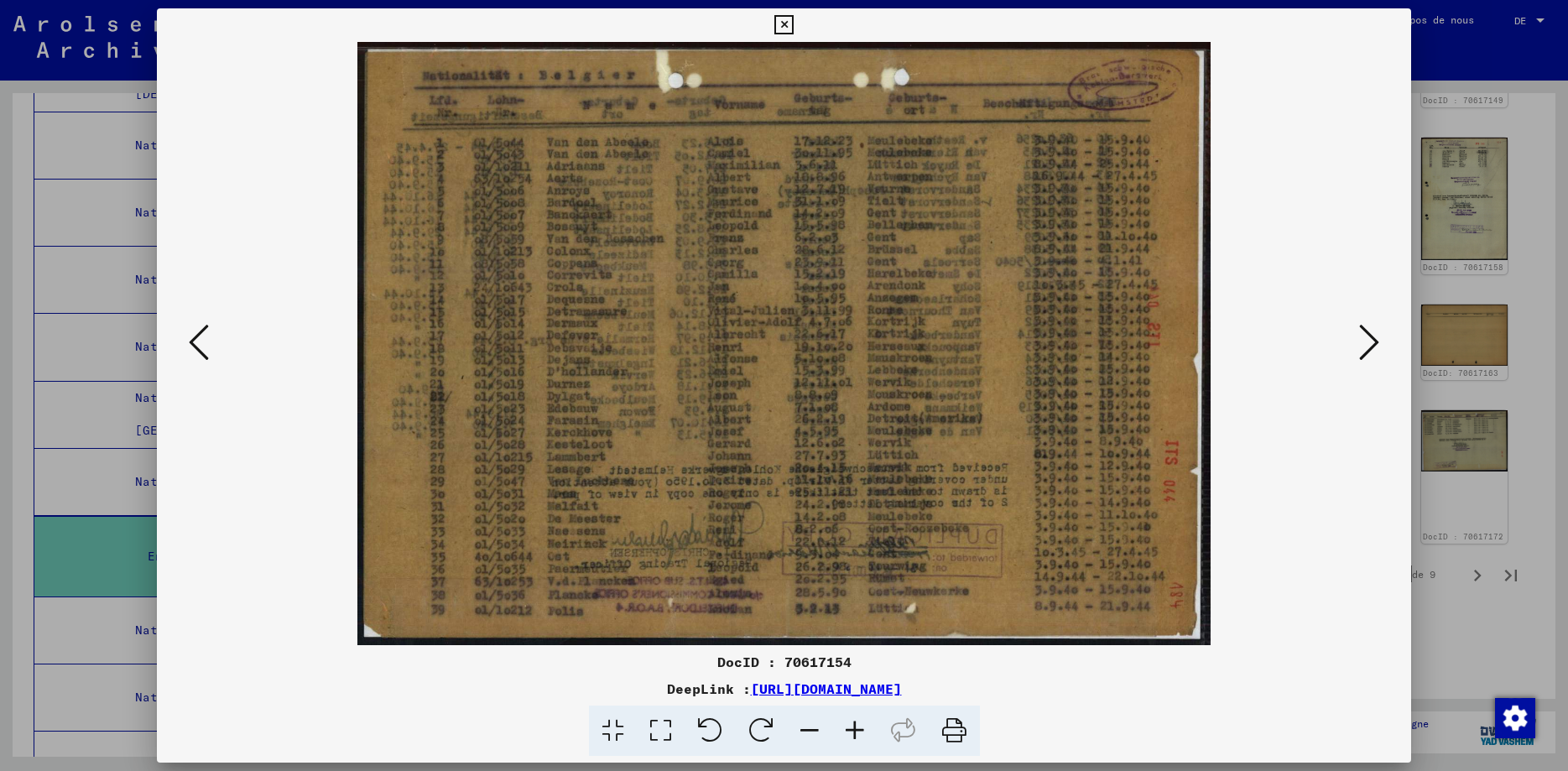
click at [188, 346] on icon at bounding box center [198, 343] width 20 height 40
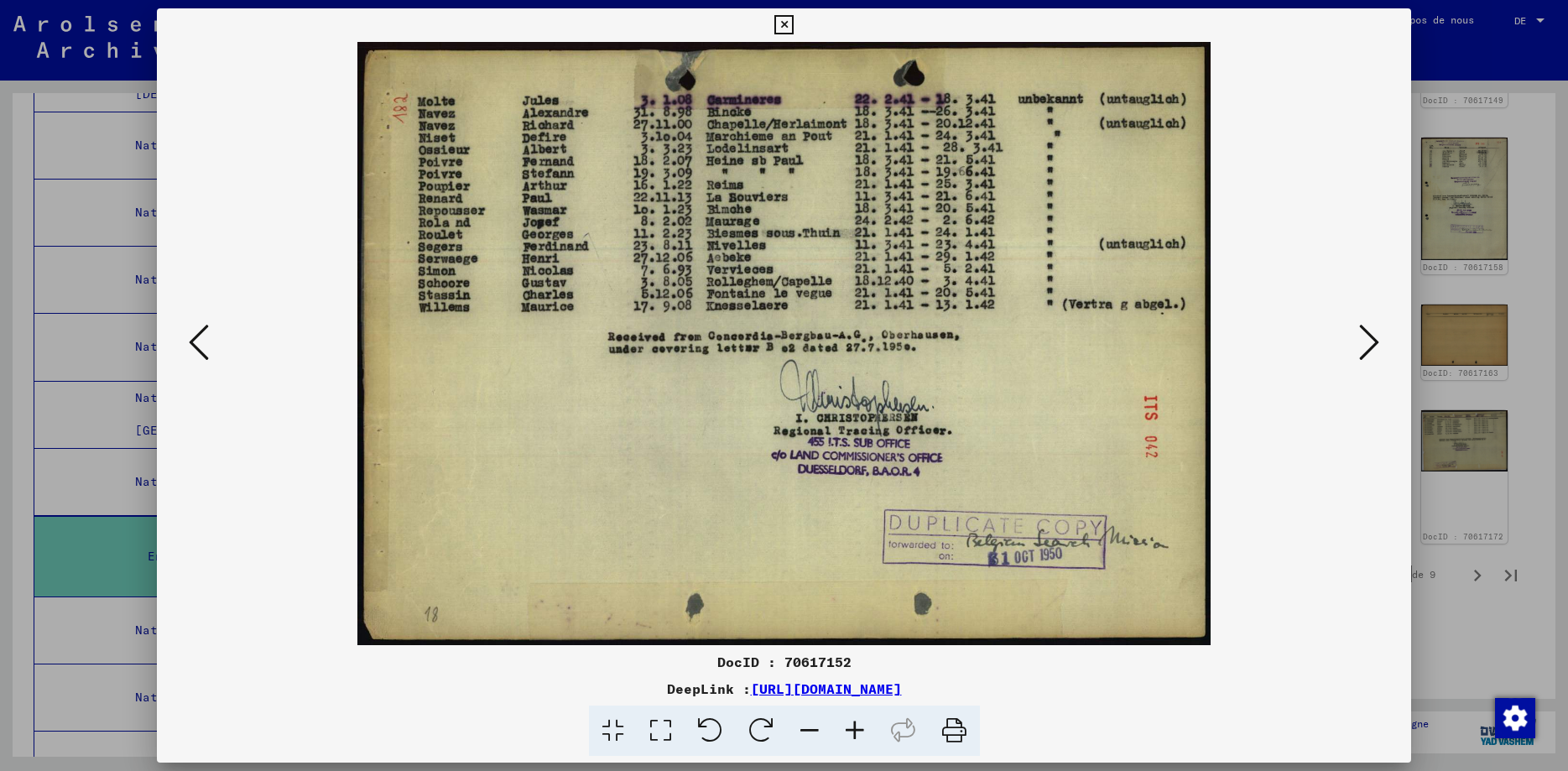
click at [188, 346] on icon at bounding box center [198, 343] width 20 height 40
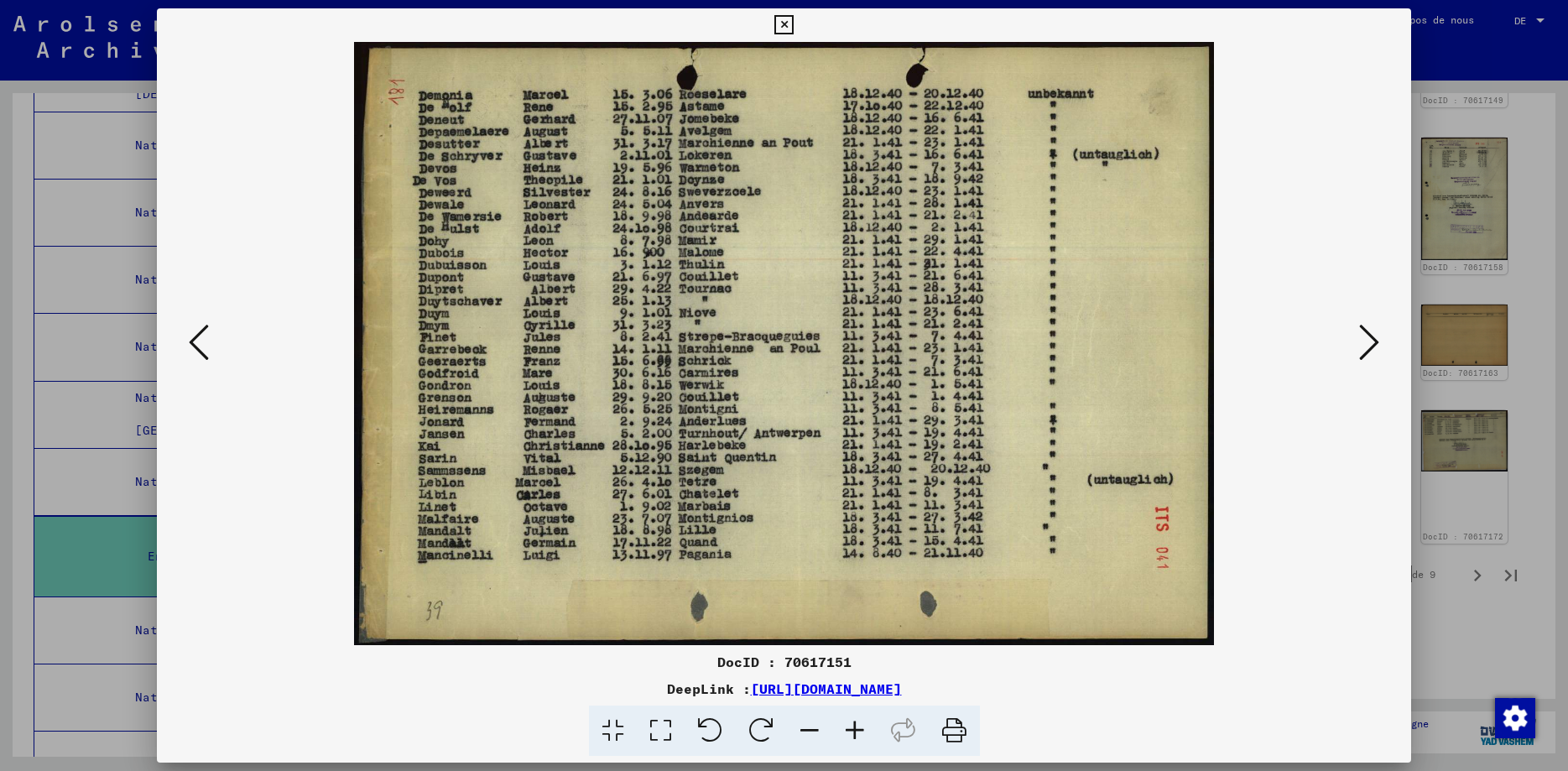
click at [188, 346] on icon at bounding box center [198, 343] width 20 height 40
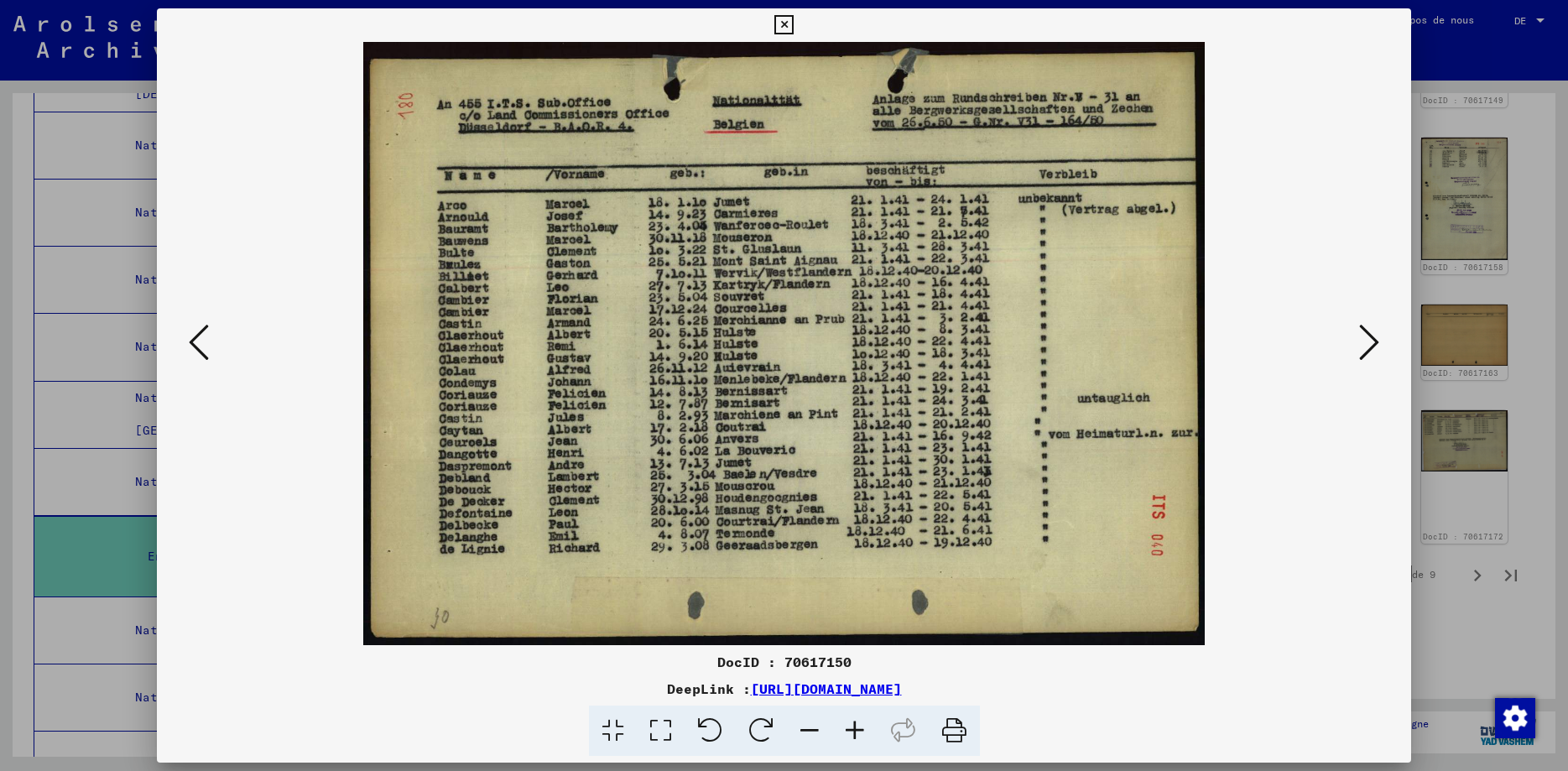
click at [192, 343] on icon at bounding box center [198, 343] width 20 height 40
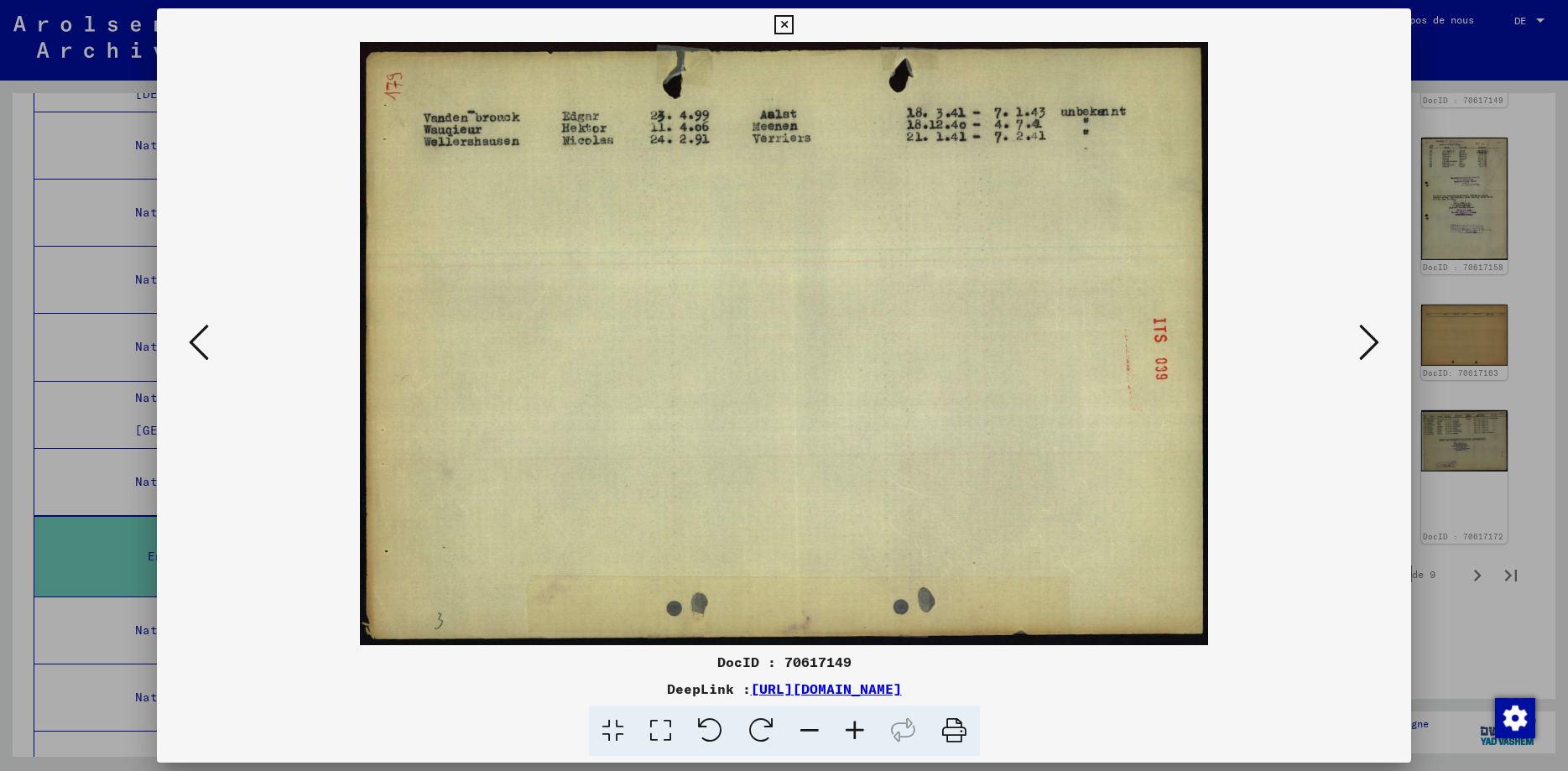
click at [192, 343] on icon at bounding box center [198, 343] width 20 height 40
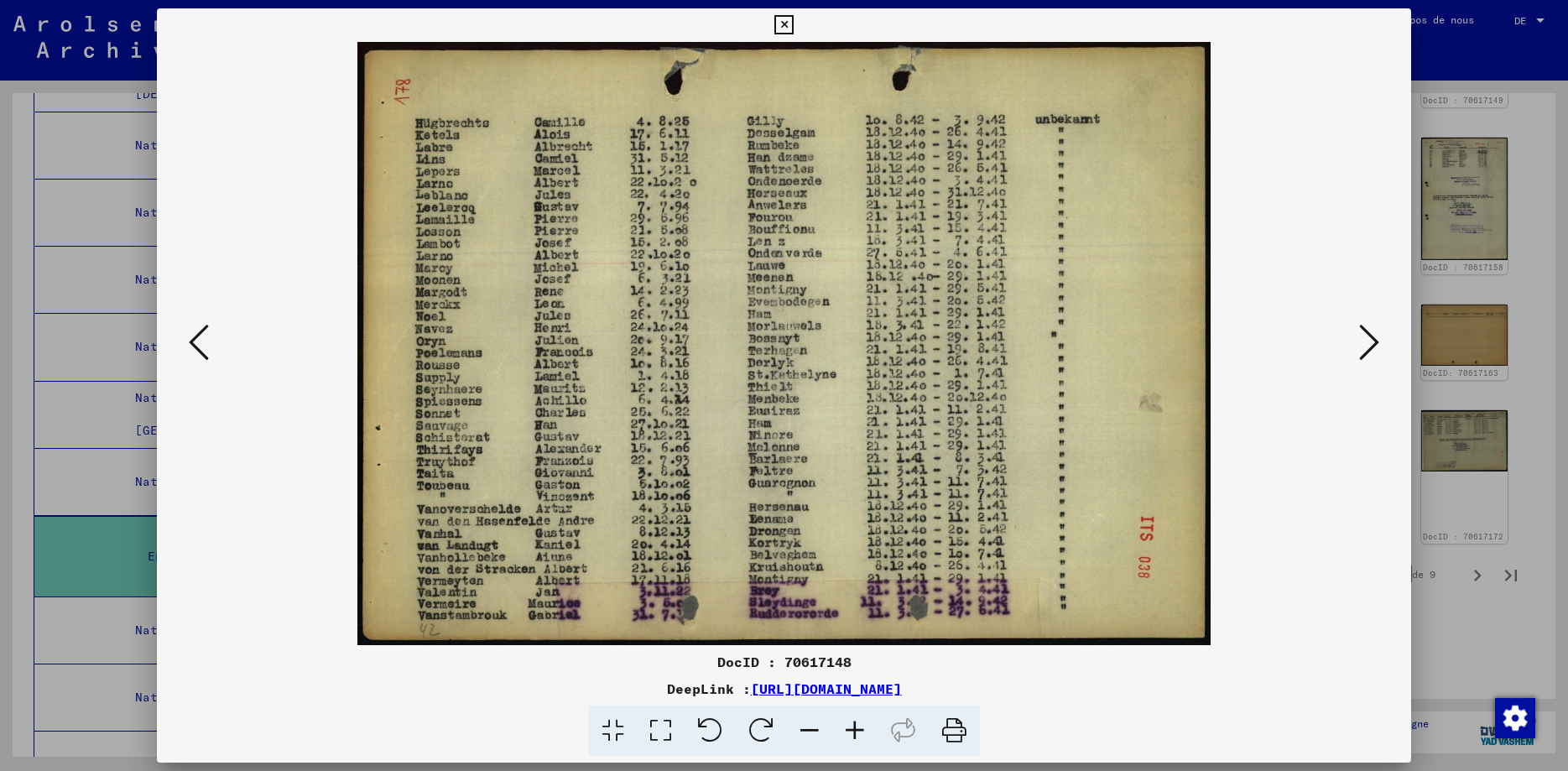
click at [191, 343] on icon at bounding box center [198, 343] width 20 height 40
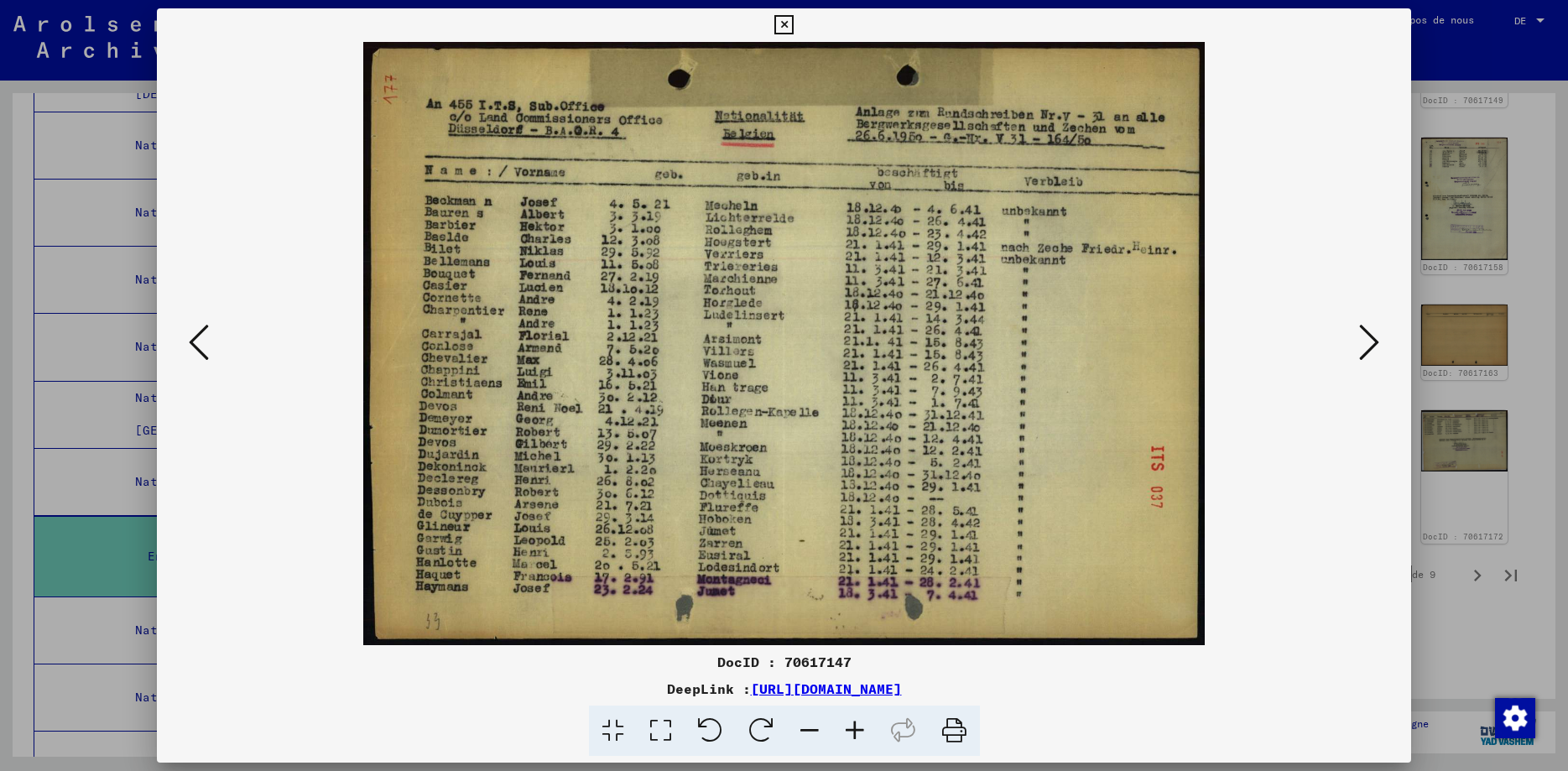
click at [192, 343] on icon at bounding box center [198, 343] width 20 height 40
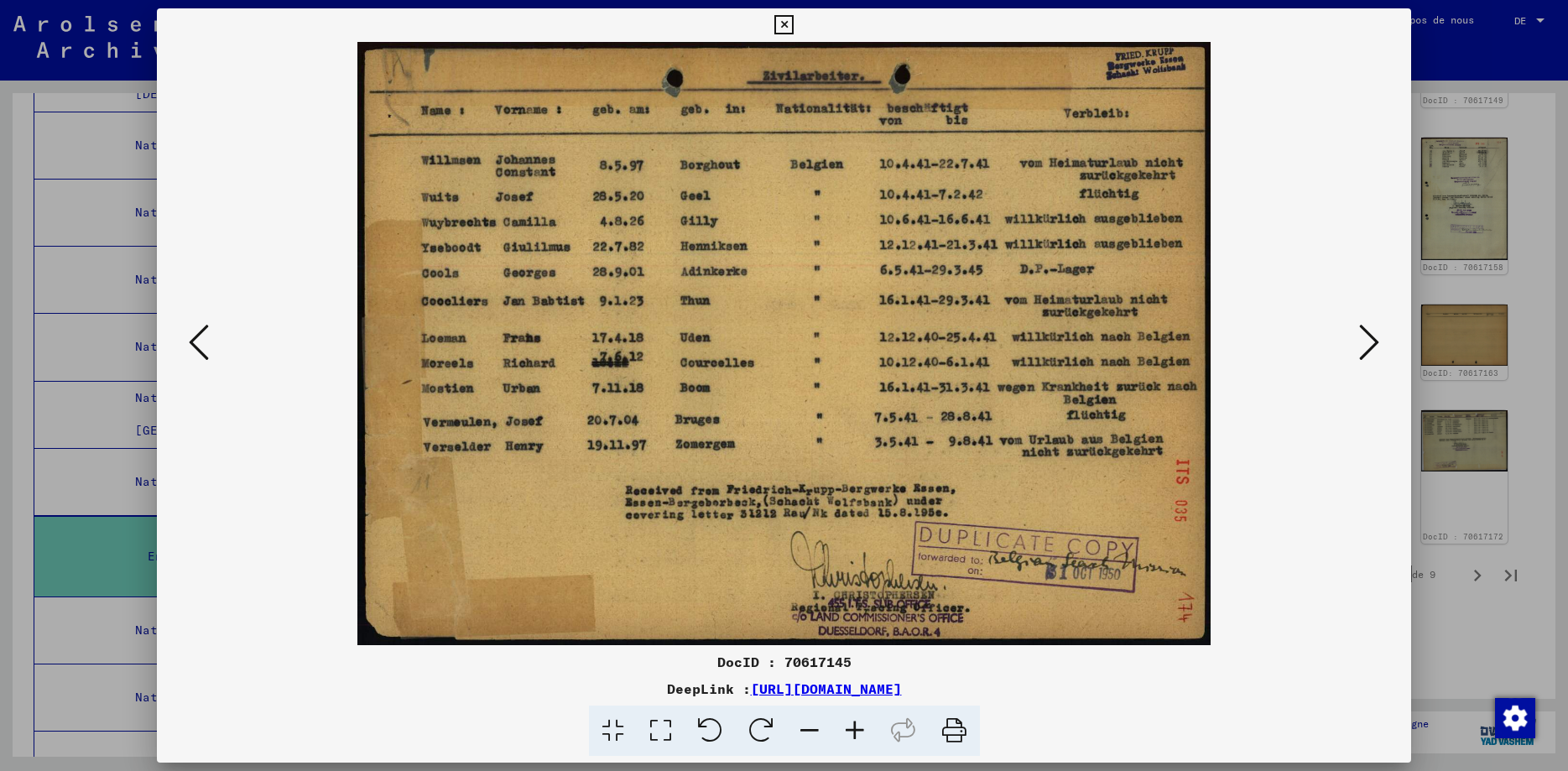
click at [191, 343] on icon at bounding box center [198, 343] width 20 height 40
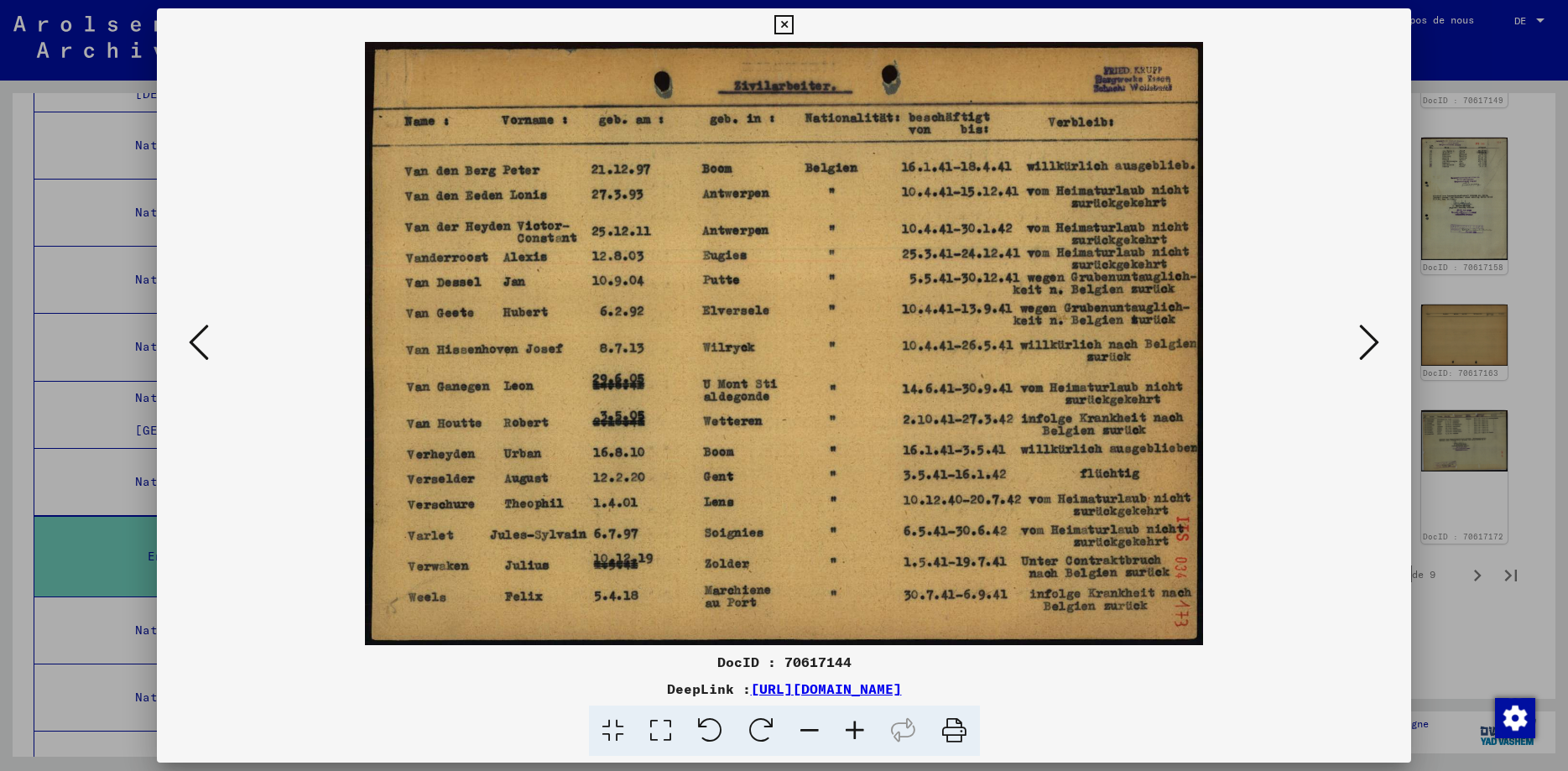
click at [191, 343] on icon at bounding box center [198, 343] width 20 height 40
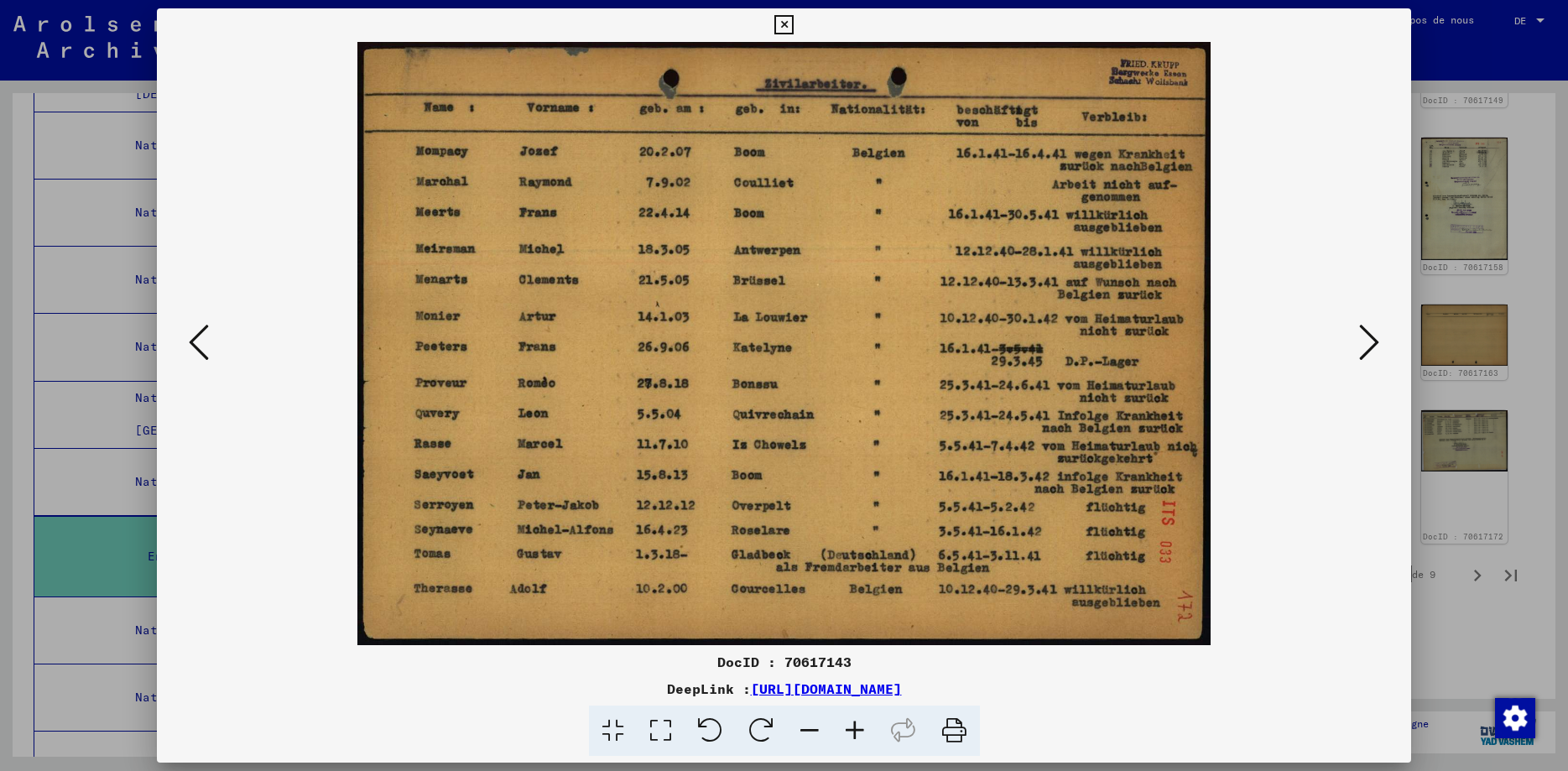
click at [188, 345] on icon at bounding box center [198, 343] width 20 height 40
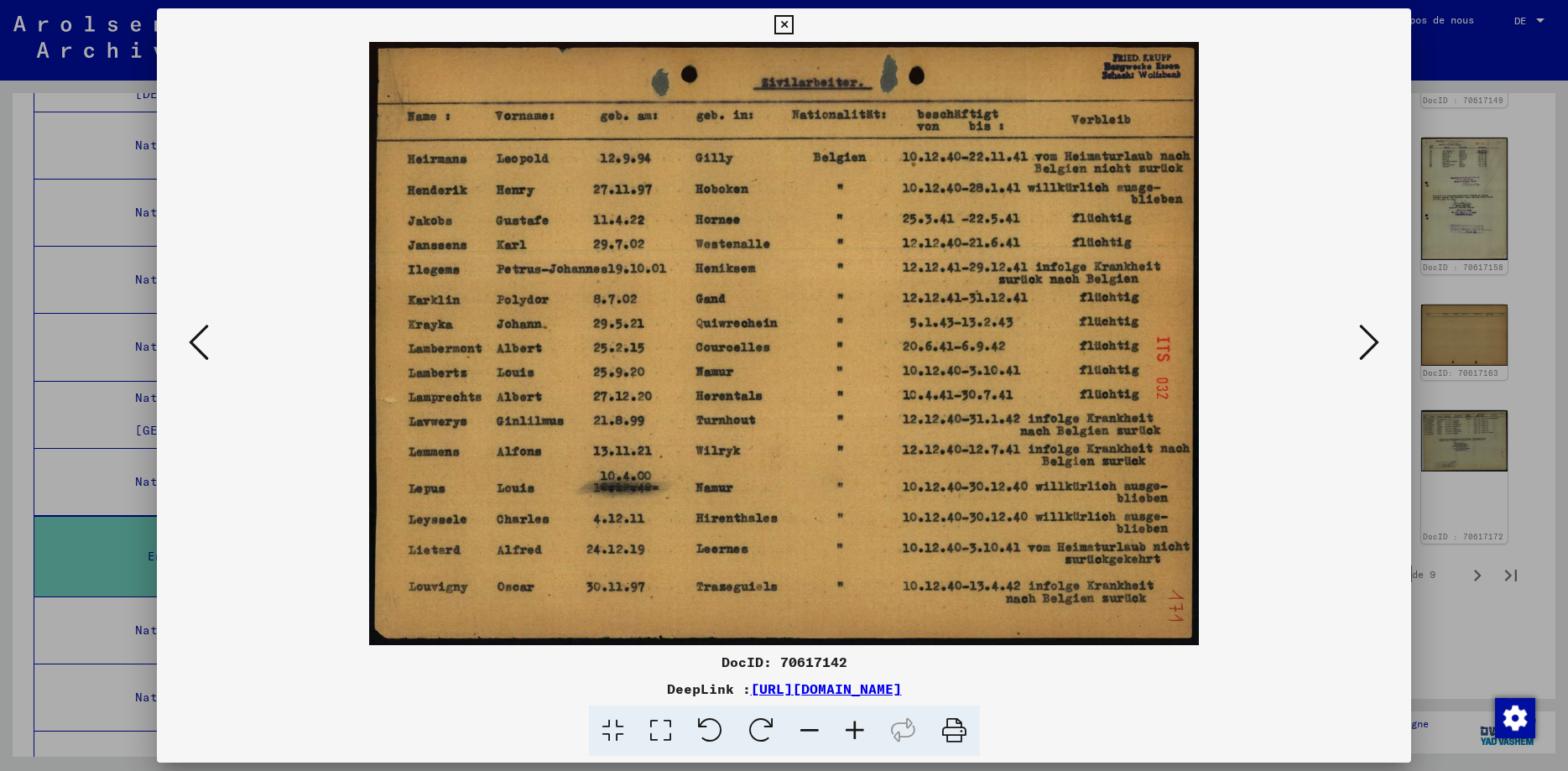
click at [188, 345] on icon at bounding box center [198, 343] width 20 height 40
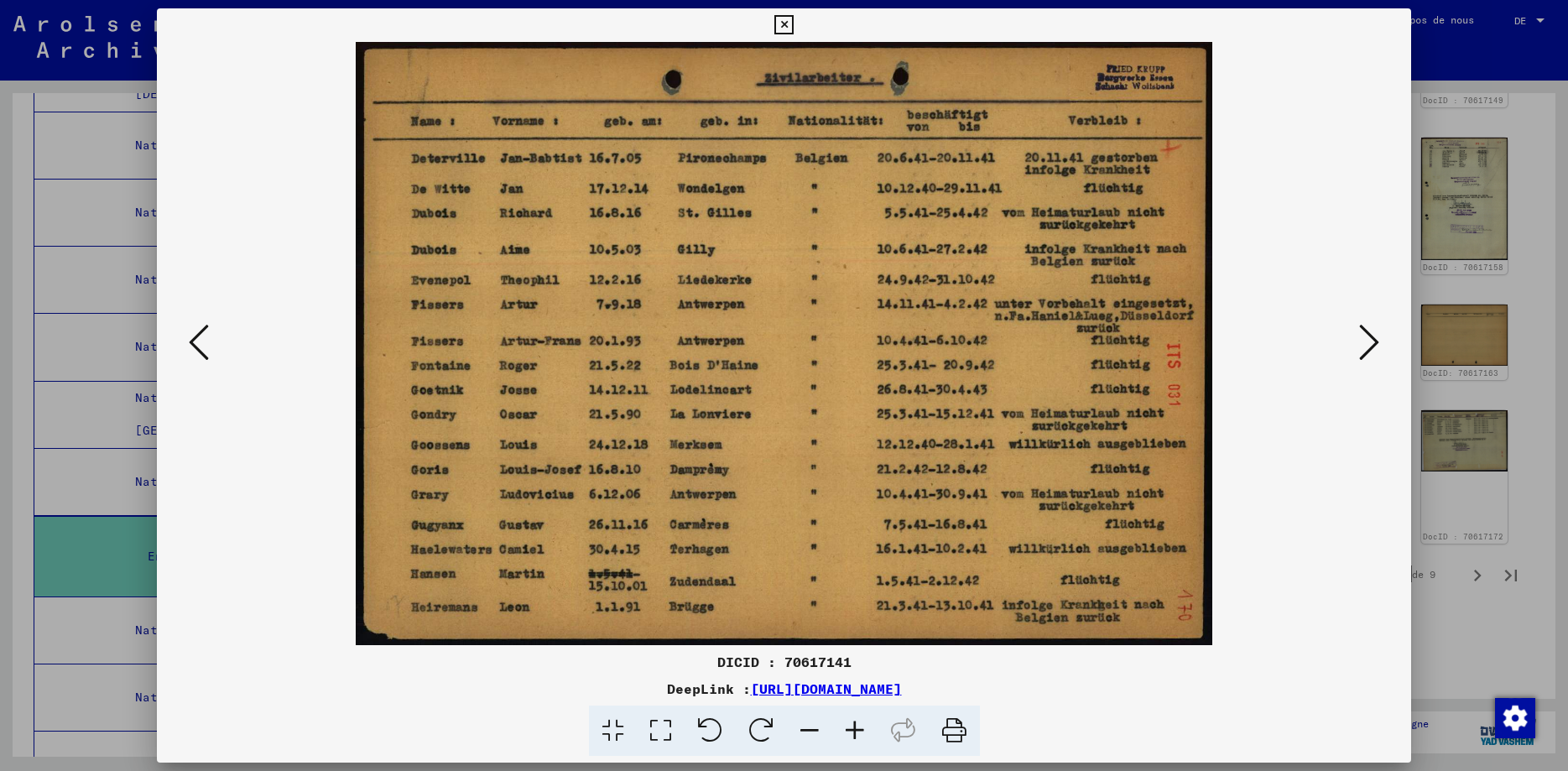
click at [188, 345] on icon at bounding box center [198, 343] width 20 height 40
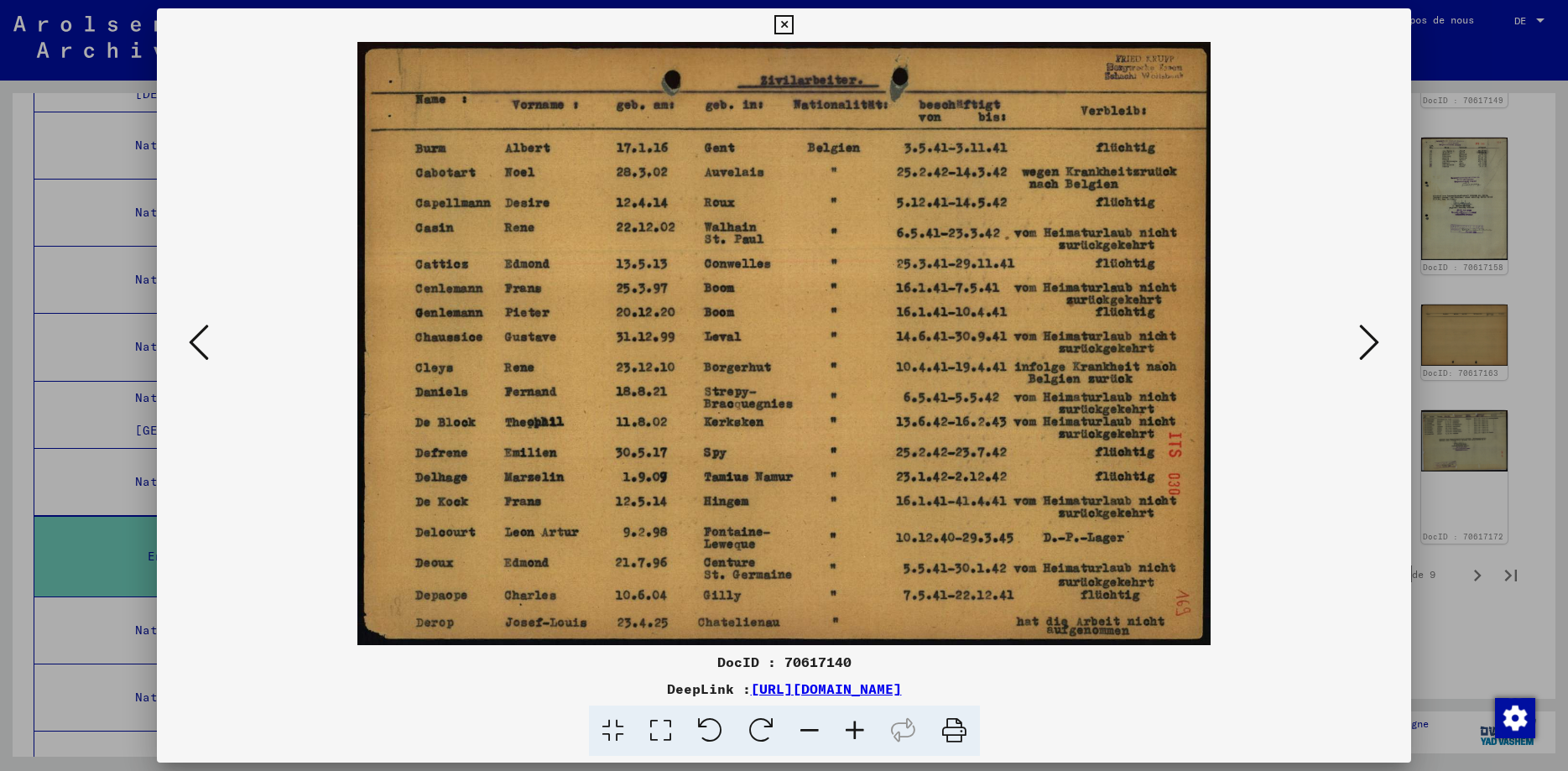
click at [188, 345] on icon at bounding box center [198, 343] width 20 height 40
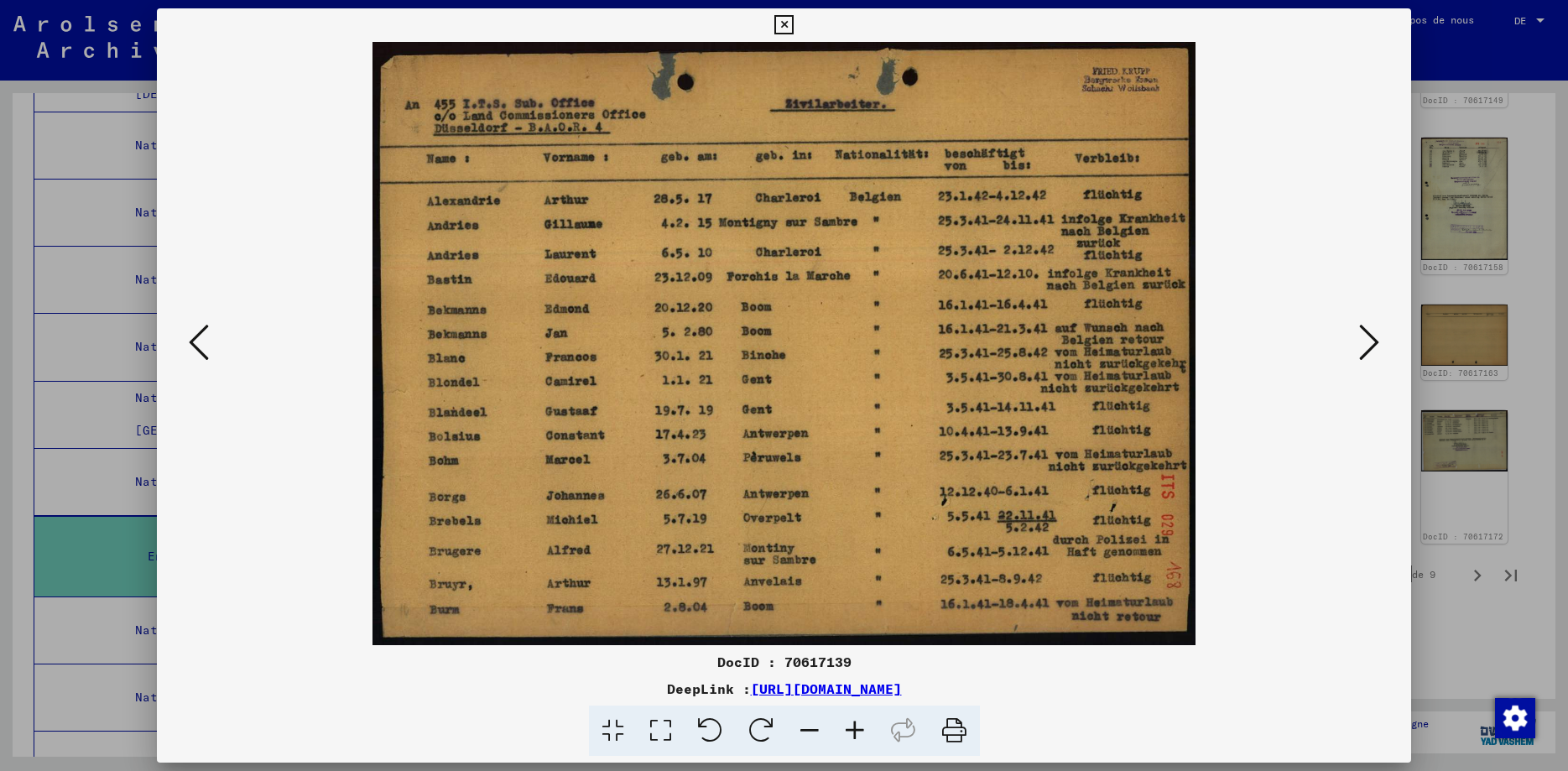
click at [188, 345] on icon at bounding box center [198, 343] width 20 height 40
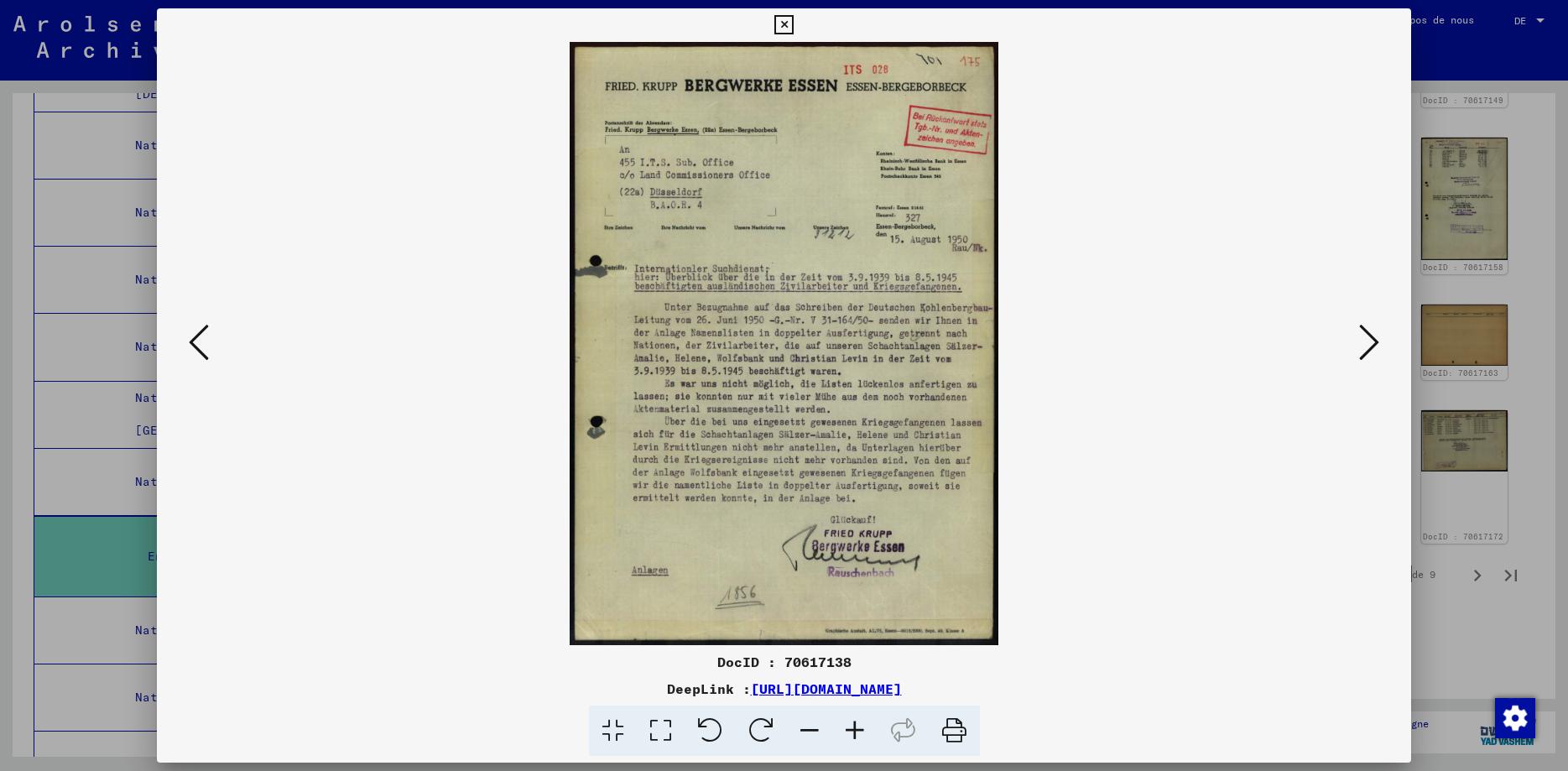
click at [188, 345] on icon at bounding box center [198, 343] width 20 height 40
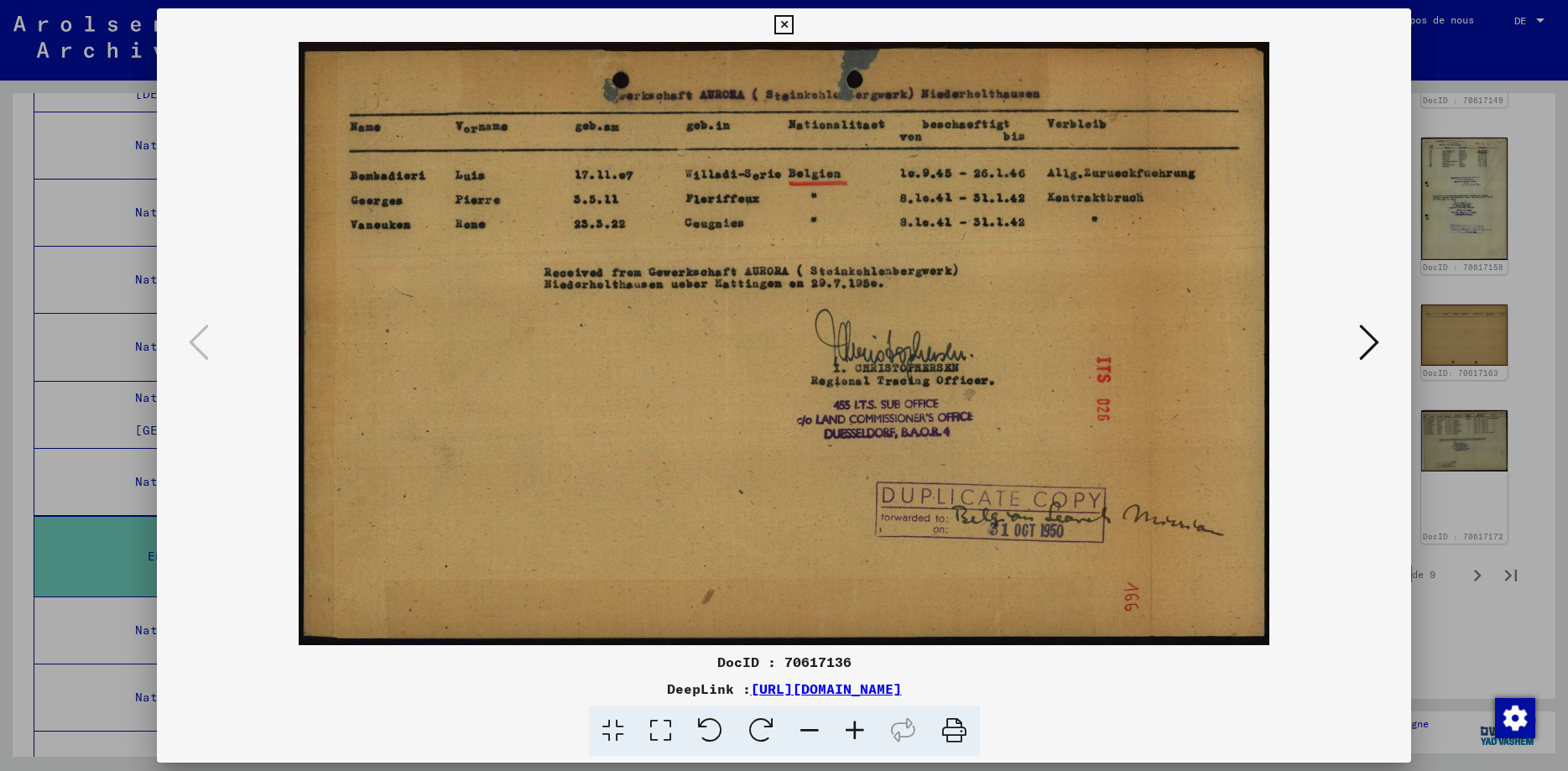
click at [794, 21] on icon at bounding box center [784, 25] width 19 height 20
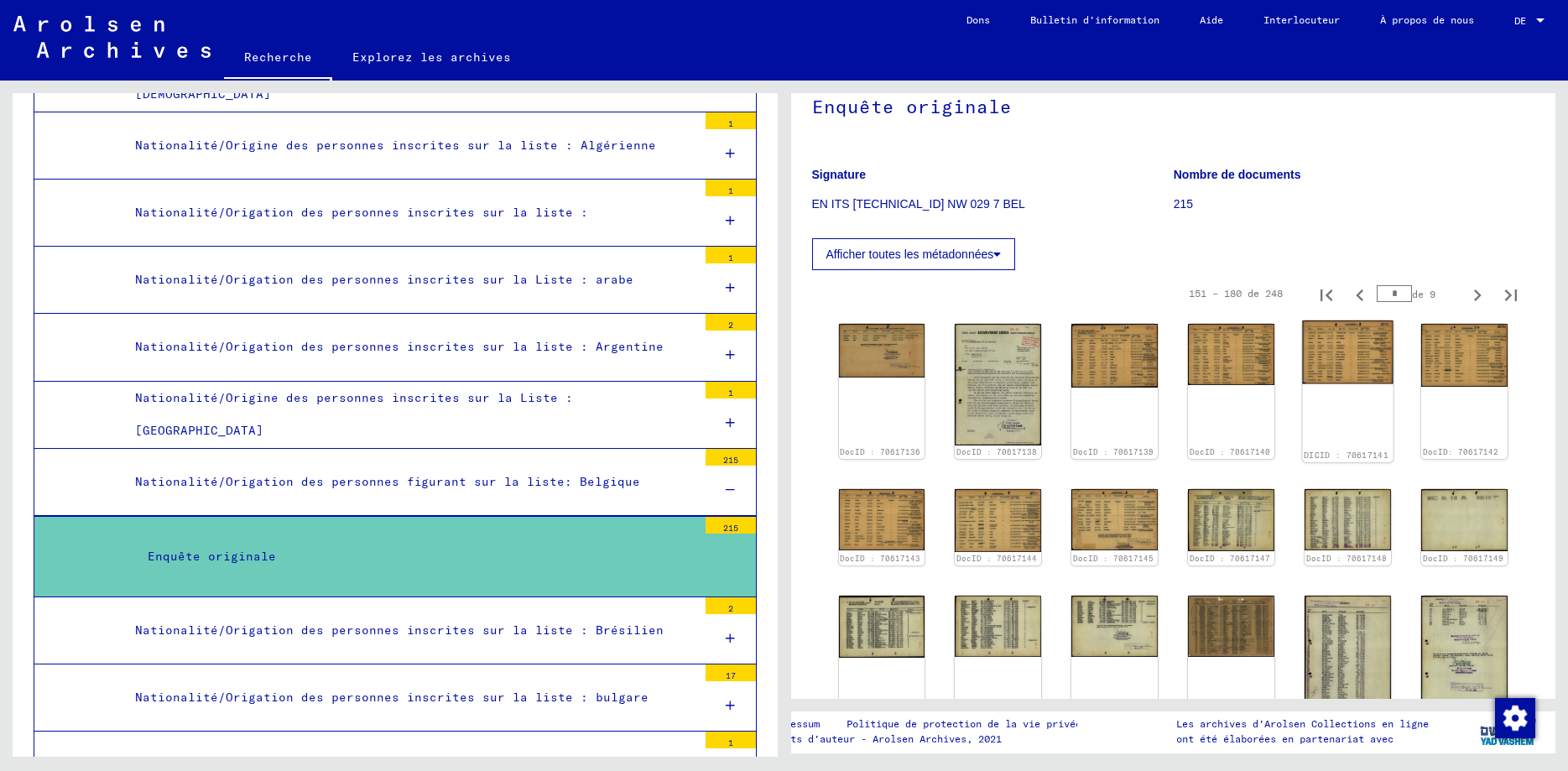
scroll to position [0, 0]
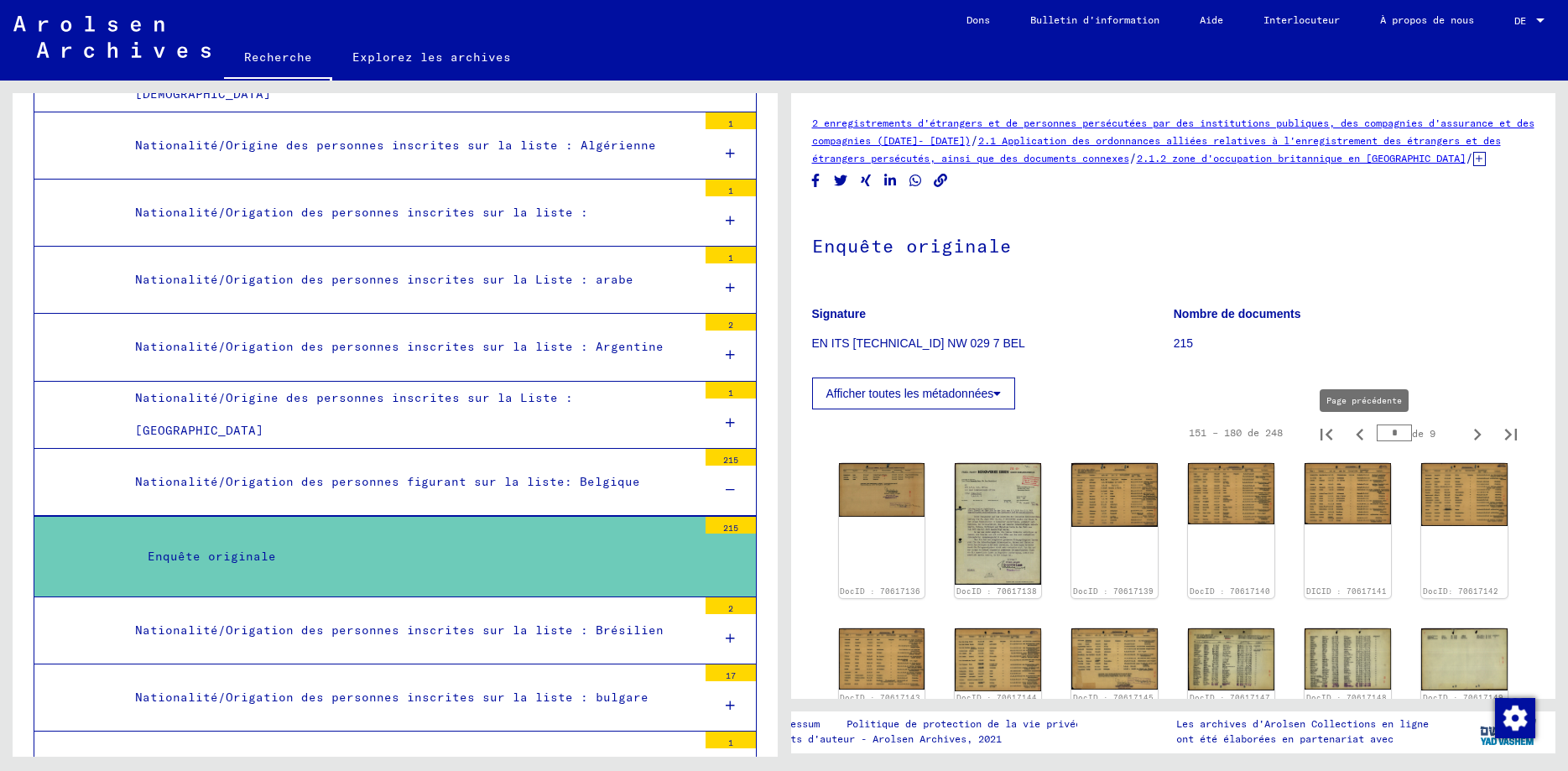
click at [1363, 445] on icon "Page précédente" at bounding box center [1360, 435] width 24 height 24
type input "*"
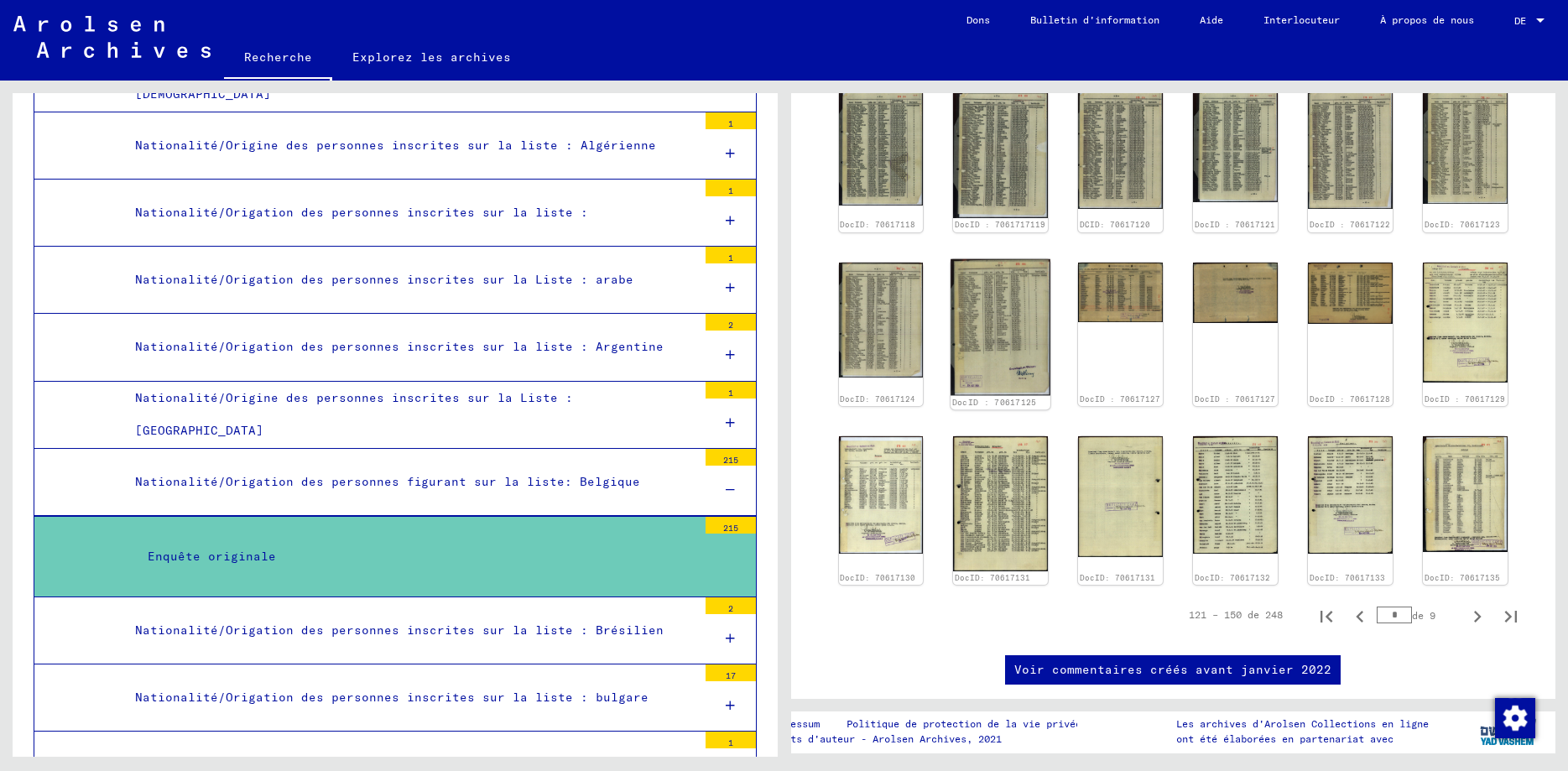
scroll to position [725, 0]
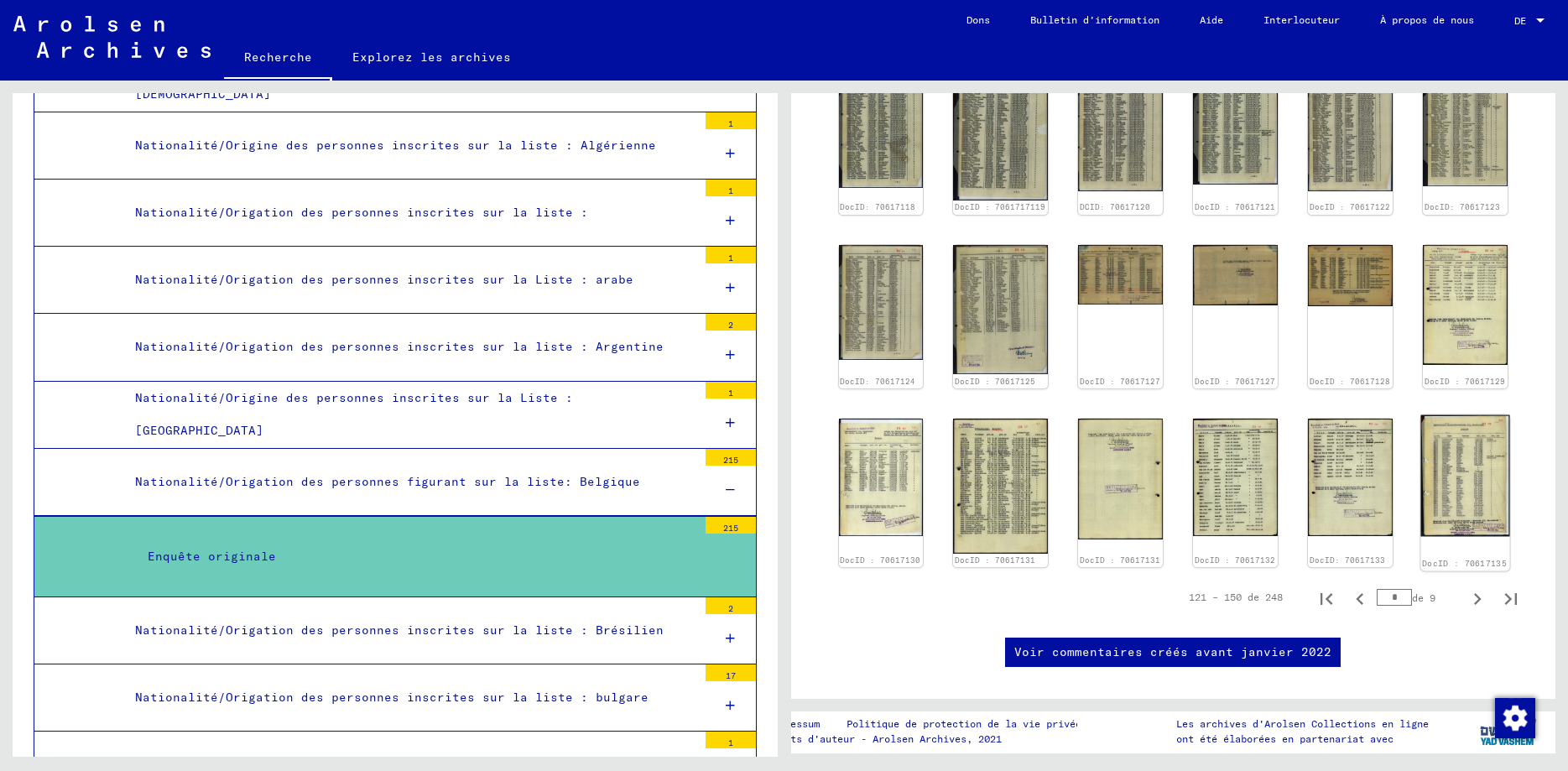
click at [1452, 490] on img at bounding box center [1465, 475] width 89 height 121
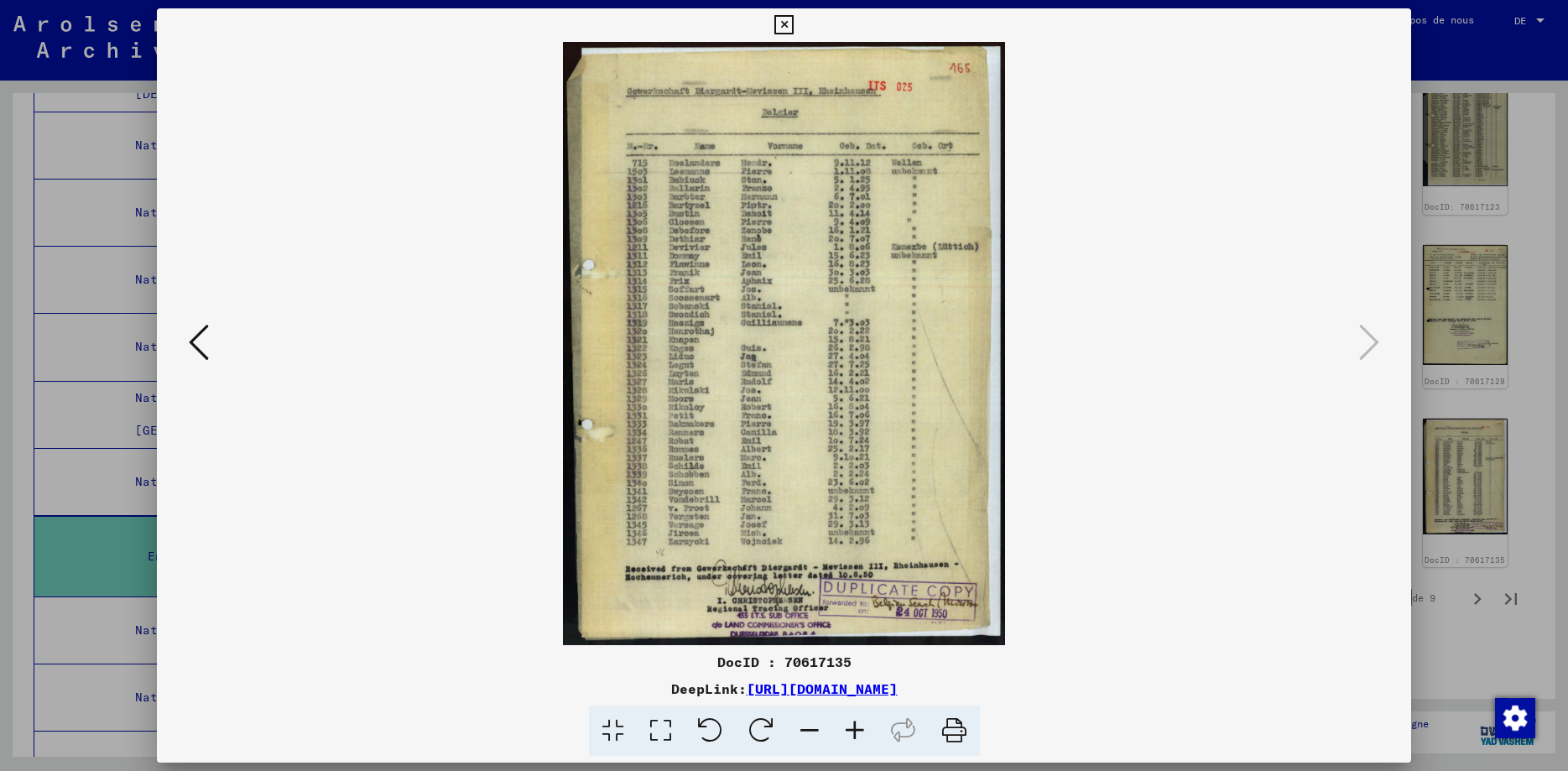
click at [196, 346] on icon at bounding box center [198, 343] width 20 height 40
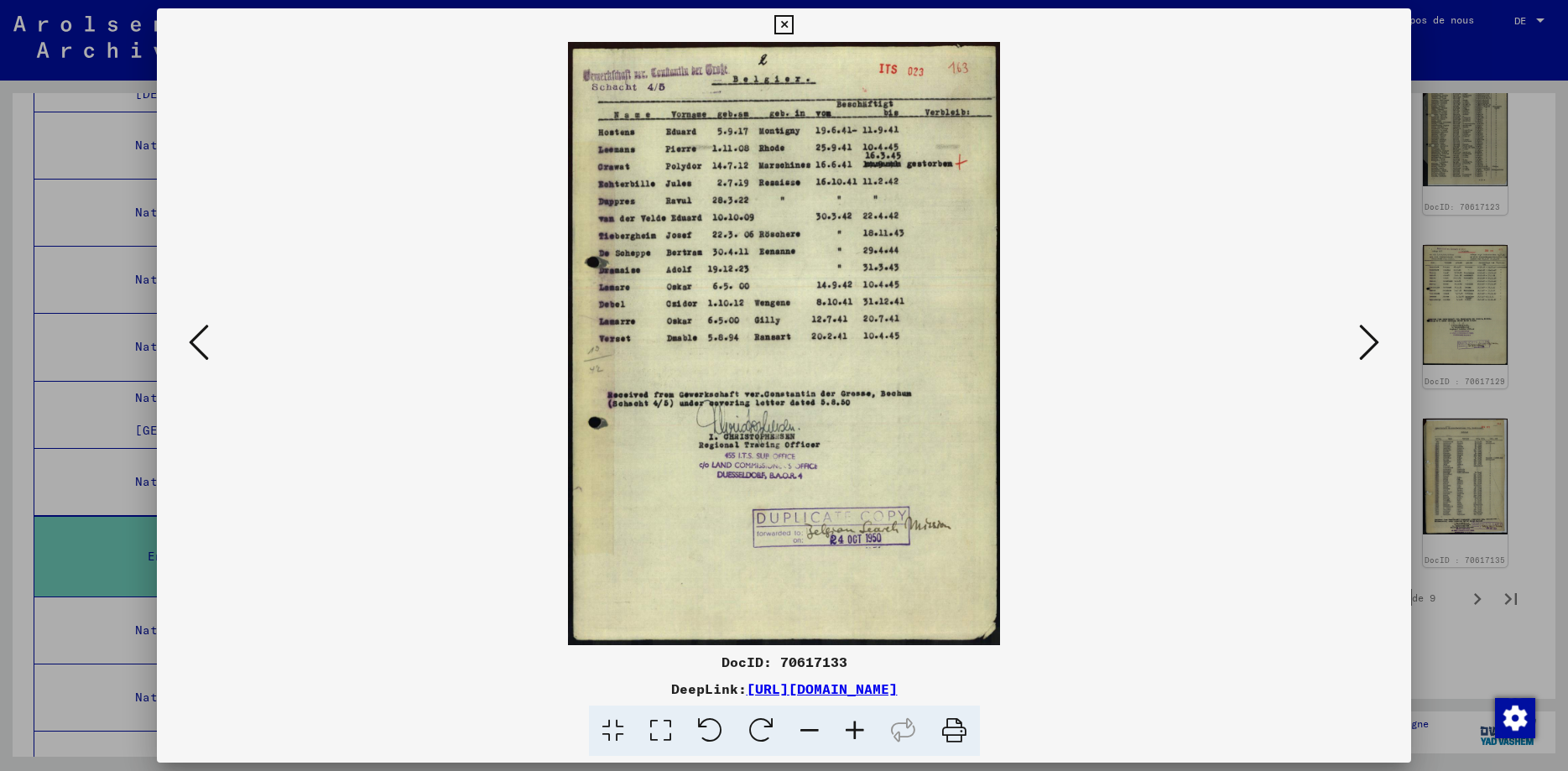
click at [196, 346] on icon at bounding box center [198, 343] width 20 height 40
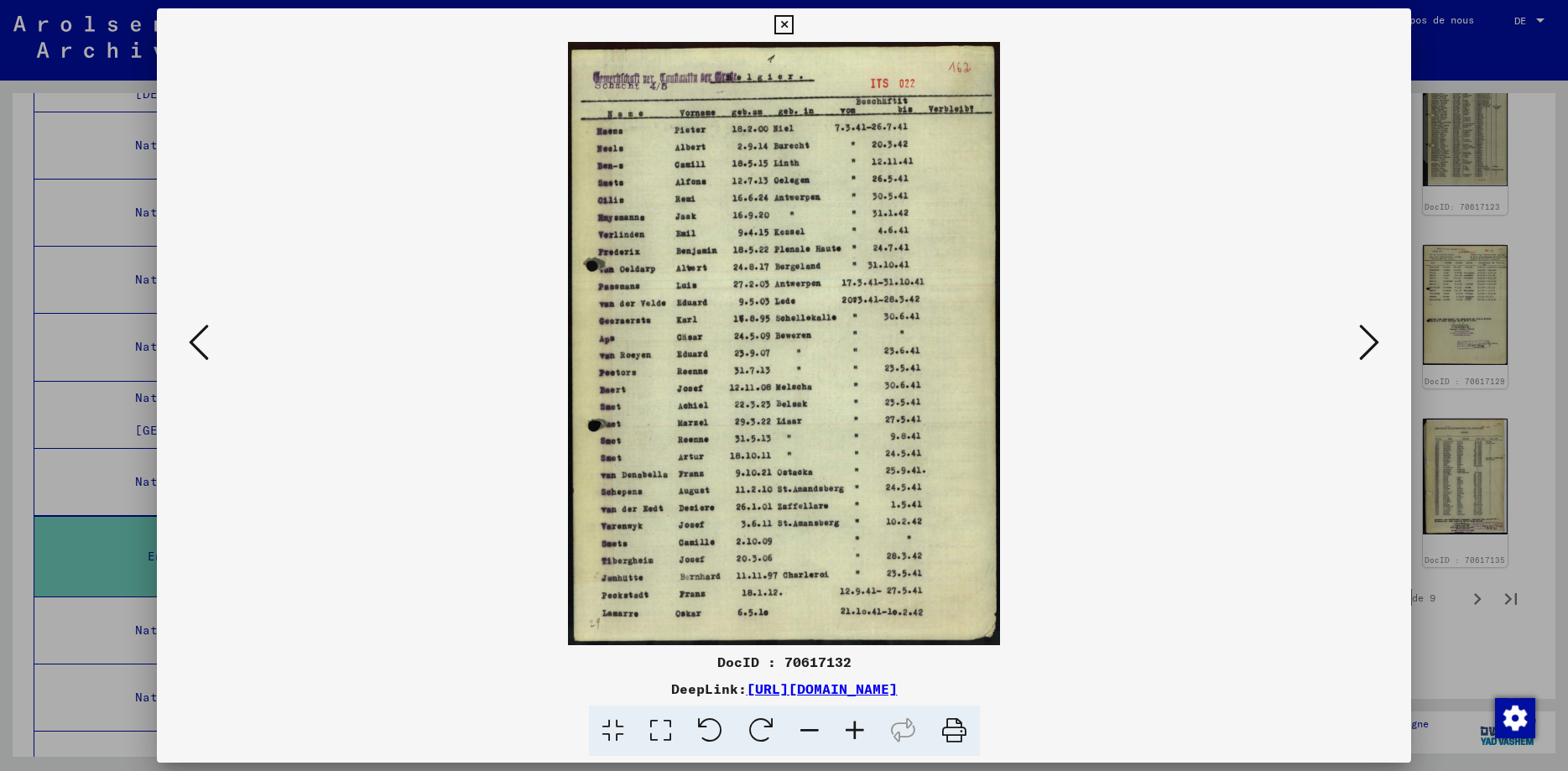
click at [196, 346] on icon at bounding box center [198, 343] width 20 height 40
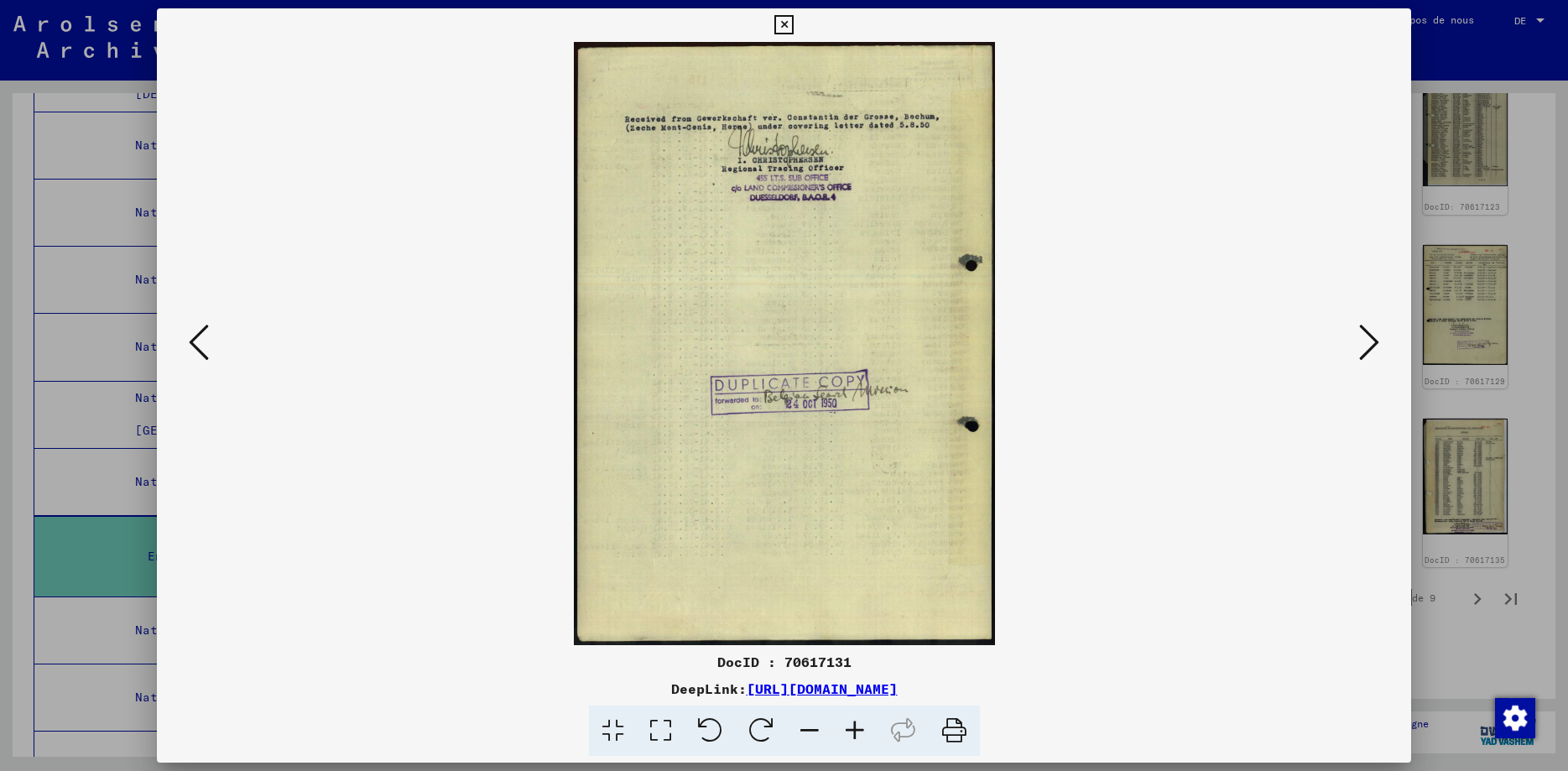
click at [196, 346] on icon at bounding box center [198, 343] width 20 height 40
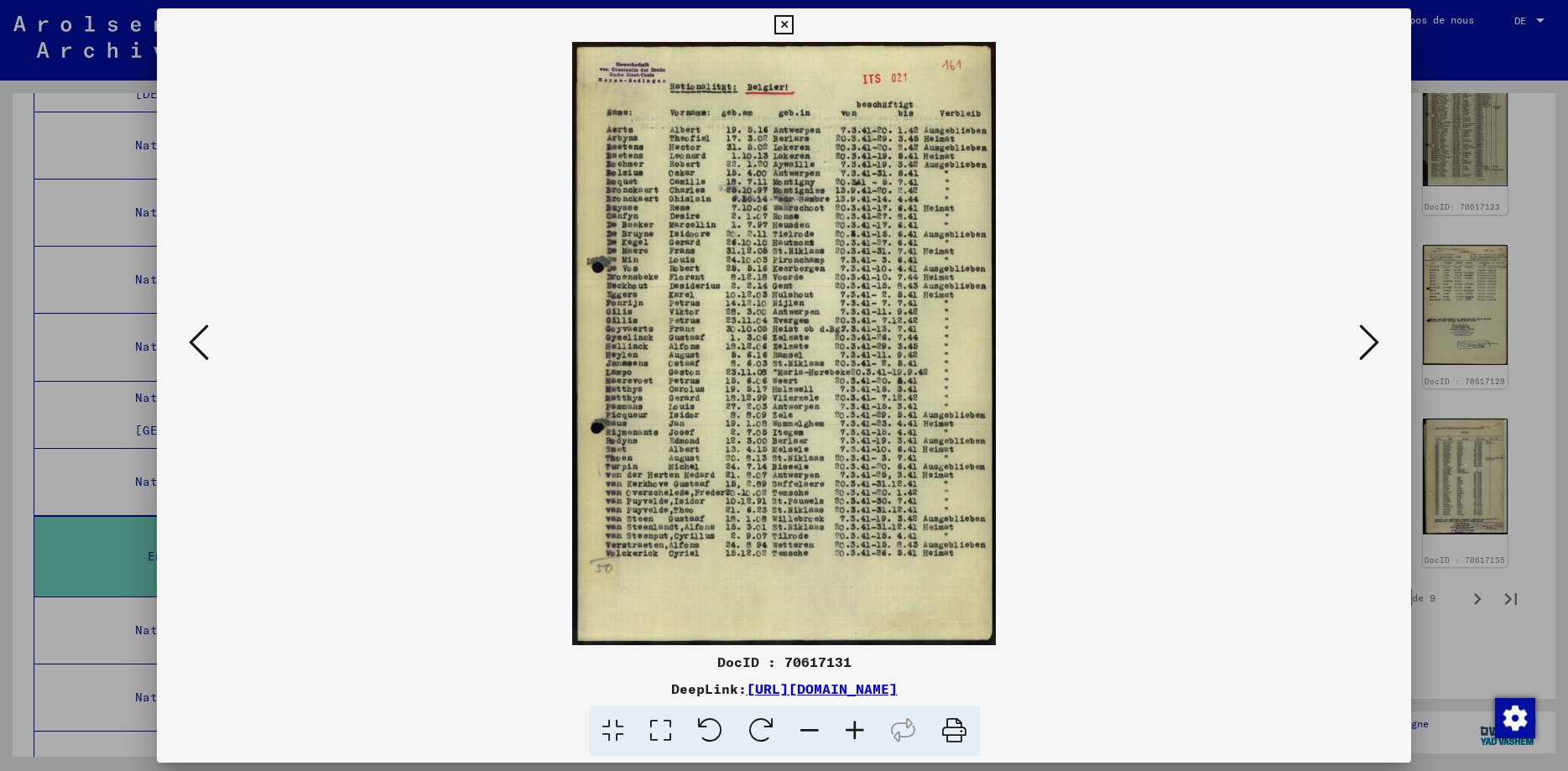
click at [196, 346] on icon at bounding box center [198, 343] width 20 height 40
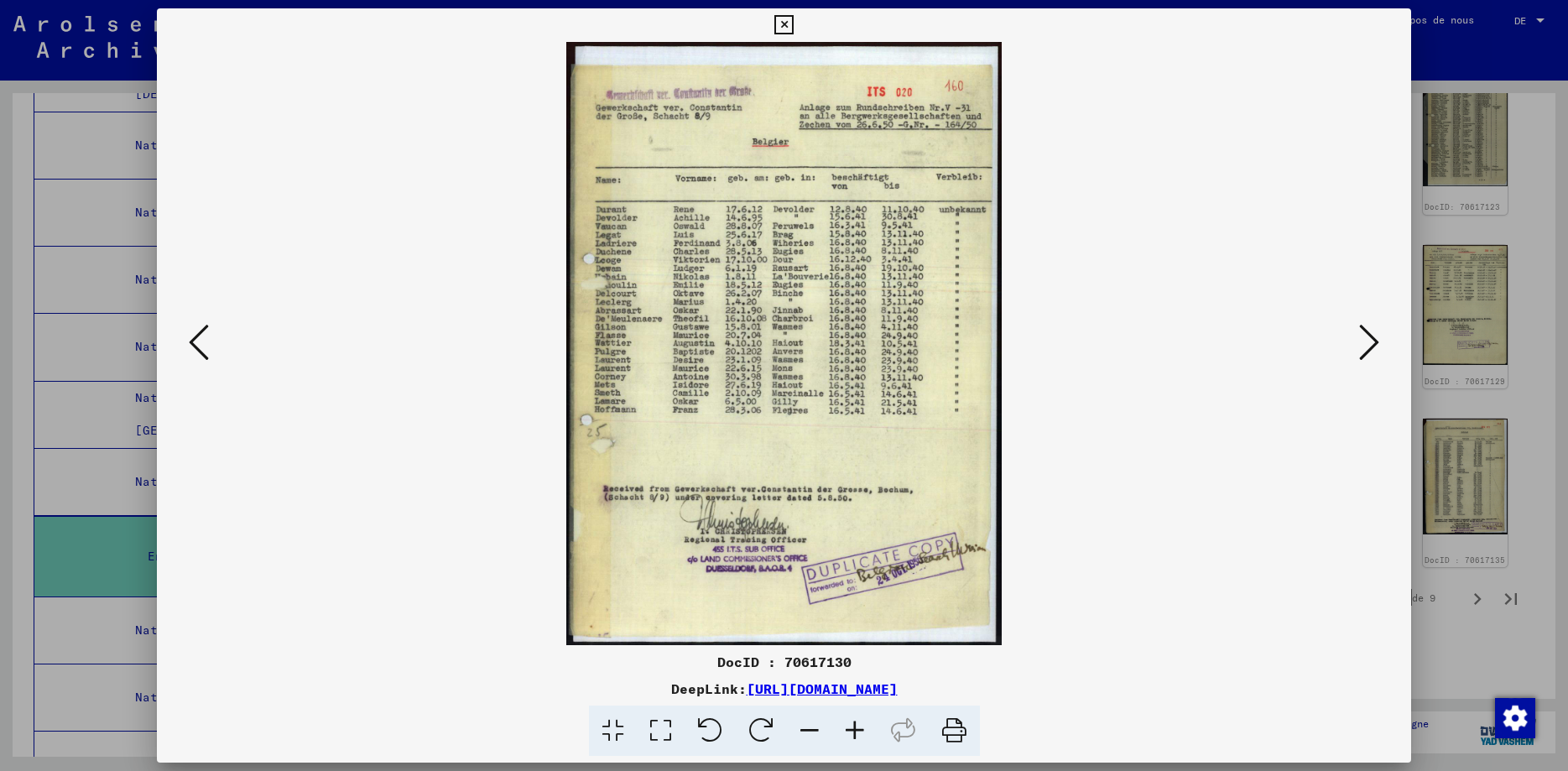
click at [196, 346] on icon at bounding box center [198, 343] width 20 height 40
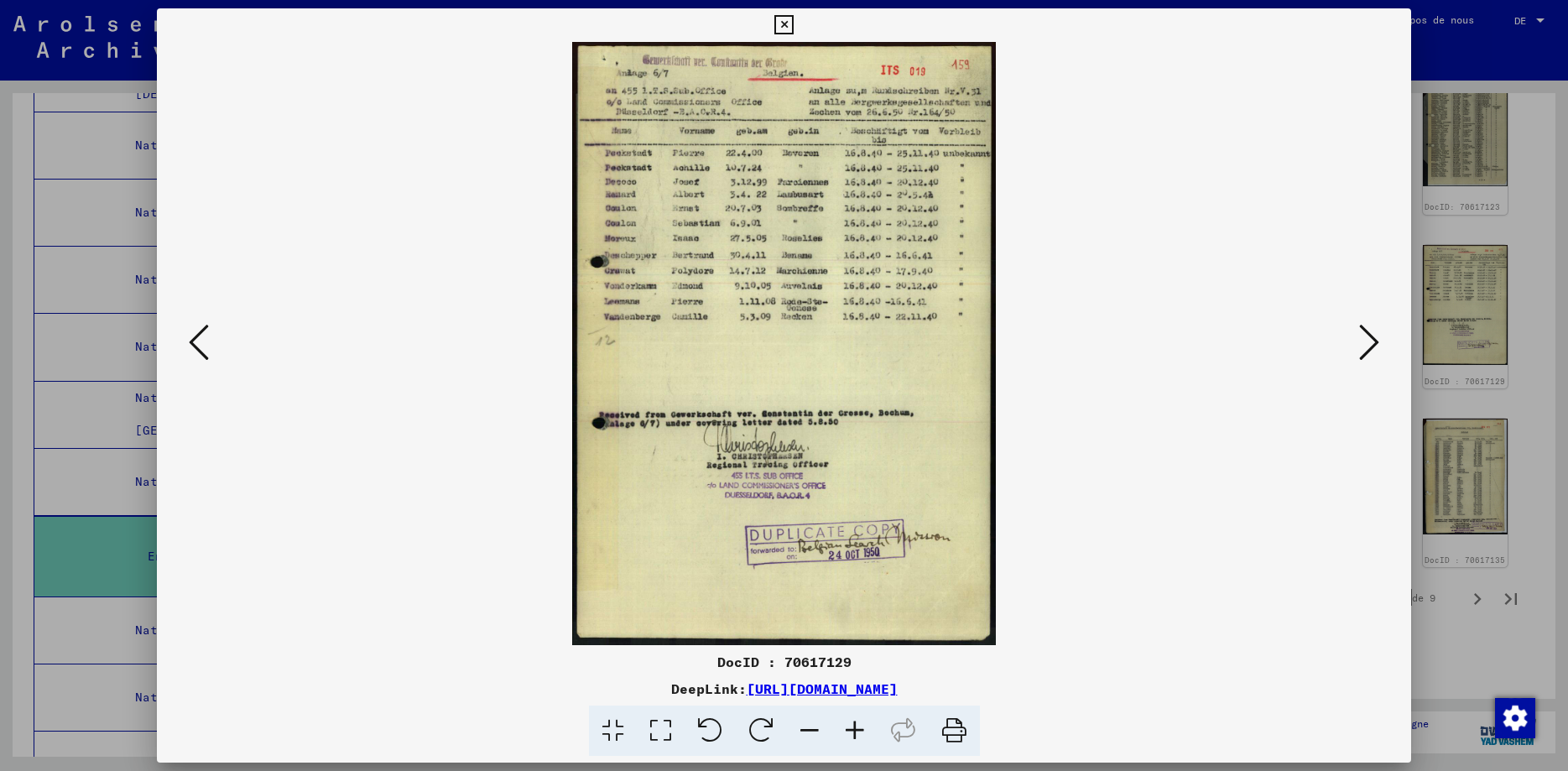
click at [196, 346] on icon at bounding box center [198, 343] width 20 height 40
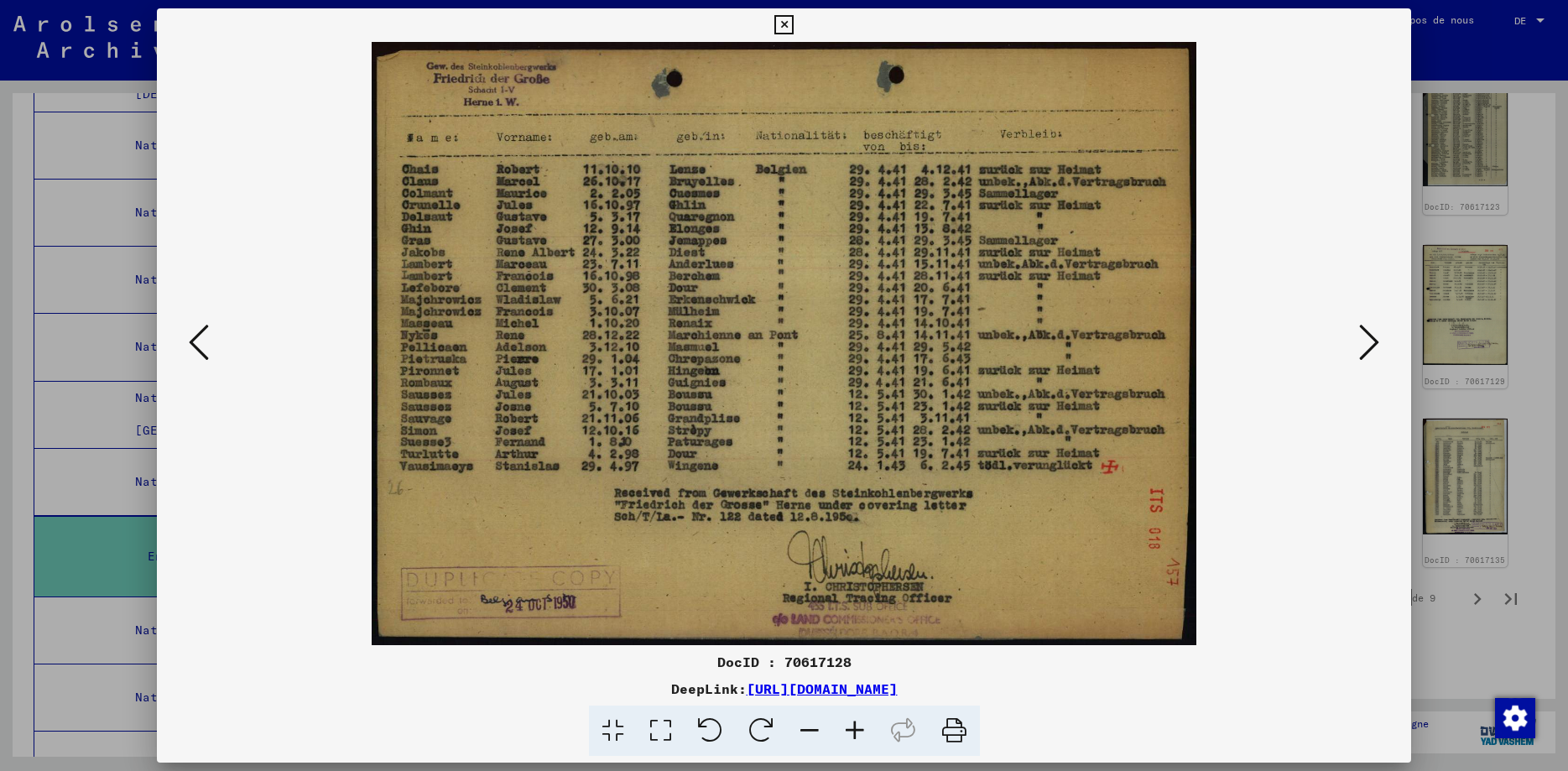
click at [196, 346] on icon at bounding box center [198, 343] width 20 height 40
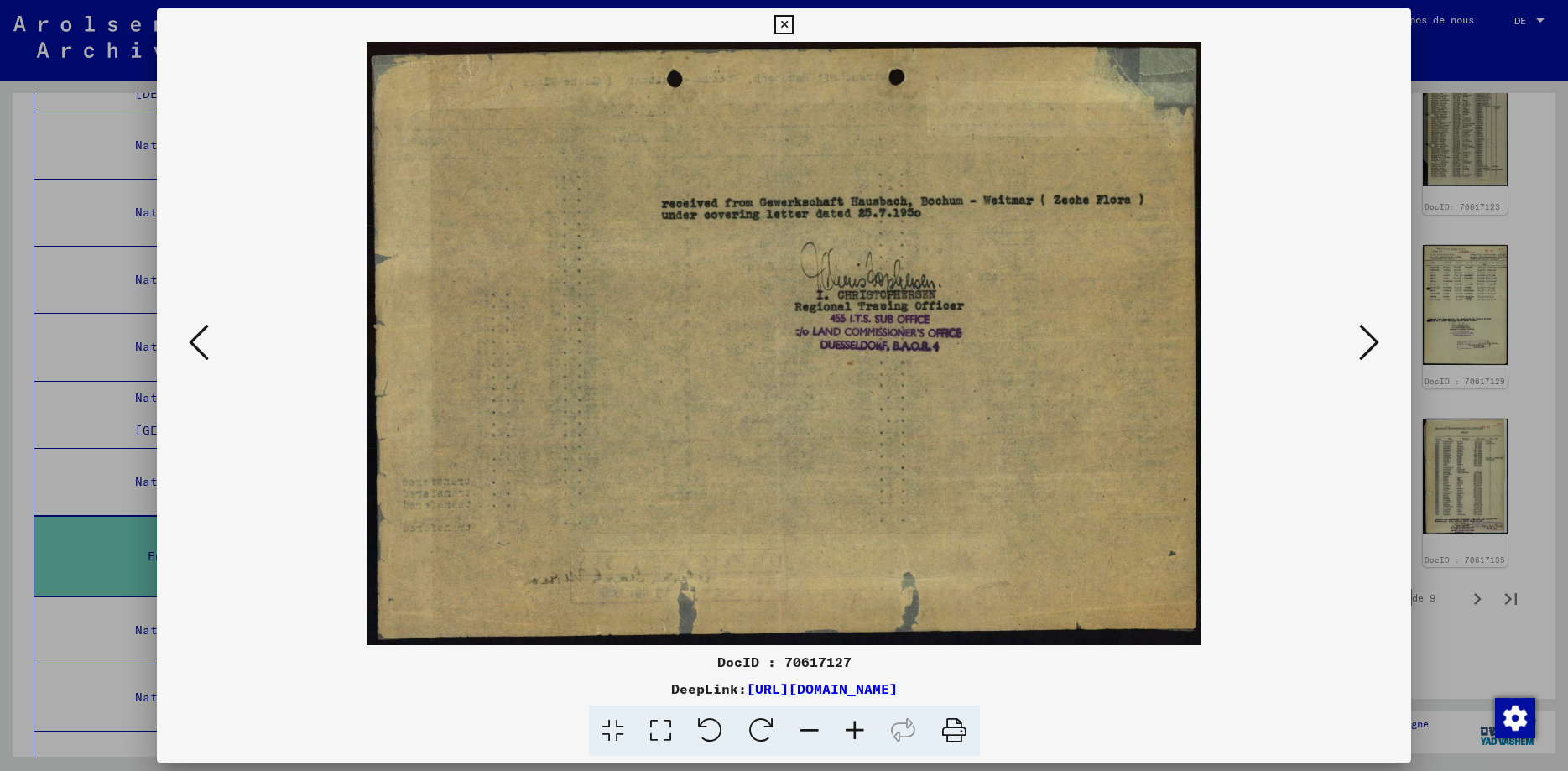
click at [196, 346] on icon at bounding box center [198, 343] width 20 height 40
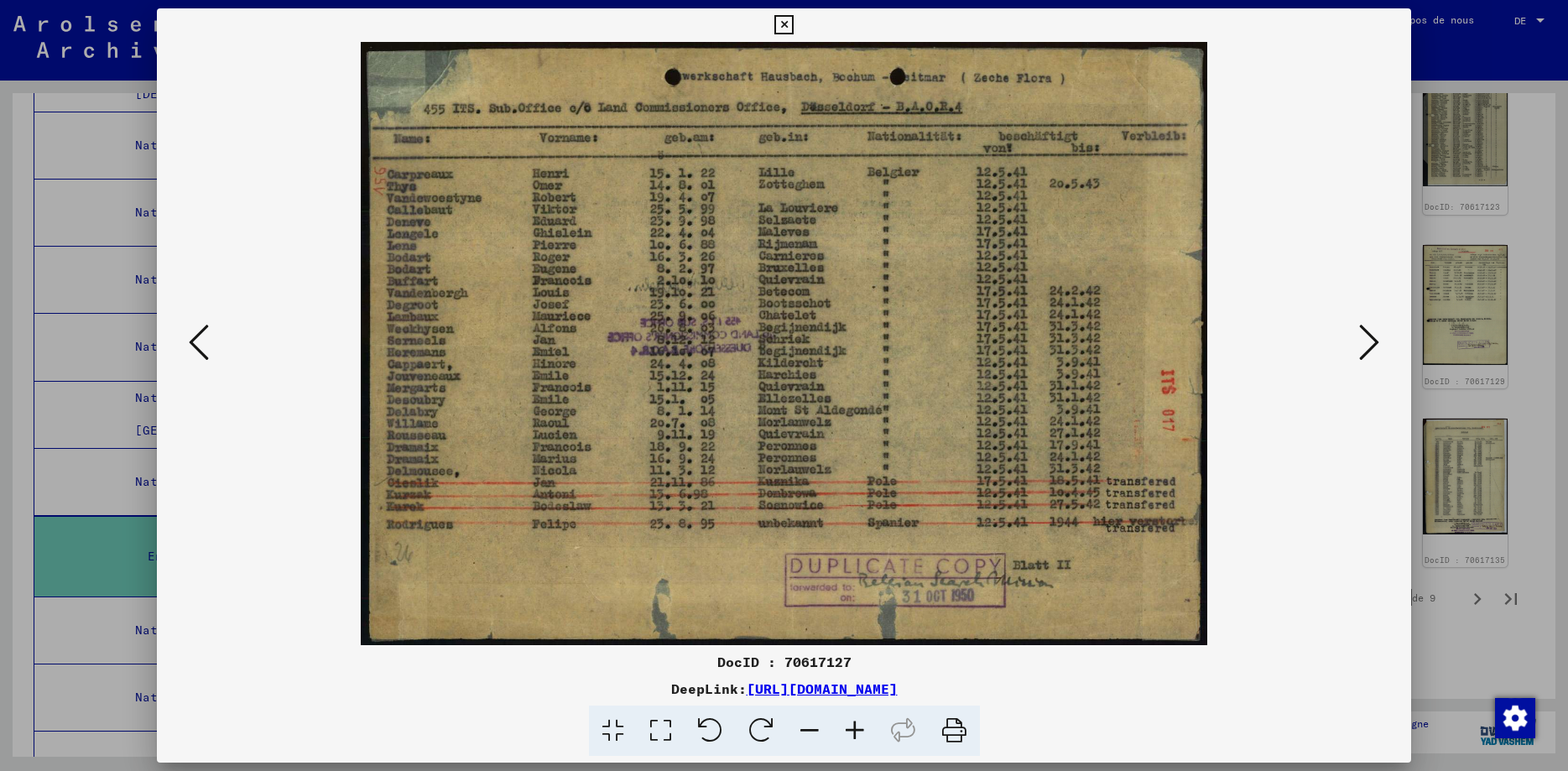
click at [196, 346] on icon at bounding box center [198, 343] width 20 height 40
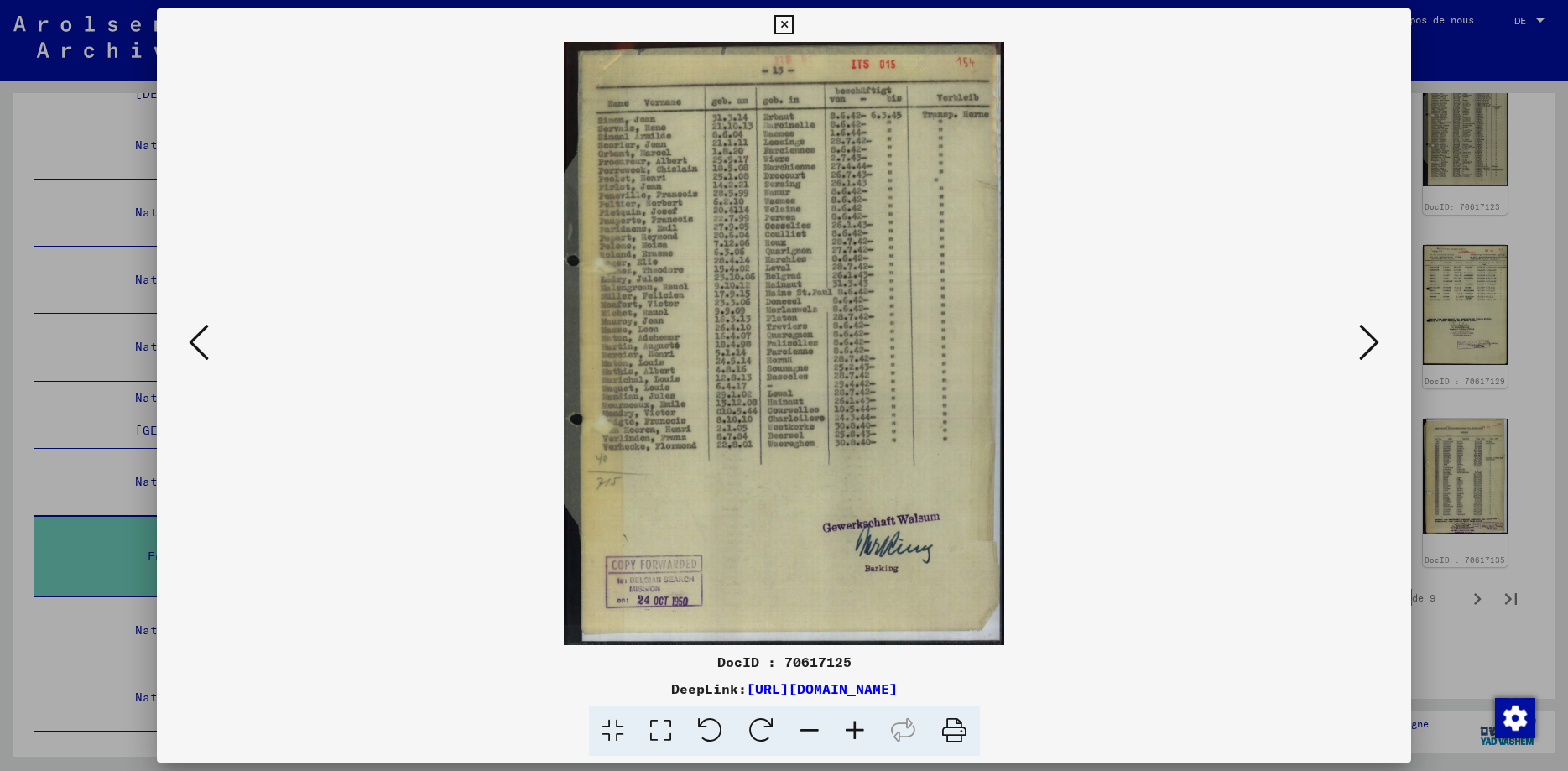
click at [196, 346] on icon at bounding box center [198, 343] width 20 height 40
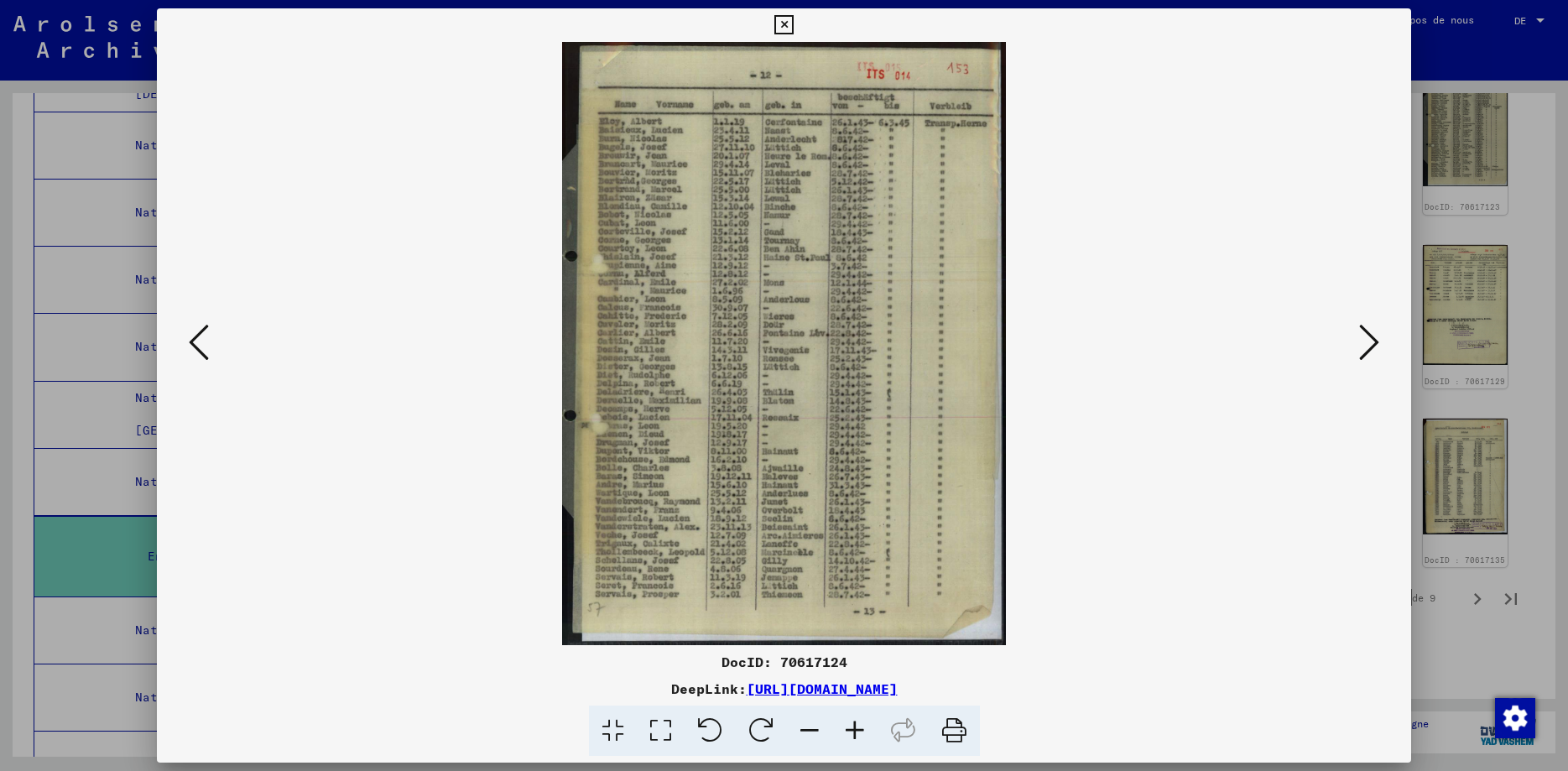
click at [196, 346] on icon at bounding box center [198, 343] width 20 height 40
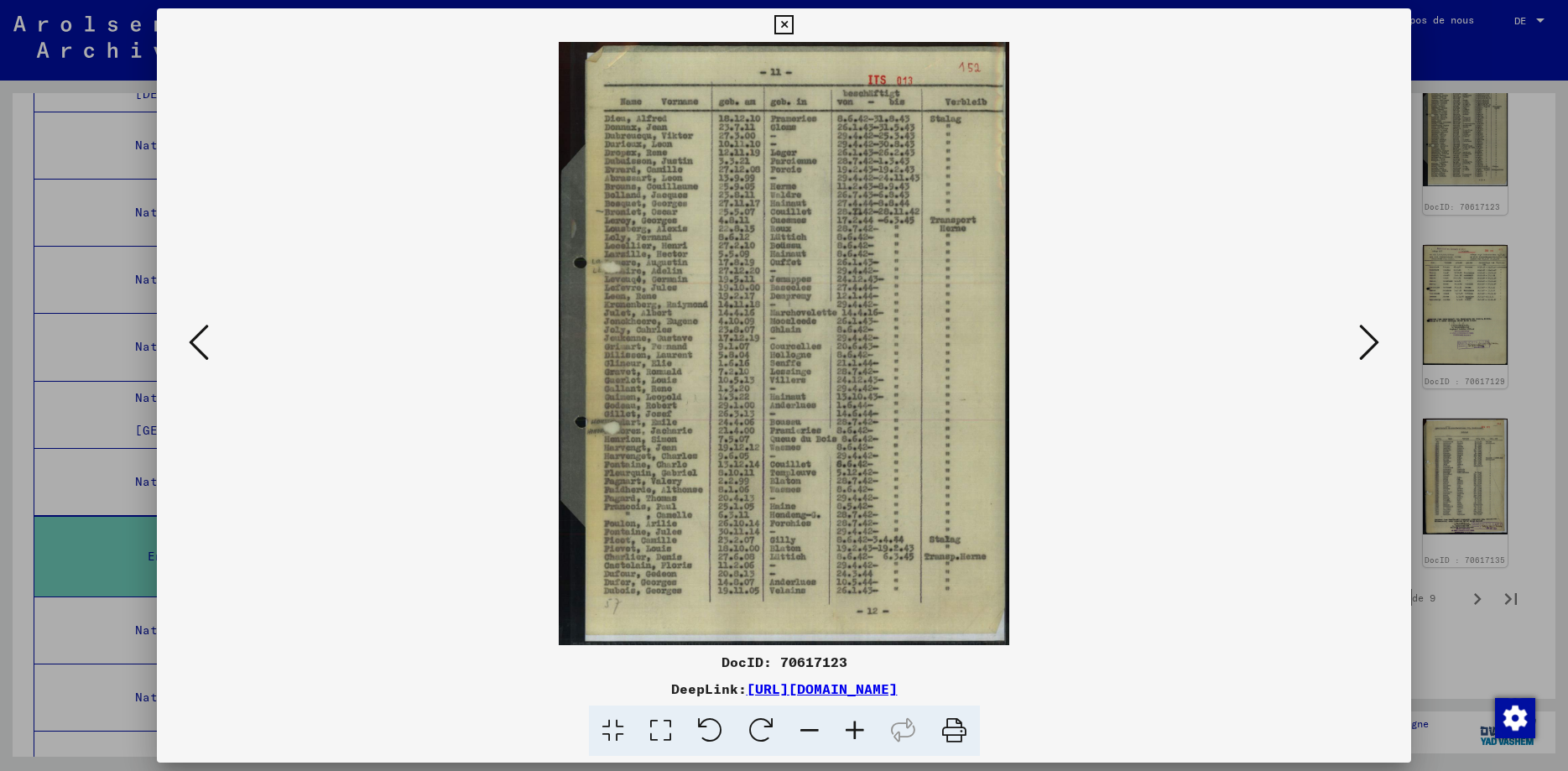
click at [196, 346] on icon at bounding box center [198, 343] width 20 height 40
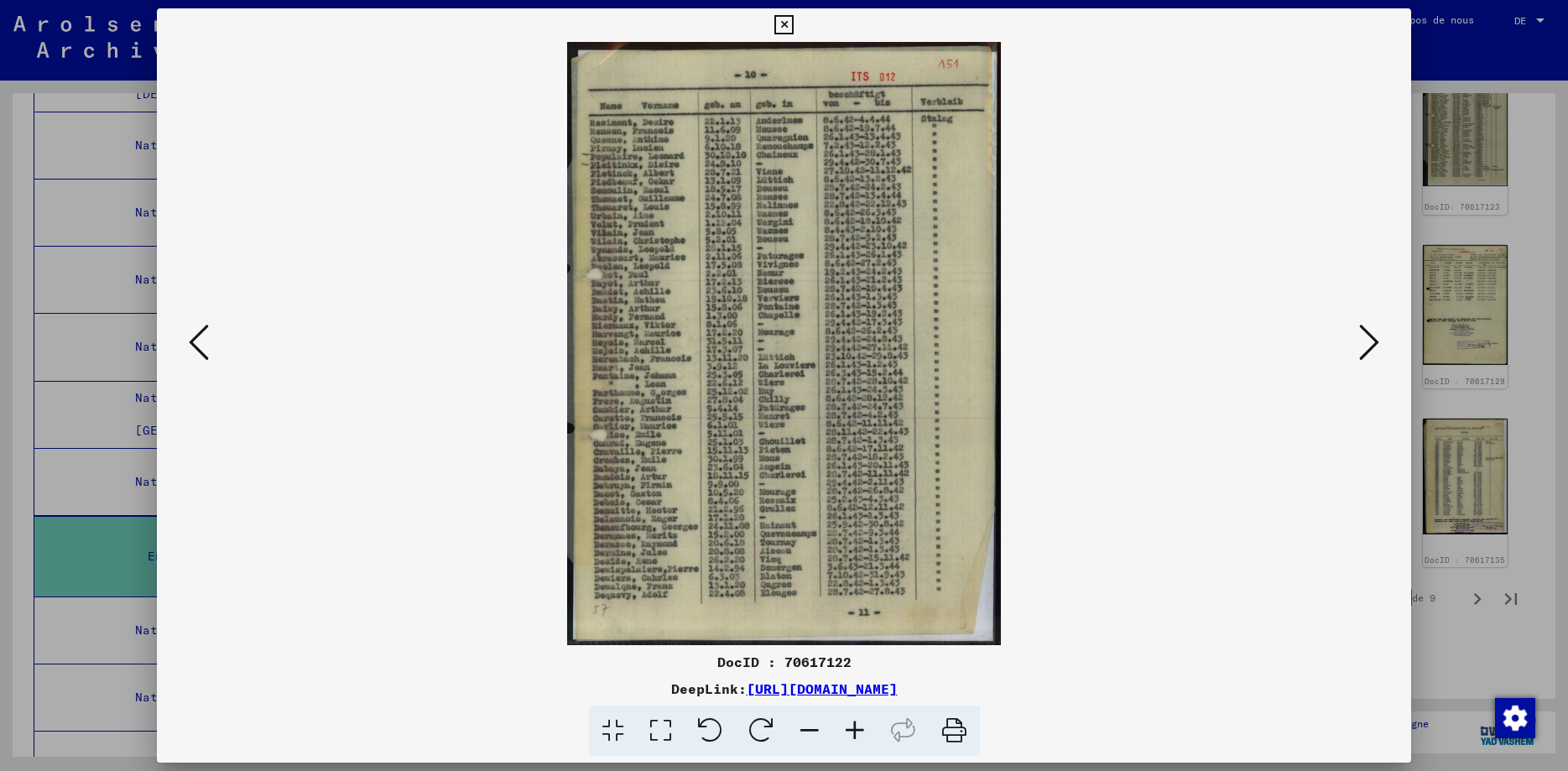
click at [196, 346] on icon at bounding box center [198, 343] width 20 height 40
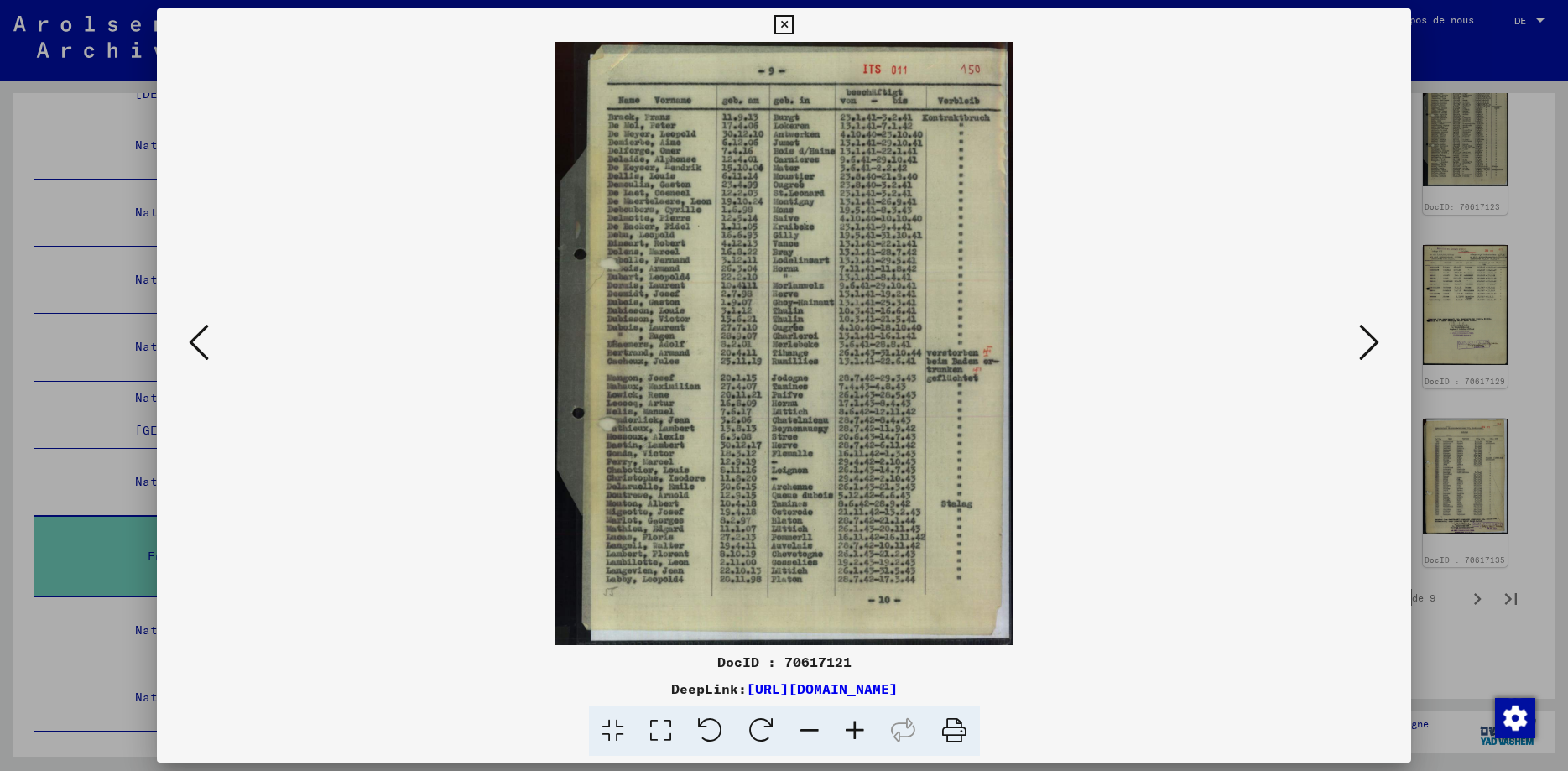
click at [196, 346] on icon at bounding box center [198, 343] width 20 height 40
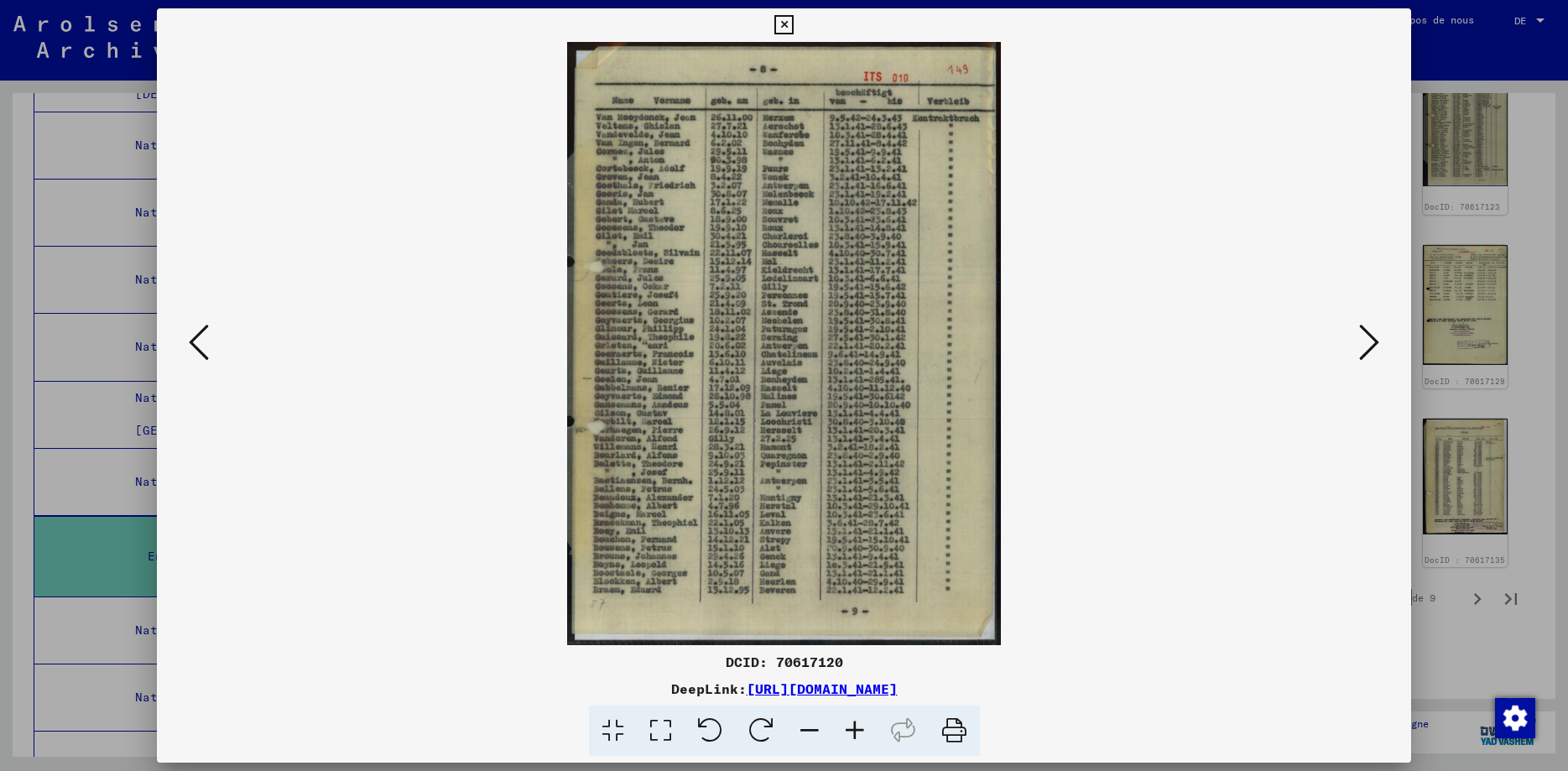
click at [196, 346] on icon at bounding box center [198, 343] width 20 height 40
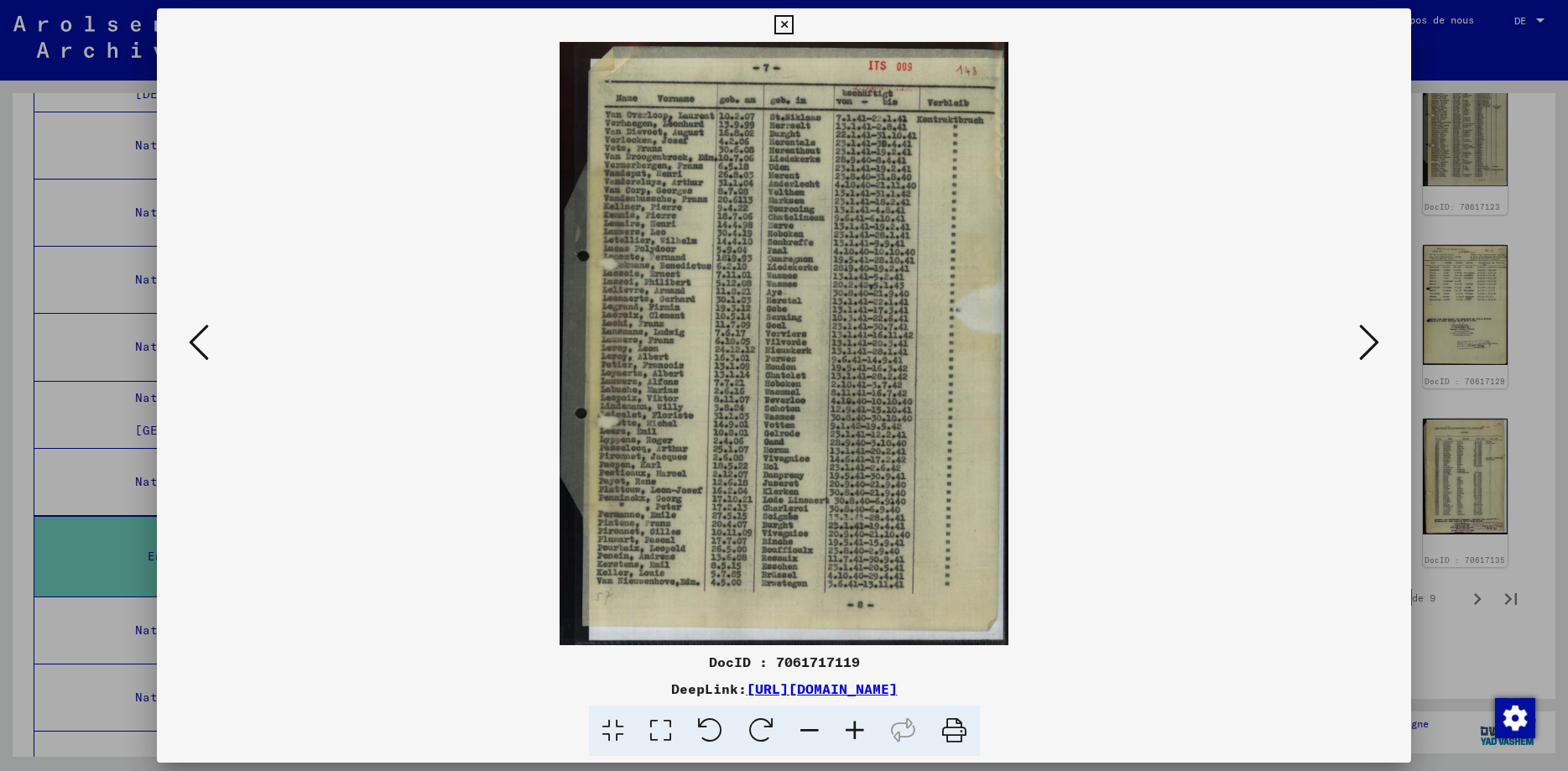
click at [794, 26] on icon at bounding box center [784, 25] width 19 height 20
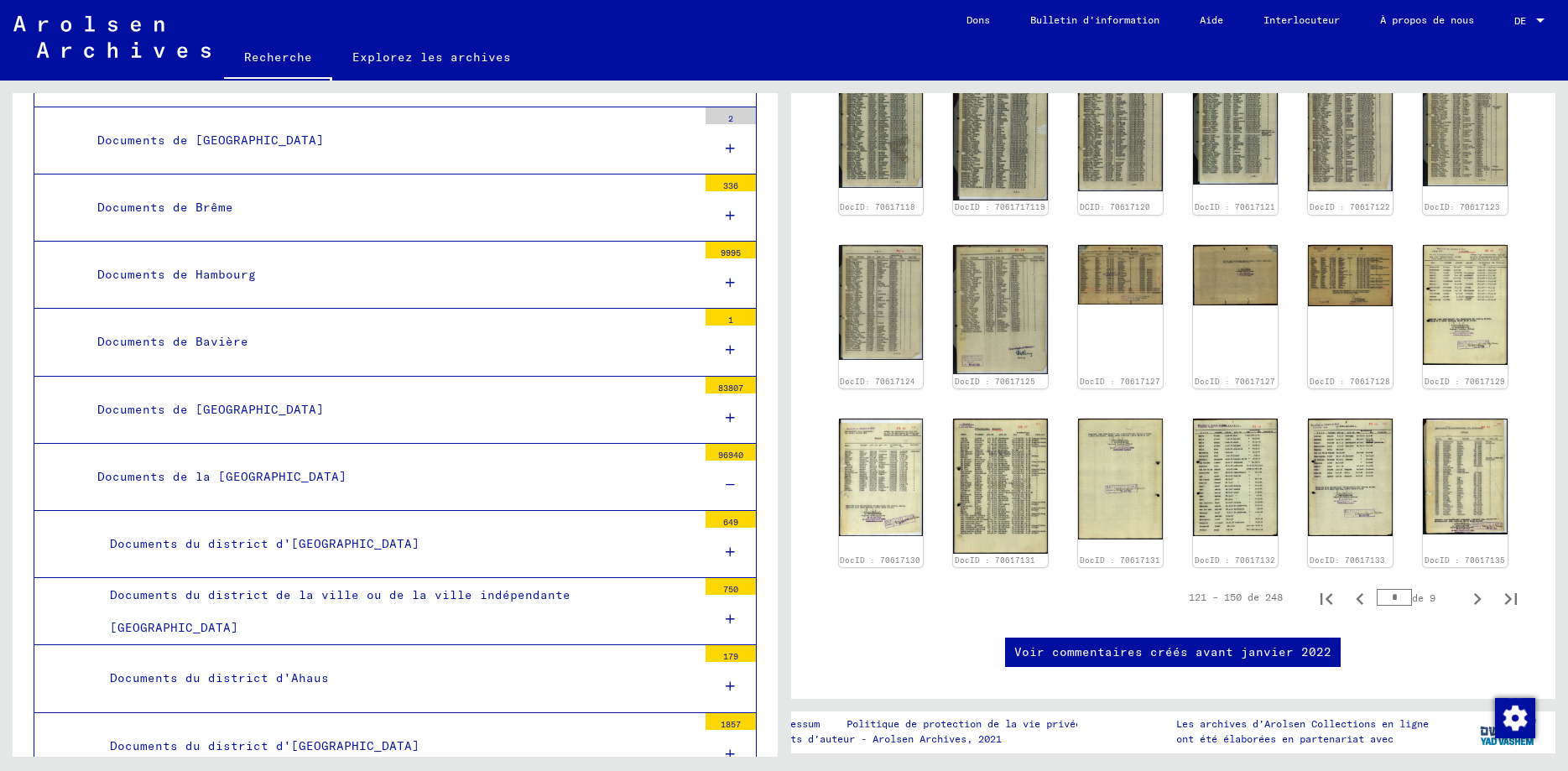
scroll to position [0, 0]
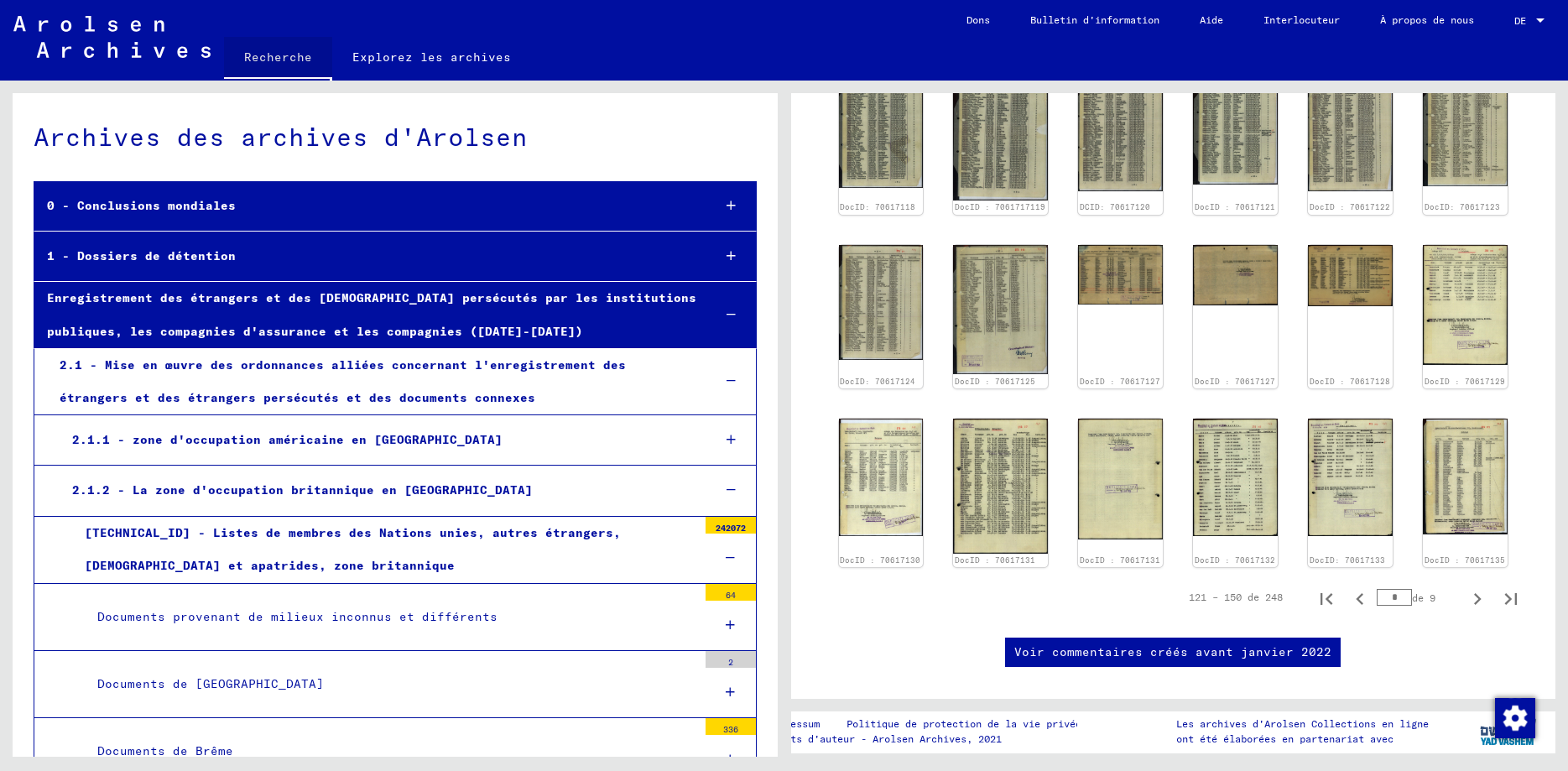
click at [299, 51] on link "Recherche" at bounding box center [278, 58] width 108 height 43
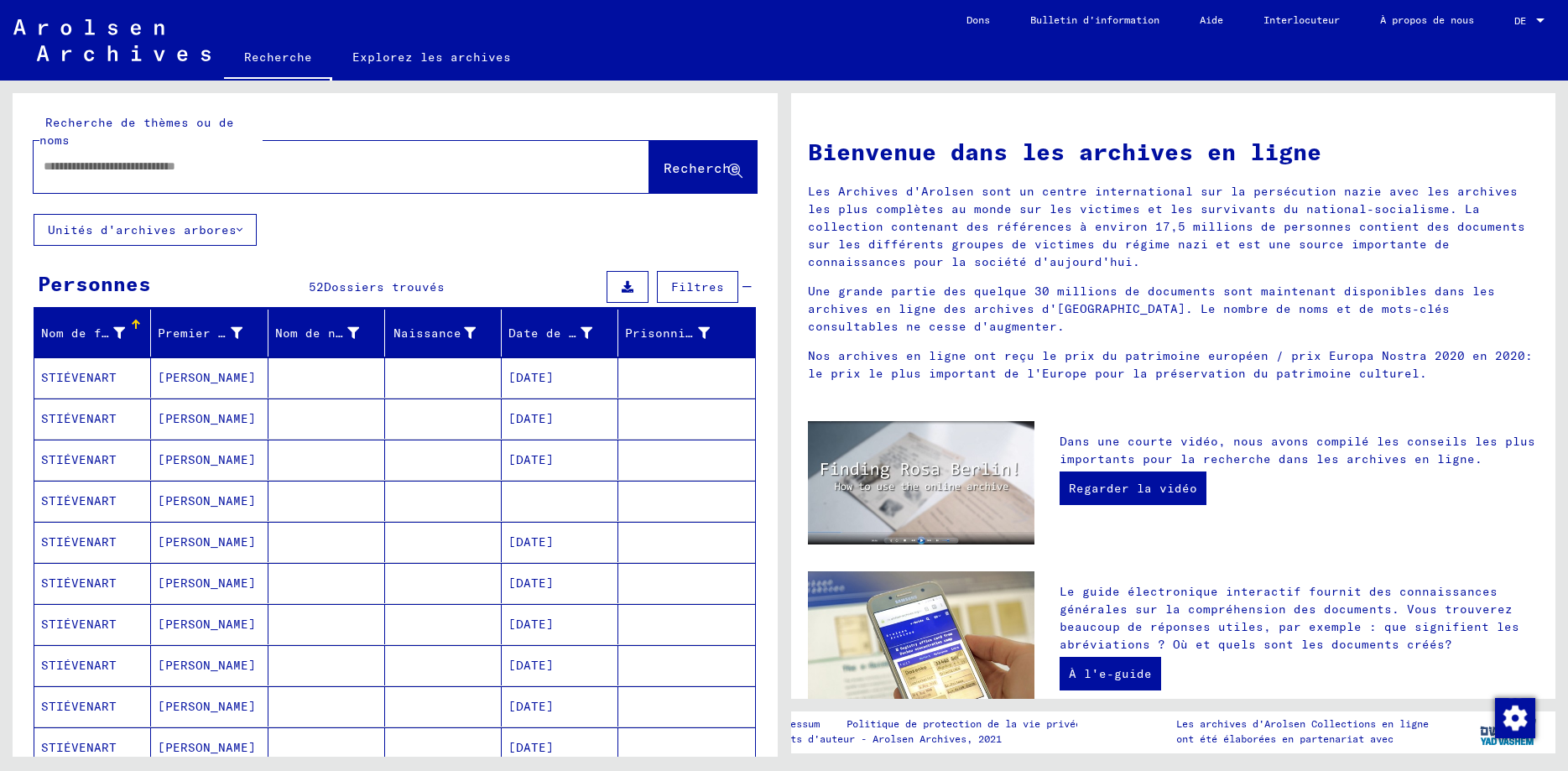
click at [204, 158] on input "text" at bounding box center [321, 166] width 556 height 17
type input "**********"
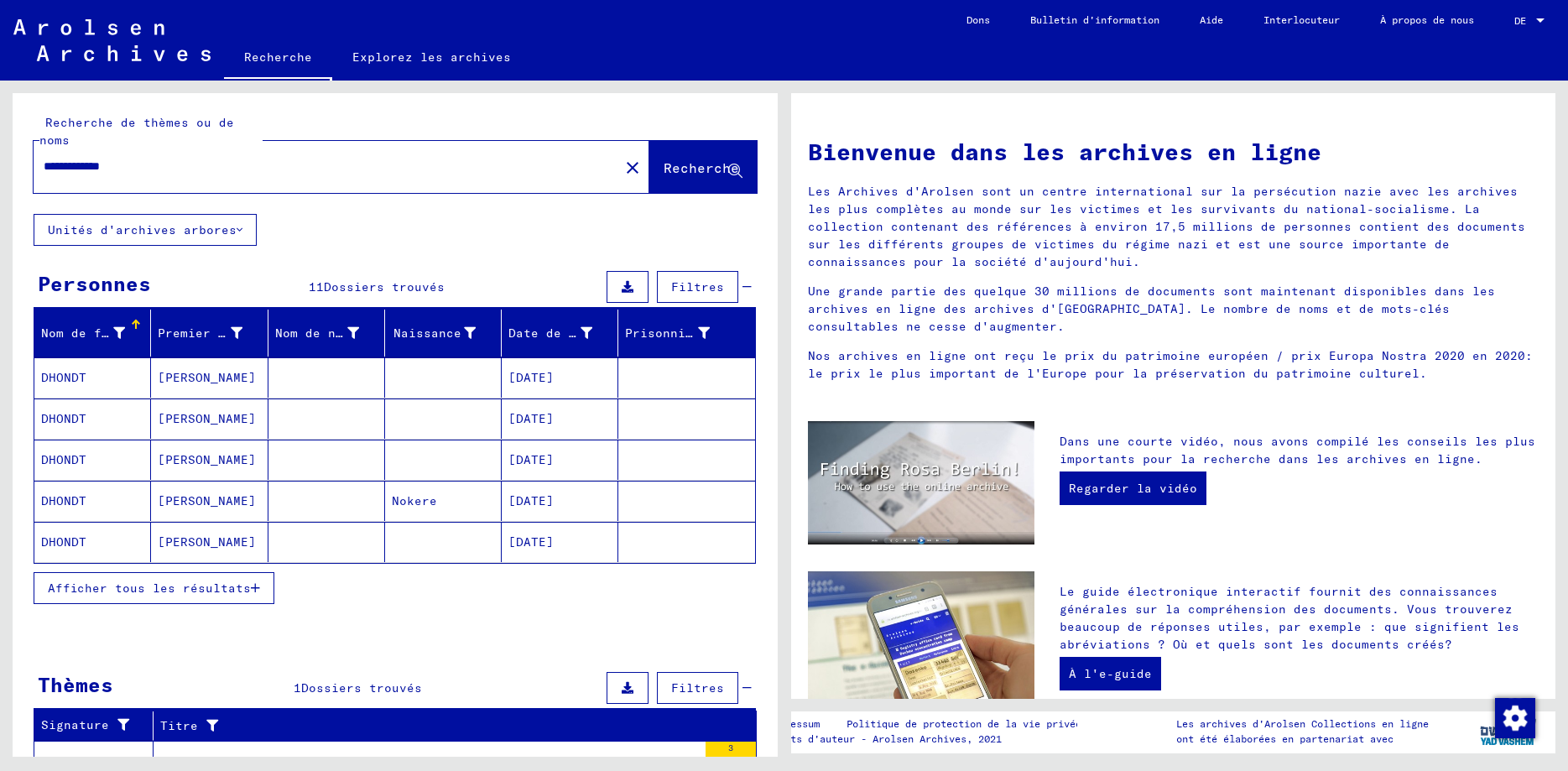
click at [256, 583] on icon "button" at bounding box center [255, 588] width 9 height 12
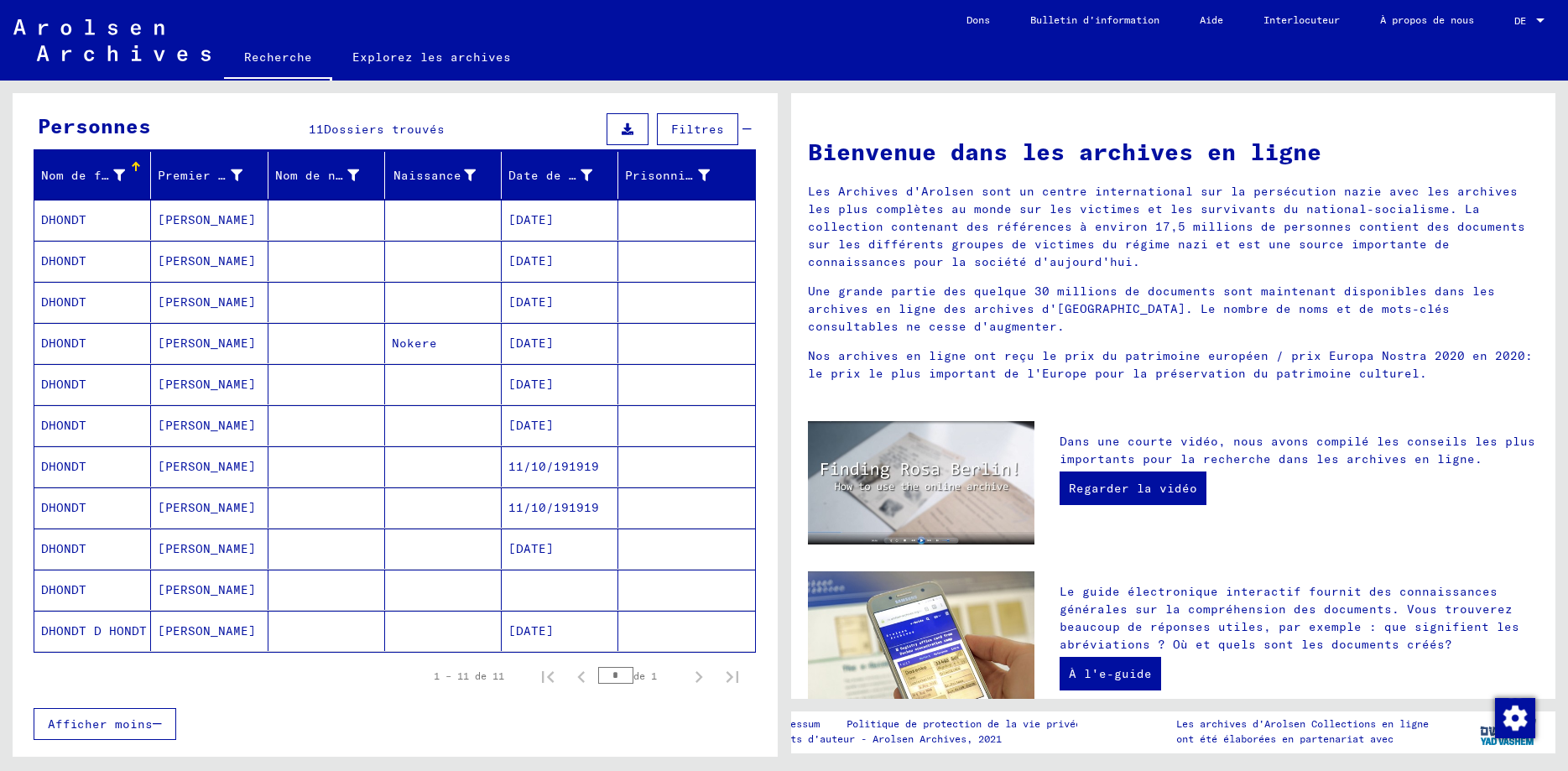
scroll to position [121, 0]
